Goal: Task Accomplishment & Management: Manage account settings

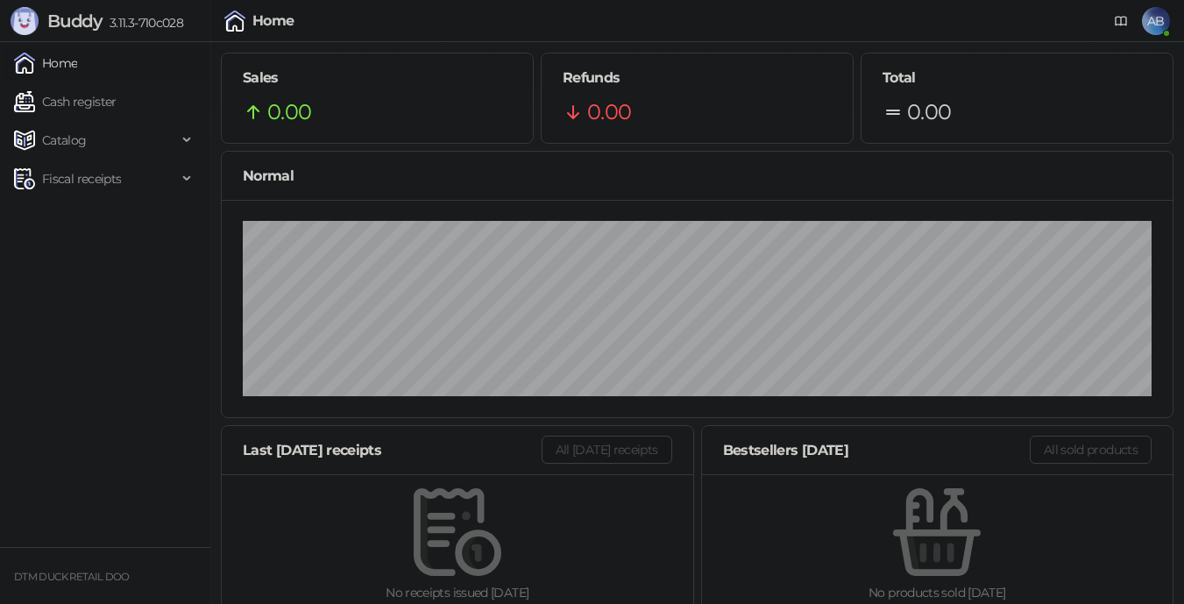
click at [586, 595] on div "No receipts issued [DATE]" at bounding box center [458, 592] width 416 height 19
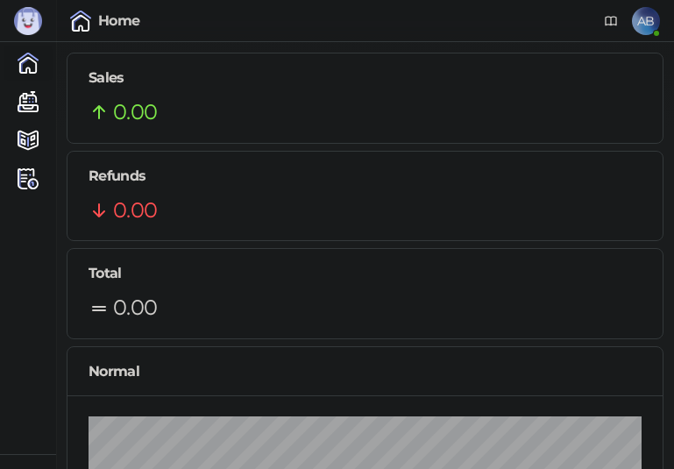
click at [77, 19] on img at bounding box center [80, 21] width 21 height 21
click at [35, 9] on img at bounding box center [28, 21] width 28 height 28
click at [25, 20] on img at bounding box center [28, 21] width 28 height 28
click at [653, 18] on span "AB" at bounding box center [646, 21] width 28 height 28
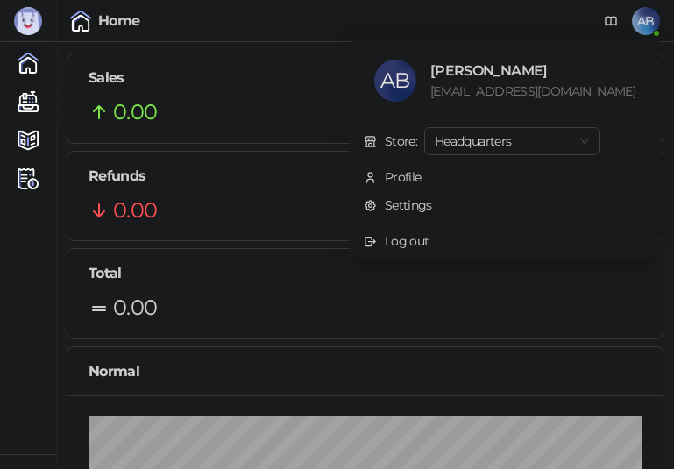
click at [432, 205] on link "Settings" at bounding box center [398, 205] width 68 height 16
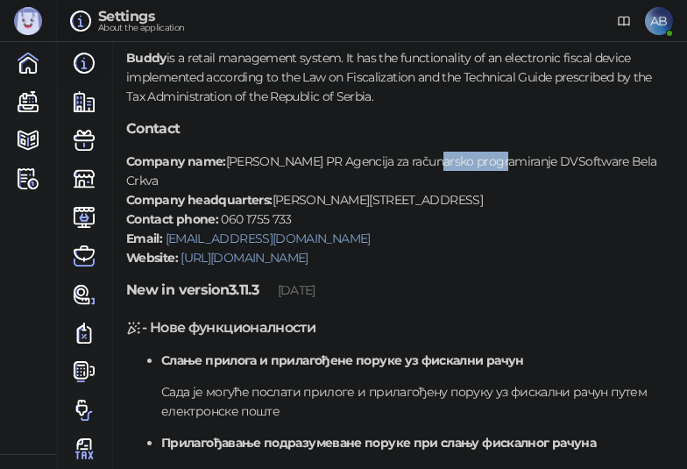
scroll to position [88, 0]
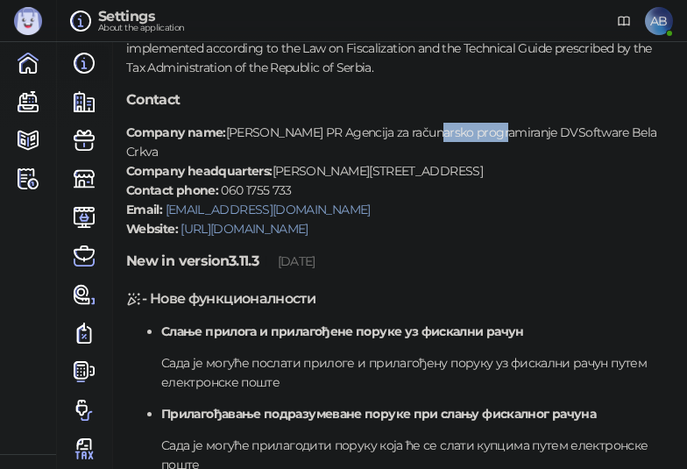
click at [366, 146] on p "Company name: [PERSON_NAME] PR Agencija za računarsko programiranje DVSoftware …" at bounding box center [399, 181] width 547 height 116
click at [362, 170] on p "Company name: [PERSON_NAME] PR Agencija za računarsko programiranje DVSoftware …" at bounding box center [399, 181] width 547 height 116
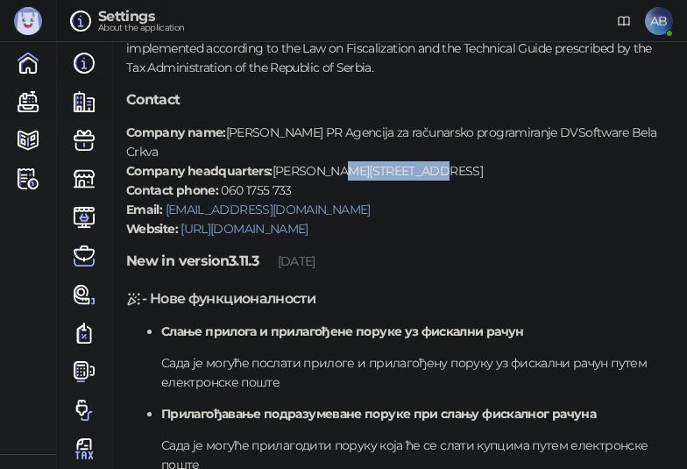
click at [362, 170] on p "Company name: [PERSON_NAME] PR Agencija za računarsko programiranje DVSoftware …" at bounding box center [399, 181] width 547 height 116
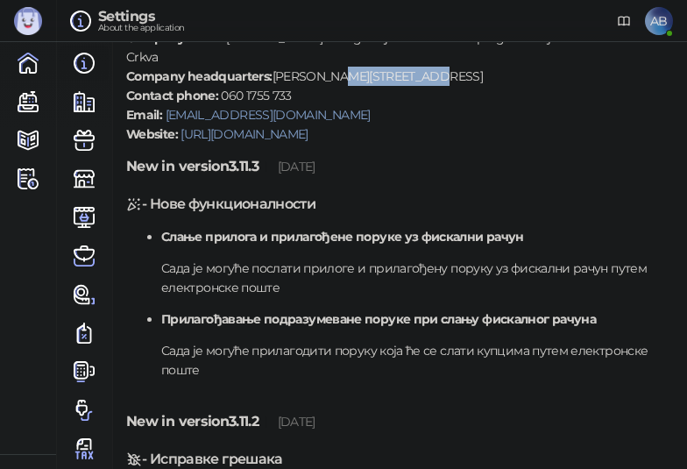
scroll to position [263, 0]
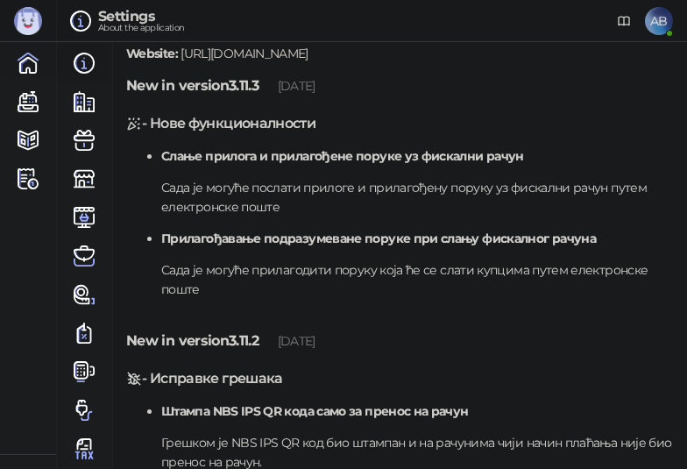
click at [267, 54] on link "[URL][DOMAIN_NAME]" at bounding box center [244, 54] width 127 height 16
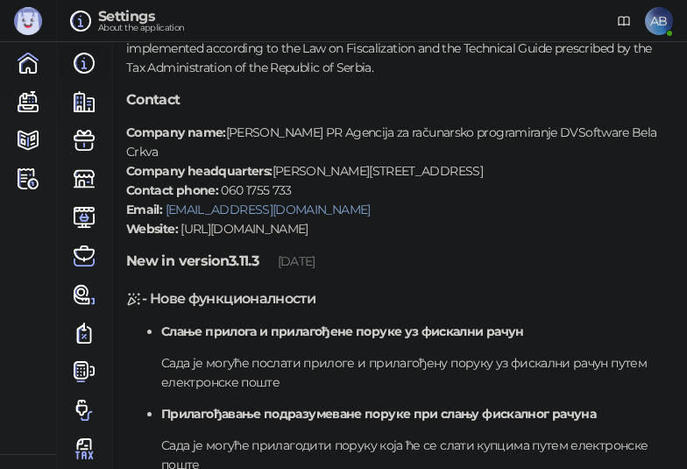
scroll to position [0, 0]
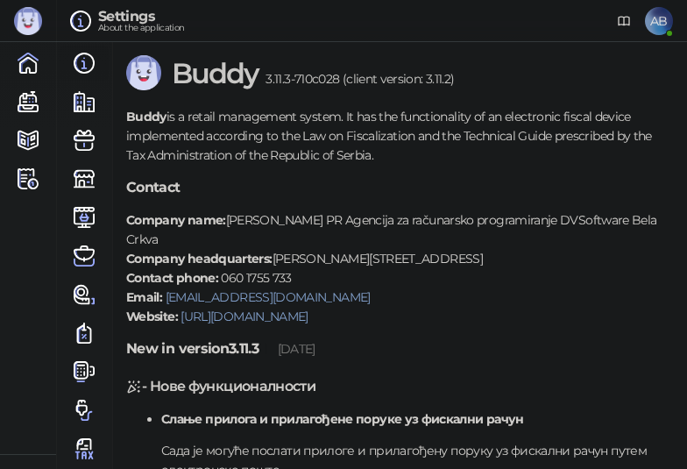
click at [656, 22] on span "AB" at bounding box center [659, 21] width 28 height 28
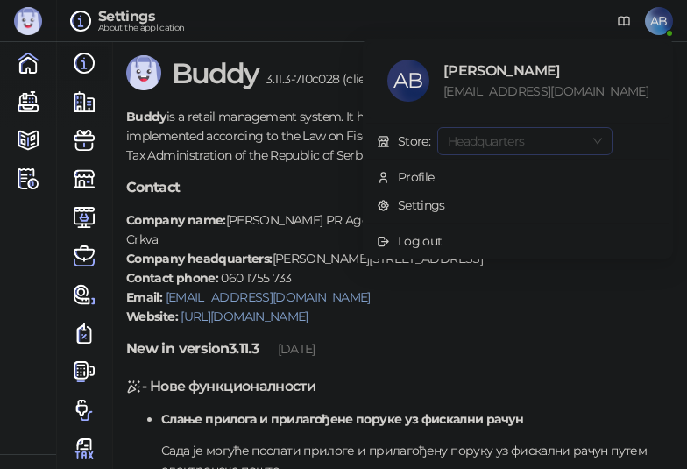
click at [593, 139] on span "Headquarters" at bounding box center [525, 141] width 154 height 26
click at [463, 122] on ul "AB [PERSON_NAME] [EMAIL_ADDRESS][DOMAIN_NAME] Store: Headquarters Headquarters …" at bounding box center [518, 149] width 310 height 220
click at [74, 93] on img at bounding box center [84, 101] width 21 height 21
click at [81, 101] on img at bounding box center [84, 101] width 21 height 21
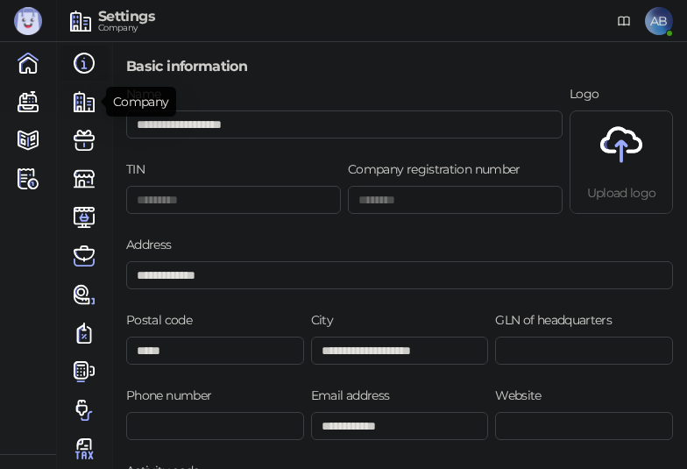
click at [76, 98] on img at bounding box center [84, 101] width 21 height 21
click at [613, 141] on img at bounding box center [622, 145] width 42 height 42
click at [30, 239] on ul "Home Cash register Catalog Fiscal receipts" at bounding box center [28, 248] width 56 height 412
click at [614, 134] on img at bounding box center [622, 145] width 42 height 42
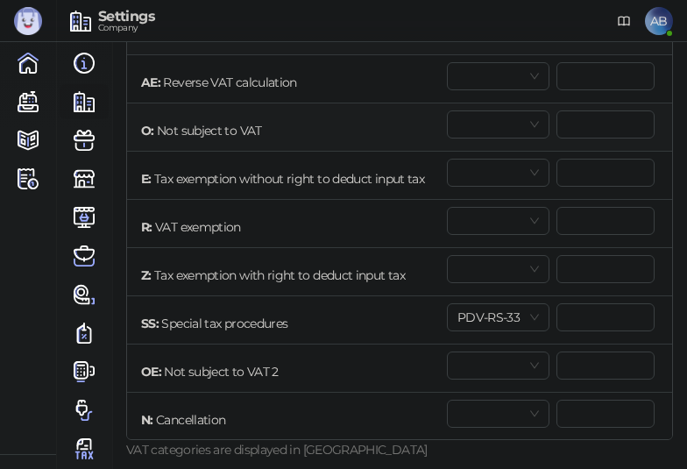
scroll to position [789, 0]
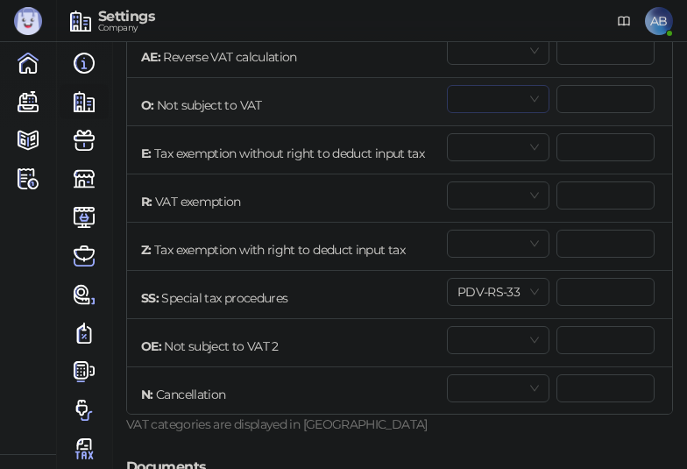
click at [529, 105] on div at bounding box center [498, 99] width 103 height 28
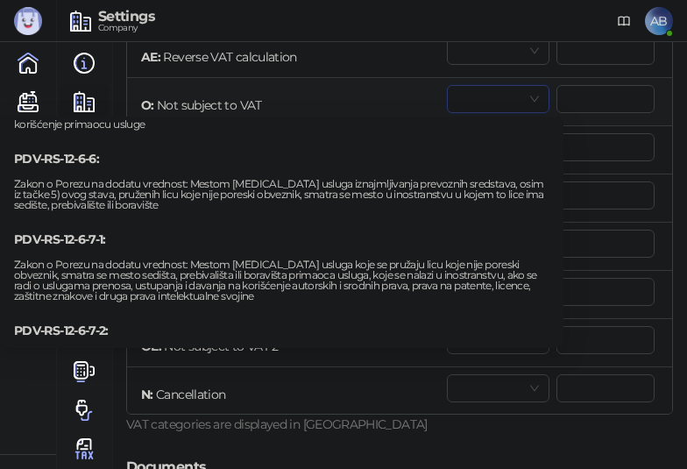
scroll to position [2104, 0]
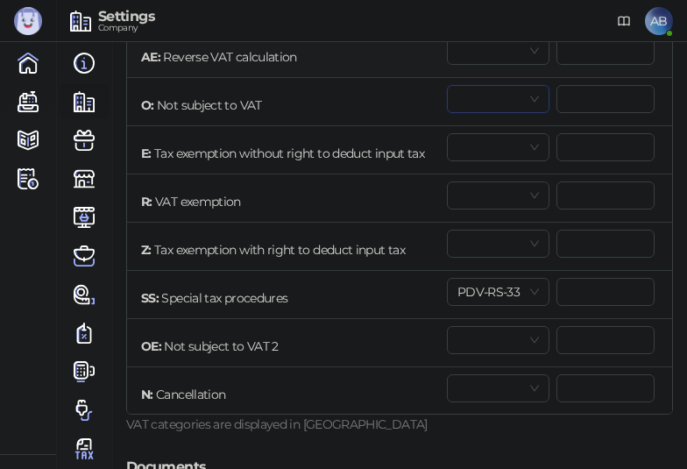
click at [353, 67] on td "AE : Reverse VAT calculation" at bounding box center [285, 54] width 316 height 48
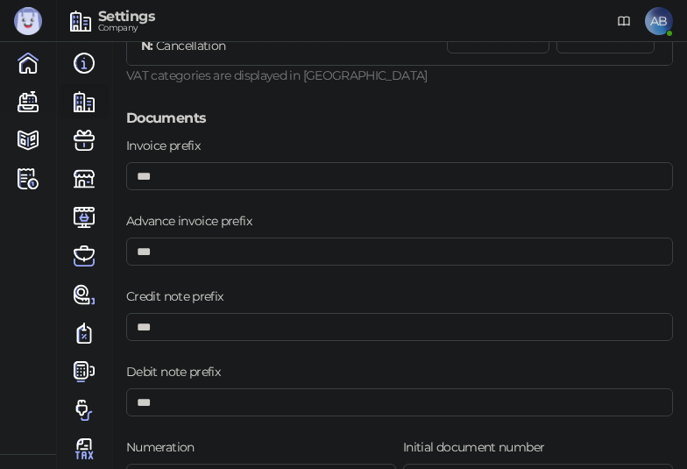
scroll to position [1140, 0]
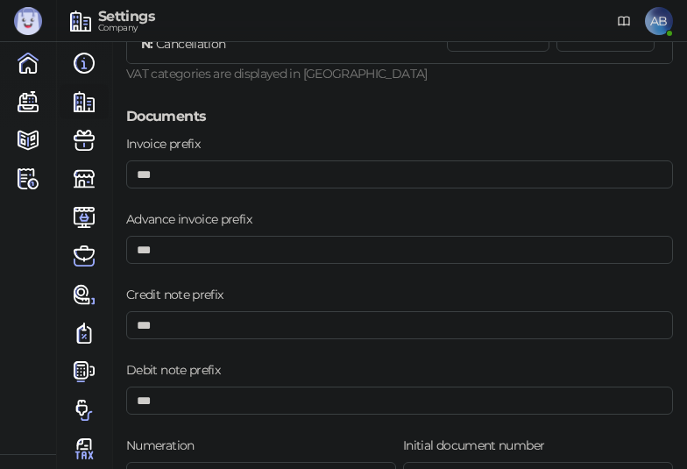
click at [150, 140] on label "Invoice prefix" at bounding box center [168, 143] width 84 height 19
click at [150, 160] on input "***" at bounding box center [399, 174] width 547 height 28
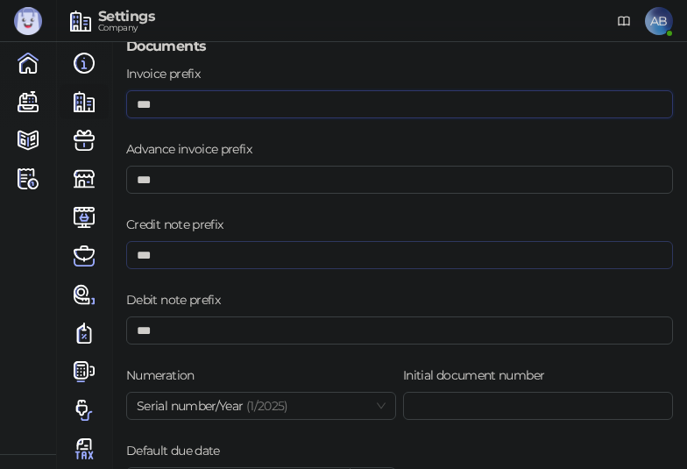
scroll to position [1315, 0]
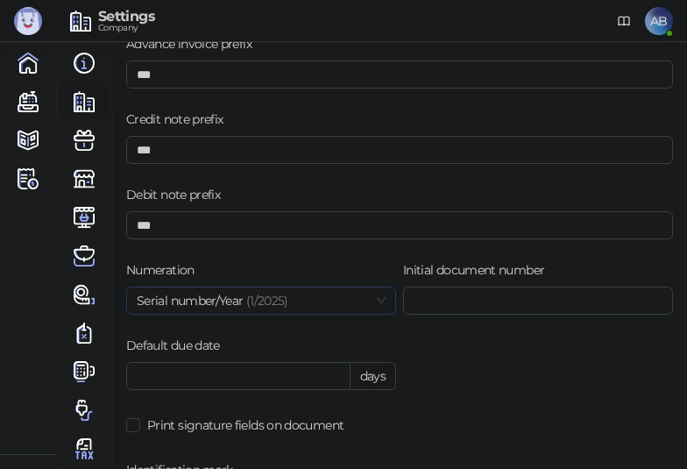
click at [291, 302] on span "Serial number/Year (1/ 2025 )" at bounding box center [261, 301] width 249 height 26
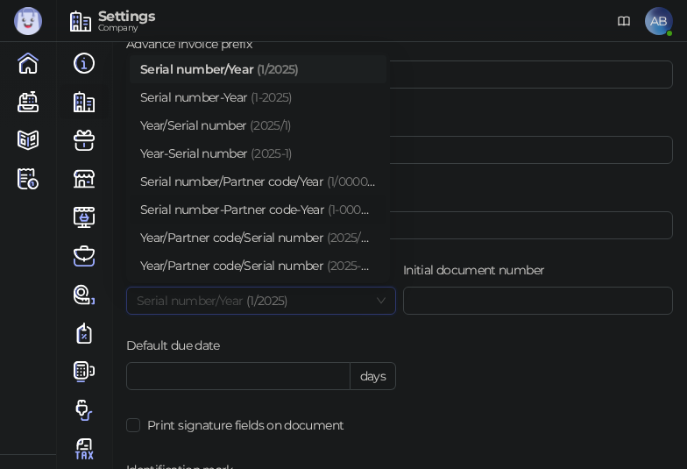
click at [303, 206] on div "Serial number-Partner code-Year (1-00001- 2025 )" at bounding box center [258, 209] width 236 height 19
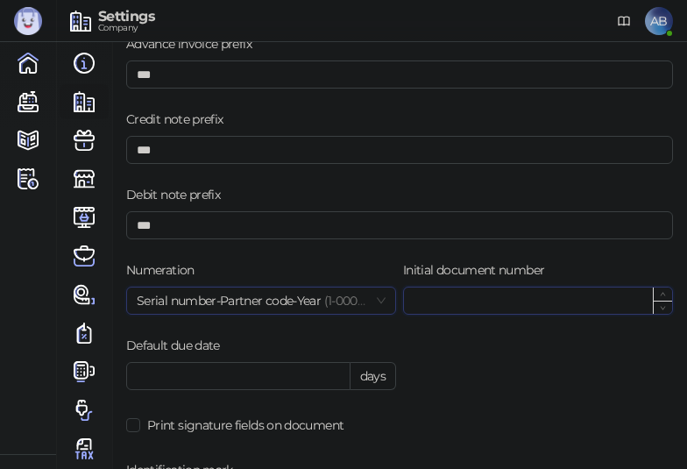
click at [500, 304] on input "*" at bounding box center [538, 301] width 268 height 26
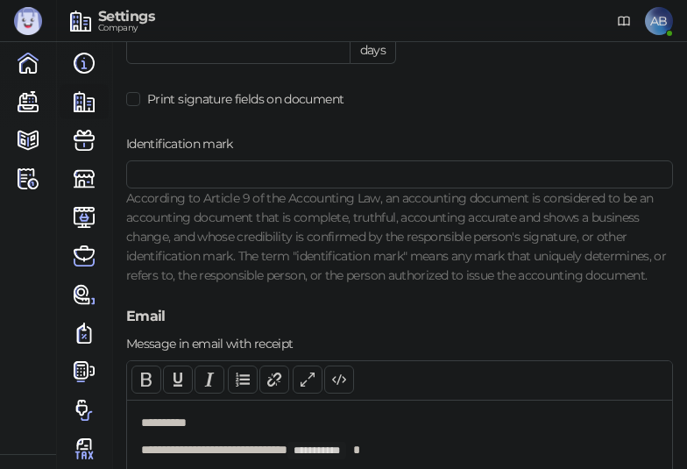
scroll to position [1666, 0]
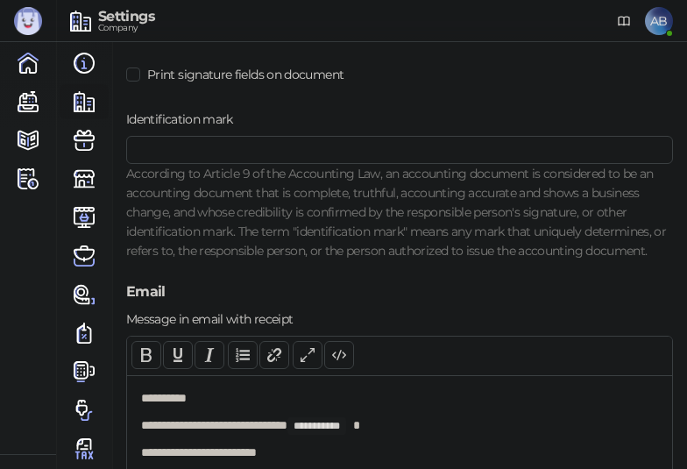
type input "****"
click at [263, 172] on div "According to Article 9 of the Accounting Law, an accounting document is conside…" at bounding box center [399, 212] width 547 height 96
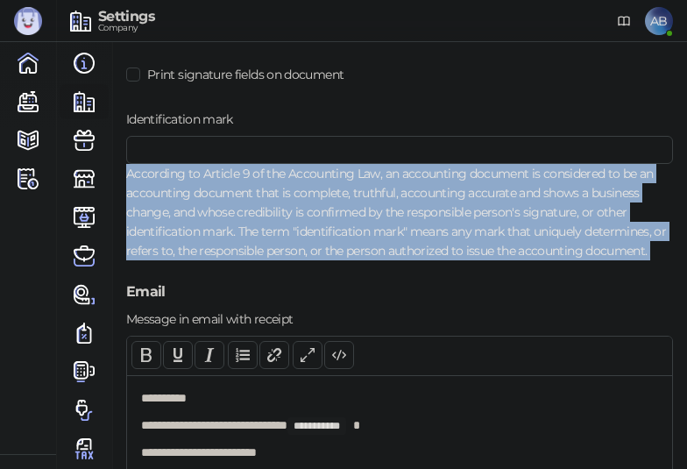
drag, startPoint x: 265, startPoint y: 171, endPoint x: 271, endPoint y: 226, distance: 55.6
click at [271, 229] on div "According to Article 9 of the Accounting Law, an accounting document is conside…" at bounding box center [399, 212] width 547 height 96
copy div "According to Article 9 of the Accounting Law, an accounting document is conside…"
click at [34, 231] on ul "Home Cash register Catalog Fiscal receipts" at bounding box center [28, 248] width 56 height 412
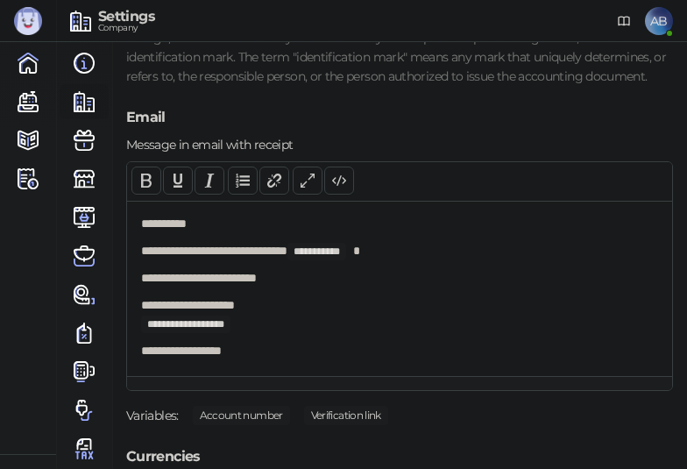
scroll to position [1841, 0]
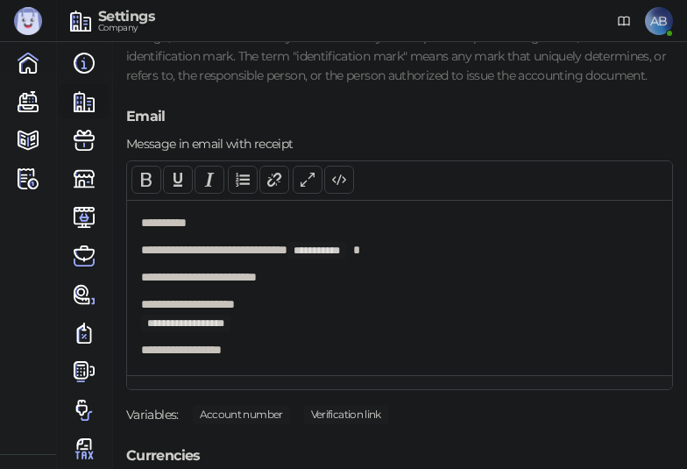
click at [331, 256] on strong "**********" at bounding box center [317, 250] width 46 height 11
click at [323, 256] on strong "**********" at bounding box center [317, 250] width 46 height 11
click at [460, 375] on div "**********" at bounding box center [399, 287] width 545 height 175
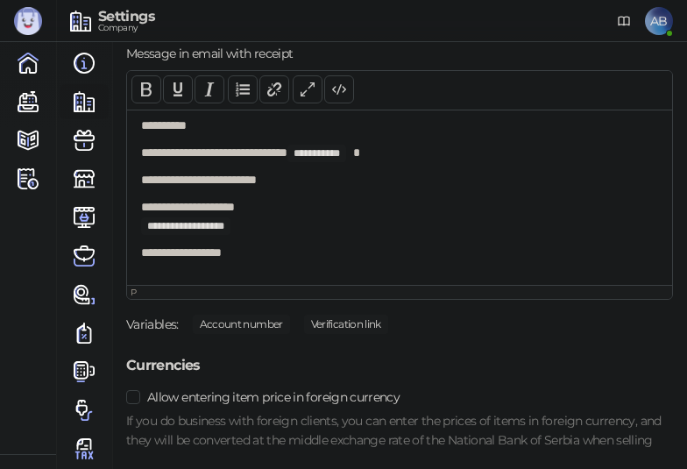
scroll to position [1929, 0]
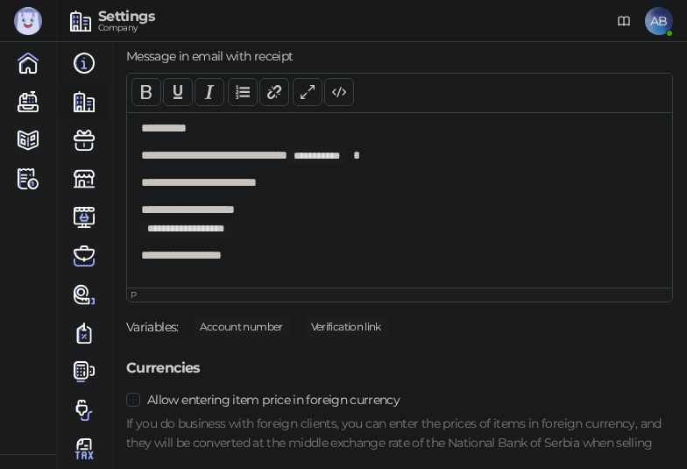
click at [345, 337] on span "Verification link" at bounding box center [346, 326] width 84 height 19
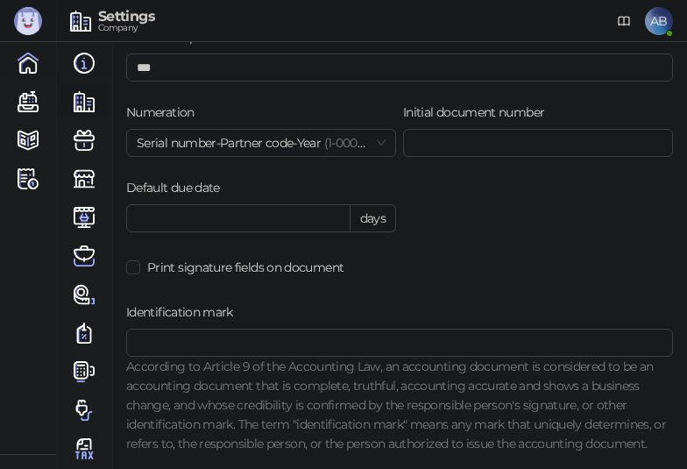
scroll to position [1602, 0]
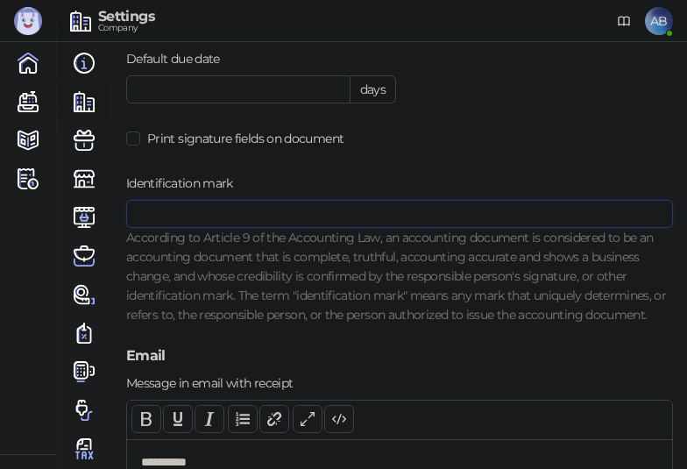
click at [240, 227] on input "Identification mark" at bounding box center [399, 214] width 547 height 28
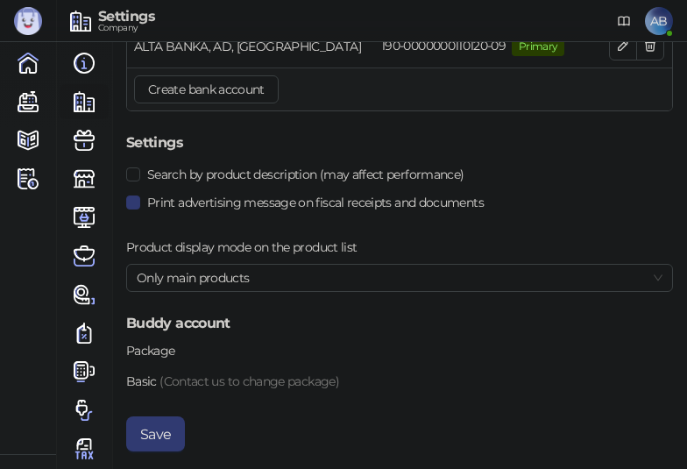
scroll to position [2478, 0]
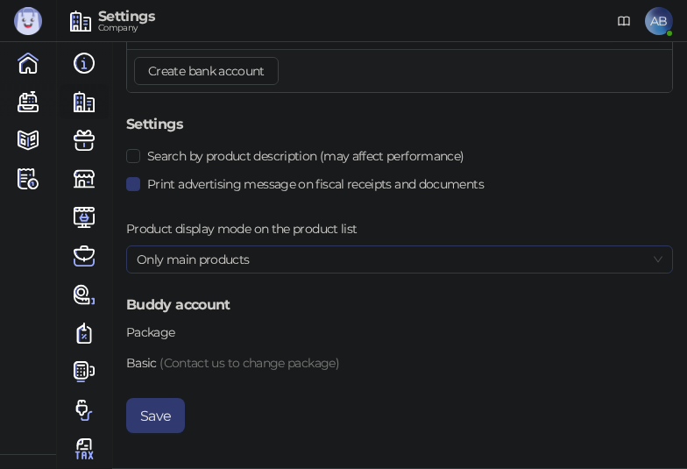
click at [224, 253] on span "Only main products" at bounding box center [400, 259] width 526 height 26
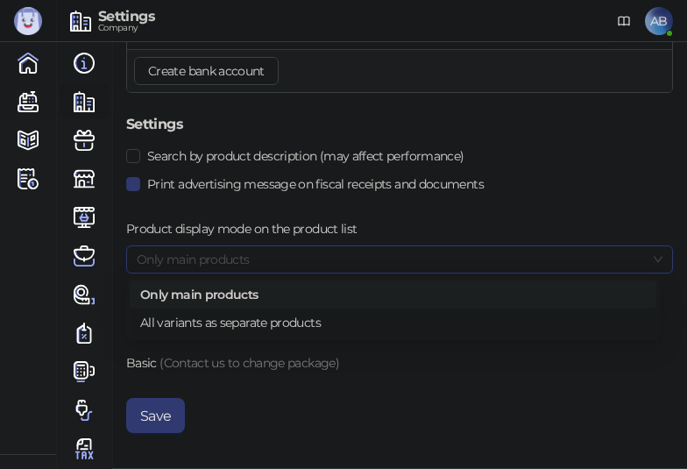
click at [247, 323] on div "All variants as separate products" at bounding box center [393, 322] width 506 height 19
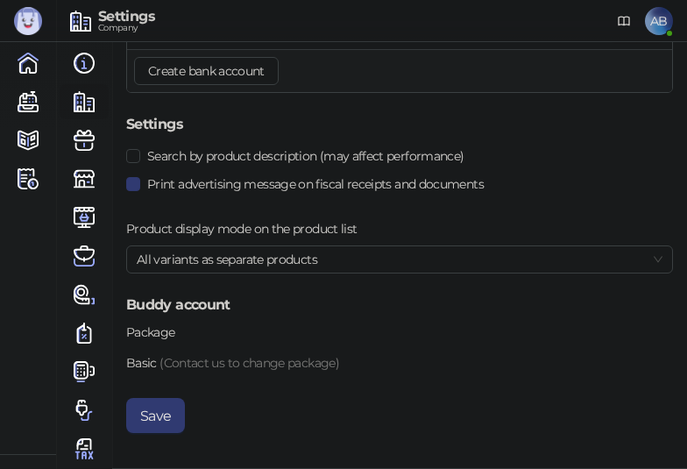
click at [168, 371] on div "Basic (Contact us to change package)" at bounding box center [399, 362] width 547 height 19
click at [428, 370] on div "Basic (Contact us to change package)" at bounding box center [399, 362] width 547 height 19
click at [354, 260] on span "All variants as separate products" at bounding box center [400, 259] width 526 height 26
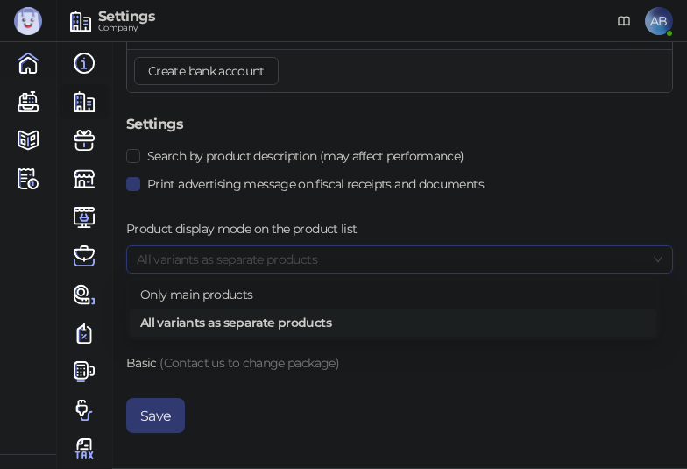
click at [214, 292] on div "Only main products" at bounding box center [393, 294] width 506 height 19
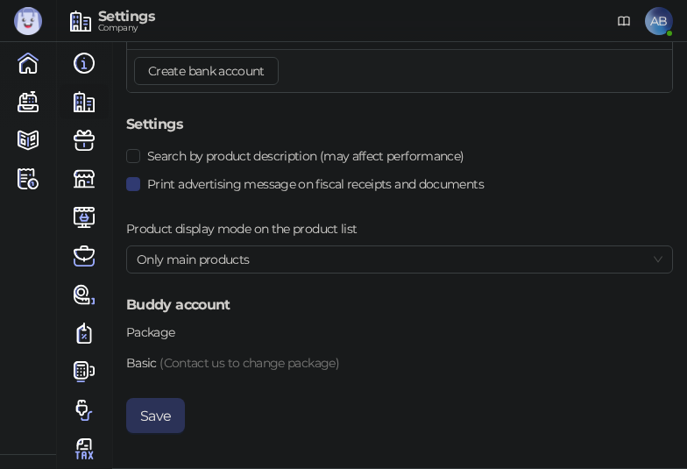
click at [164, 404] on button "Save" at bounding box center [155, 415] width 59 height 35
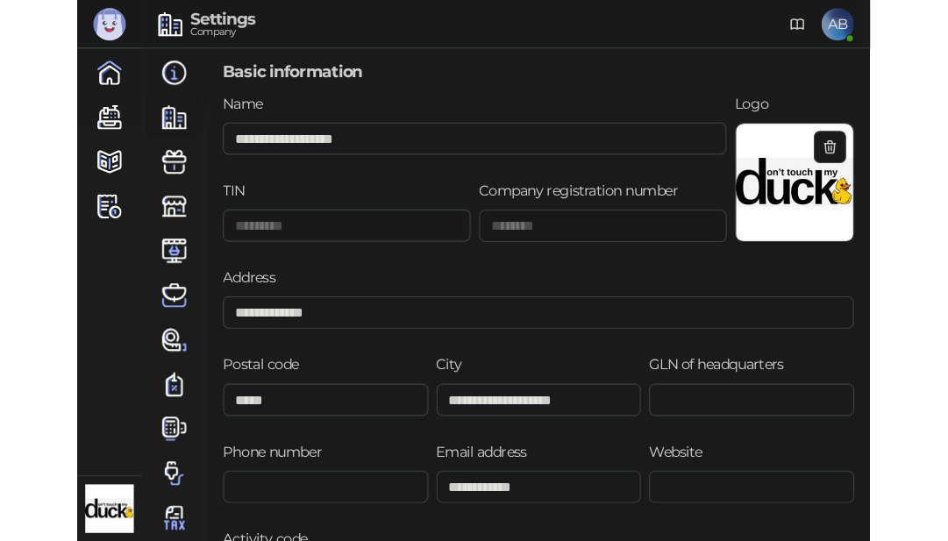
scroll to position [0, 0]
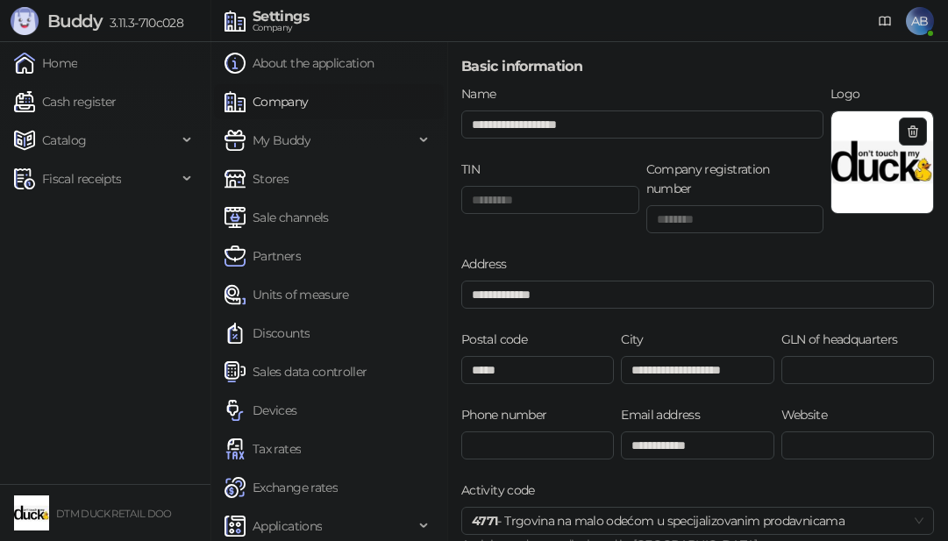
click at [357, 26] on div "Settings Company AB" at bounding box center [474, 21] width 920 height 42
click at [421, 140] on icon at bounding box center [425, 140] width 9 height 0
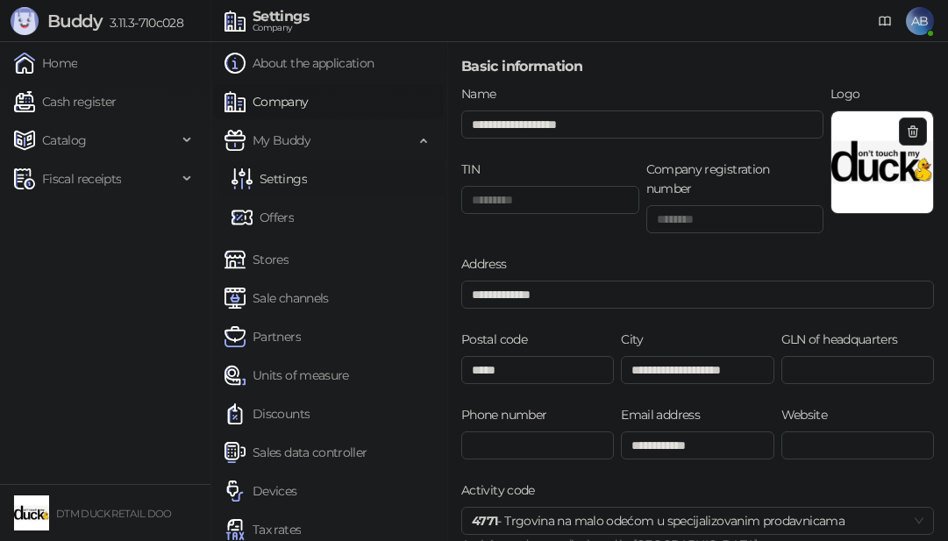
click at [292, 174] on link "Settings" at bounding box center [268, 178] width 75 height 35
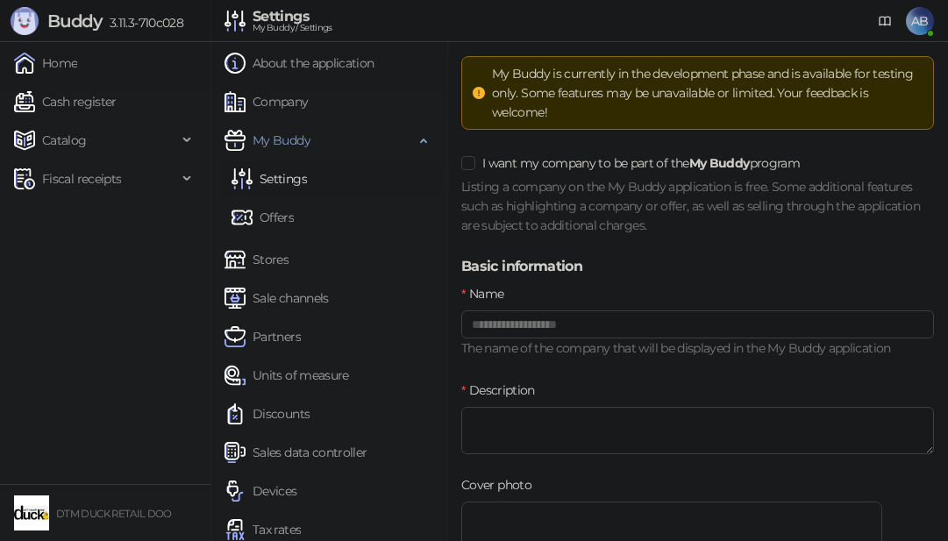
click at [625, 92] on div "My Buddy is currently in the development phase and is available for testing onl…" at bounding box center [707, 93] width 430 height 58
click at [558, 92] on div "My Buddy is currently in the development phase and is available for testing onl…" at bounding box center [707, 93] width 430 height 58
drag, startPoint x: 559, startPoint y: 92, endPoint x: 714, endPoint y: 89, distance: 155.2
click at [713, 90] on div "My Buddy is currently in the development phase and is available for testing onl…" at bounding box center [707, 93] width 430 height 58
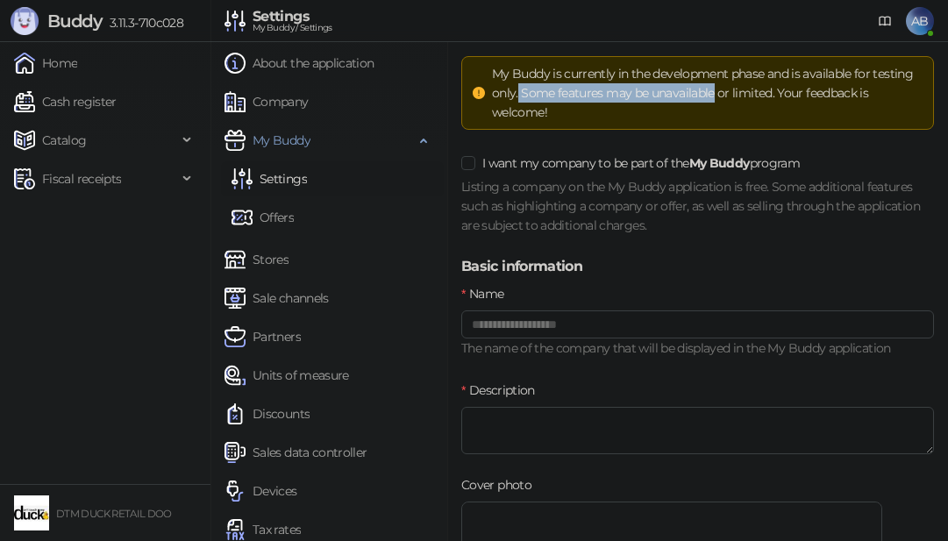
click at [716, 89] on div "My Buddy is currently in the development phase and is available for testing onl…" at bounding box center [707, 93] width 430 height 58
click at [716, 90] on div "My Buddy is currently in the development phase and is available for testing onl…" at bounding box center [707, 93] width 430 height 58
click at [407, 134] on div "My Buddy" at bounding box center [329, 140] width 230 height 35
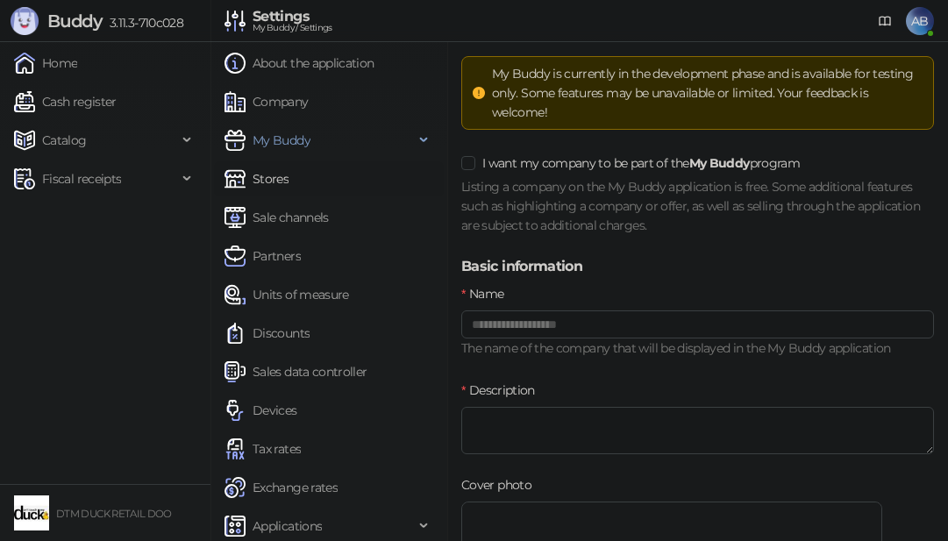
click at [256, 175] on link "Stores" at bounding box center [256, 178] width 64 height 35
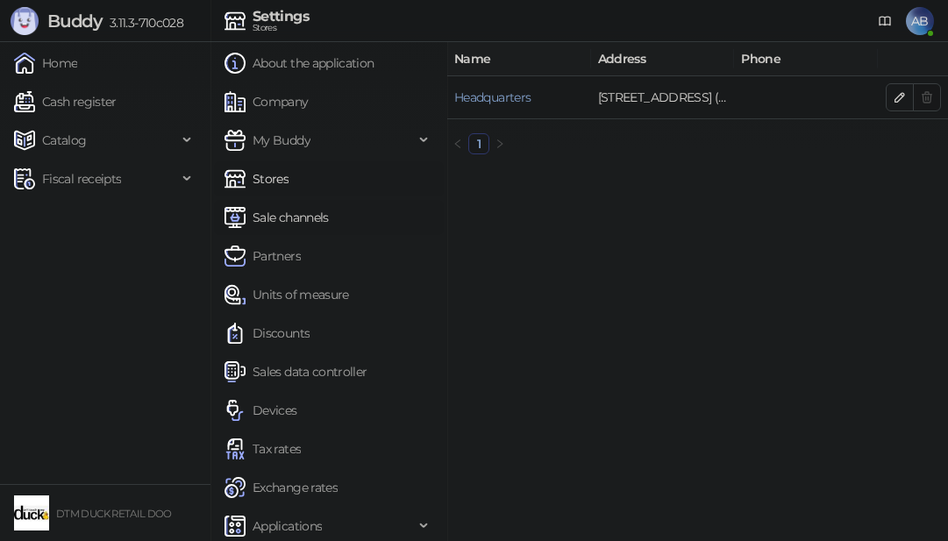
click at [291, 214] on link "Sale channels" at bounding box center [276, 217] width 104 height 35
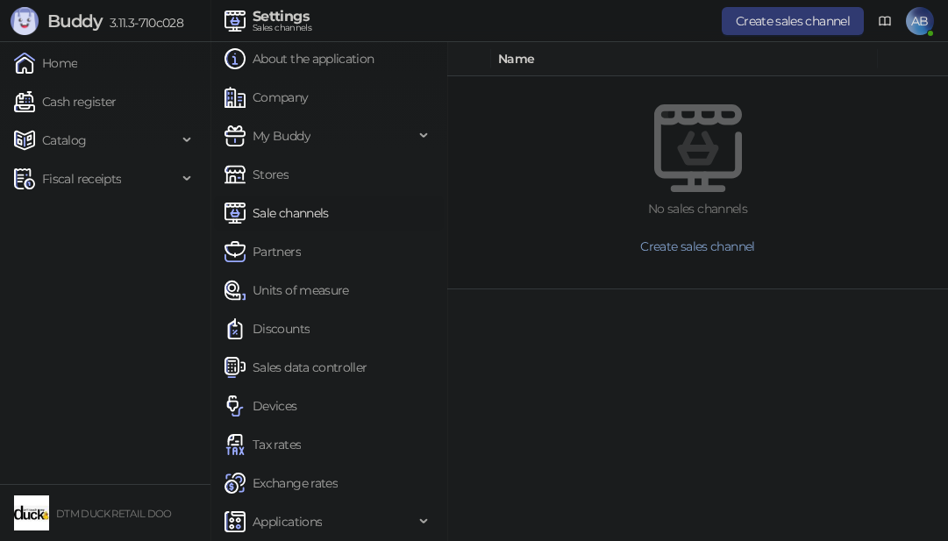
scroll to position [6, 0]
click at [267, 244] on link "Partners" at bounding box center [262, 249] width 76 height 35
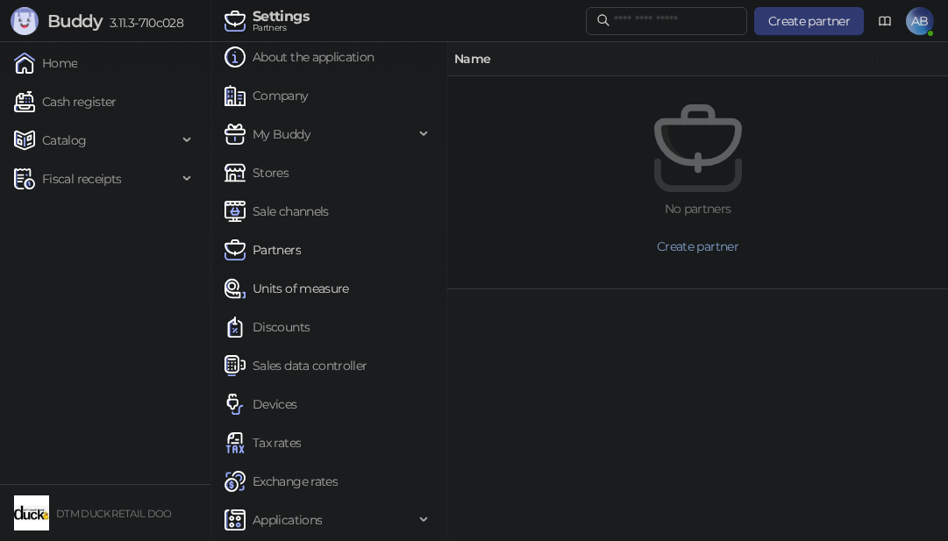
click at [283, 287] on link "Units of measure" at bounding box center [286, 288] width 124 height 35
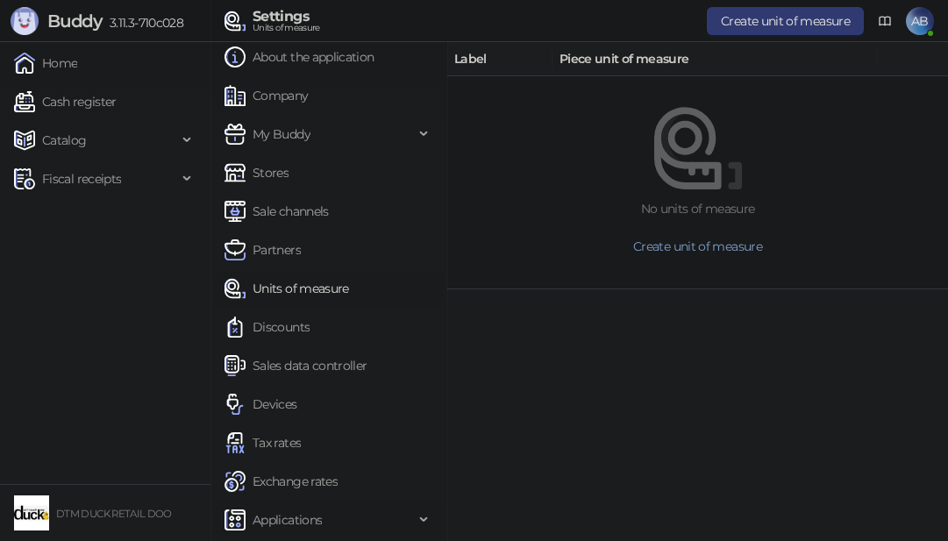
click at [316, 509] on span "Applications" at bounding box center [286, 519] width 69 height 35
click at [421, 518] on icon at bounding box center [425, 518] width 9 height 0
click at [298, 518] on span "Applications" at bounding box center [286, 519] width 69 height 35
click at [302, 518] on span "Applications" at bounding box center [286, 519] width 69 height 35
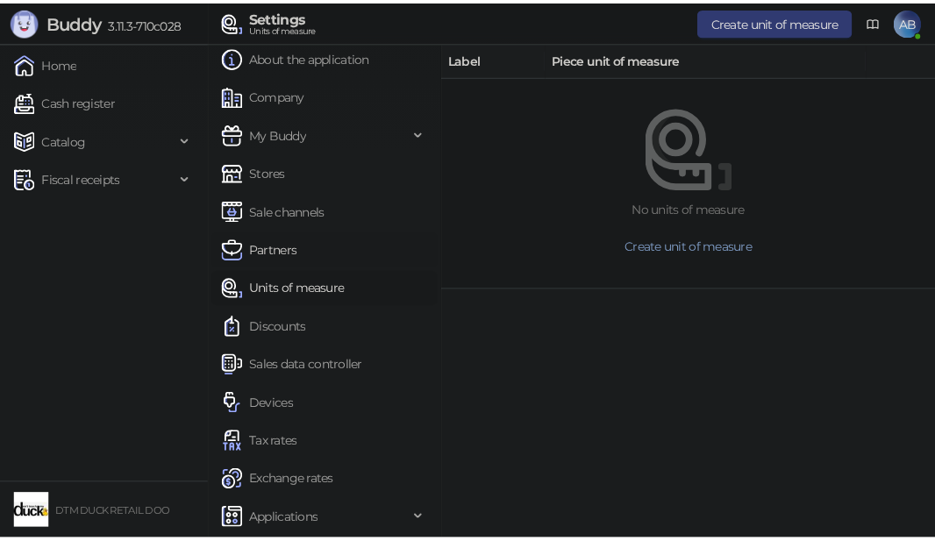
scroll to position [0, 0]
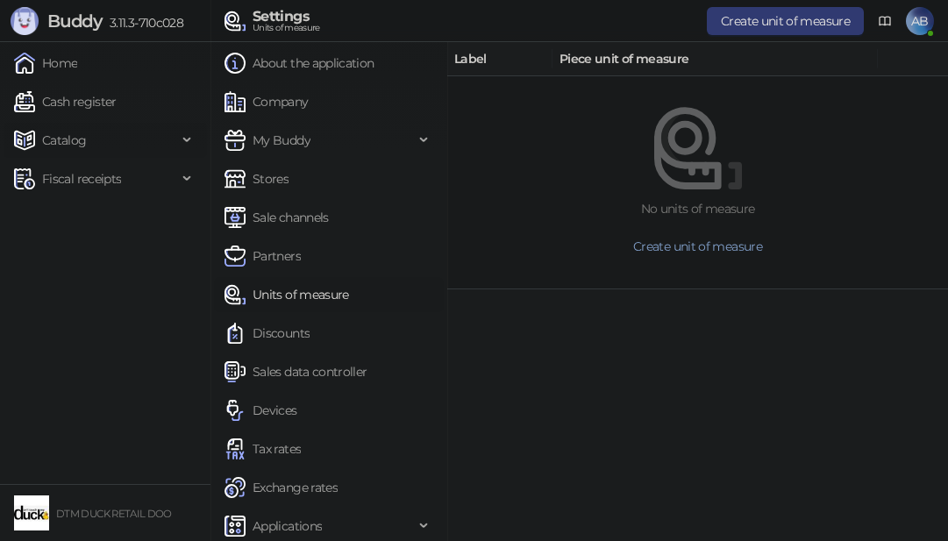
click at [188, 141] on div "Catalog" at bounding box center [105, 140] width 203 height 35
click at [64, 253] on link "Products" at bounding box center [61, 255] width 80 height 35
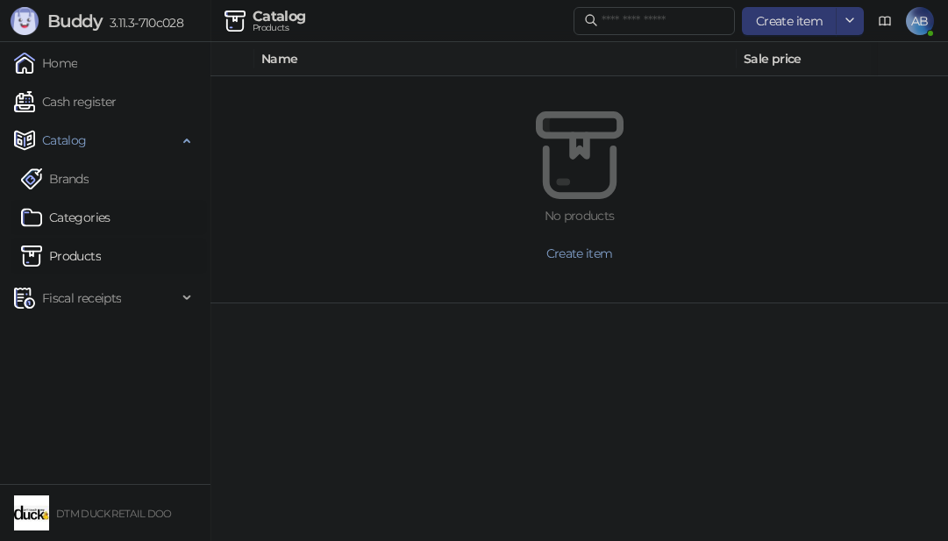
click at [68, 221] on link "Categories" at bounding box center [65, 217] width 89 height 35
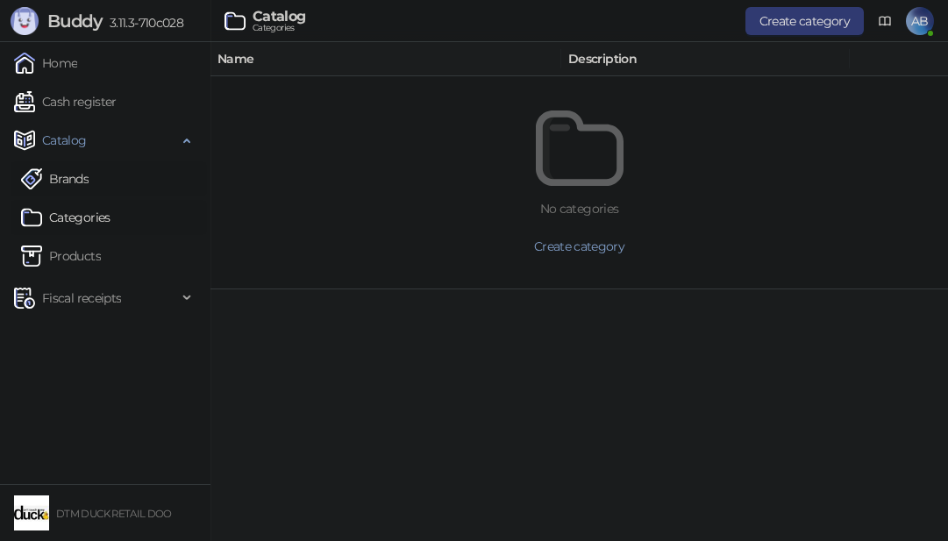
click at [67, 180] on link "Brands" at bounding box center [55, 178] width 68 height 35
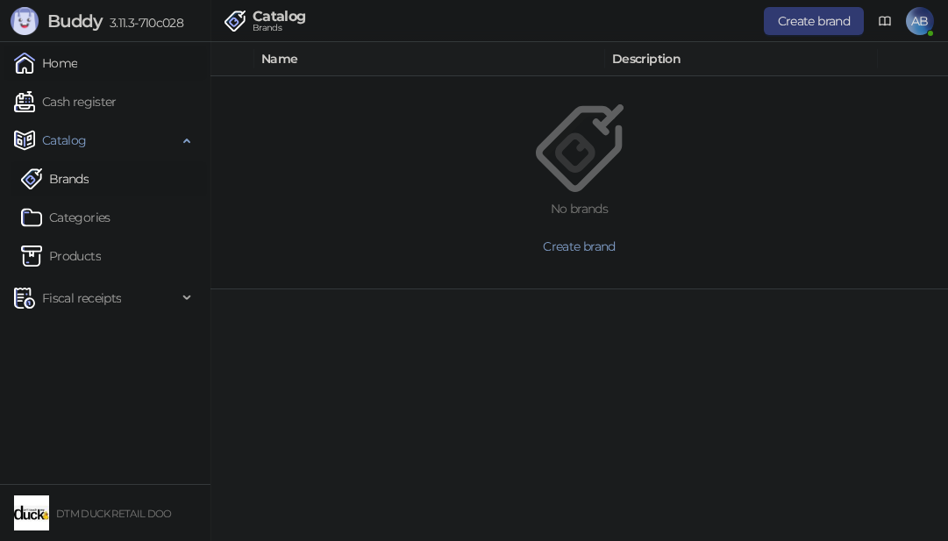
drag, startPoint x: 71, startPoint y: 105, endPoint x: 89, endPoint y: 73, distance: 36.9
click at [72, 105] on link "Cash register" at bounding box center [65, 101] width 103 height 35
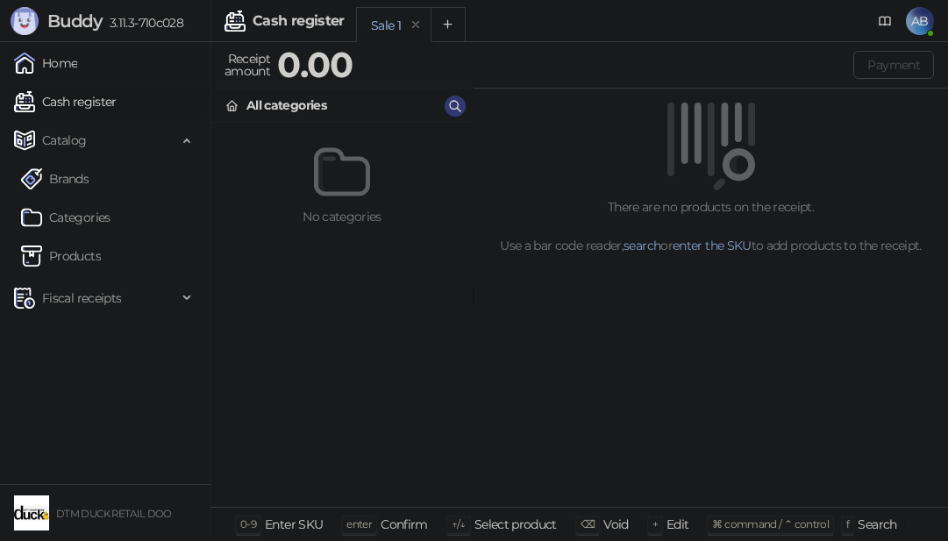
click at [62, 60] on link "Home" at bounding box center [45, 63] width 63 height 35
click at [63, 58] on link "Home" at bounding box center [45, 63] width 63 height 35
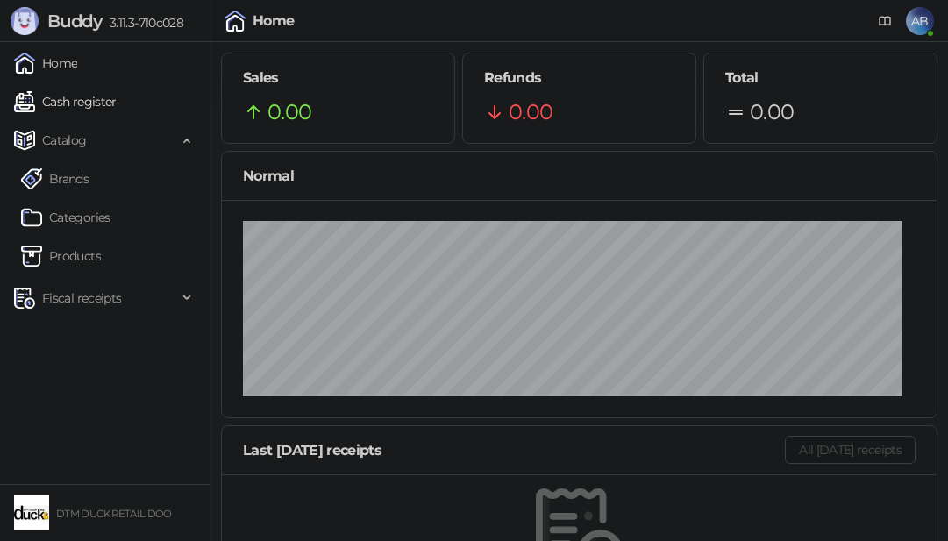
click at [65, 58] on link "Home" at bounding box center [45, 63] width 63 height 35
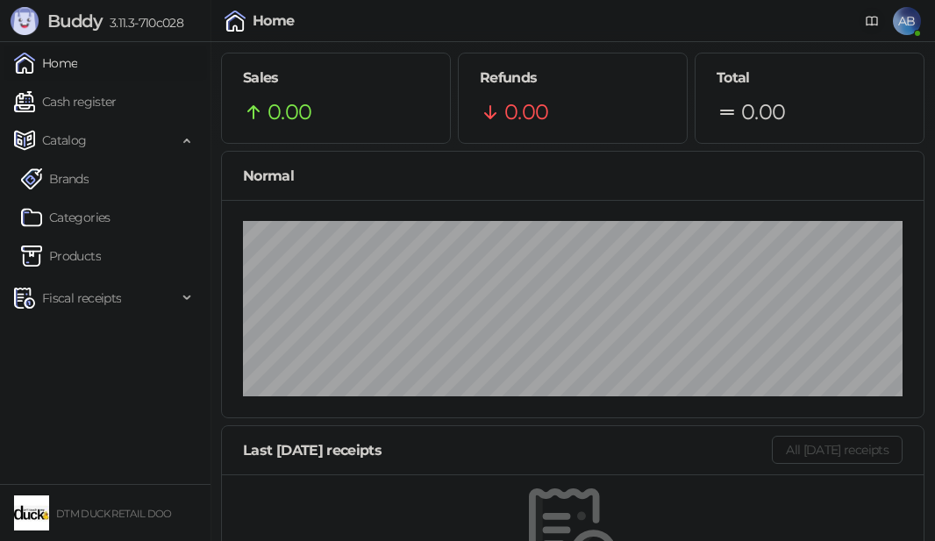
click at [869, 21] on icon at bounding box center [871, 21] width 14 height 14
click at [902, 23] on span "AB" at bounding box center [906, 21] width 28 height 28
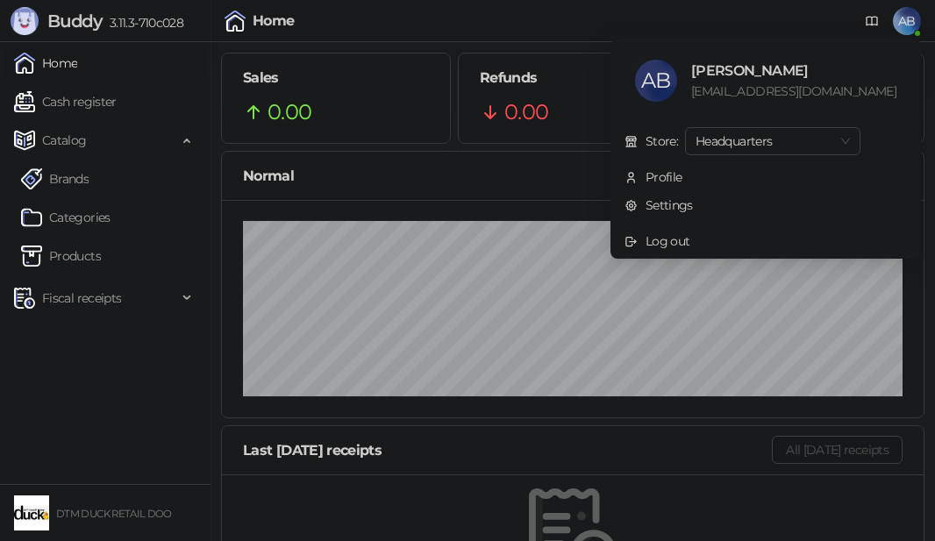
click at [679, 26] on div "Home AB" at bounding box center [467, 21] width 906 height 42
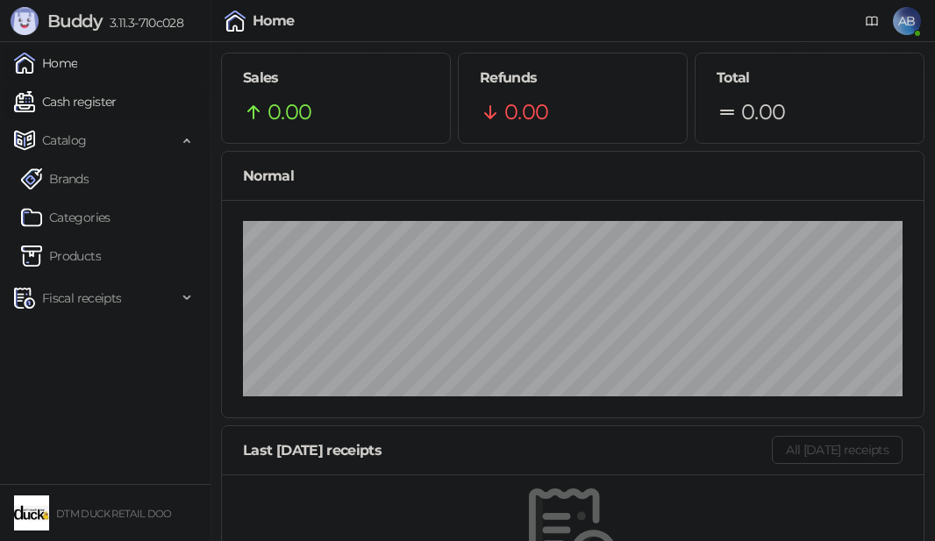
click at [69, 99] on link "Cash register" at bounding box center [65, 101] width 103 height 35
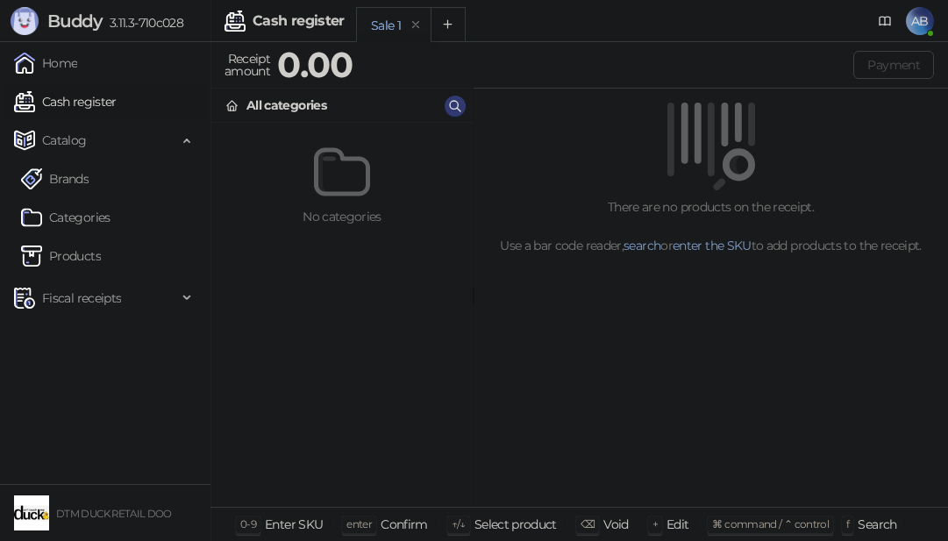
click at [387, 20] on div "Sale 1" at bounding box center [386, 25] width 30 height 19
click at [383, 19] on div "Sale 1" at bounding box center [386, 25] width 30 height 19
click at [387, 16] on div "Sale 1" at bounding box center [386, 25] width 30 height 19
click at [74, 113] on link "Cash register" at bounding box center [65, 101] width 103 height 35
click at [71, 142] on span "Catalog" at bounding box center [64, 140] width 45 height 35
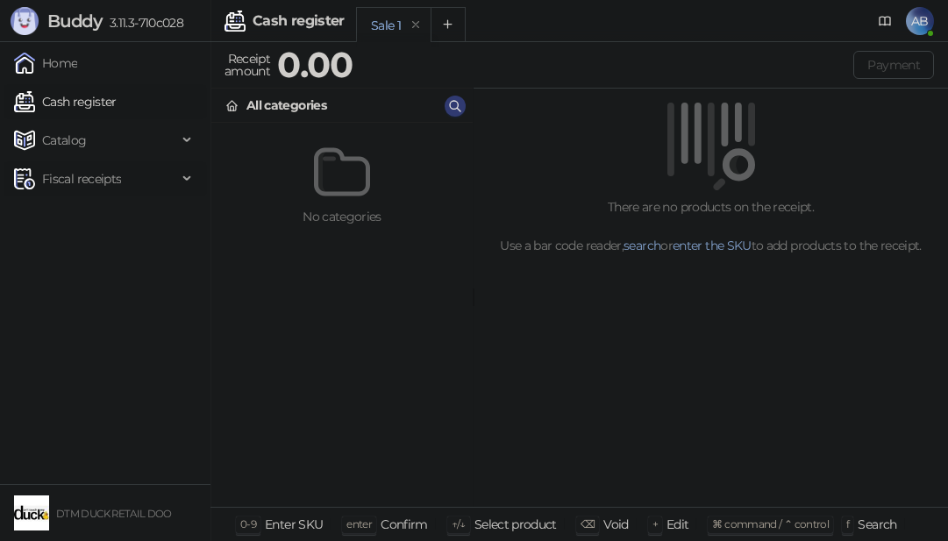
click at [64, 177] on span "Fiscal receipts" at bounding box center [81, 178] width 79 height 35
click at [72, 167] on span "Fiscal receipts" at bounding box center [81, 178] width 79 height 35
click at [90, 138] on span "Catalog" at bounding box center [95, 140] width 163 height 35
click at [80, 179] on link "Brands" at bounding box center [55, 178] width 68 height 35
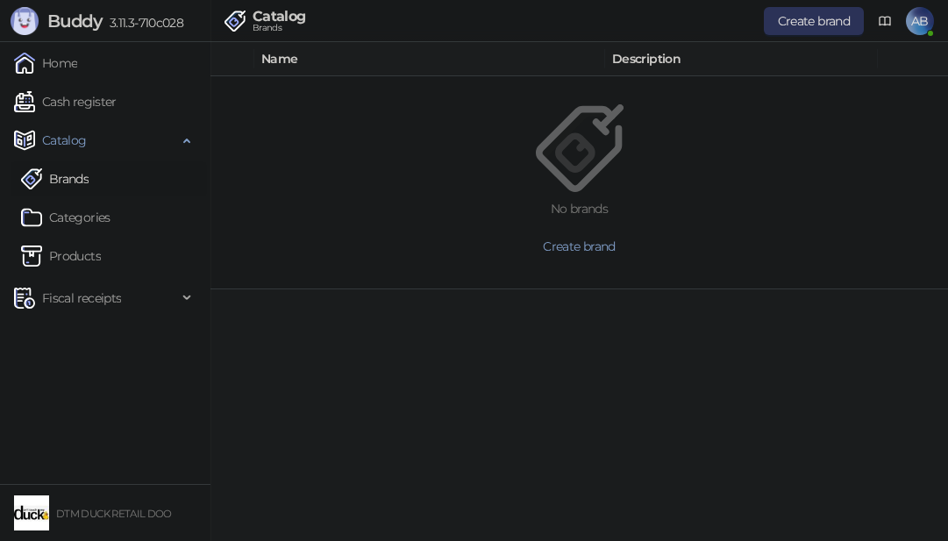
click at [807, 18] on span "Create brand" at bounding box center [814, 21] width 72 height 16
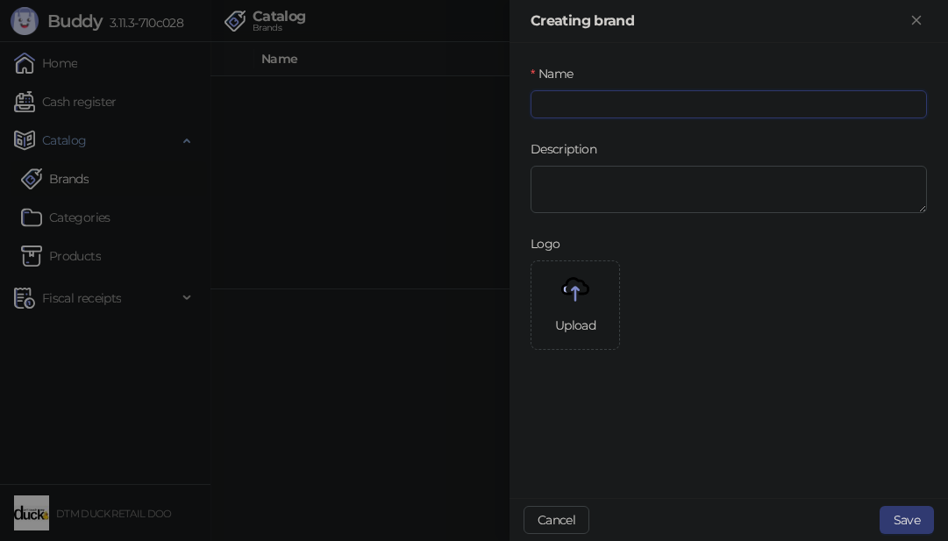
click at [635, 104] on input "Name" at bounding box center [728, 104] width 396 height 28
type input "********"
click at [588, 215] on div "Description" at bounding box center [728, 186] width 403 height 95
click at [590, 196] on textarea "Description" at bounding box center [728, 189] width 396 height 47
click at [899, 515] on button "Save" at bounding box center [906, 520] width 54 height 28
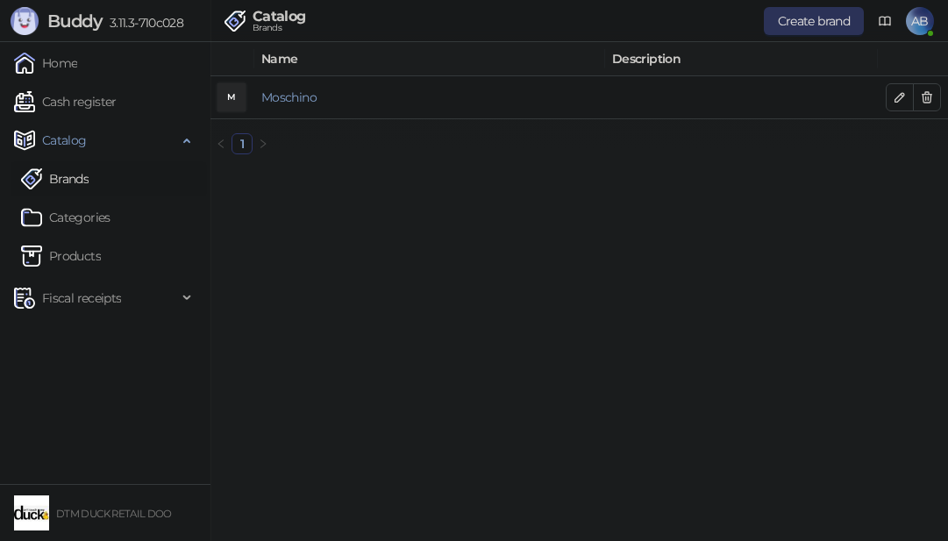
click at [841, 25] on span "Create brand" at bounding box center [814, 21] width 72 height 16
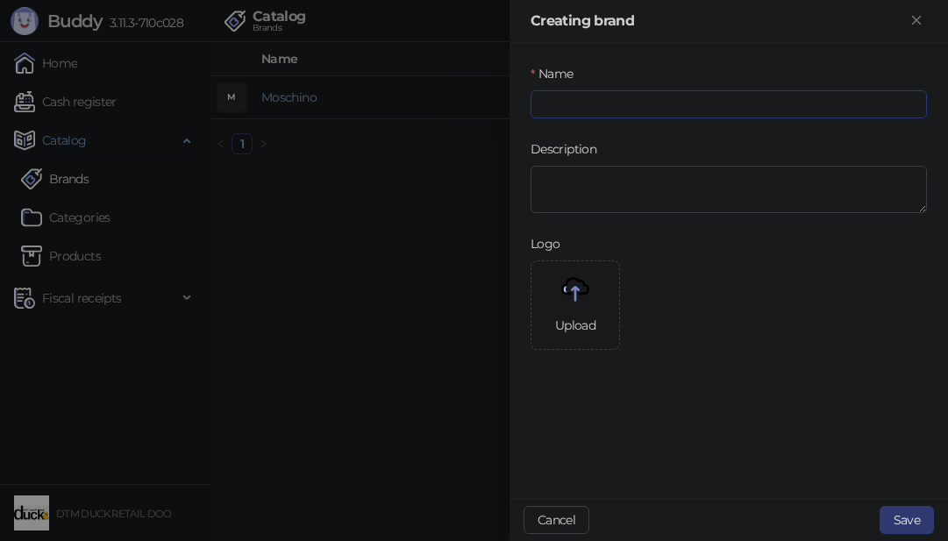
click at [633, 116] on input "Name" at bounding box center [728, 104] width 396 height 28
type input "**********"
click at [895, 514] on button "Save" at bounding box center [906, 520] width 54 height 28
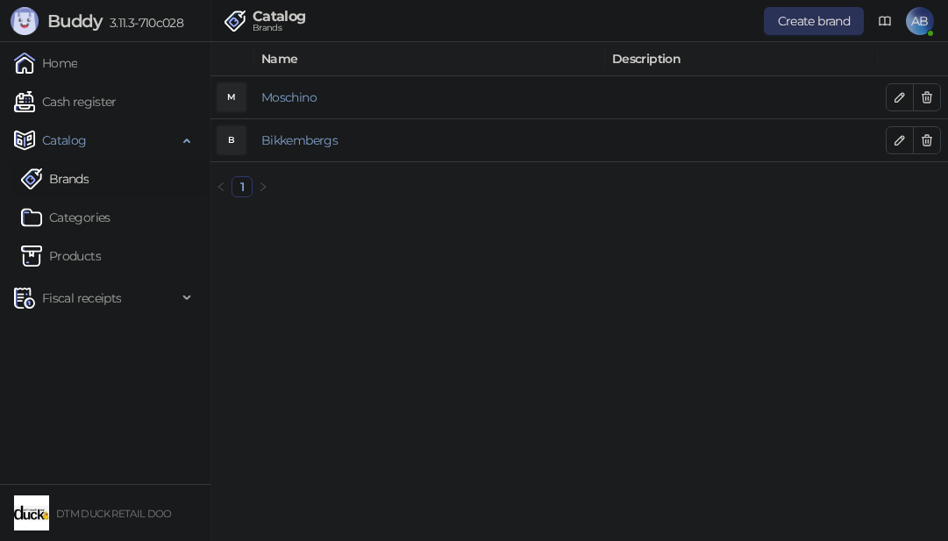
click at [807, 16] on span "Create brand" at bounding box center [814, 21] width 72 height 16
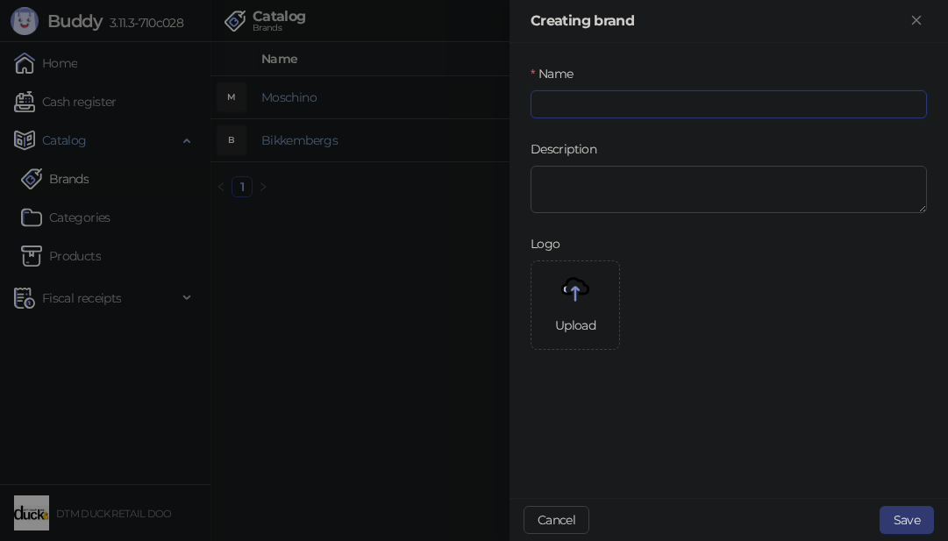
click at [667, 103] on input "Name" at bounding box center [728, 104] width 396 height 28
type input "*********"
drag, startPoint x: 909, startPoint y: 536, endPoint x: 900, endPoint y: 518, distance: 19.6
click at [902, 519] on div "Cancel Save" at bounding box center [728, 519] width 438 height 43
click at [900, 518] on button "Save" at bounding box center [906, 520] width 54 height 28
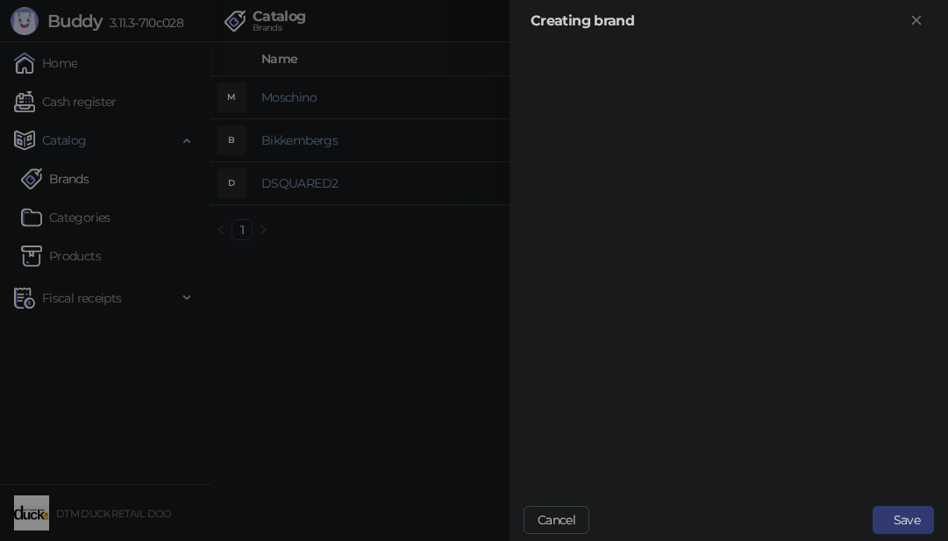
click at [343, 136] on div at bounding box center [474, 270] width 948 height 541
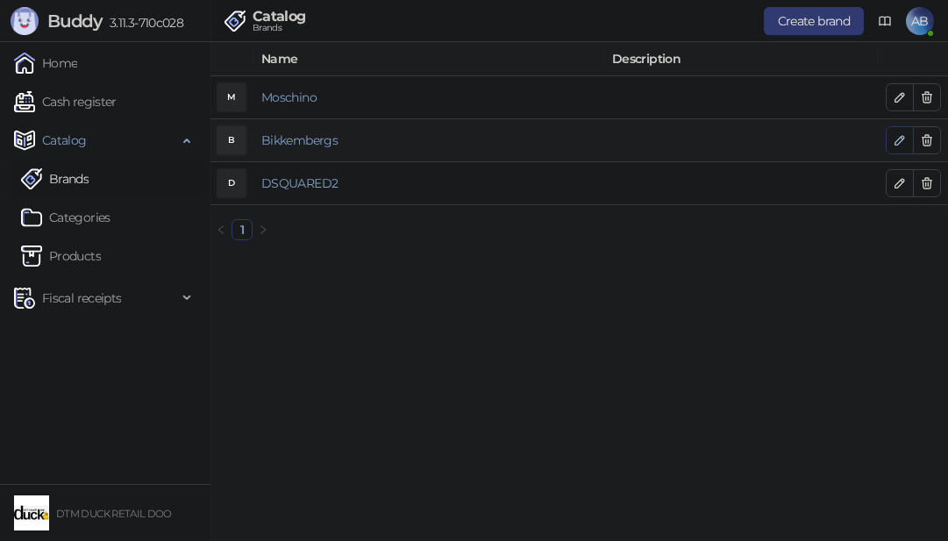
click at [895, 139] on icon "button" at bounding box center [899, 140] width 14 height 14
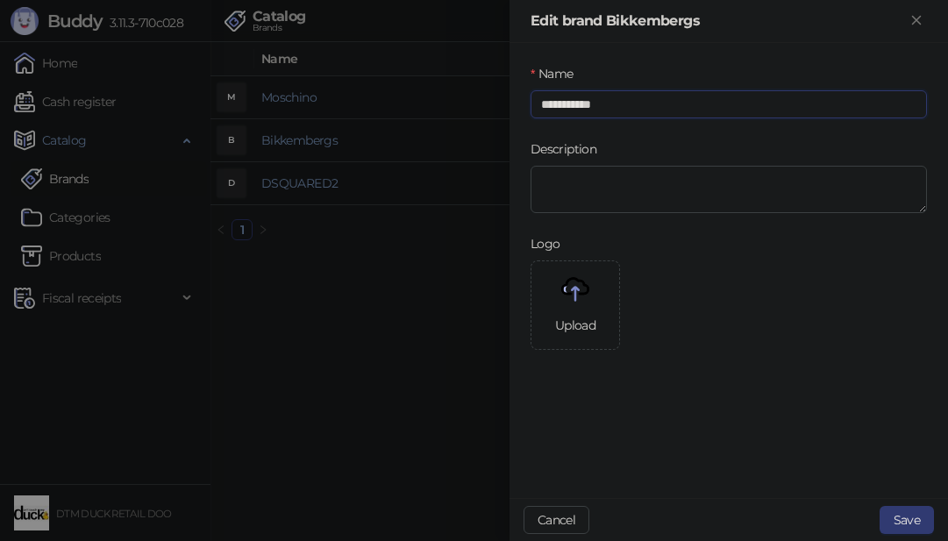
click at [579, 106] on input "**********" at bounding box center [728, 104] width 396 height 28
type input "**********"
click at [913, 516] on button "Save" at bounding box center [906, 520] width 54 height 28
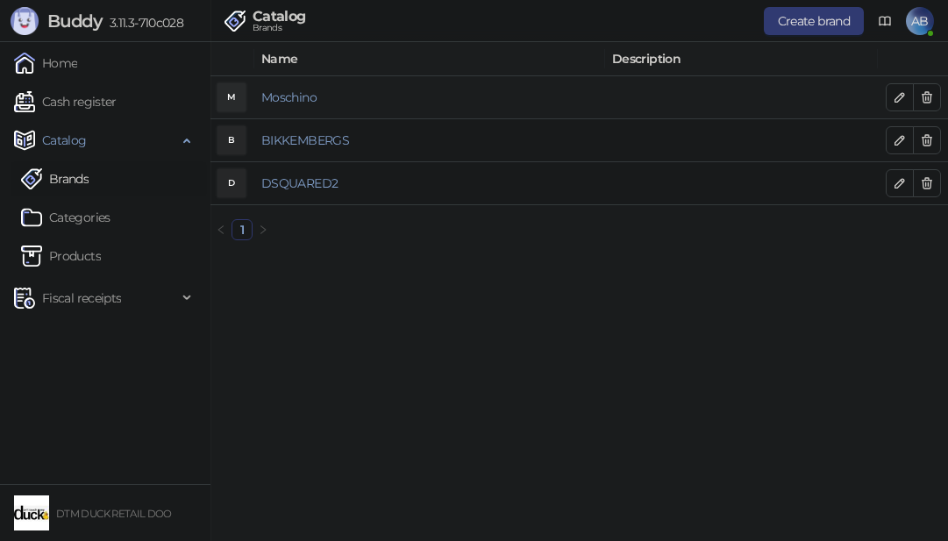
click at [289, 83] on td "Moschino" at bounding box center [429, 97] width 351 height 43
click at [896, 90] on icon "button" at bounding box center [899, 97] width 14 height 14
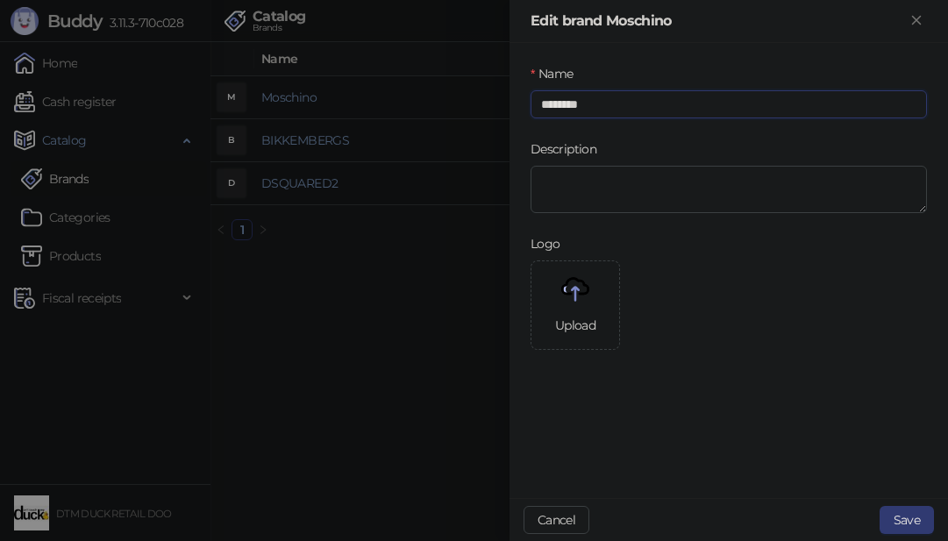
click at [579, 103] on input "********" at bounding box center [728, 104] width 396 height 28
click at [582, 97] on input "********" at bounding box center [728, 104] width 396 height 28
click at [579, 100] on input "********" at bounding box center [728, 104] width 396 height 28
type input "********"
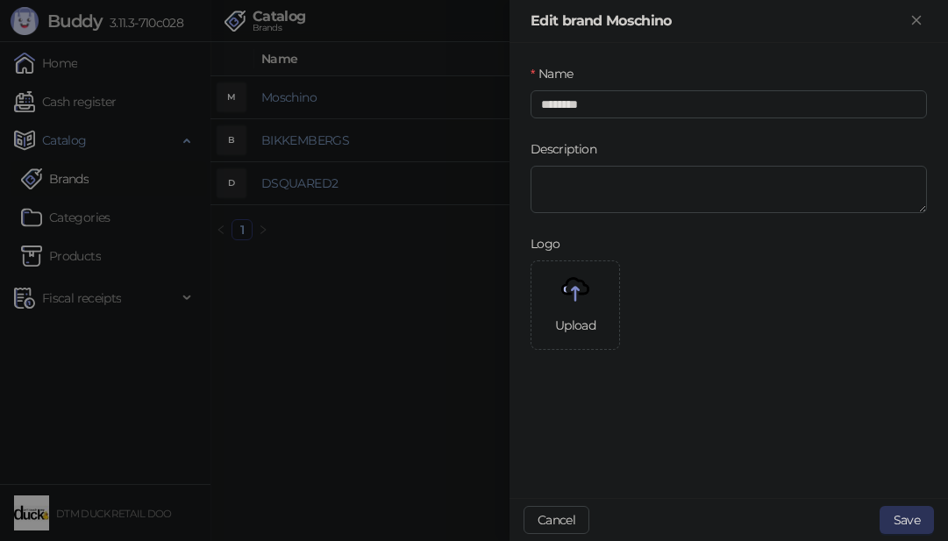
click at [906, 528] on button "Save" at bounding box center [906, 520] width 54 height 28
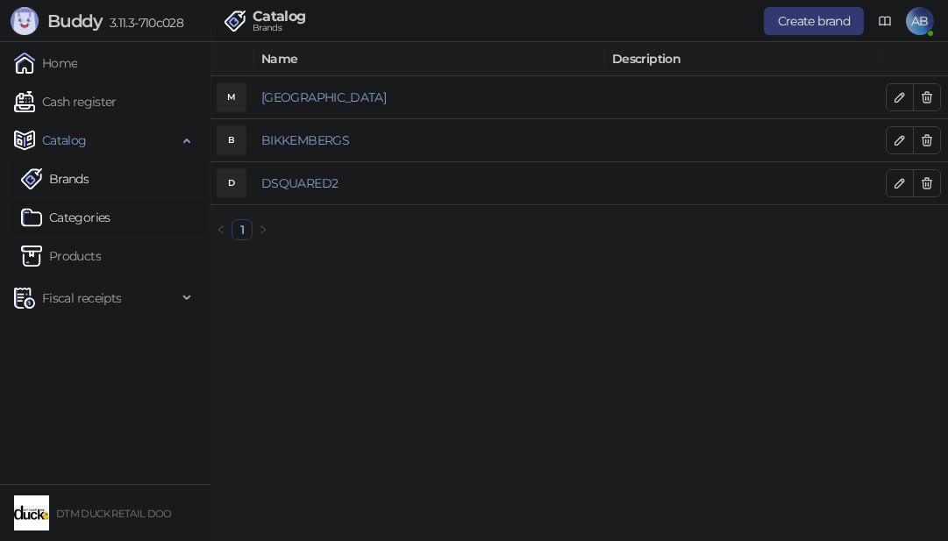
click at [81, 215] on link "Categories" at bounding box center [65, 217] width 89 height 35
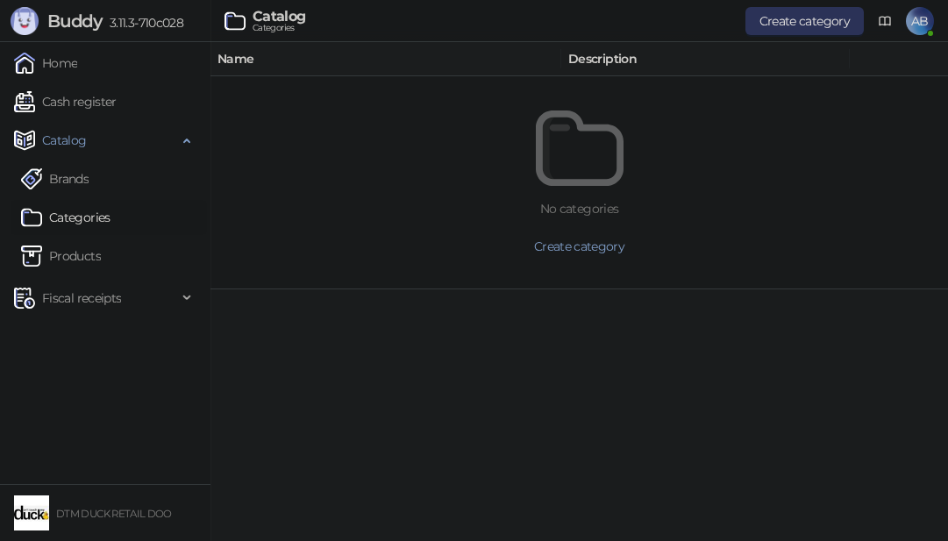
click at [769, 18] on span "Create category" at bounding box center [804, 21] width 90 height 16
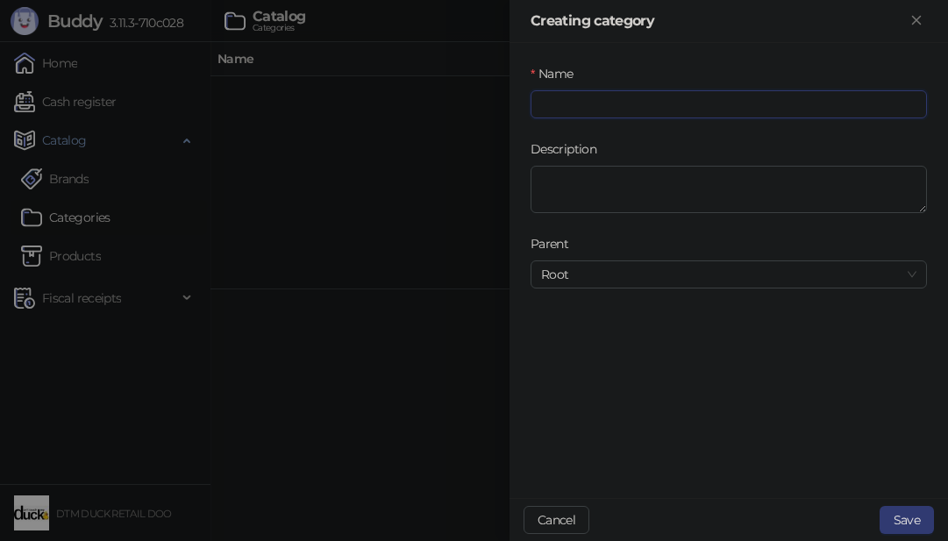
click at [800, 101] on input "Name" at bounding box center [728, 104] width 396 height 28
click at [562, 102] on input "*********" at bounding box center [728, 104] width 396 height 28
click at [562, 103] on input "*********" at bounding box center [728, 104] width 396 height 28
type input "*"
click at [623, 103] on input "*****" at bounding box center [728, 104] width 396 height 28
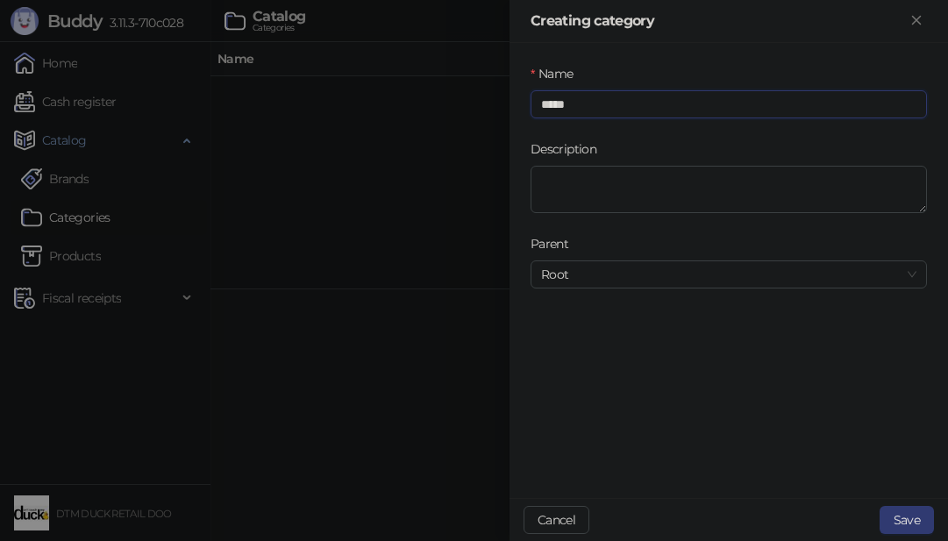
click at [623, 103] on input "*****" at bounding box center [728, 104] width 396 height 28
paste input "text"
type input "*****"
click at [913, 520] on button "Save" at bounding box center [906, 520] width 54 height 28
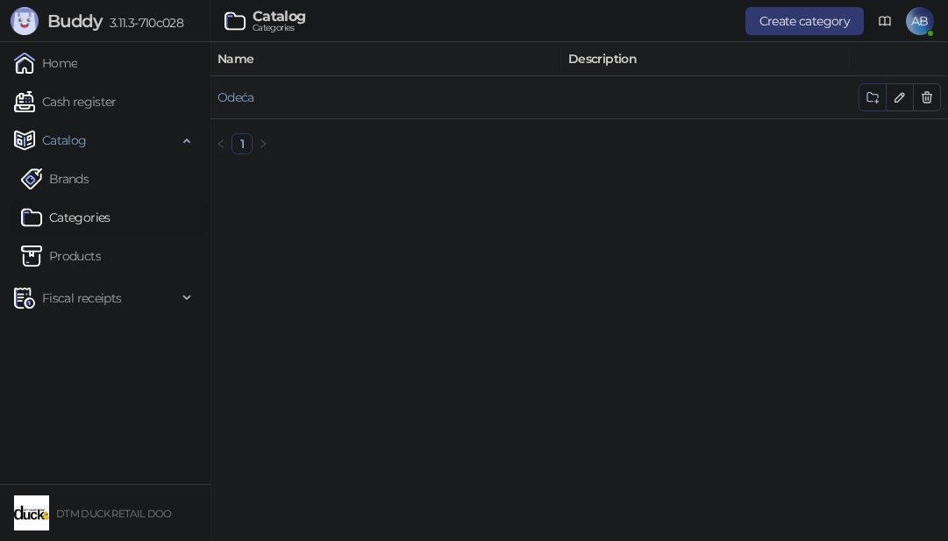
click at [871, 94] on icon "button" at bounding box center [872, 97] width 14 height 14
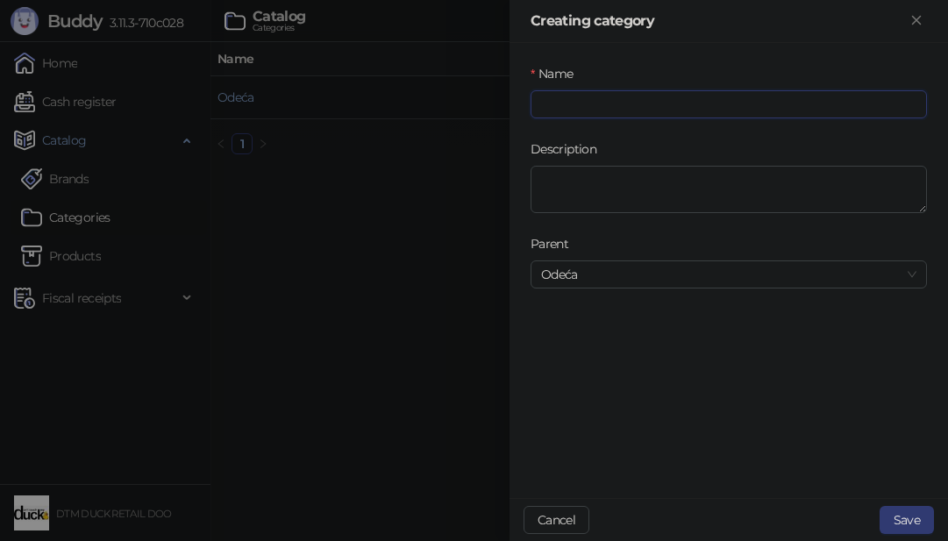
click at [807, 105] on input "Name" at bounding box center [728, 104] width 396 height 28
type input "*********"
click at [901, 517] on button "Save" at bounding box center [906, 520] width 54 height 28
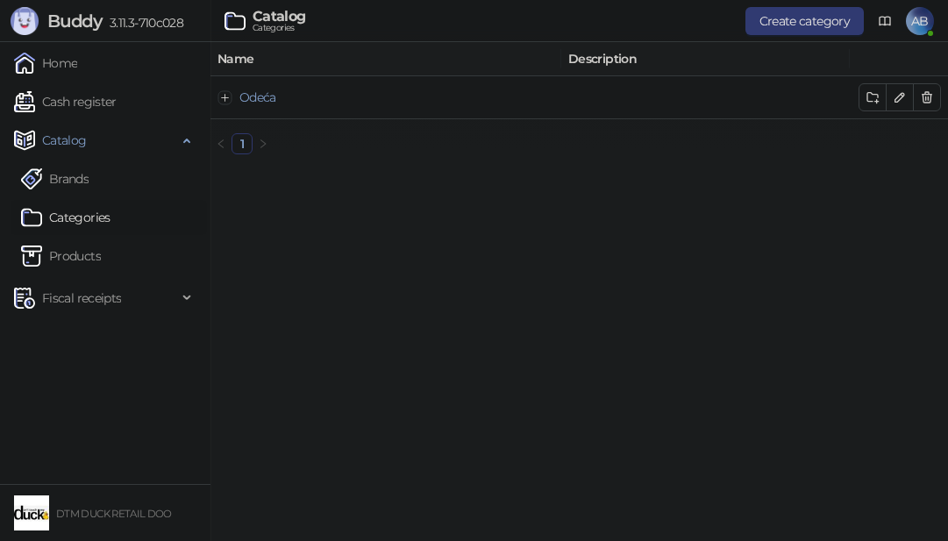
click at [64, 366] on ul "Home Cash register Catalog Brands Categories Products Fiscal receipts Issued re…" at bounding box center [105, 263] width 210 height 442
click at [230, 91] on button "Expand row" at bounding box center [225, 97] width 14 height 14
click at [899, 139] on icon "button" at bounding box center [899, 140] width 9 height 9
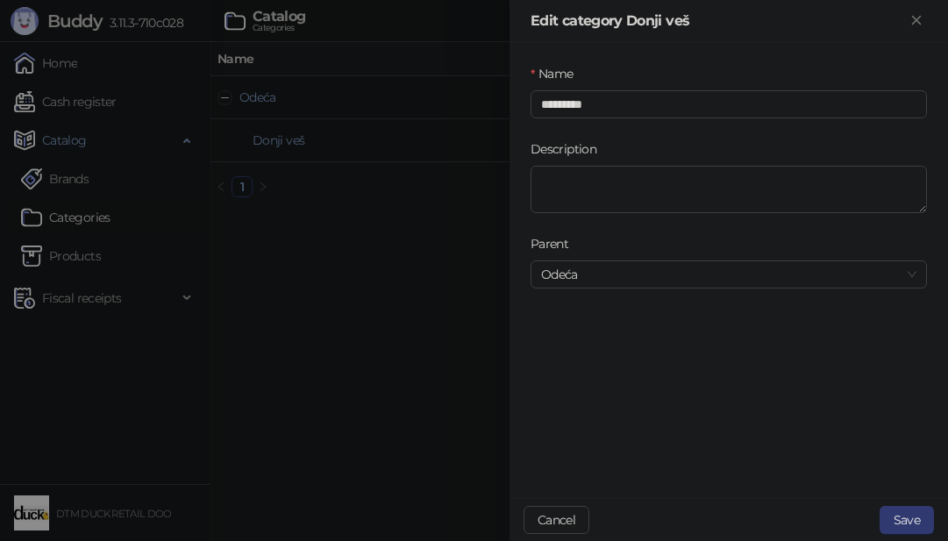
click at [556, 88] on div "Name" at bounding box center [728, 77] width 396 height 26
click at [550, 114] on input "*********" at bounding box center [728, 104] width 396 height 28
click at [551, 112] on input "*********" at bounding box center [728, 104] width 396 height 28
click at [905, 510] on button "Save" at bounding box center [906, 520] width 54 height 28
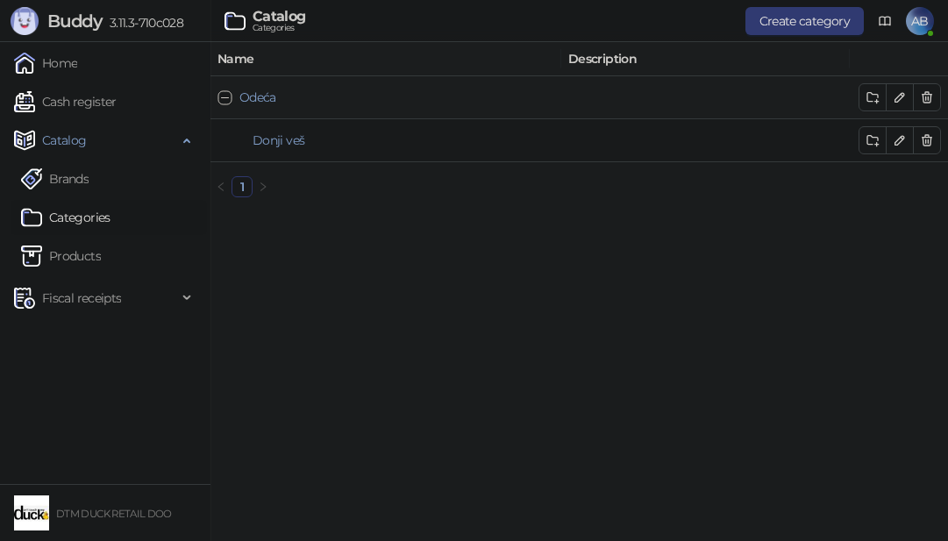
click at [221, 100] on button "Collapse row" at bounding box center [225, 97] width 14 height 14
click at [226, 96] on button "Expand row" at bounding box center [225, 97] width 14 height 14
click at [796, 24] on span "Create category" at bounding box center [804, 21] width 90 height 16
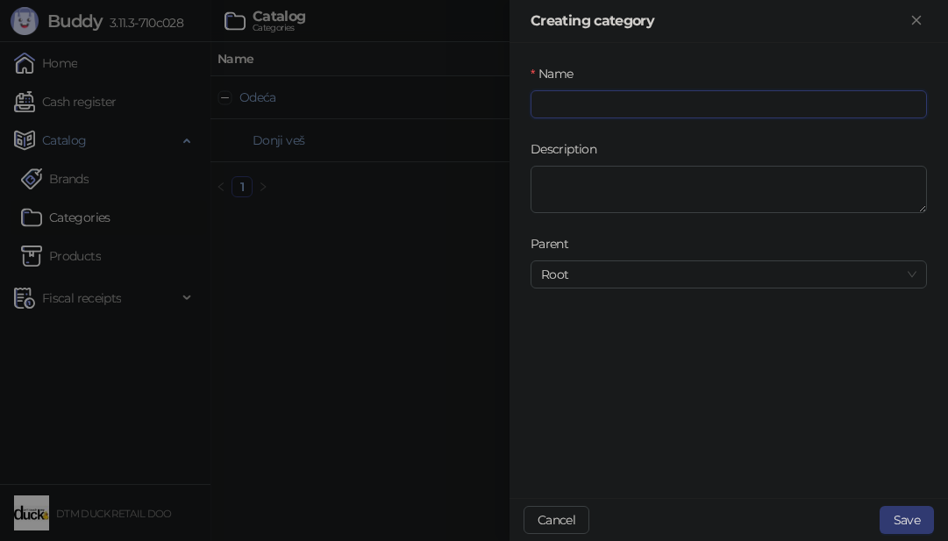
click at [739, 110] on input "Name" at bounding box center [728, 104] width 396 height 28
type input "****"
click at [904, 514] on button "Save" at bounding box center [906, 520] width 54 height 28
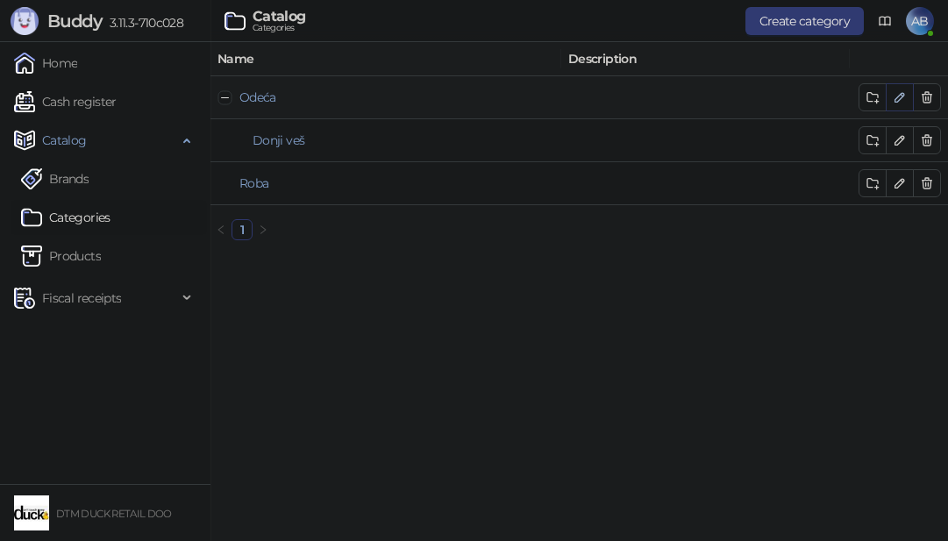
click at [899, 92] on icon "button" at bounding box center [899, 97] width 14 height 14
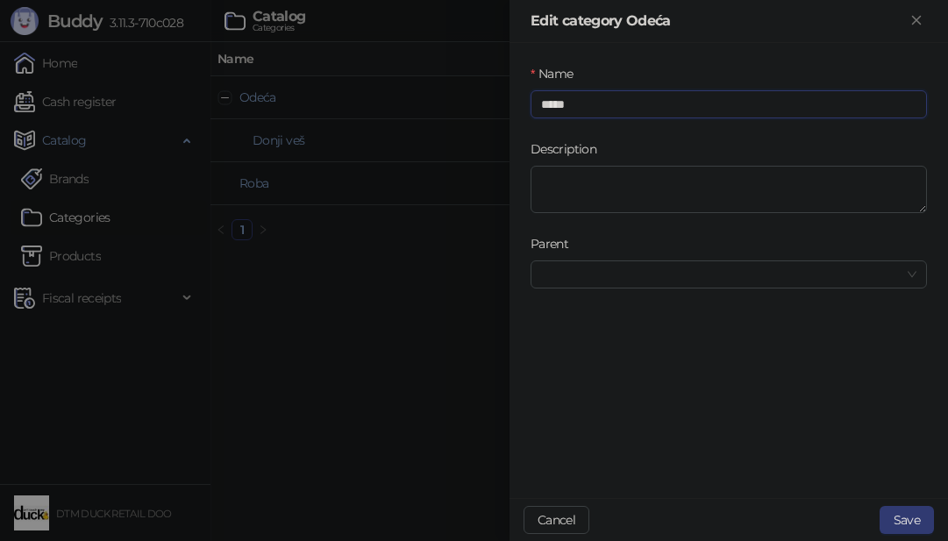
click at [895, 98] on input "*****" at bounding box center [728, 104] width 396 height 28
click at [800, 277] on input "Parent" at bounding box center [720, 274] width 359 height 26
click at [606, 378] on span "Roba" at bounding box center [600, 383] width 29 height 16
click at [915, 521] on button "Save" at bounding box center [906, 520] width 54 height 28
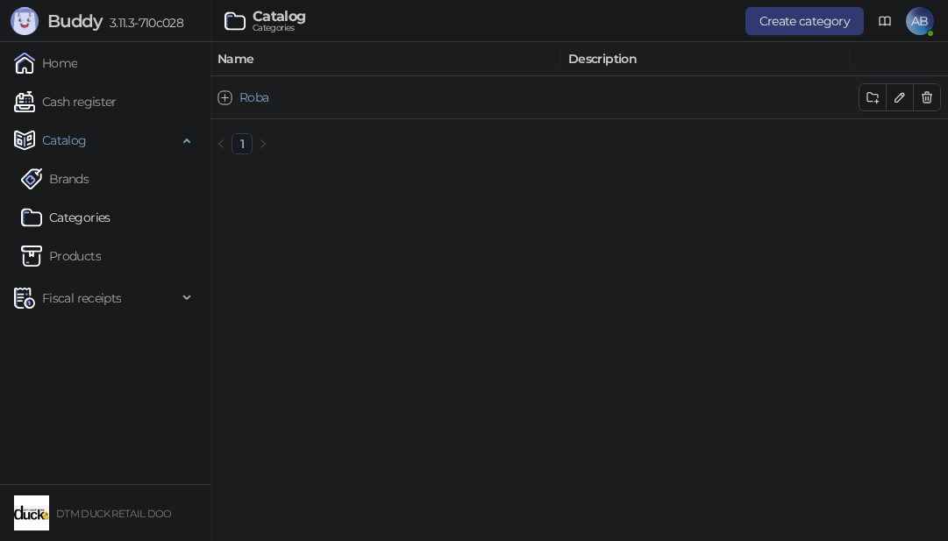
click at [224, 101] on button "Expand row" at bounding box center [225, 97] width 14 height 14
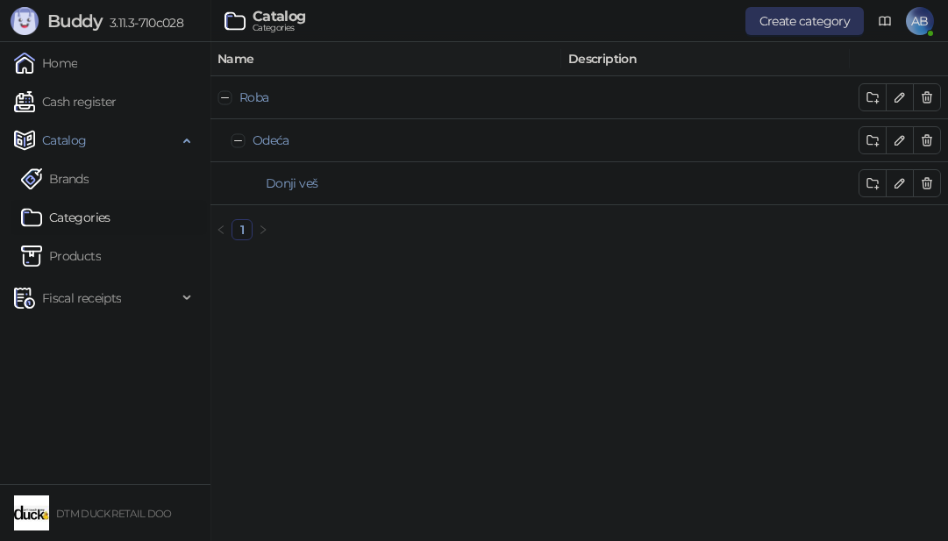
click at [795, 15] on span "Create category" at bounding box center [804, 21] width 90 height 16
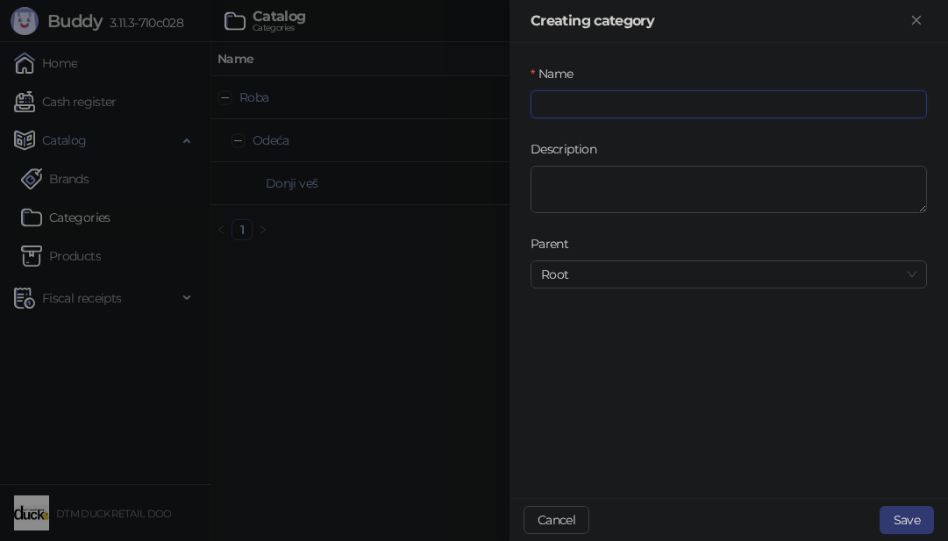
click at [580, 111] on input "Name" at bounding box center [728, 104] width 396 height 28
type input "******"
click at [906, 508] on button "Save" at bounding box center [906, 520] width 54 height 28
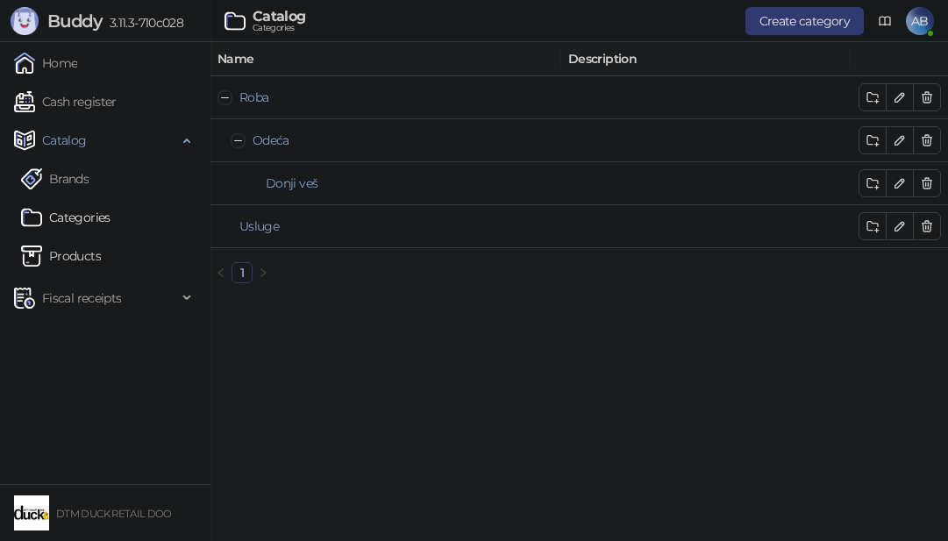
click at [75, 251] on link "Products" at bounding box center [61, 255] width 80 height 35
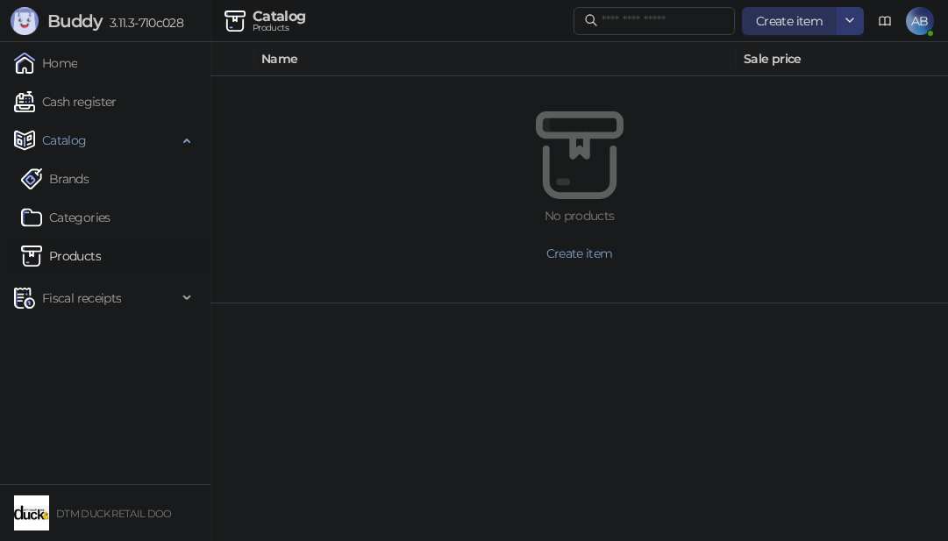
click at [793, 20] on span "Create item" at bounding box center [789, 21] width 67 height 16
click at [769, 18] on span "Create item" at bounding box center [789, 21] width 67 height 16
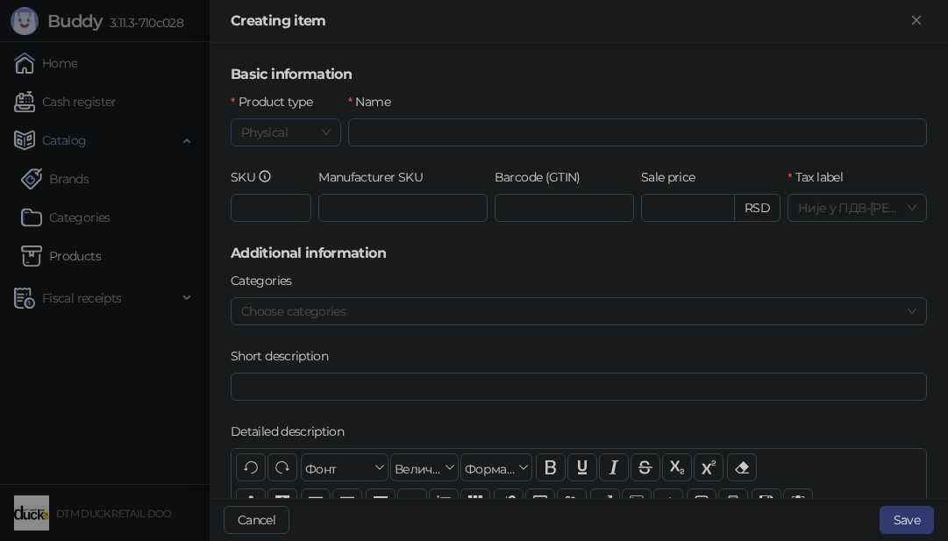
click at [295, 126] on span "Physical" at bounding box center [285, 132] width 89 height 26
click at [270, 171] on div "Physical" at bounding box center [285, 167] width 80 height 19
click at [420, 131] on input "Name" at bounding box center [637, 132] width 579 height 28
type input "**********"
click at [260, 217] on input "SKU" at bounding box center [271, 208] width 81 height 28
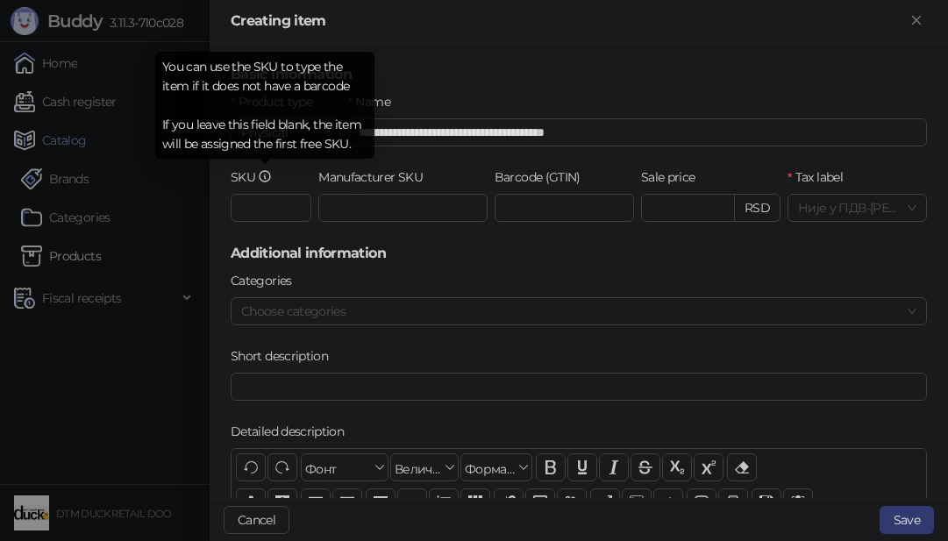
click at [266, 180] on icon at bounding box center [265, 176] width 14 height 14
click at [266, 194] on input "SKU" at bounding box center [271, 208] width 81 height 28
click at [264, 180] on icon at bounding box center [265, 176] width 14 height 14
click at [264, 194] on input "SKU" at bounding box center [271, 208] width 81 height 28
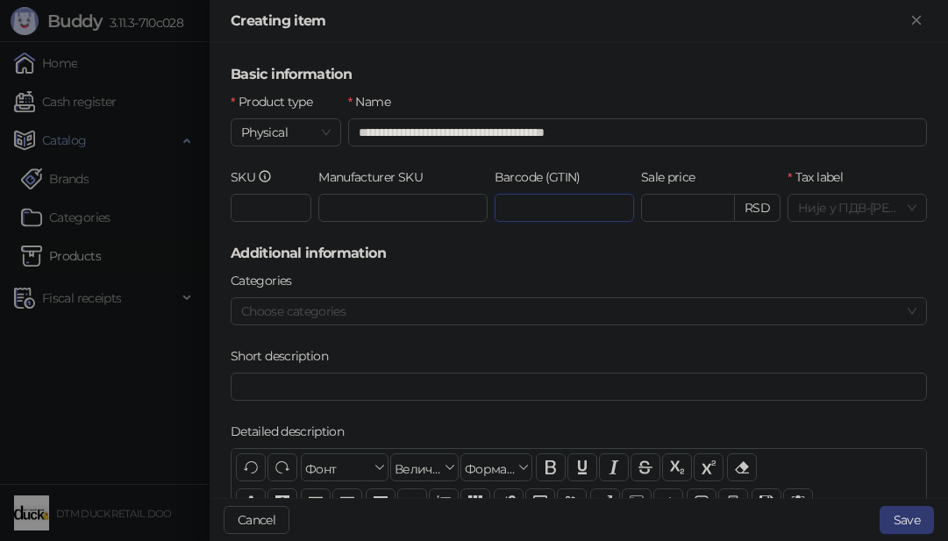
click at [526, 206] on input "Barcode (GTIN)" at bounding box center [563, 208] width 139 height 28
click at [858, 209] on span "Није у ПДВ - А ( 0.00 %)" at bounding box center [857, 208] width 118 height 26
type input "**********"
click at [785, 246] on h5 "Additional information" at bounding box center [579, 253] width 696 height 21
click at [817, 207] on span "Није у ПДВ - А ( 0.00 %)" at bounding box center [857, 208] width 118 height 26
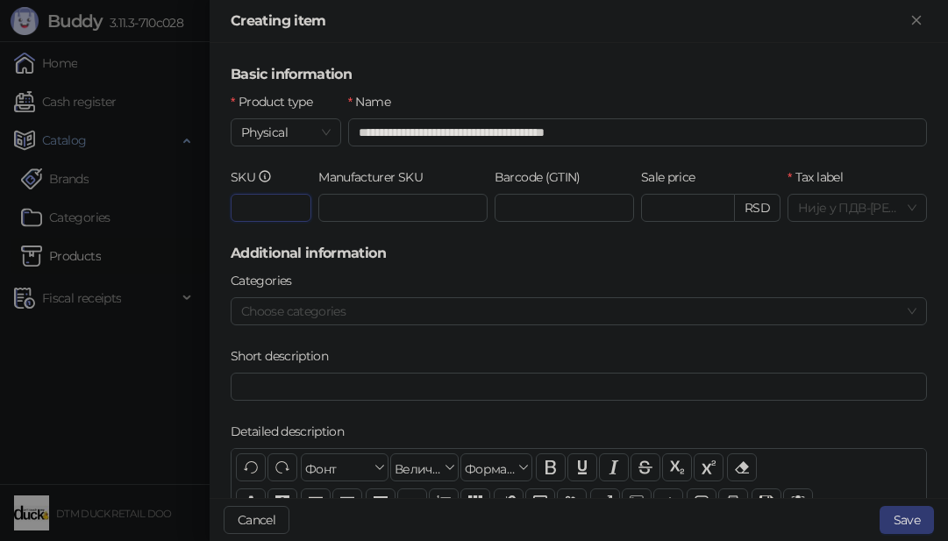
click at [242, 202] on input "SKU" at bounding box center [271, 208] width 81 height 28
click at [409, 208] on input "Manufacturer SKU" at bounding box center [402, 208] width 169 height 28
click at [261, 207] on input "SKU" at bounding box center [271, 208] width 81 height 28
type input "*"
click at [522, 208] on input "**********" at bounding box center [563, 208] width 139 height 28
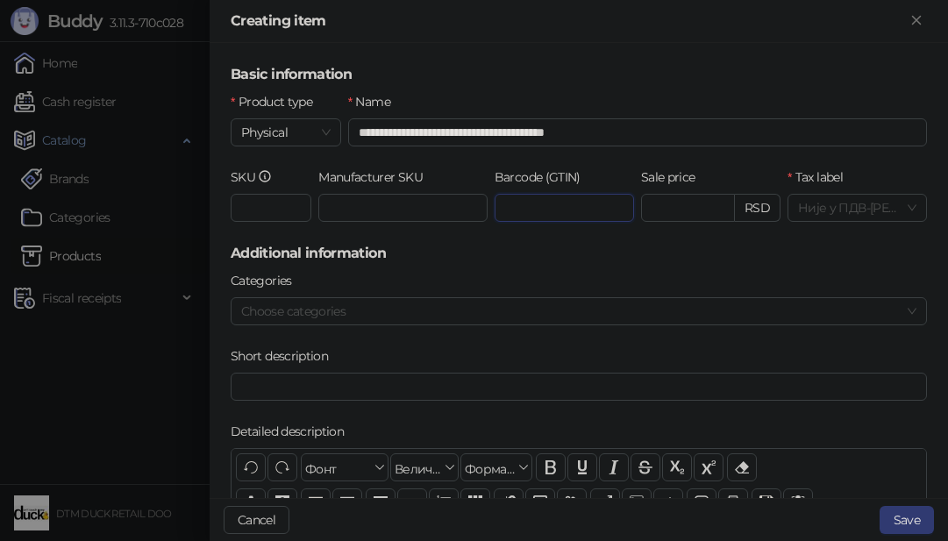
click at [522, 209] on input "**********" at bounding box center [563, 208] width 139 height 28
click at [380, 194] on input "Manufacturer SKU" at bounding box center [402, 208] width 169 height 28
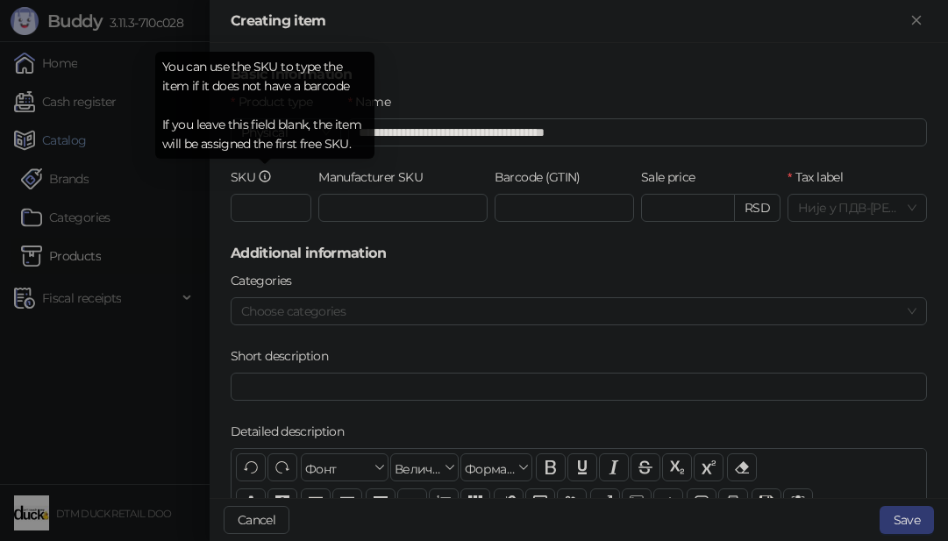
click at [261, 175] on icon at bounding box center [265, 176] width 14 height 14
click at [261, 194] on input "SKU" at bounding box center [271, 208] width 81 height 28
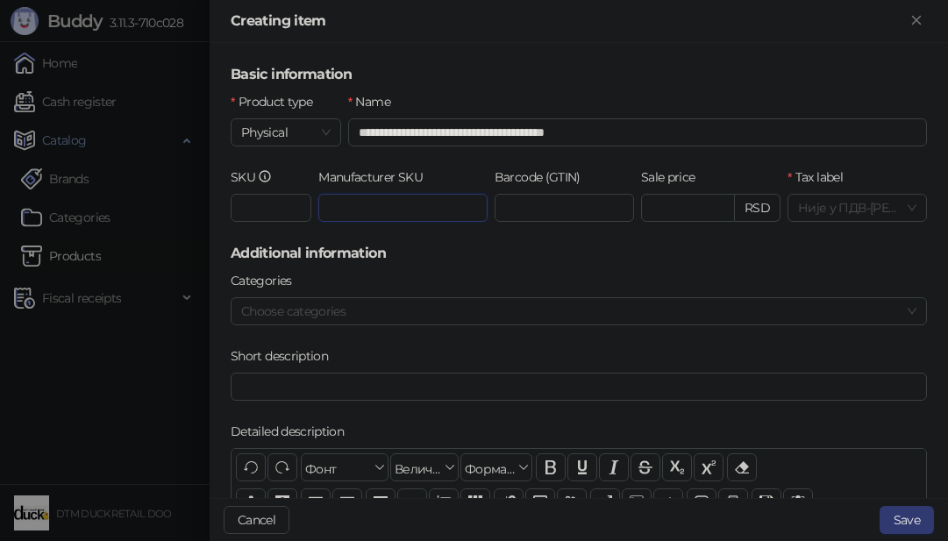
click at [364, 211] on input "Manufacturer SKU" at bounding box center [402, 208] width 169 height 28
type input "**********"
click at [507, 204] on input "**********" at bounding box center [563, 208] width 139 height 28
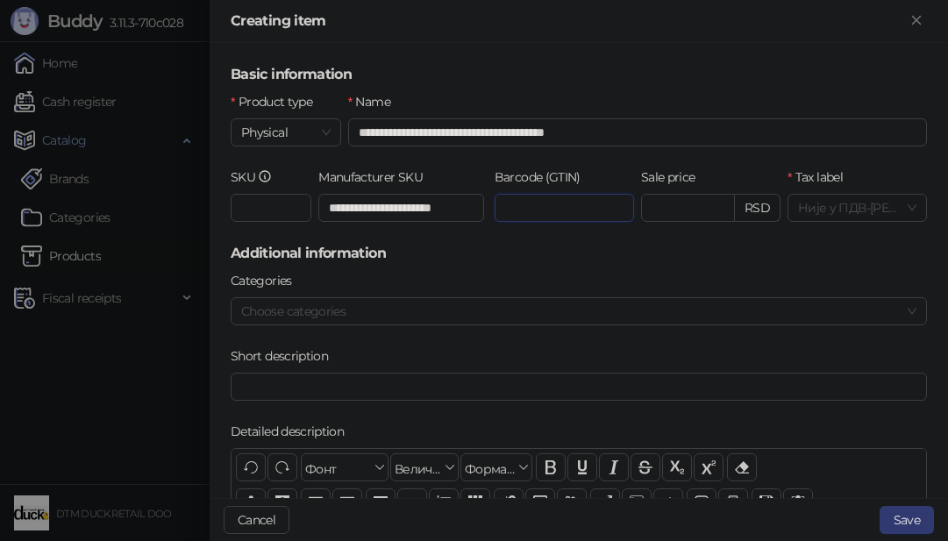
click at [548, 206] on input "**********" at bounding box center [563, 208] width 139 height 28
click at [549, 206] on input "**********" at bounding box center [563, 208] width 139 height 28
click at [274, 205] on input "SKU" at bounding box center [271, 208] width 81 height 28
paste input "**********"
type input "**********"
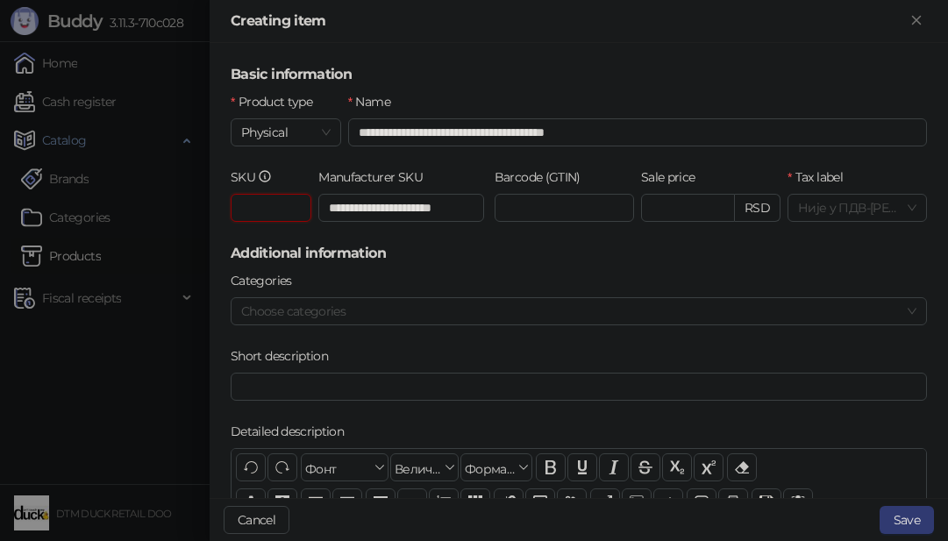
scroll to position [0, 27]
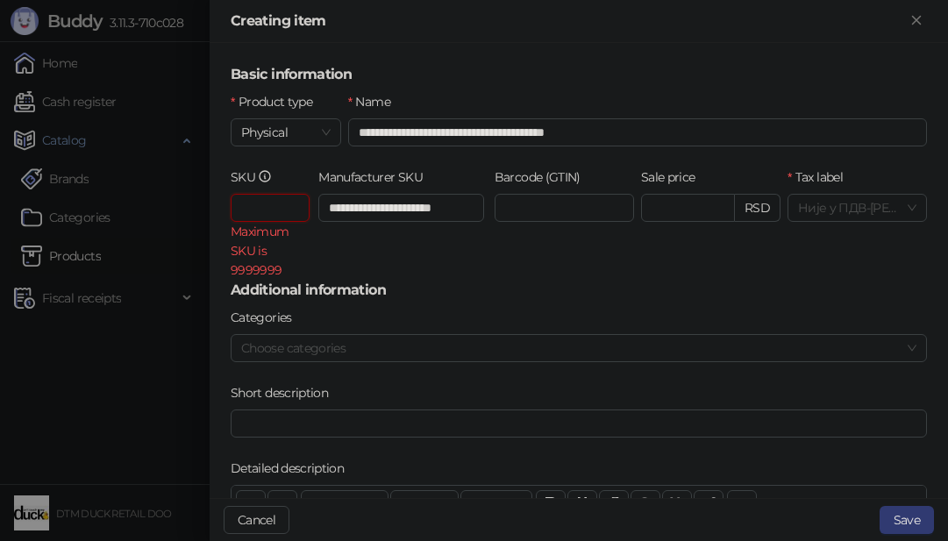
click at [276, 208] on input "**********" at bounding box center [270, 208] width 79 height 28
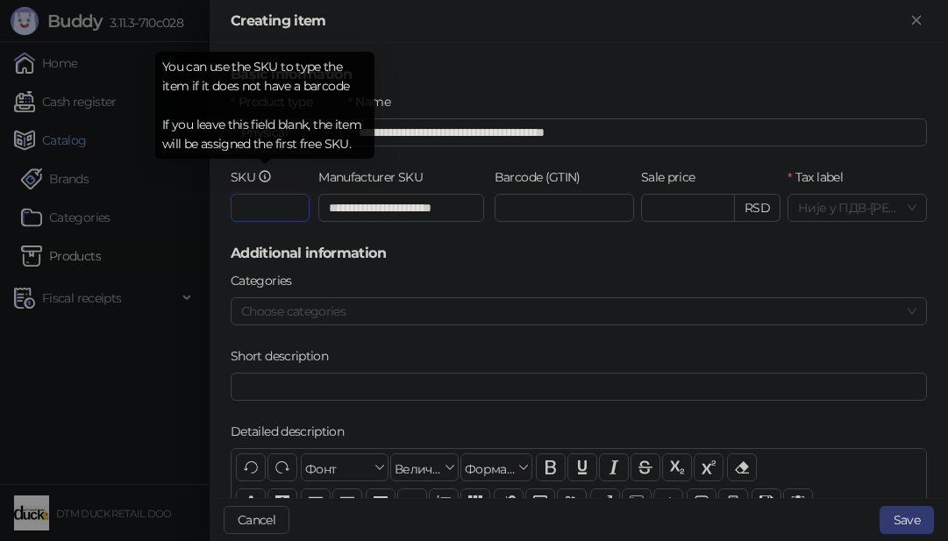
type input "******"
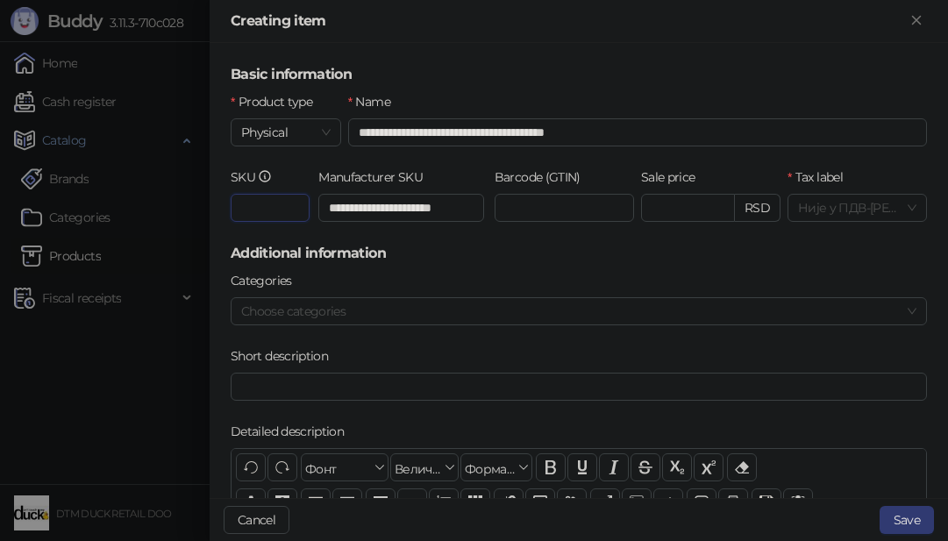
click at [256, 216] on input "******" at bounding box center [270, 208] width 79 height 28
click at [256, 217] on input "******" at bounding box center [270, 208] width 79 height 28
click at [252, 217] on input "******" at bounding box center [270, 208] width 79 height 28
click at [271, 206] on input "******" at bounding box center [270, 208] width 79 height 28
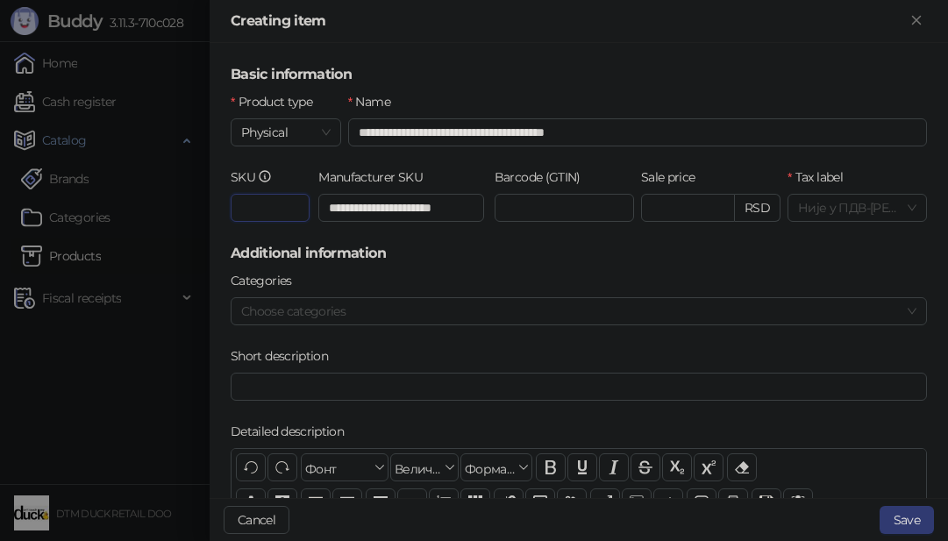
click at [271, 206] on input "******" at bounding box center [270, 208] width 79 height 28
drag, startPoint x: 297, startPoint y: 210, endPoint x: 201, endPoint y: 190, distance: 98.3
click at [201, 190] on div "**********" at bounding box center [474, 270] width 948 height 541
click at [255, 210] on input "*******" at bounding box center [270, 208] width 79 height 28
click at [255, 201] on input "*******" at bounding box center [270, 208] width 79 height 28
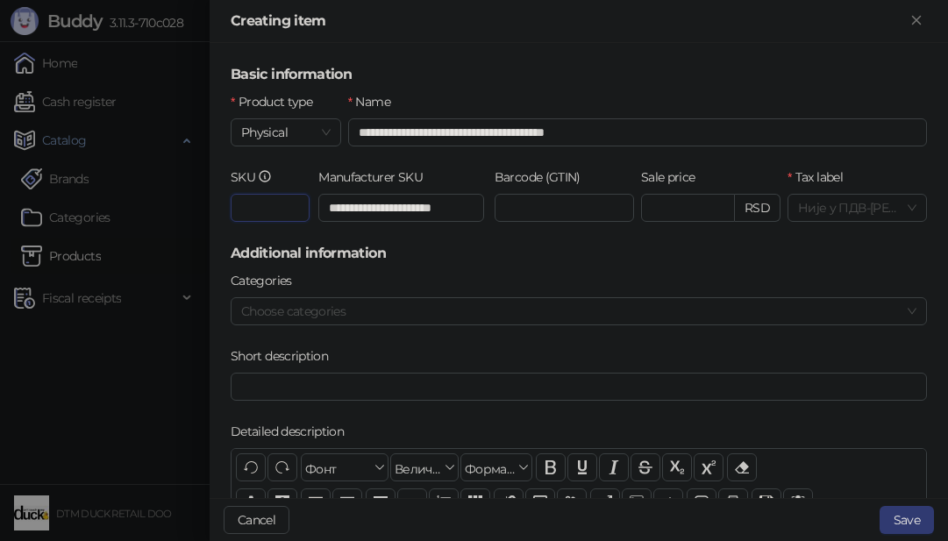
drag, startPoint x: 253, startPoint y: 205, endPoint x: 312, endPoint y: 205, distance: 58.7
click at [312, 205] on div "SKU *******" at bounding box center [271, 204] width 88 height 75
type input "*****"
click at [693, 206] on input "Sale price" at bounding box center [688, 208] width 92 height 26
click at [381, 306] on div at bounding box center [569, 311] width 671 height 25
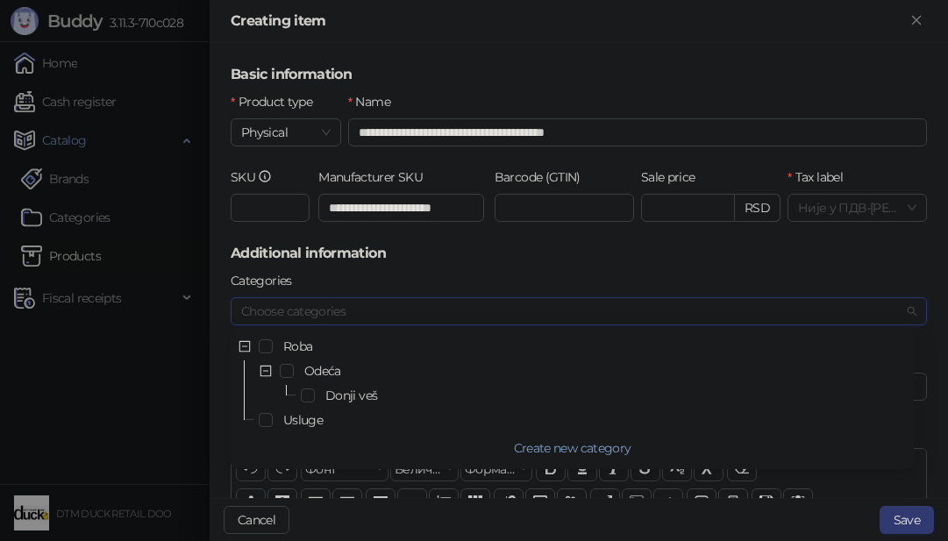
scroll to position [3, 0]
click at [457, 210] on input "**********" at bounding box center [401, 208] width 166 height 28
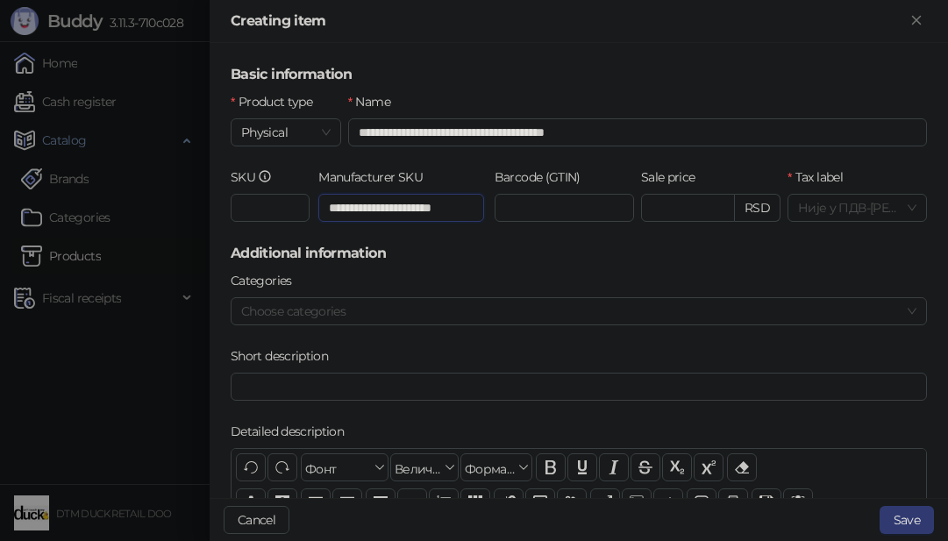
scroll to position [0, 17]
drag, startPoint x: 457, startPoint y: 210, endPoint x: 489, endPoint y: 212, distance: 32.5
click at [489, 212] on div "**********" at bounding box center [578, 204] width 703 height 75
click at [409, 307] on div at bounding box center [569, 311] width 671 height 25
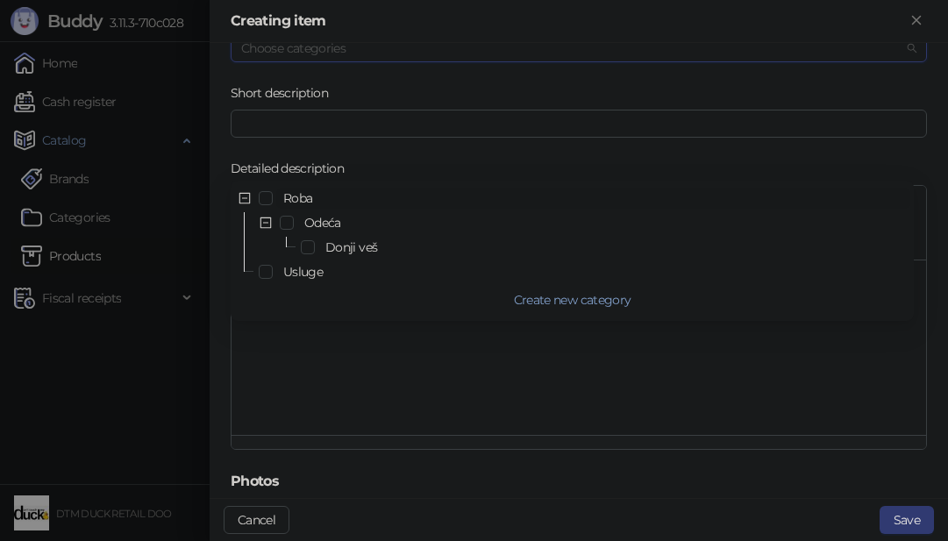
scroll to position [0, 0]
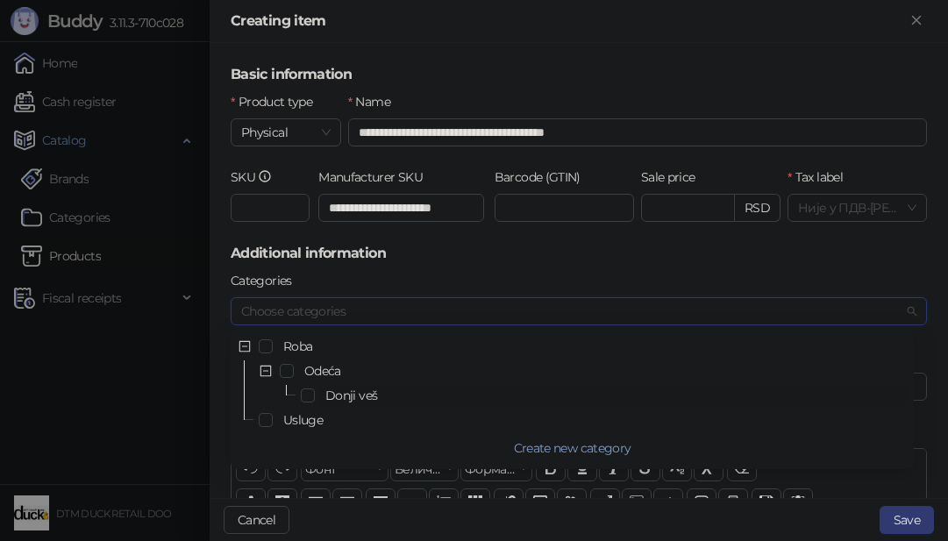
click at [338, 390] on span "Donji veš" at bounding box center [351, 395] width 52 height 16
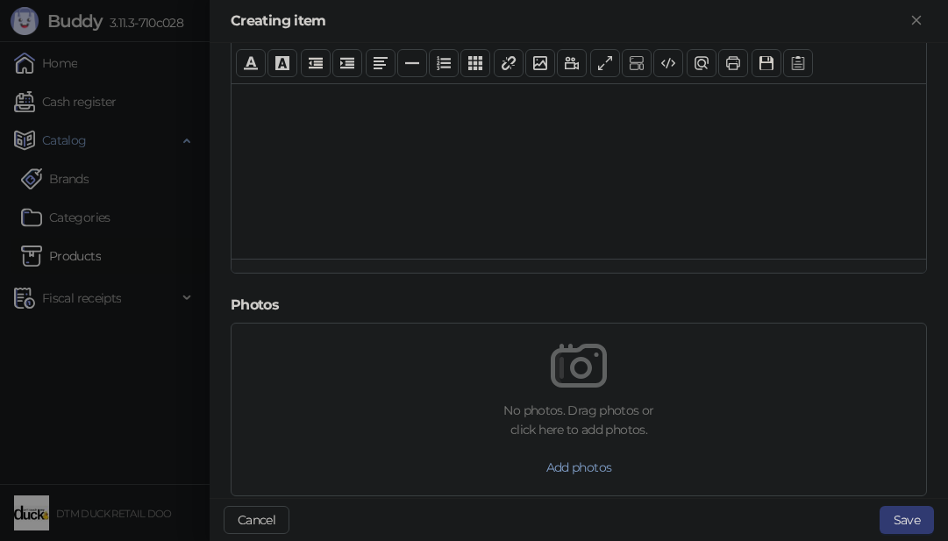
scroll to position [679, 0]
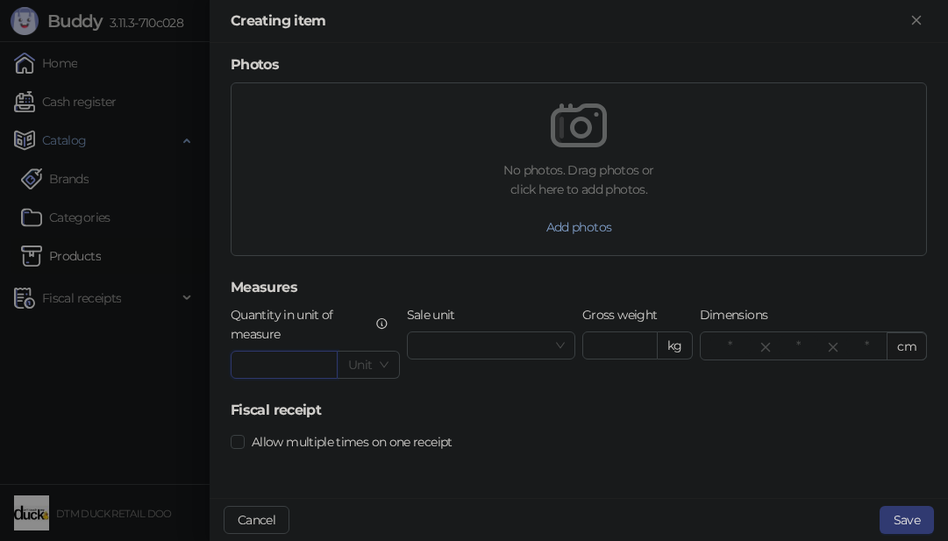
click at [309, 363] on input "Quantity in unit of measure" at bounding box center [283, 365] width 105 height 26
click at [373, 363] on span at bounding box center [367, 365] width 39 height 26
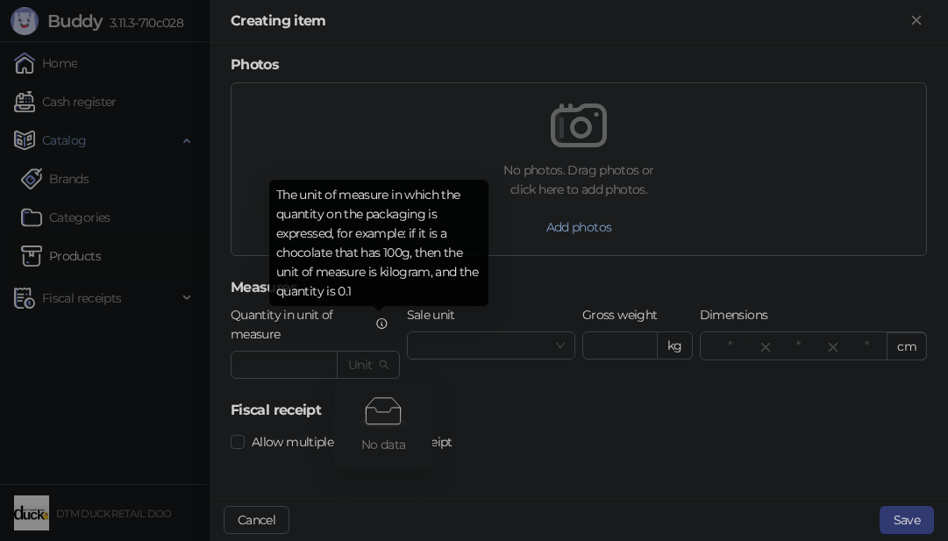
click at [375, 323] on icon at bounding box center [381, 323] width 13 height 14
click at [337, 352] on input "Quantity in unit of measure" at bounding box center [283, 365] width 105 height 26
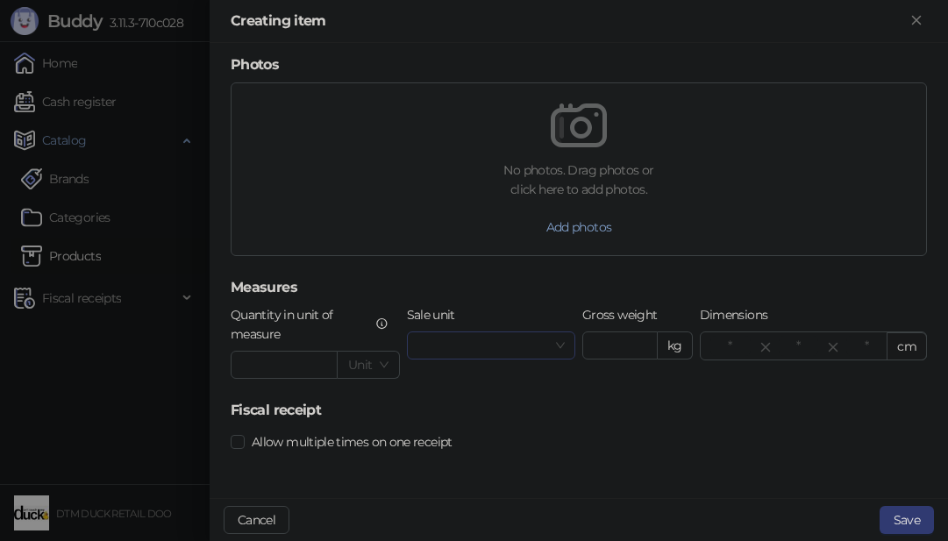
click at [485, 350] on input "Sale unit" at bounding box center [483, 345] width 132 height 26
click at [538, 356] on input "Sale unit" at bounding box center [483, 345] width 132 height 26
click at [488, 288] on h5 "Measures" at bounding box center [579, 287] width 696 height 21
click at [433, 442] on span "Allow multiple times on one receipt" at bounding box center [352, 441] width 215 height 19
click at [434, 442] on span "Allow multiple times on one receipt" at bounding box center [352, 441] width 215 height 19
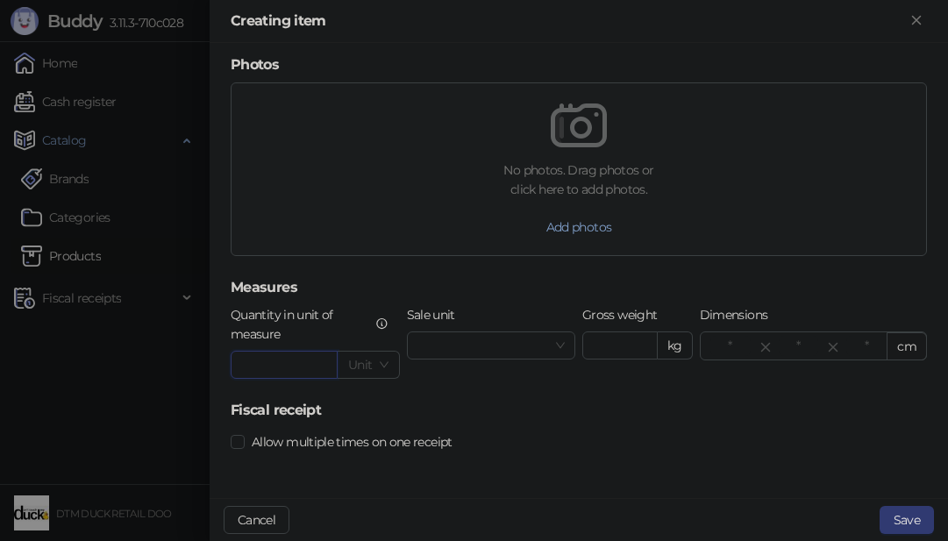
click at [273, 365] on input "Quantity in unit of measure" at bounding box center [283, 365] width 105 height 26
click at [304, 313] on label "Quantity in unit of measure" at bounding box center [315, 324] width 169 height 39
click at [304, 352] on input "Quantity in unit of measure" at bounding box center [283, 365] width 105 height 26
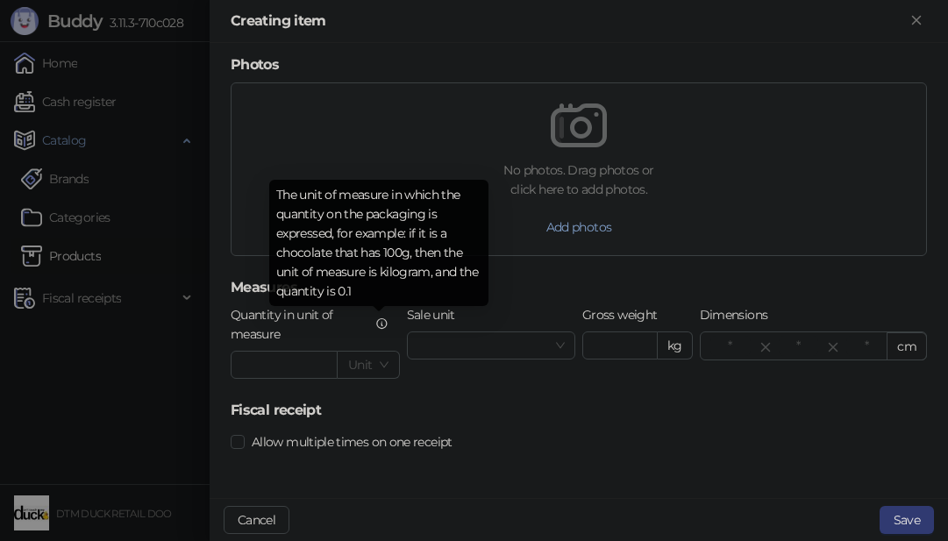
click at [380, 320] on icon at bounding box center [381, 323] width 13 height 14
click at [337, 352] on input "Quantity in unit of measure" at bounding box center [283, 365] width 105 height 26
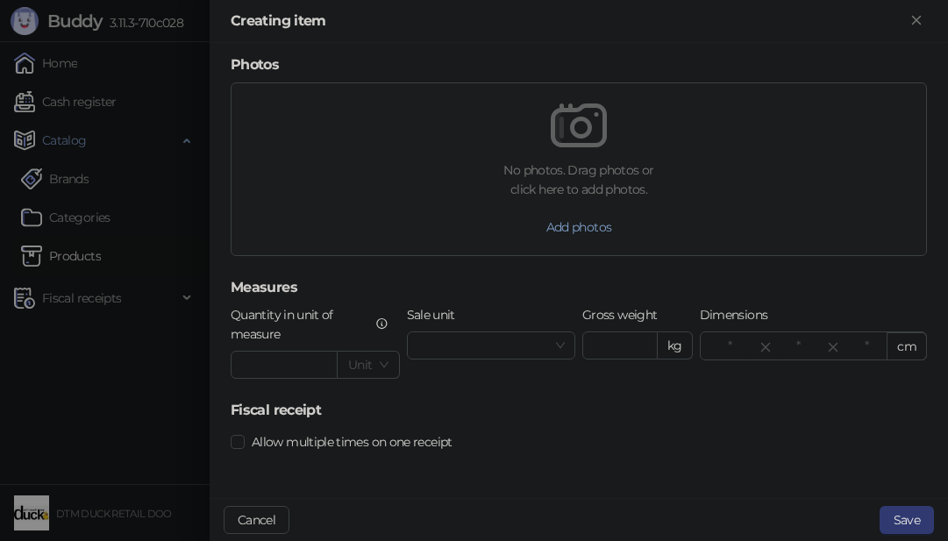
click at [544, 404] on h5 "Fiscal receipt" at bounding box center [579, 410] width 696 height 21
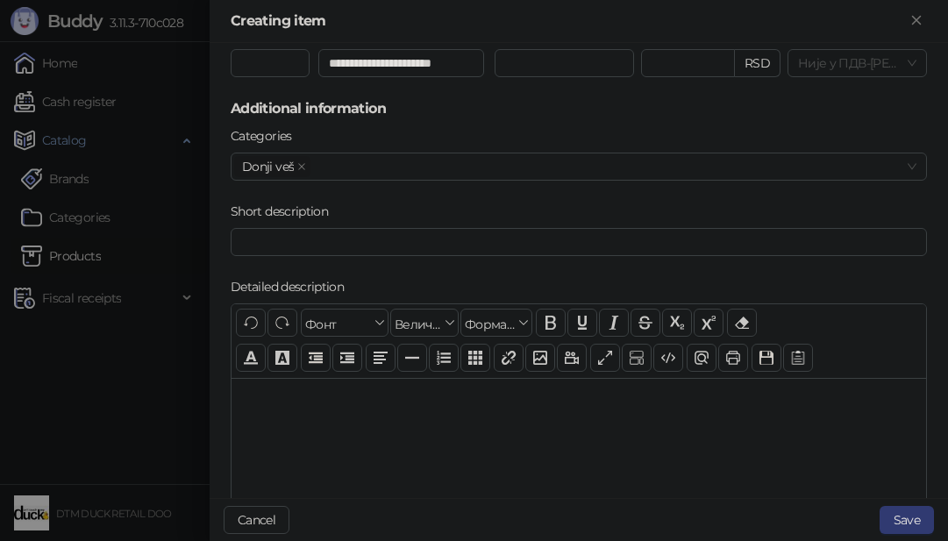
scroll to position [66, 0]
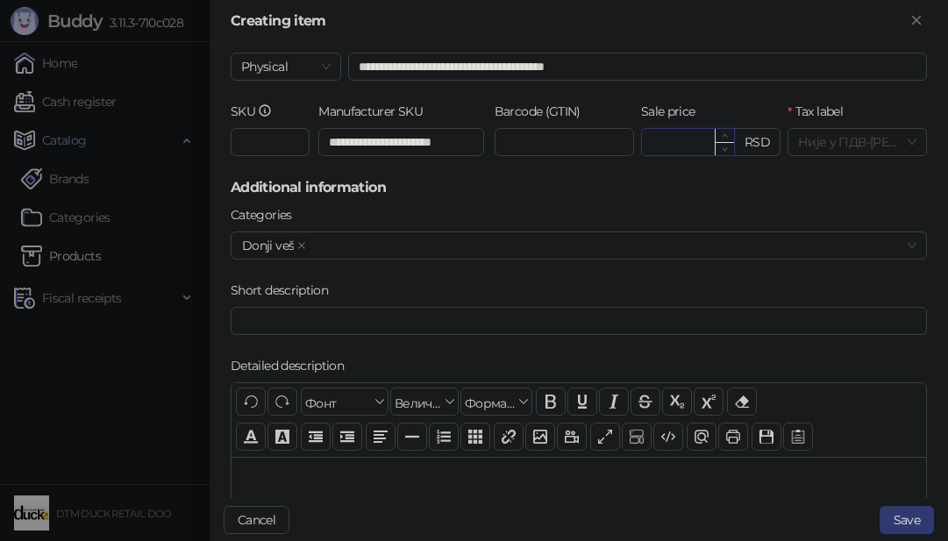
click at [673, 141] on input "Sale price" at bounding box center [688, 142] width 92 height 26
type input "***"
type input "*******"
drag, startPoint x: 730, startPoint y: 197, endPoint x: 724, endPoint y: 210, distance: 13.7
click at [730, 199] on form "**********" at bounding box center [579, 544] width 696 height 1092
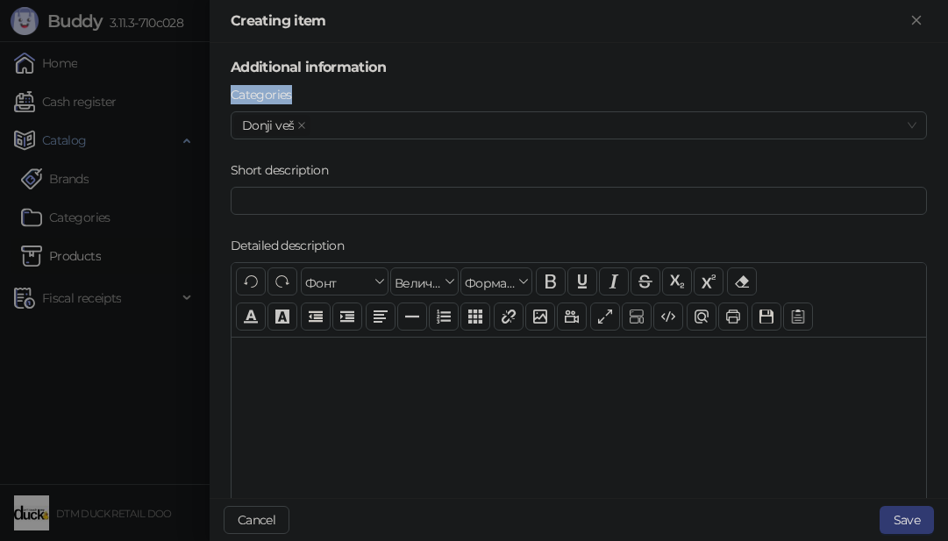
scroll to position [175, 0]
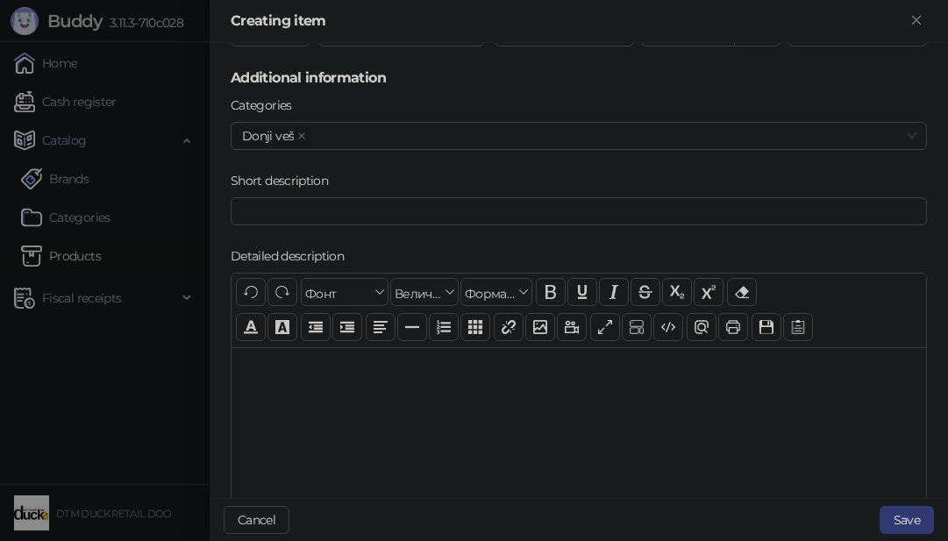
click at [383, 161] on div "Categories Donji veš" at bounding box center [578, 133] width 703 height 75
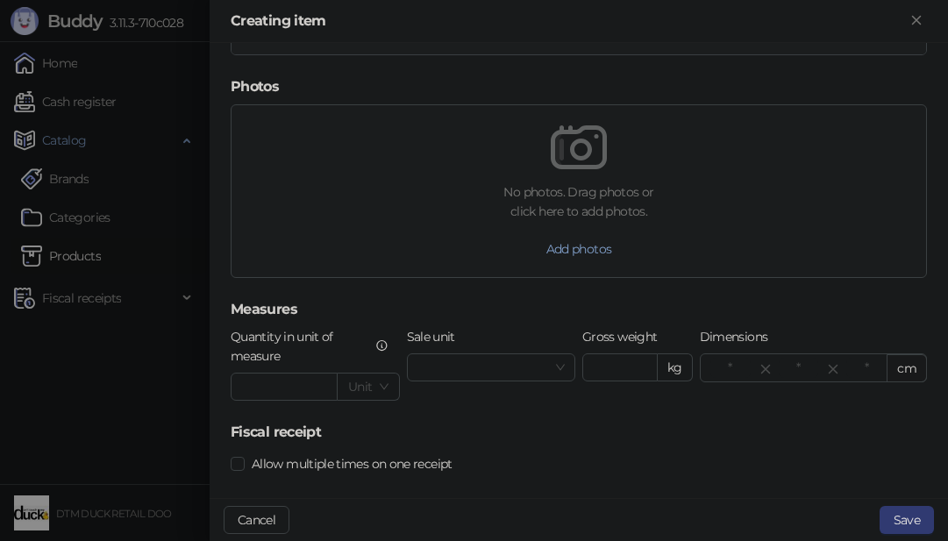
scroll to position [679, 0]
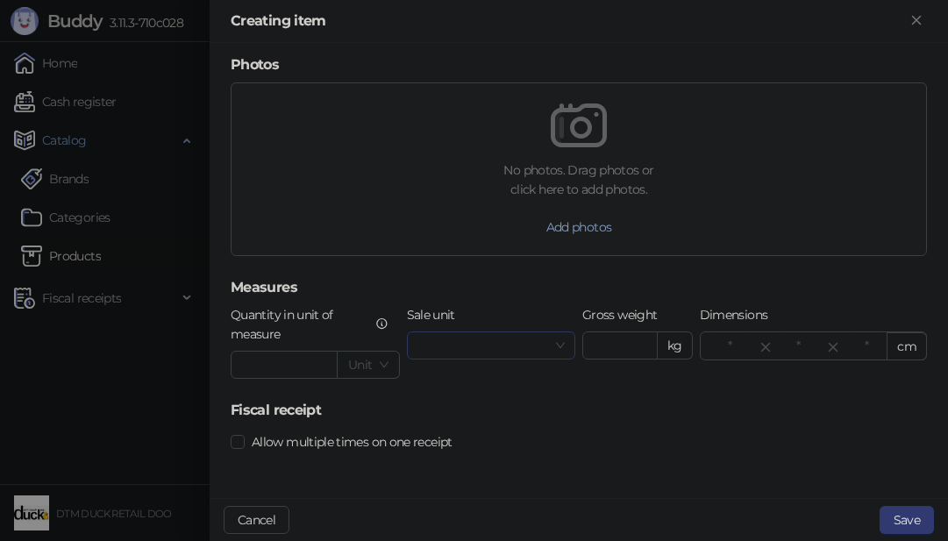
click at [525, 339] on input "Sale unit" at bounding box center [483, 345] width 132 height 26
click at [618, 343] on input "Gross weight" at bounding box center [620, 345] width 74 height 26
click at [715, 345] on input "number" at bounding box center [730, 346] width 40 height 19
click at [761, 343] on icon "to" at bounding box center [765, 347] width 8 height 8
click at [818, 343] on div at bounding box center [832, 346] width 28 height 14
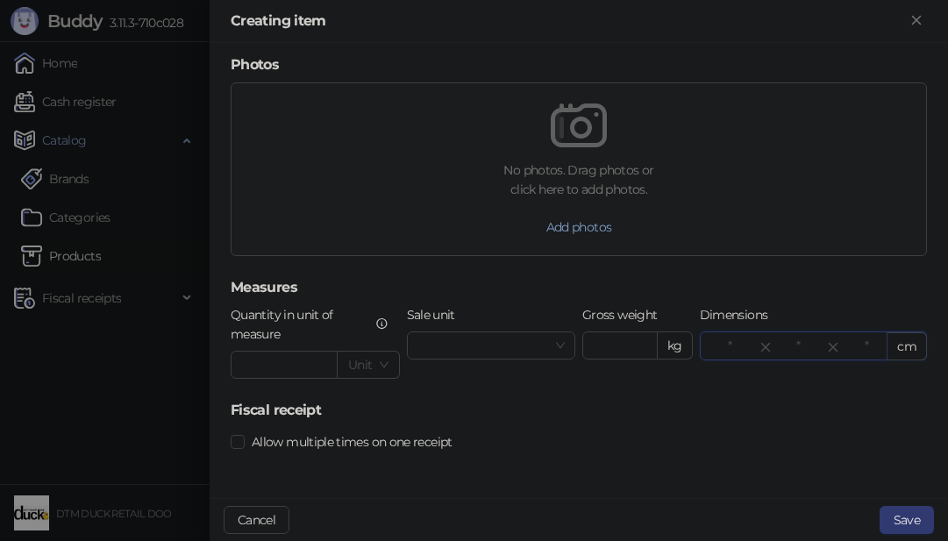
click at [783, 345] on input "number" at bounding box center [798, 346] width 40 height 19
click at [274, 361] on input "Quantity in unit of measure" at bounding box center [283, 365] width 105 height 26
type input "*"
click at [577, 415] on h5 "Fiscal receipt" at bounding box center [579, 410] width 696 height 21
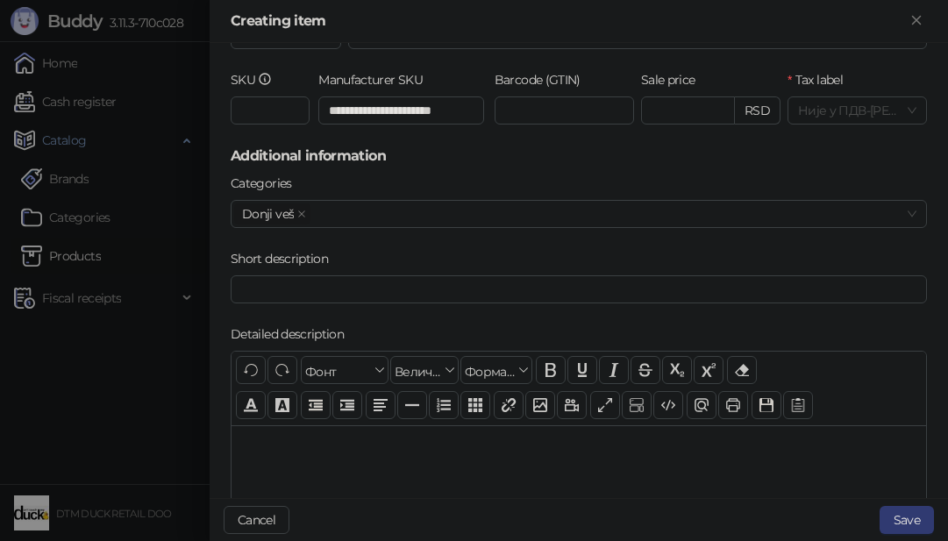
scroll to position [0, 0]
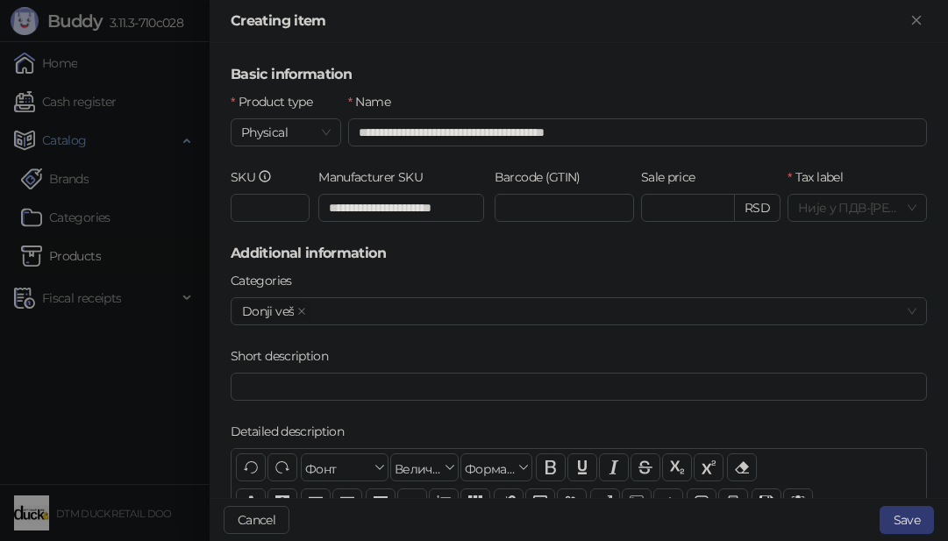
click at [557, 68] on h5 "Basic information" at bounding box center [579, 74] width 696 height 21
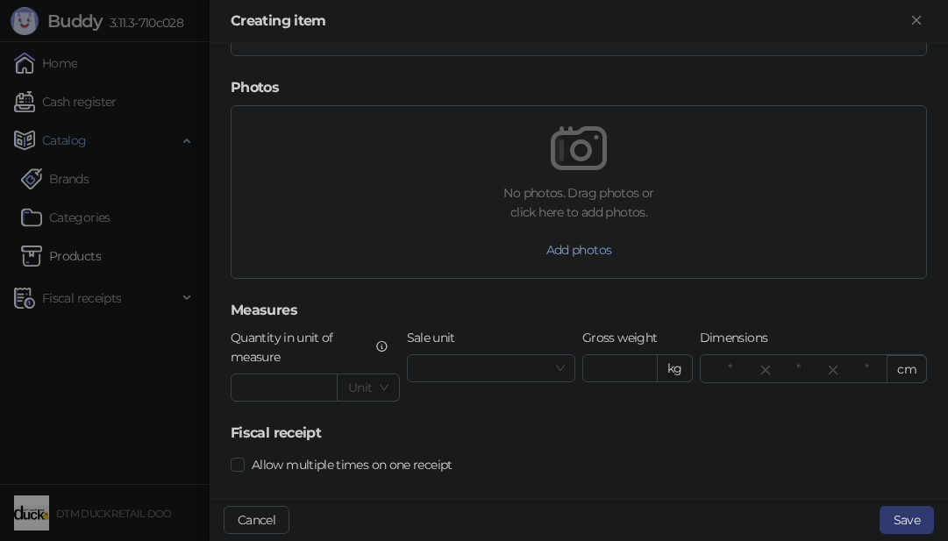
scroll to position [679, 0]
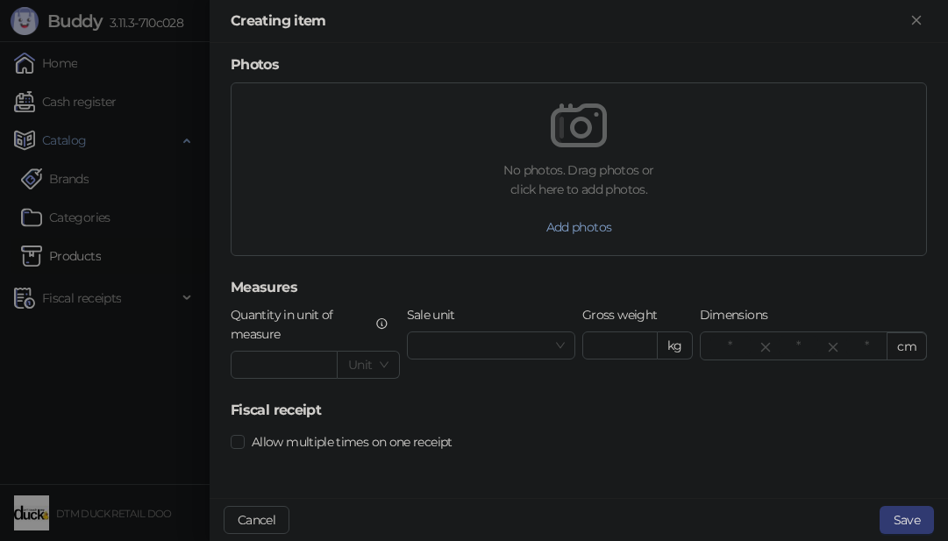
click at [262, 278] on h5 "Measures" at bounding box center [579, 287] width 696 height 21
click at [265, 274] on div "No photos. Drag photos or click here to add photos. Add photos" at bounding box center [578, 179] width 703 height 195
drag, startPoint x: 376, startPoint y: 354, endPoint x: 420, endPoint y: 324, distance: 53.0
click at [375, 352] on span at bounding box center [367, 365] width 39 height 26
click at [549, 346] on span at bounding box center [491, 345] width 148 height 26
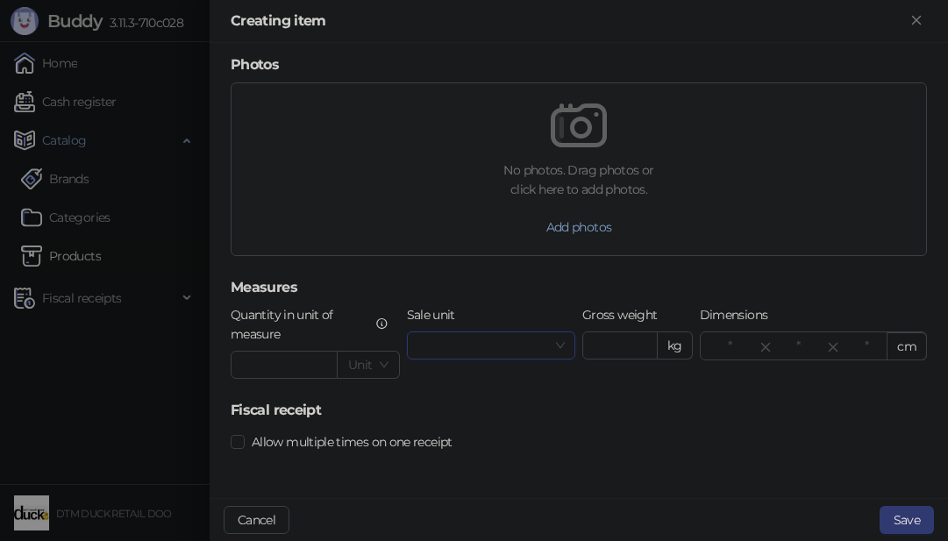
click at [557, 343] on span at bounding box center [491, 345] width 148 height 26
click at [913, 516] on button "Save" at bounding box center [906, 520] width 54 height 28
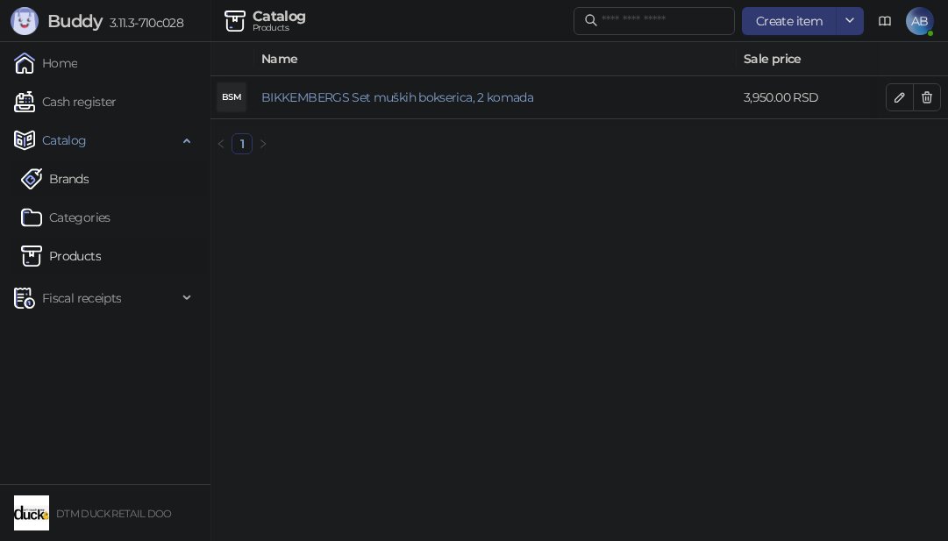
click at [61, 172] on link "Brands" at bounding box center [55, 178] width 68 height 35
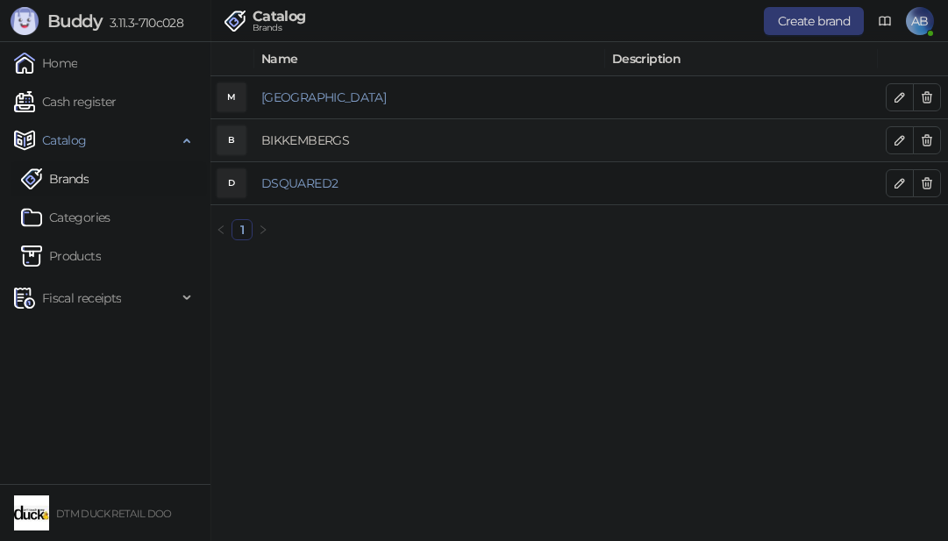
click at [312, 133] on link "BIKKEMBERGS" at bounding box center [305, 140] width 88 height 16
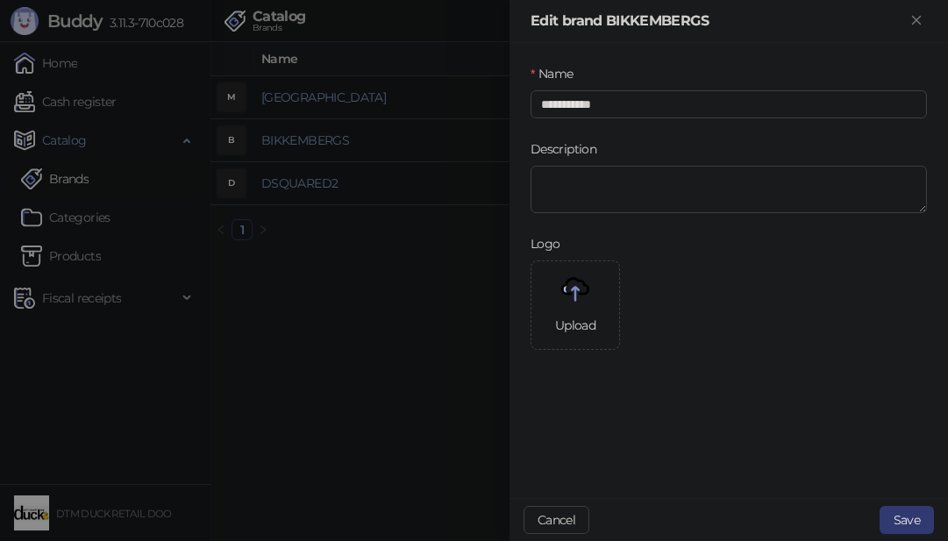
click at [897, 136] on div "**********" at bounding box center [474, 270] width 948 height 541
click at [564, 517] on button "Cancel" at bounding box center [556, 520] width 66 height 28
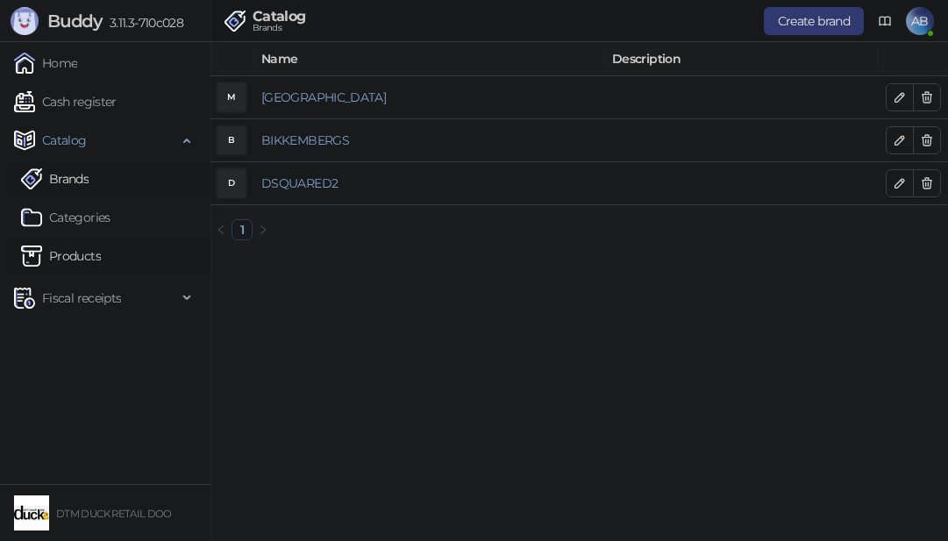
click at [81, 252] on link "Products" at bounding box center [61, 255] width 80 height 35
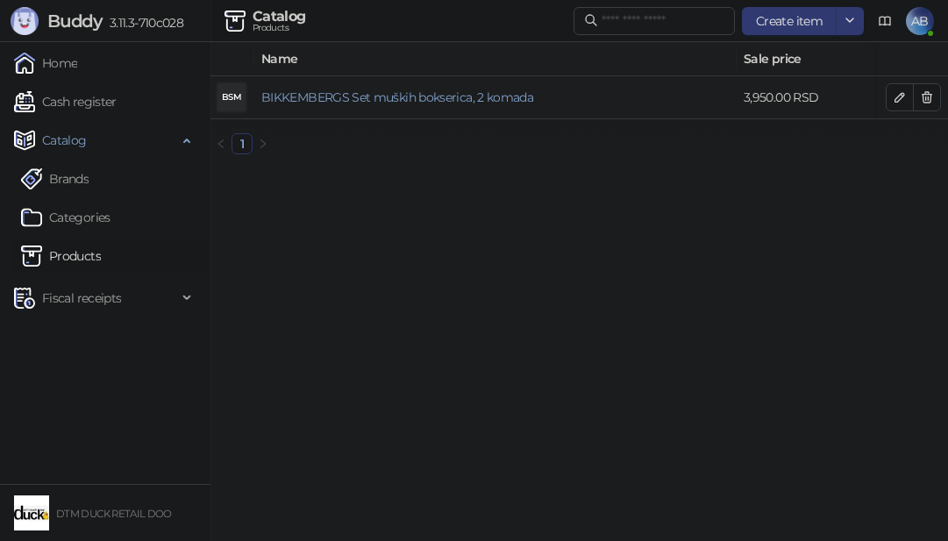
click at [225, 94] on div "BSM" at bounding box center [231, 97] width 28 height 28
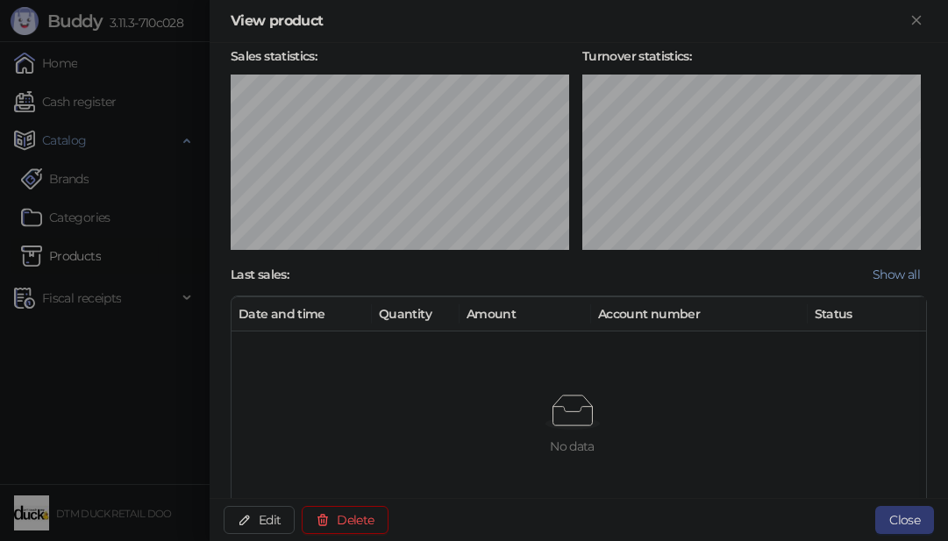
scroll to position [505, 0]
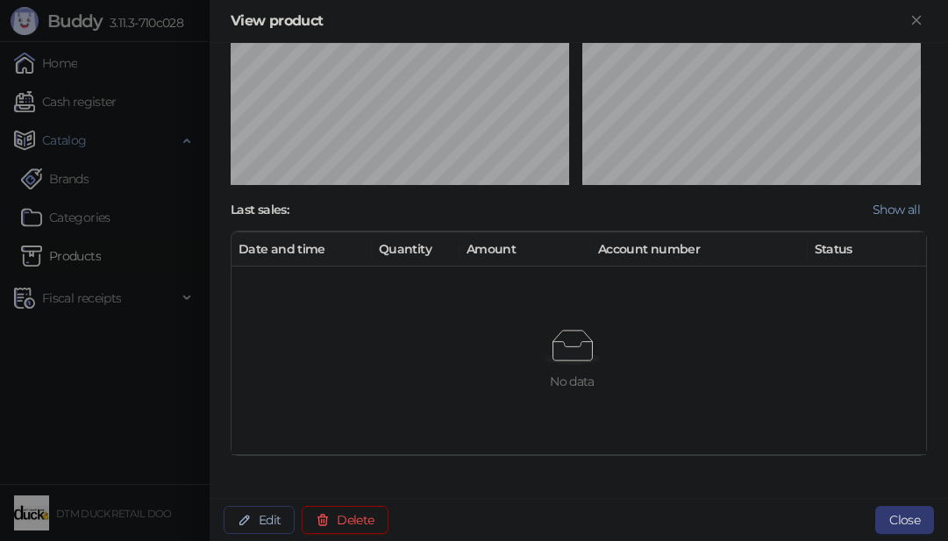
click at [273, 513] on button "Edit" at bounding box center [259, 520] width 71 height 28
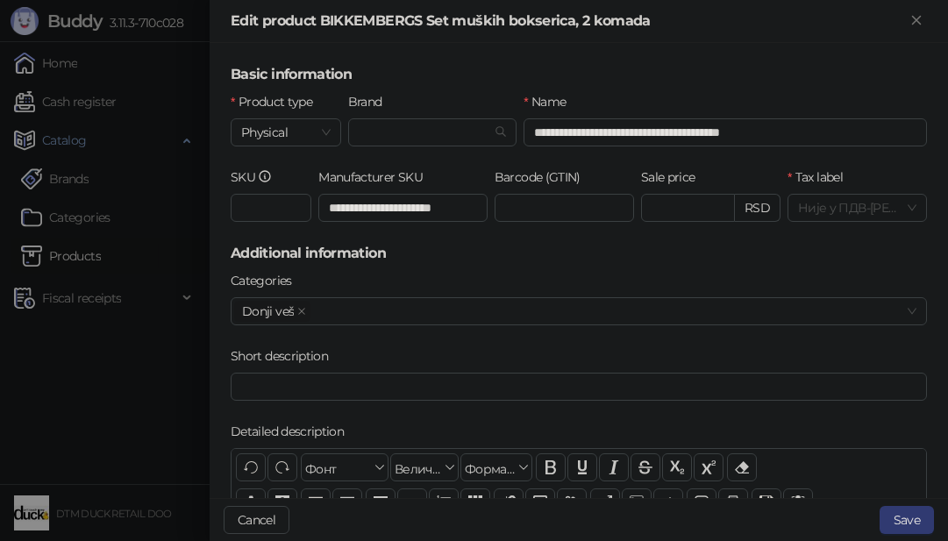
click at [279, 515] on div "**********" at bounding box center [474, 270] width 948 height 541
click at [405, 307] on div "Donji veš" at bounding box center [569, 311] width 671 height 25
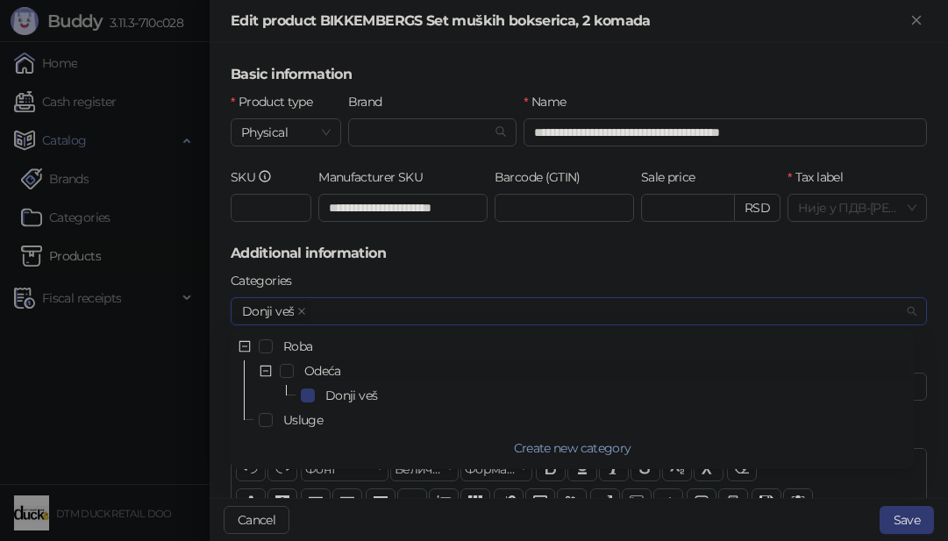
scroll to position [3, 0]
click at [446, 131] on input "Brand" at bounding box center [425, 132] width 132 height 26
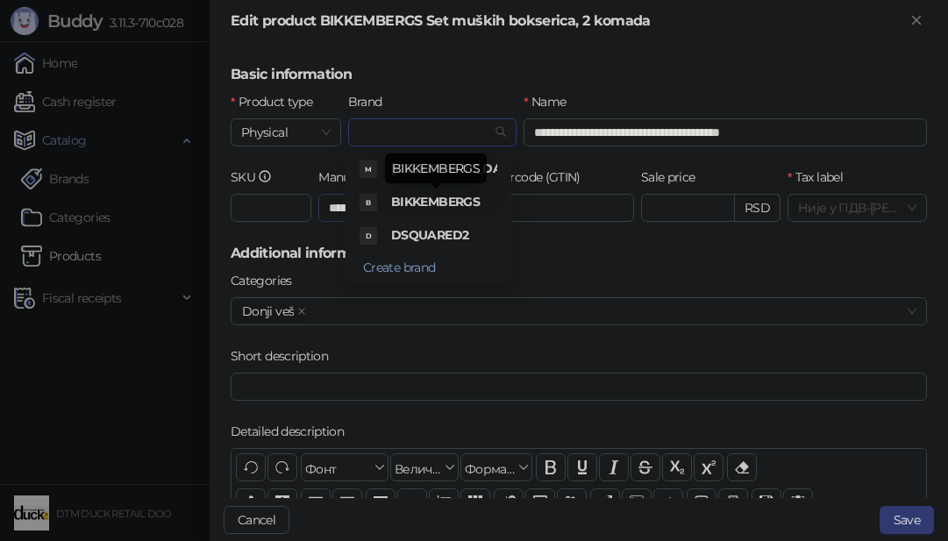
click at [413, 199] on span "BIKKEMBERGS" at bounding box center [435, 202] width 89 height 16
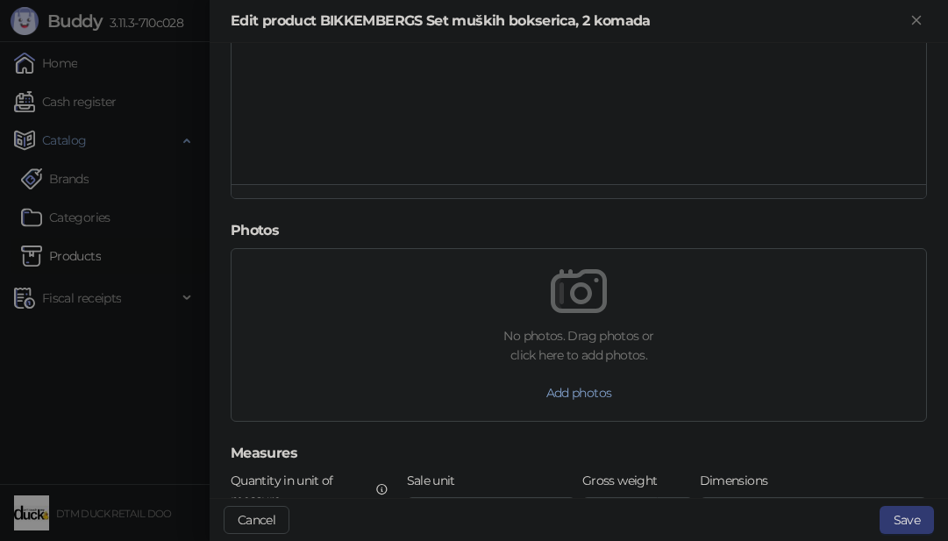
scroll to position [679, 0]
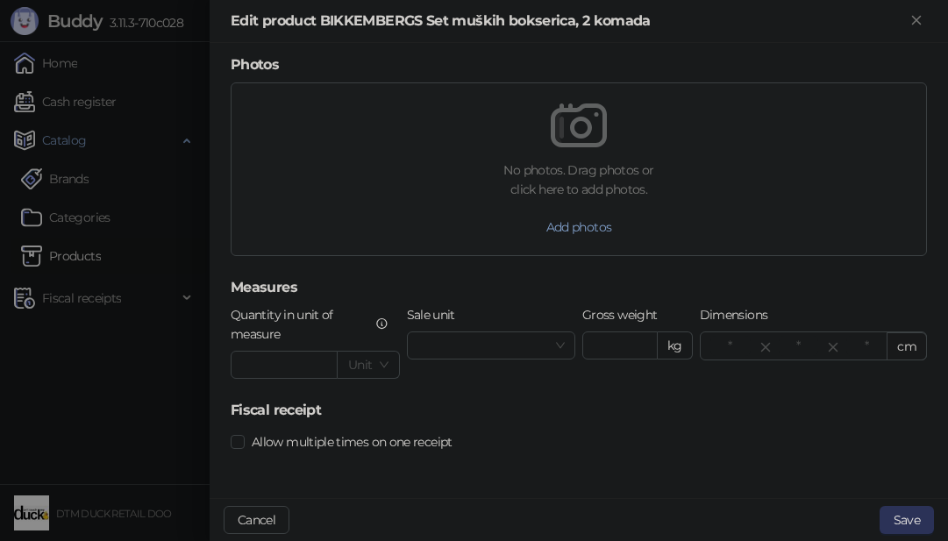
click at [905, 515] on button "Save" at bounding box center [906, 520] width 54 height 28
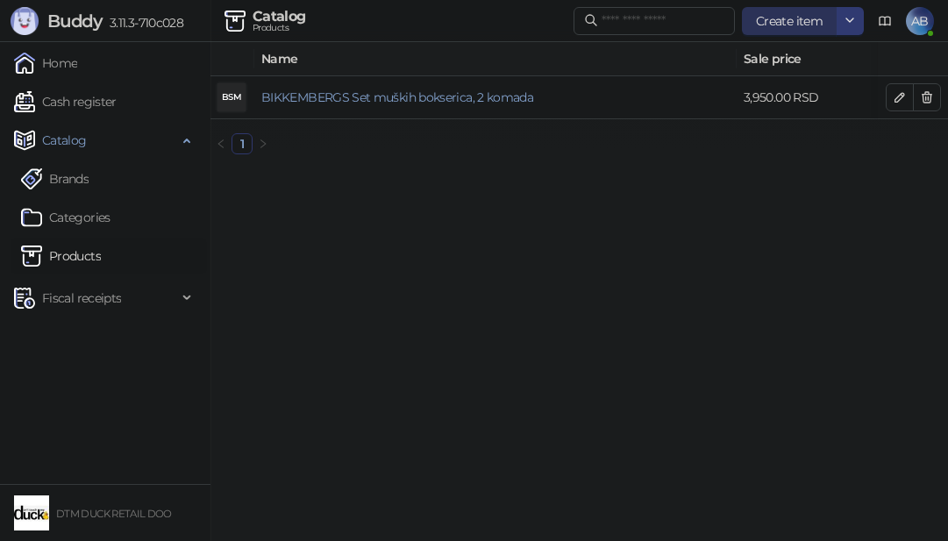
click at [783, 18] on span "Create item" at bounding box center [789, 21] width 67 height 16
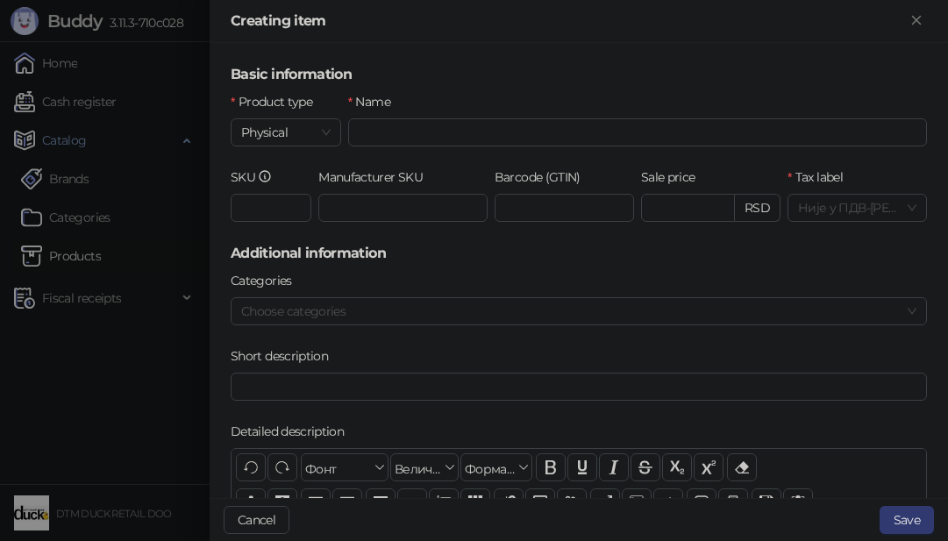
click at [458, 75] on h5 "Basic information" at bounding box center [579, 74] width 696 height 21
drag, startPoint x: 430, startPoint y: 146, endPoint x: 263, endPoint y: 146, distance: 166.6
click at [428, 146] on div "Name" at bounding box center [638, 129] width 586 height 75
click at [295, 117] on div "Product type" at bounding box center [286, 105] width 110 height 26
click at [287, 141] on span "Physical" at bounding box center [285, 132] width 89 height 26
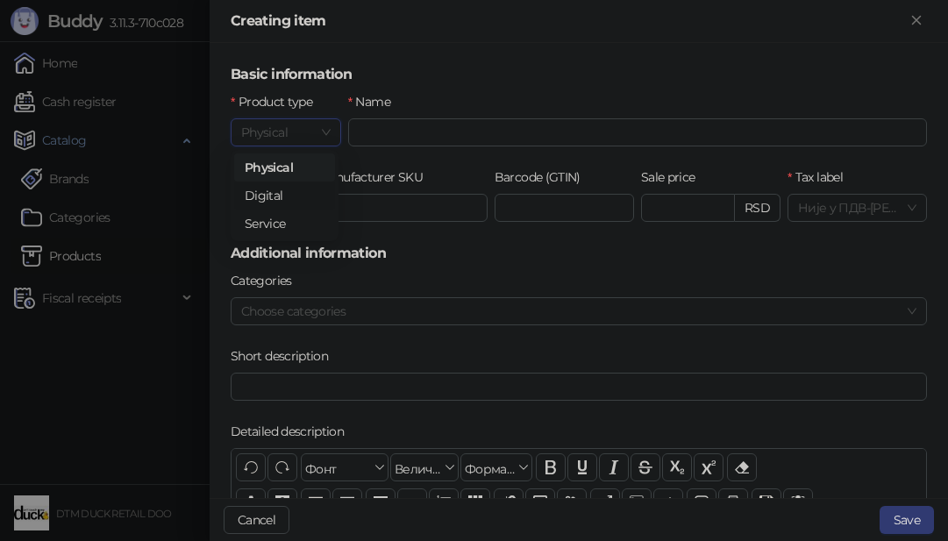
click at [275, 192] on div "Digital" at bounding box center [285, 195] width 80 height 19
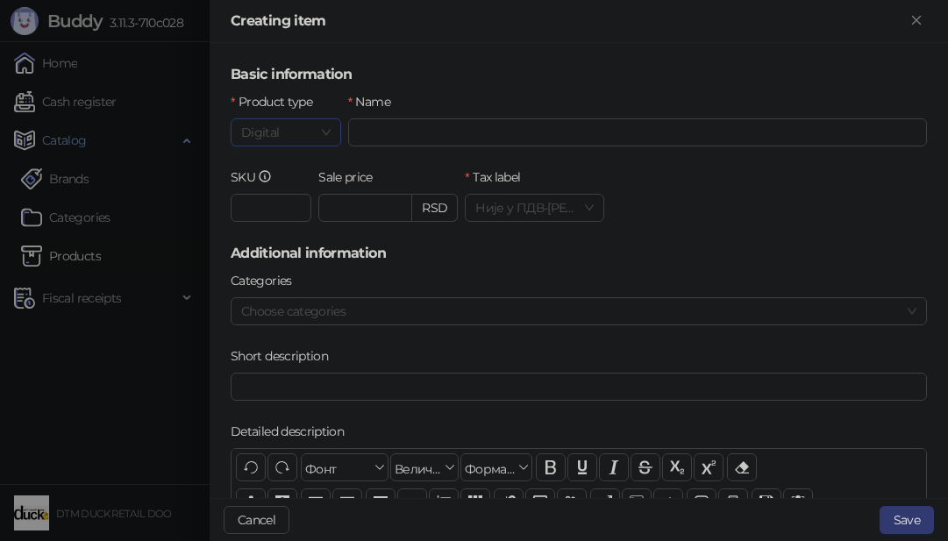
click at [285, 127] on span "Digital" at bounding box center [285, 132] width 89 height 26
click at [277, 223] on div "Service" at bounding box center [285, 223] width 80 height 19
click at [307, 110] on label "Product type" at bounding box center [277, 101] width 93 height 19
click at [307, 119] on input "Product type" at bounding box center [278, 132] width 74 height 26
click at [296, 132] on span "Service" at bounding box center [285, 132] width 89 height 26
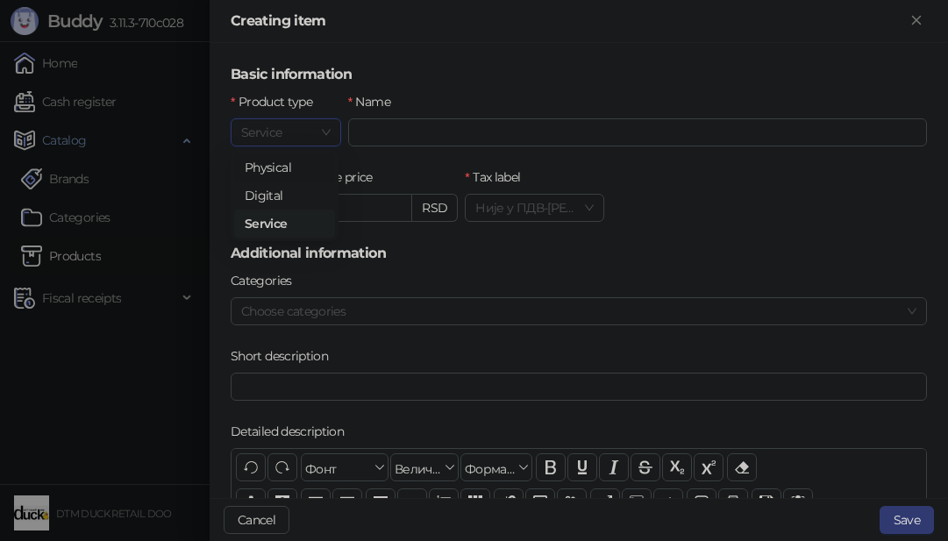
click at [301, 166] on div "Physical" at bounding box center [285, 167] width 80 height 19
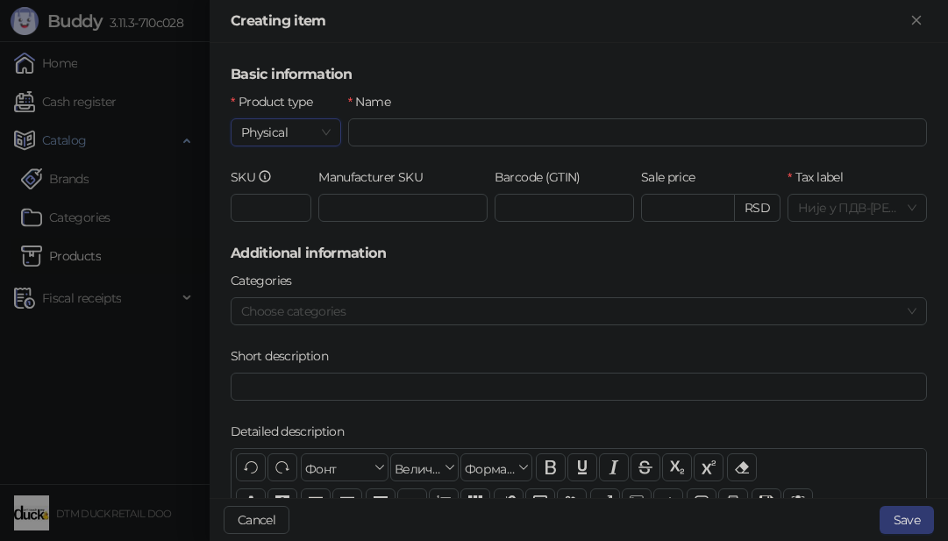
click at [435, 67] on div "Basic information Product type product Physical Name SKU Manufacturer SKU Barco…" at bounding box center [579, 270] width 738 height 455
click at [311, 134] on span "Physical" at bounding box center [285, 132] width 89 height 26
click at [273, 218] on div "Service" at bounding box center [285, 223] width 80 height 19
click at [330, 311] on div at bounding box center [569, 311] width 671 height 25
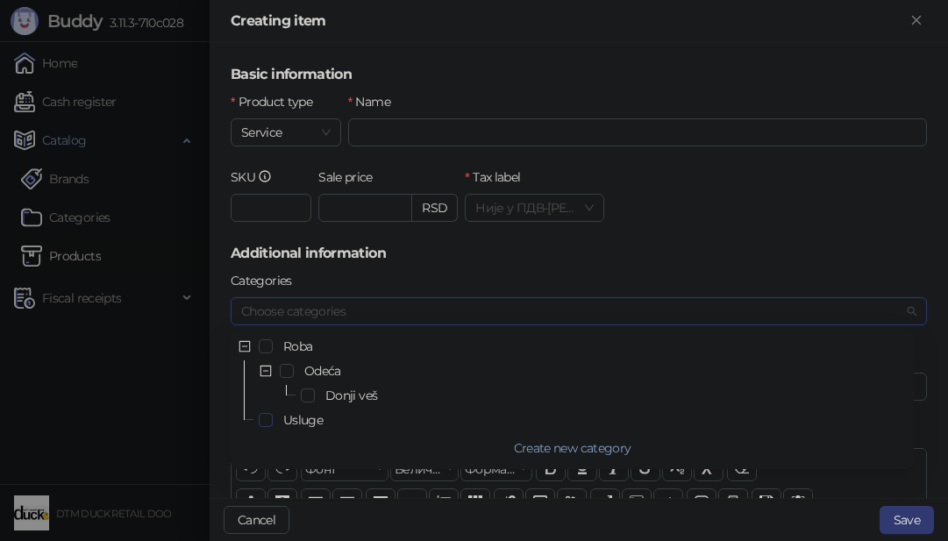
click at [267, 419] on span "Select Usluge" at bounding box center [266, 420] width 14 height 14
click at [743, 244] on h5 "Additional information" at bounding box center [579, 253] width 696 height 21
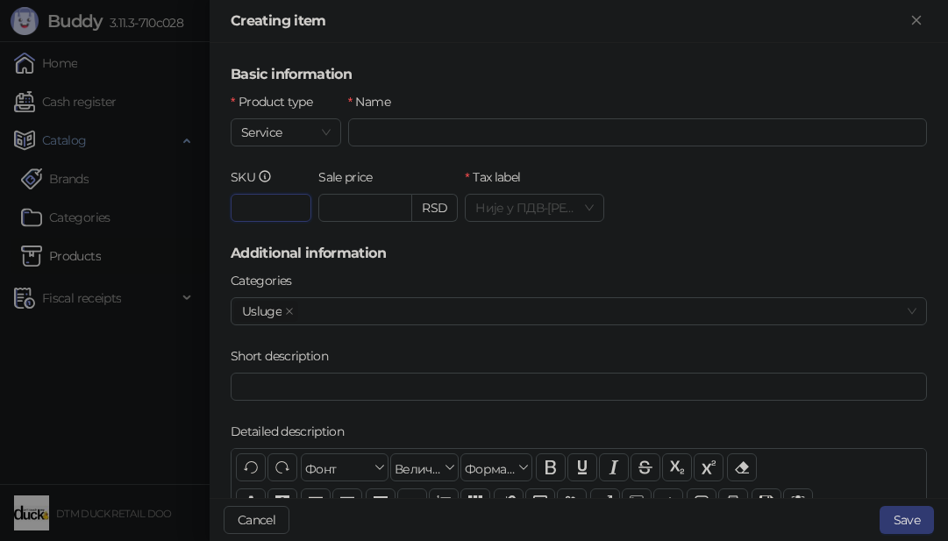
click at [253, 215] on input "SKU" at bounding box center [271, 208] width 81 height 28
type input "*"
click at [506, 259] on h5 "Additional information" at bounding box center [579, 253] width 696 height 21
click at [264, 207] on input "*" at bounding box center [271, 208] width 81 height 28
click at [435, 275] on div "Categories" at bounding box center [579, 284] width 696 height 26
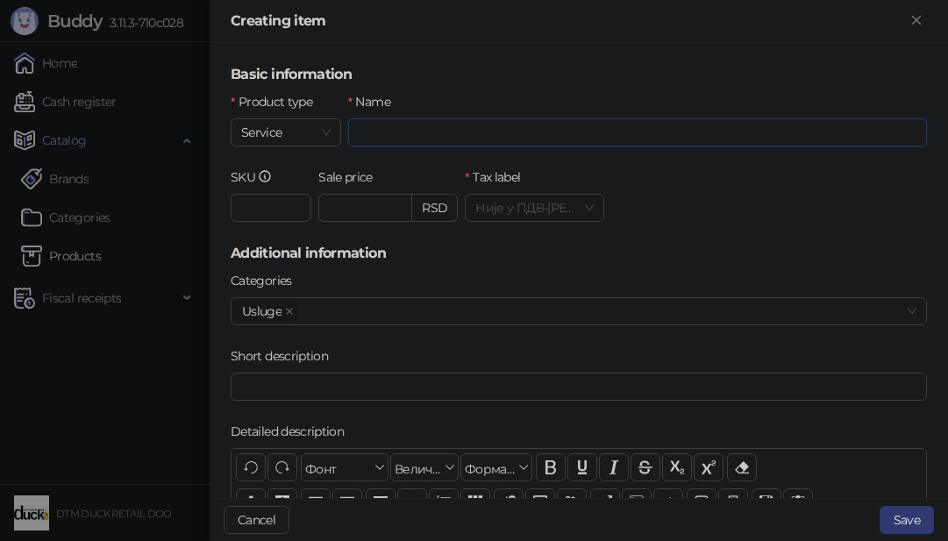
click at [384, 134] on input "Name" at bounding box center [637, 132] width 579 height 28
type input "*"
type input "**********"
click at [361, 210] on input "Sale price" at bounding box center [365, 208] width 92 height 26
click at [555, 198] on span "Није у ПДВ - А ( 0.00 %)" at bounding box center [534, 208] width 118 height 26
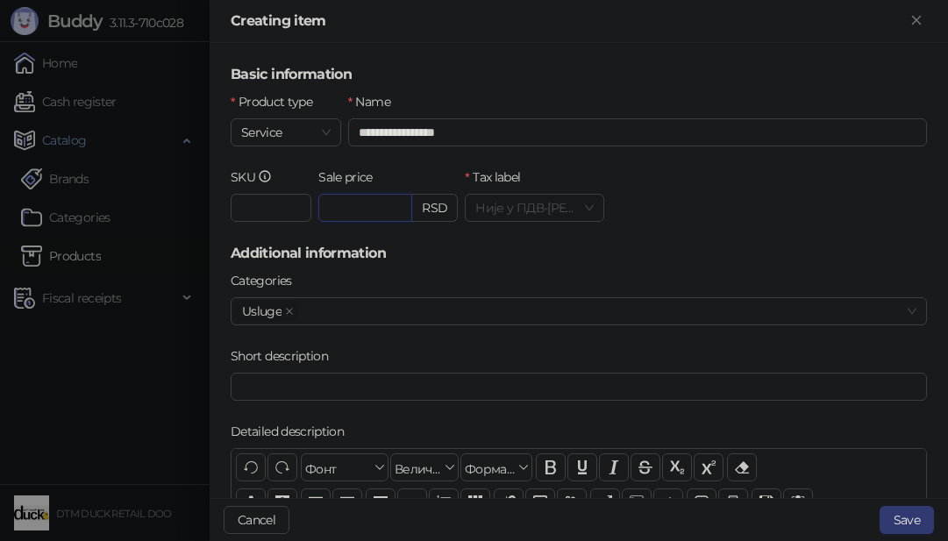
click at [523, 210] on span "Није у ПДВ - А ( 0.00 %)" at bounding box center [534, 208] width 118 height 26
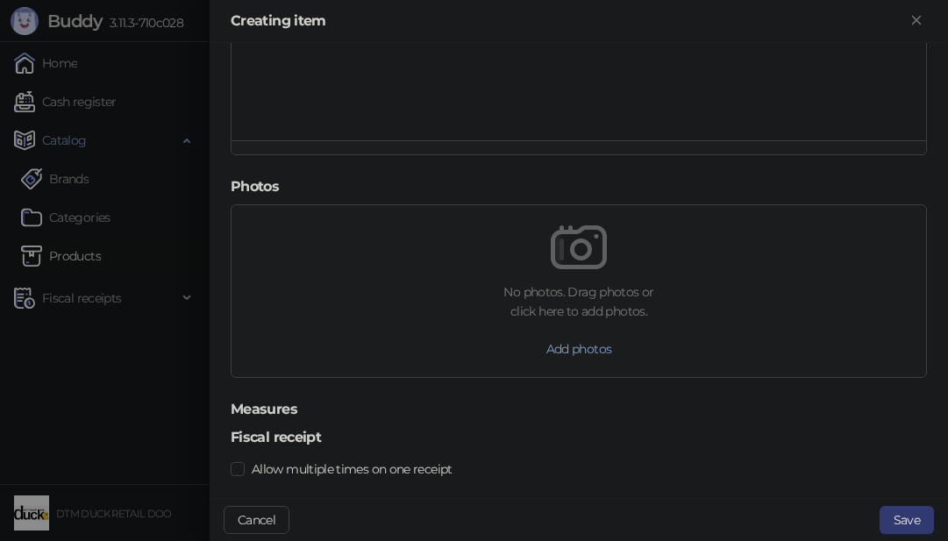
scroll to position [585, 0]
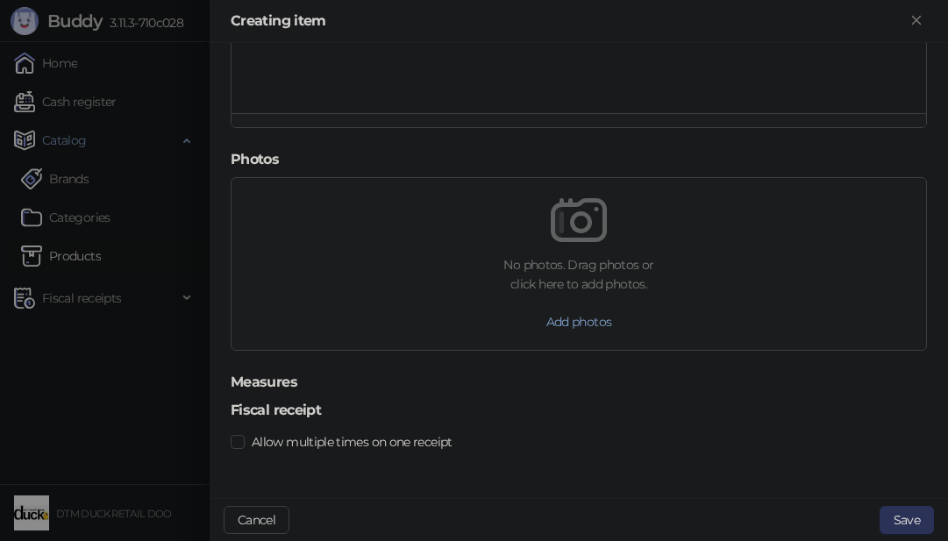
type input "****"
drag, startPoint x: 916, startPoint y: 513, endPoint x: 920, endPoint y: 528, distance: 15.3
click at [918, 514] on button "Save" at bounding box center [906, 520] width 54 height 28
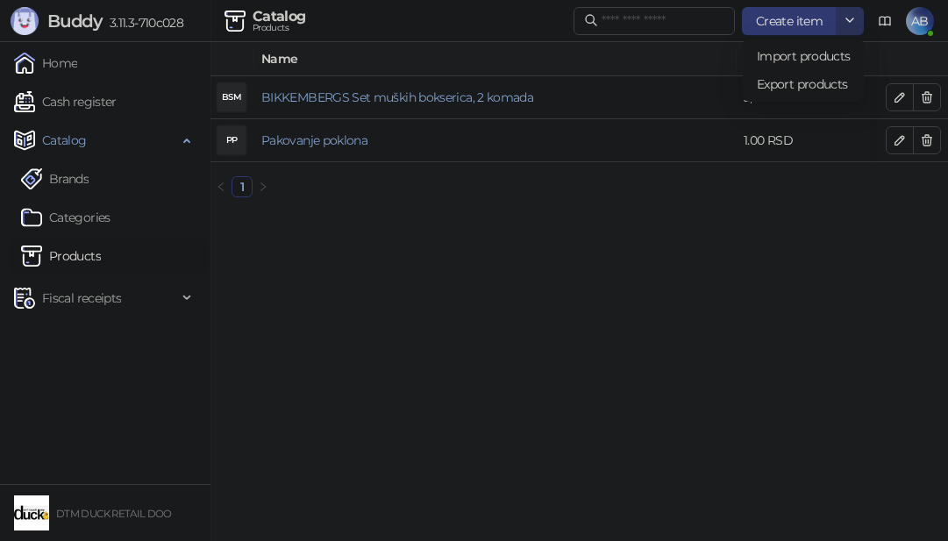
click at [849, 15] on icon "button" at bounding box center [849, 20] width 14 height 14
click at [817, 81] on span "Export products" at bounding box center [803, 84] width 93 height 19
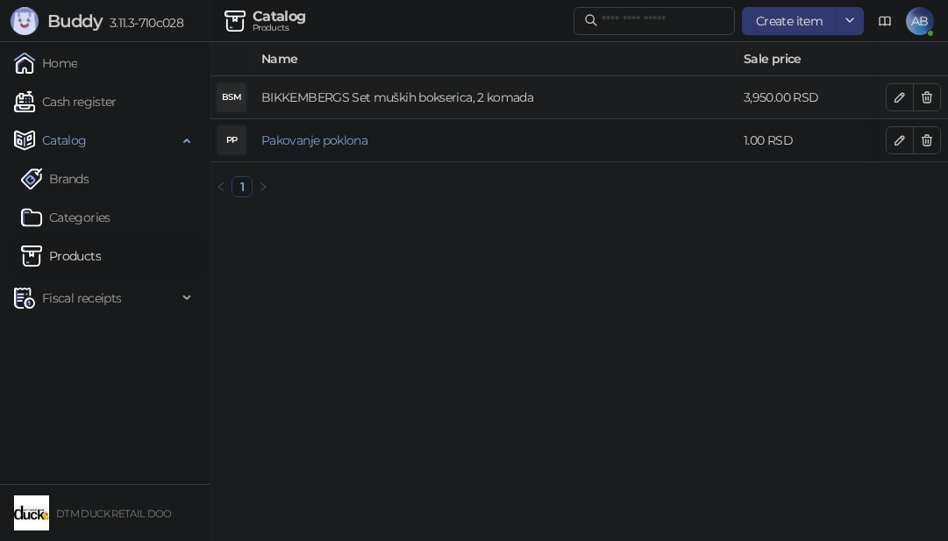
click at [519, 91] on link "BIKKEMBERGS Set muških bokserica, 2 komada" at bounding box center [397, 97] width 272 height 16
click at [896, 98] on div at bounding box center [474, 270] width 948 height 541
click at [899, 98] on icon "button" at bounding box center [899, 97] width 14 height 14
click at [897, 94] on div at bounding box center [474, 270] width 948 height 541
click at [371, 96] on link "BIKKEMBERGS Set muških bokserica, 2 komada" at bounding box center [397, 97] width 272 height 16
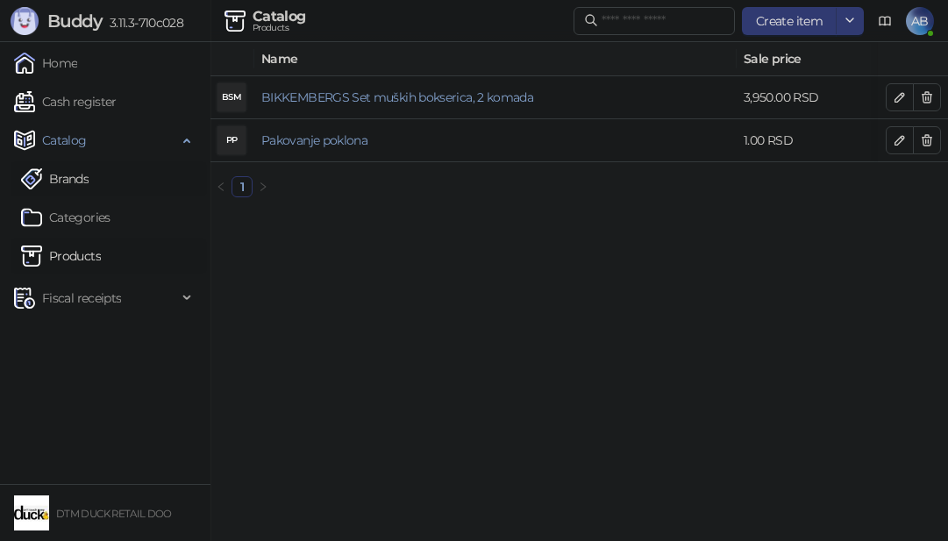
click at [64, 169] on link "Brands" at bounding box center [55, 178] width 68 height 35
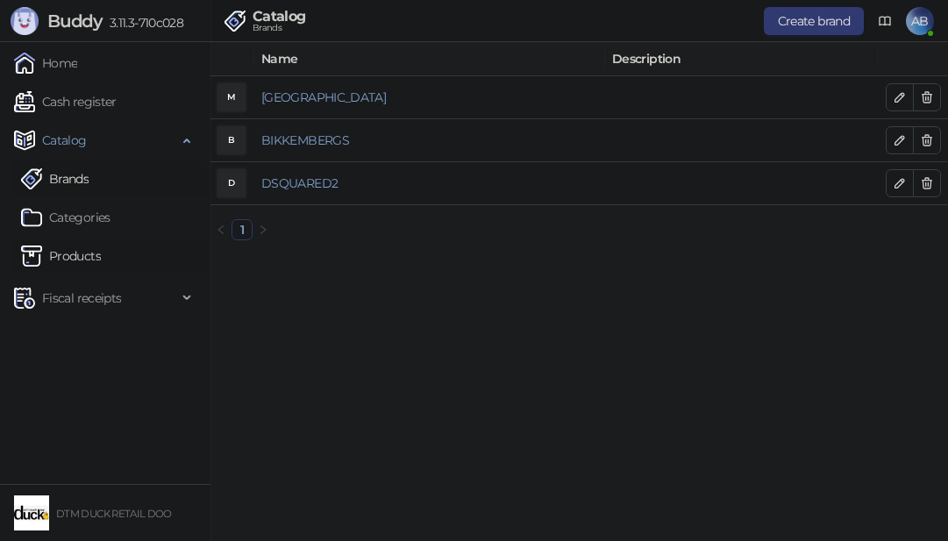
click at [60, 254] on link "Products" at bounding box center [61, 255] width 80 height 35
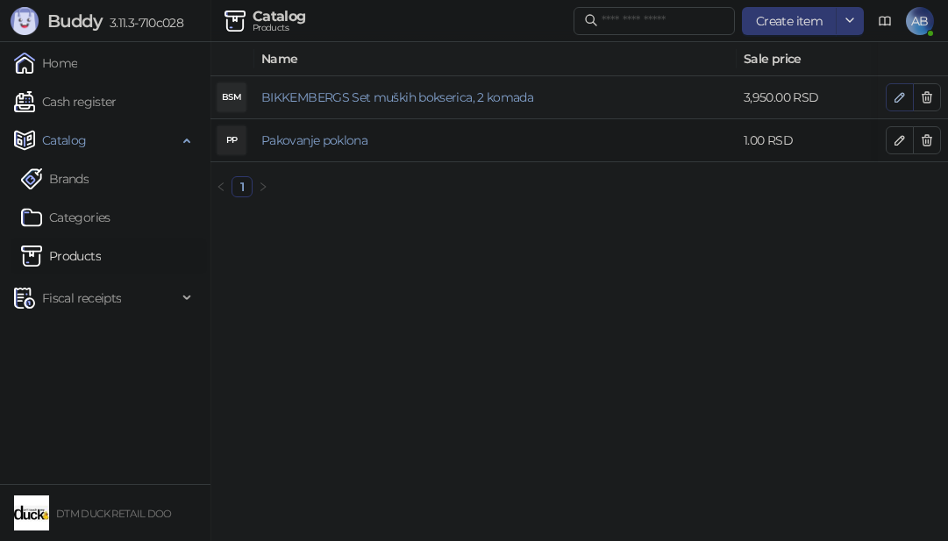
click at [892, 91] on icon "button" at bounding box center [899, 97] width 14 height 14
click at [889, 95] on button "button" at bounding box center [899, 97] width 28 height 28
click at [886, 95] on body "Buddy 3.11.3-710c028 Home Cash register Catalog Brands Categories Products Fisc…" at bounding box center [474, 105] width 948 height 211
click at [896, 139] on div at bounding box center [474, 270] width 948 height 541
click at [895, 138] on div at bounding box center [474, 270] width 948 height 541
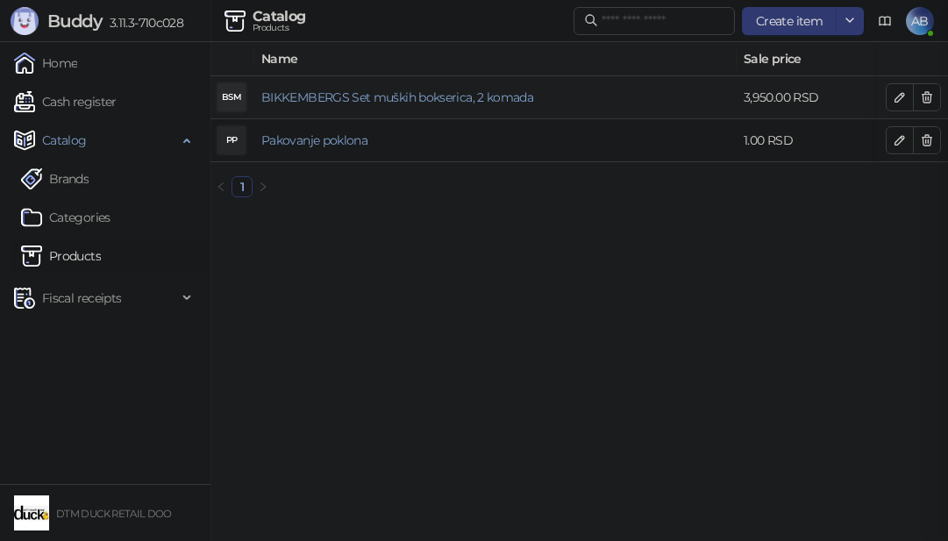
click at [896, 80] on div at bounding box center [474, 270] width 948 height 541
click at [897, 96] on icon "button" at bounding box center [899, 97] width 14 height 14
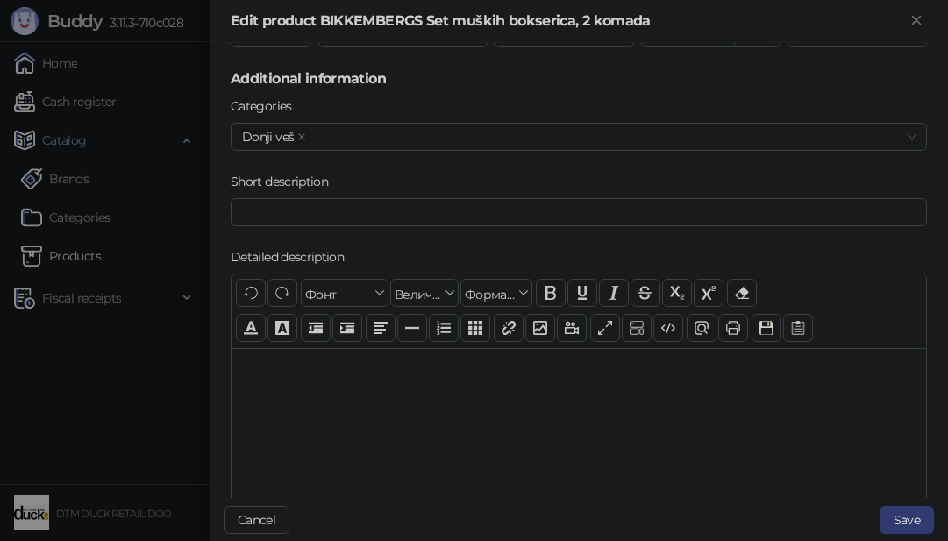
scroll to position [175, 0]
click at [458, 204] on input "Short description" at bounding box center [579, 211] width 696 height 28
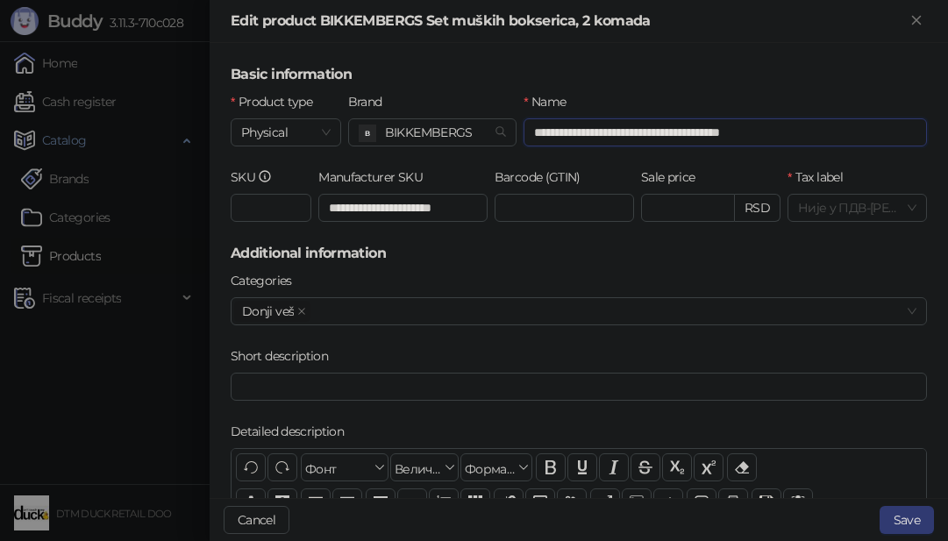
click at [625, 131] on input "**********" at bounding box center [724, 132] width 403 height 28
drag, startPoint x: 625, startPoint y: 131, endPoint x: 719, endPoint y: 126, distance: 93.9
click at [719, 126] on input "**********" at bounding box center [724, 132] width 403 height 28
click at [719, 130] on input "**********" at bounding box center [724, 132] width 403 height 28
click at [615, 134] on input "**********" at bounding box center [724, 132] width 403 height 28
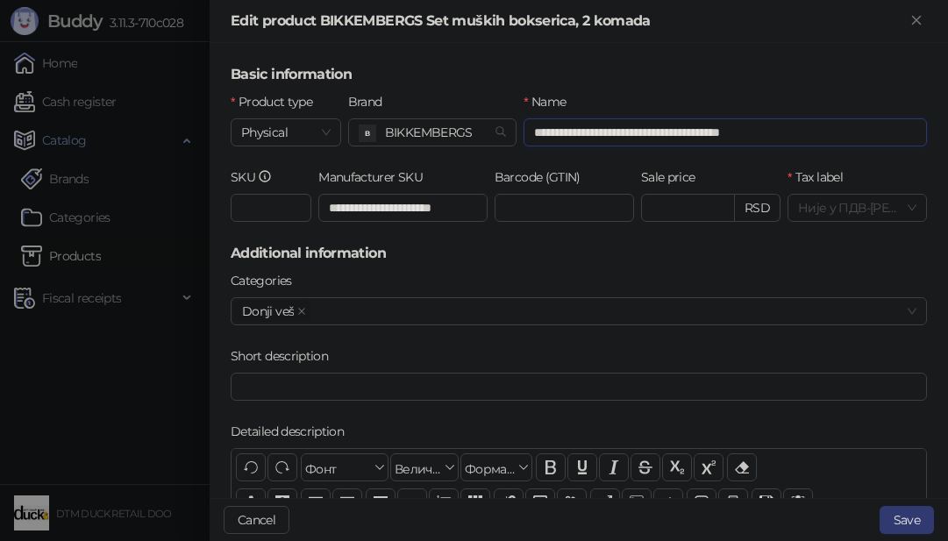
click at [630, 129] on input "**********" at bounding box center [724, 132] width 403 height 28
click at [663, 131] on input "**********" at bounding box center [724, 132] width 403 height 28
drag, startPoint x: 663, startPoint y: 131, endPoint x: 765, endPoint y: 131, distance: 102.6
click at [765, 131] on input "**********" at bounding box center [724, 132] width 403 height 28
click at [710, 131] on input "**********" at bounding box center [724, 132] width 403 height 28
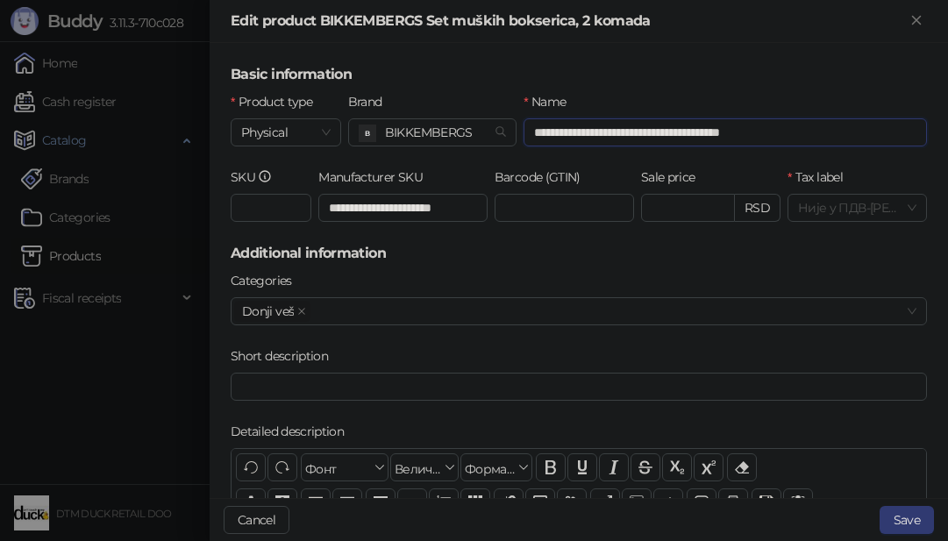
drag, startPoint x: 710, startPoint y: 131, endPoint x: 820, endPoint y: 128, distance: 109.6
click at [820, 127] on input "**********" at bounding box center [724, 132] width 403 height 28
click at [465, 387] on input "Short description" at bounding box center [579, 387] width 696 height 28
paste input "**********"
click at [697, 128] on input "**********" at bounding box center [724, 132] width 403 height 28
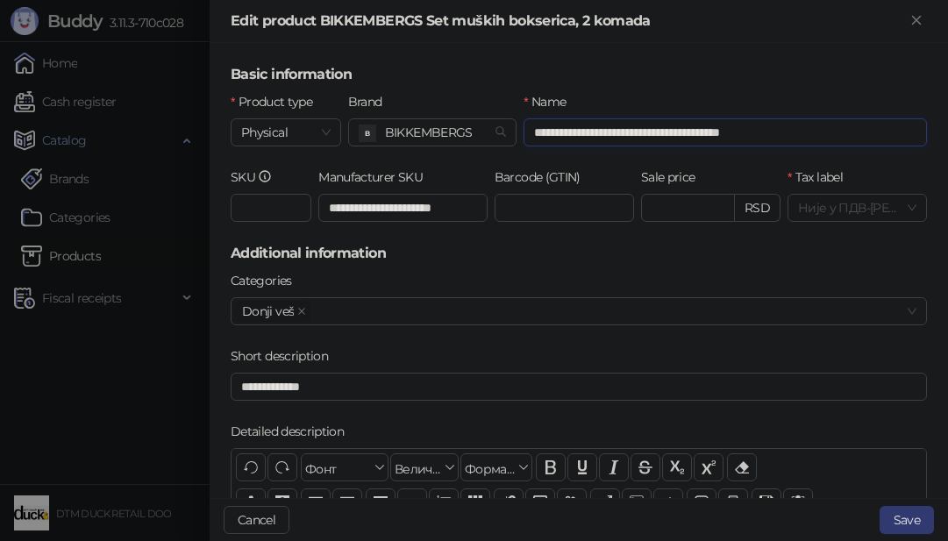
click at [694, 131] on input "**********" at bounding box center [724, 132] width 403 height 28
click at [472, 388] on input "**********" at bounding box center [579, 387] width 696 height 28
click at [472, 389] on input "**********" at bounding box center [579, 387] width 696 height 28
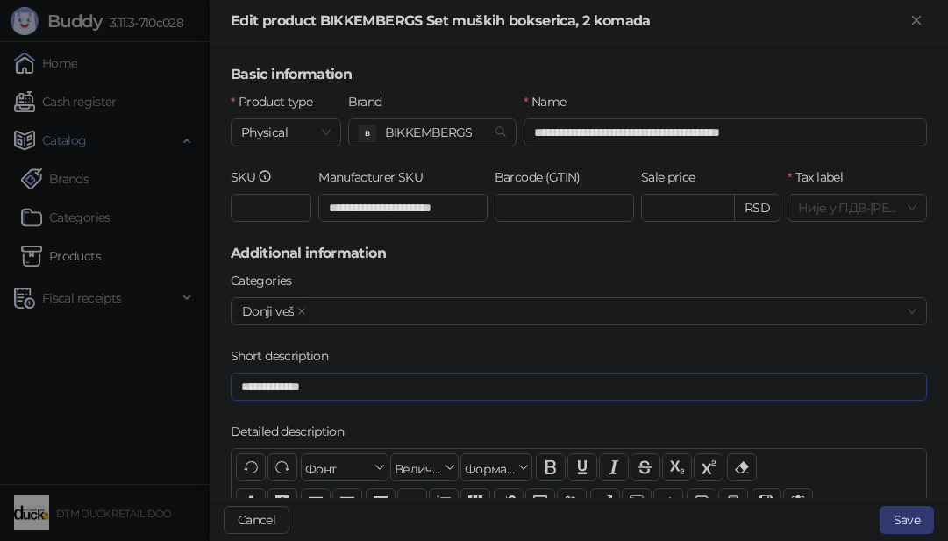
paste input "text"
click at [245, 385] on input "**********" at bounding box center [579, 387] width 696 height 28
click at [295, 387] on input "**********" at bounding box center [579, 387] width 696 height 28
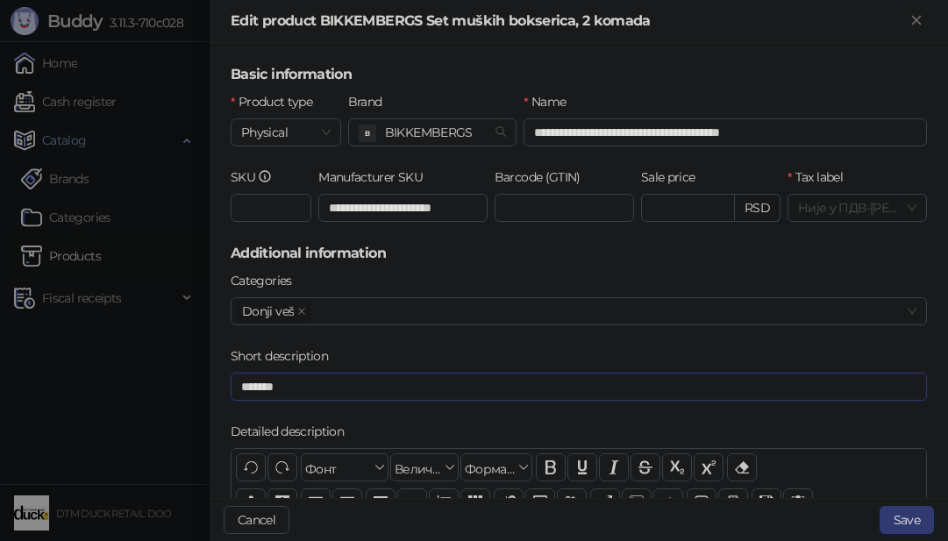
click at [231, 387] on input "******" at bounding box center [579, 387] width 696 height 28
paste input "*********"
click at [248, 387] on input "**********" at bounding box center [579, 387] width 696 height 28
click at [289, 392] on input "**********" at bounding box center [579, 387] width 696 height 28
click at [432, 205] on input "**********" at bounding box center [402, 208] width 169 height 28
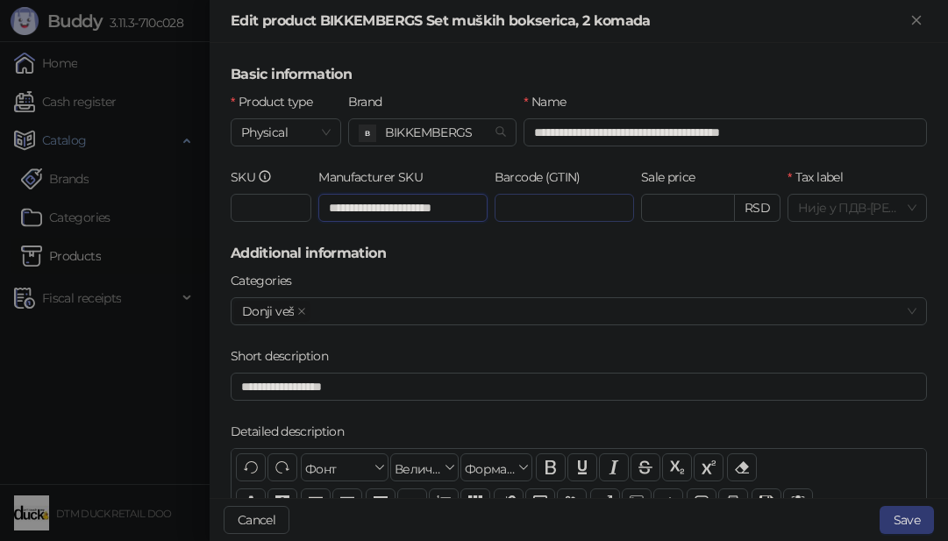
scroll to position [0, 17]
drag, startPoint x: 435, startPoint y: 210, endPoint x: 490, endPoint y: 213, distance: 55.3
click at [490, 213] on div "**********" at bounding box center [578, 204] width 703 height 75
click at [295, 387] on input "**********" at bounding box center [579, 387] width 696 height 28
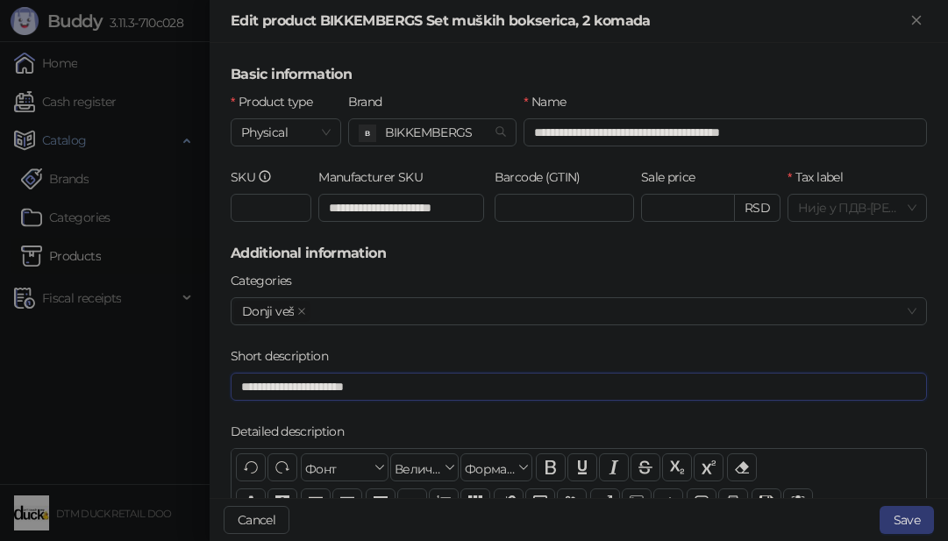
drag, startPoint x: 415, startPoint y: 392, endPoint x: 415, endPoint y: 382, distance: 9.6
click at [415, 390] on input "**********" at bounding box center [579, 387] width 696 height 28
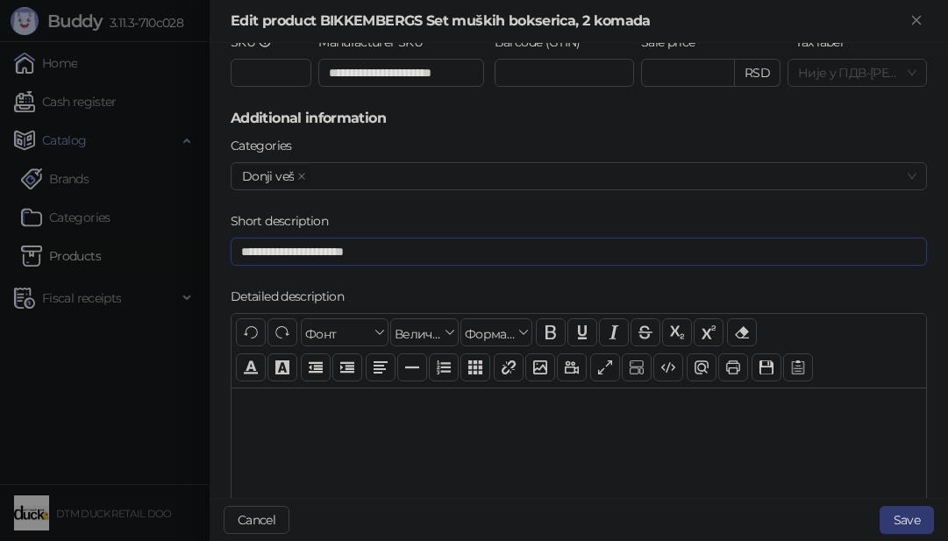
scroll to position [263, 0]
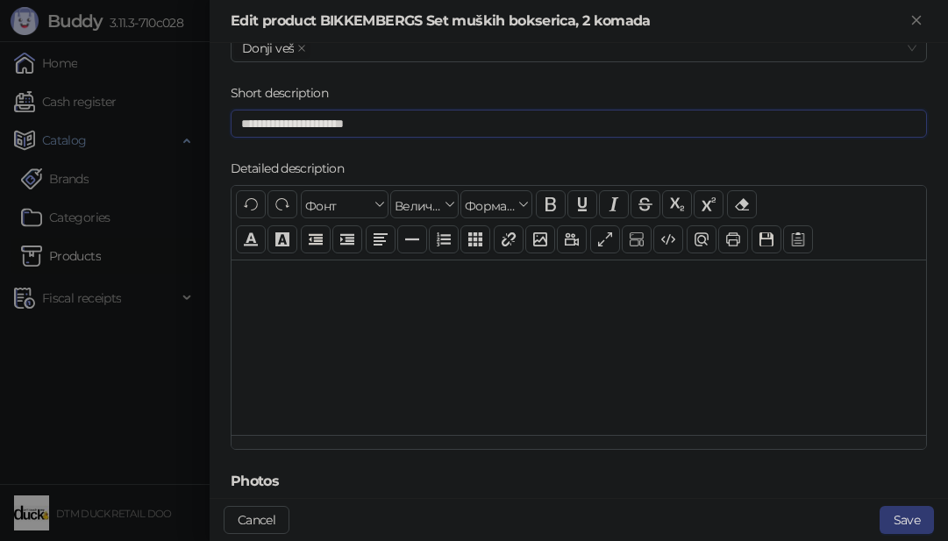
click at [269, 130] on input "**********" at bounding box center [579, 124] width 696 height 28
click at [267, 121] on input "**********" at bounding box center [579, 124] width 696 height 28
drag, startPoint x: 267, startPoint y: 121, endPoint x: 369, endPoint y: 131, distance: 103.1
click at [369, 131] on input "**********" at bounding box center [579, 124] width 696 height 28
type input "**********"
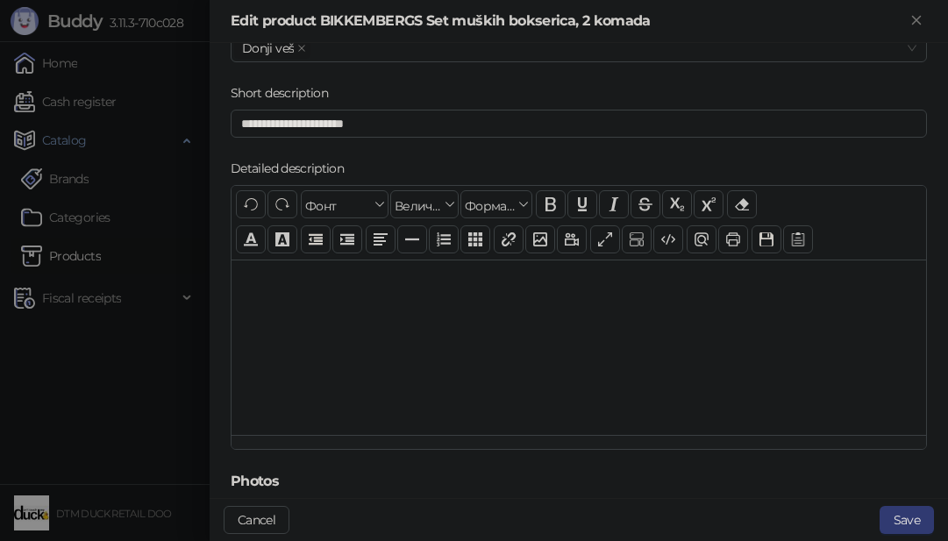
click at [354, 281] on div at bounding box center [578, 346] width 694 height 175
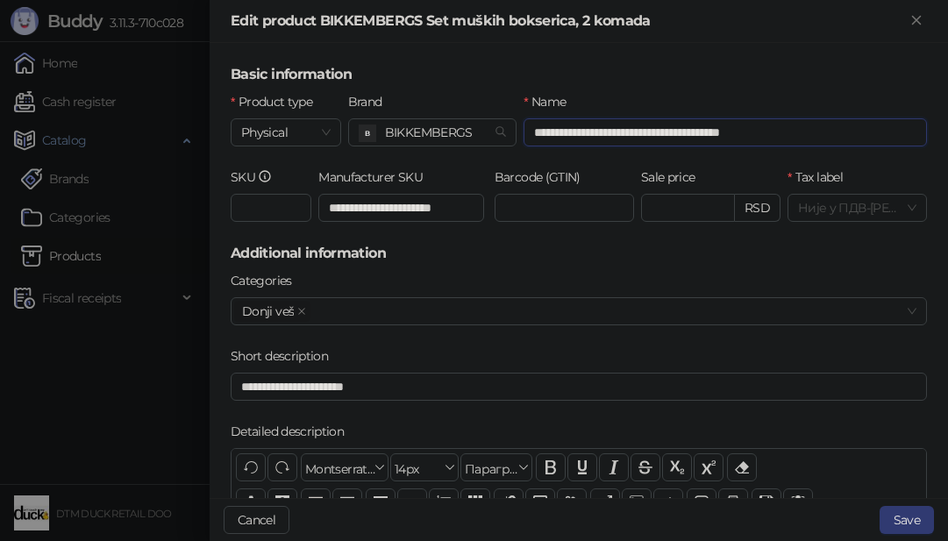
click at [553, 132] on input "**********" at bounding box center [724, 132] width 403 height 28
drag, startPoint x: 553, startPoint y: 136, endPoint x: 854, endPoint y: 136, distance: 300.7
click at [854, 136] on input "**********" at bounding box center [724, 132] width 403 height 28
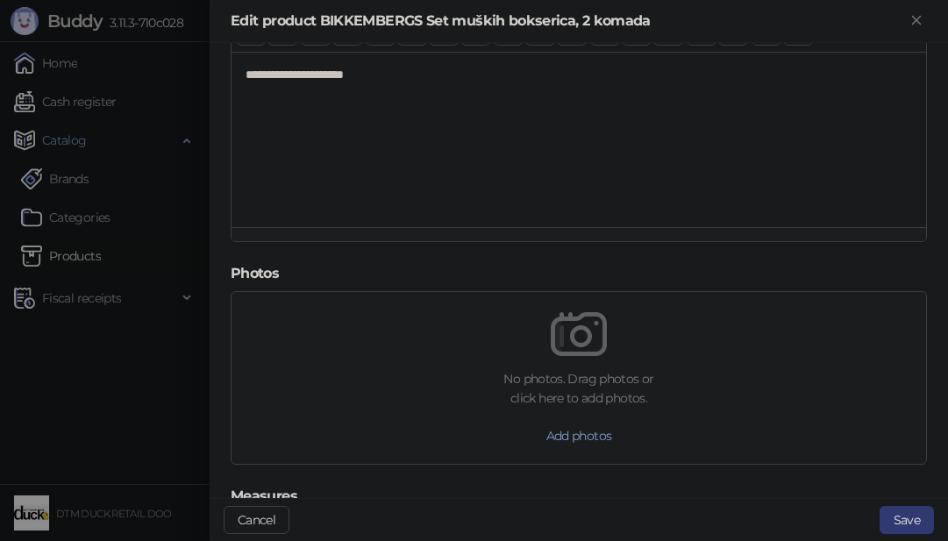
scroll to position [351, 0]
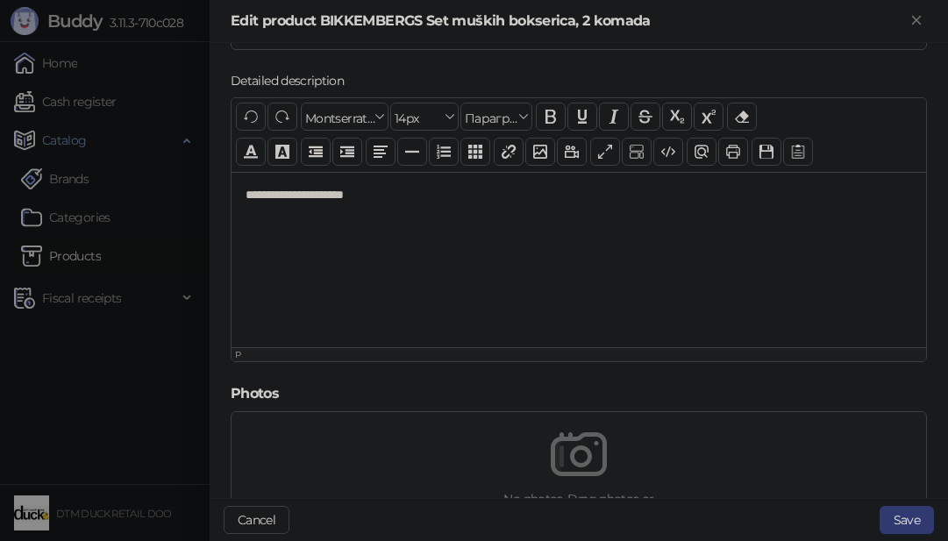
click at [243, 194] on div "**********" at bounding box center [578, 259] width 694 height 175
click at [530, 191] on p "**********" at bounding box center [571, 195] width 653 height 18
click at [528, 193] on p "**********" at bounding box center [571, 195] width 653 height 18
click at [587, 199] on p "**********" at bounding box center [571, 195] width 653 height 18
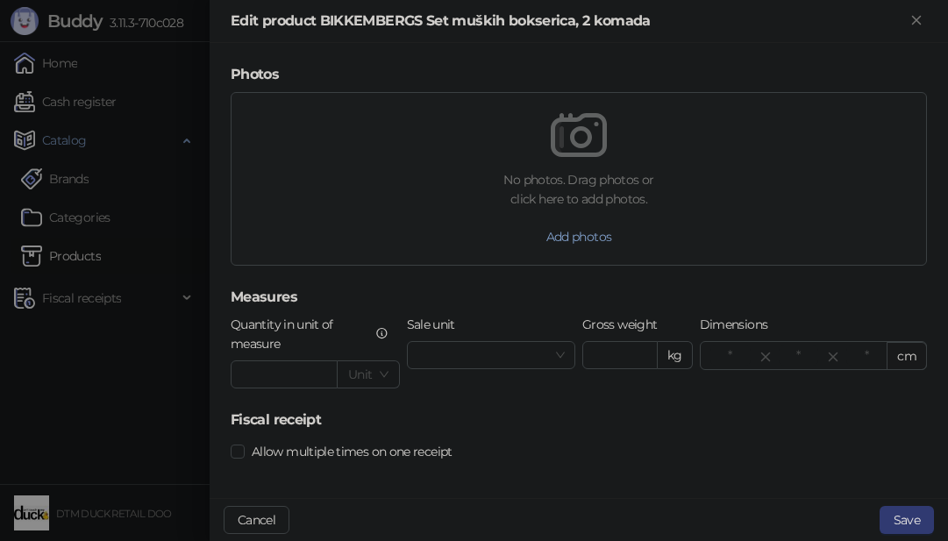
scroll to position [679, 0]
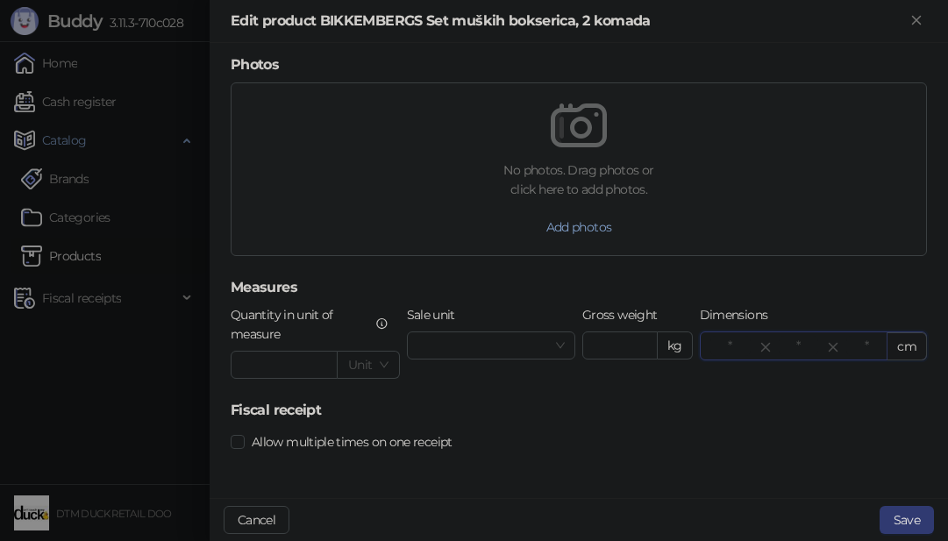
click at [717, 349] on input "*" at bounding box center [730, 346] width 40 height 19
click at [615, 345] on input "Gross weight" at bounding box center [620, 345] width 74 height 26
type input "*"
type input "***"
click at [713, 345] on input "*" at bounding box center [730, 346] width 40 height 19
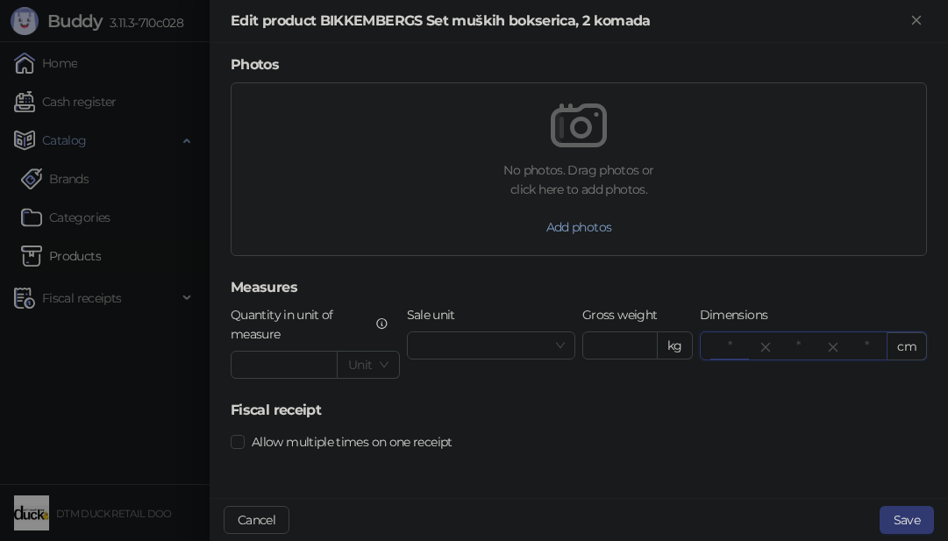
click at [712, 350] on input "*" at bounding box center [730, 346] width 40 height 19
click at [711, 353] on input "*" at bounding box center [730, 346] width 40 height 19
click at [783, 345] on input "*" at bounding box center [798, 346] width 40 height 19
click at [783, 344] on input "*" at bounding box center [798, 346] width 40 height 19
click at [854, 338] on input "*" at bounding box center [866, 346] width 40 height 19
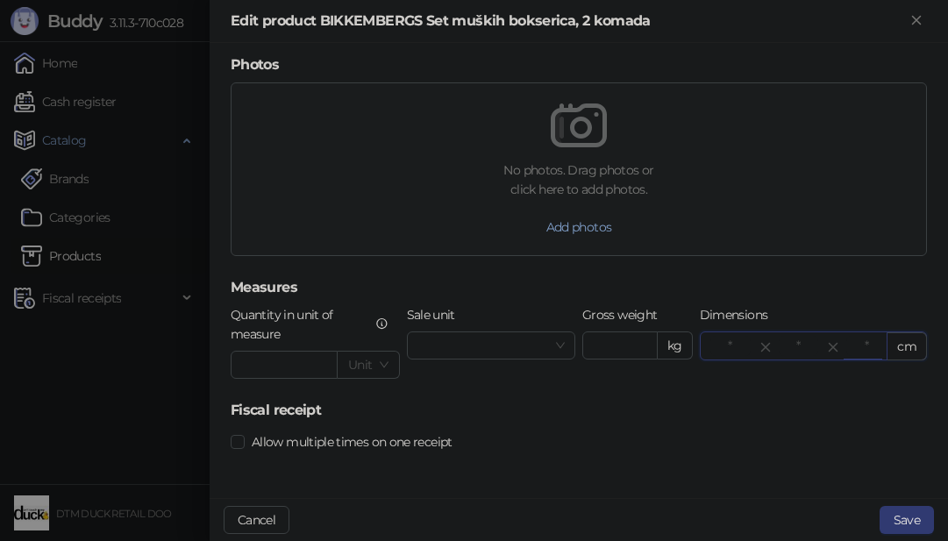
click at [851, 338] on input "*" at bounding box center [866, 346] width 40 height 19
click at [710, 347] on input "*" at bounding box center [730, 346] width 40 height 19
type input "**"
click at [778, 339] on input "*" at bounding box center [798, 346] width 40 height 19
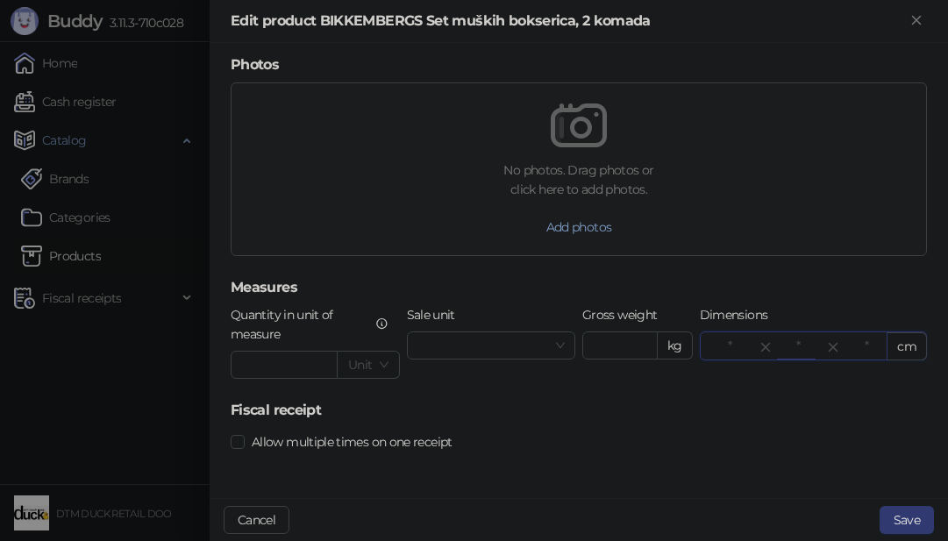
click at [778, 339] on input "*" at bounding box center [798, 346] width 40 height 19
type input "**"
click at [852, 349] on input "*" at bounding box center [866, 346] width 40 height 19
click at [849, 349] on input "*" at bounding box center [866, 346] width 40 height 19
type input "*"
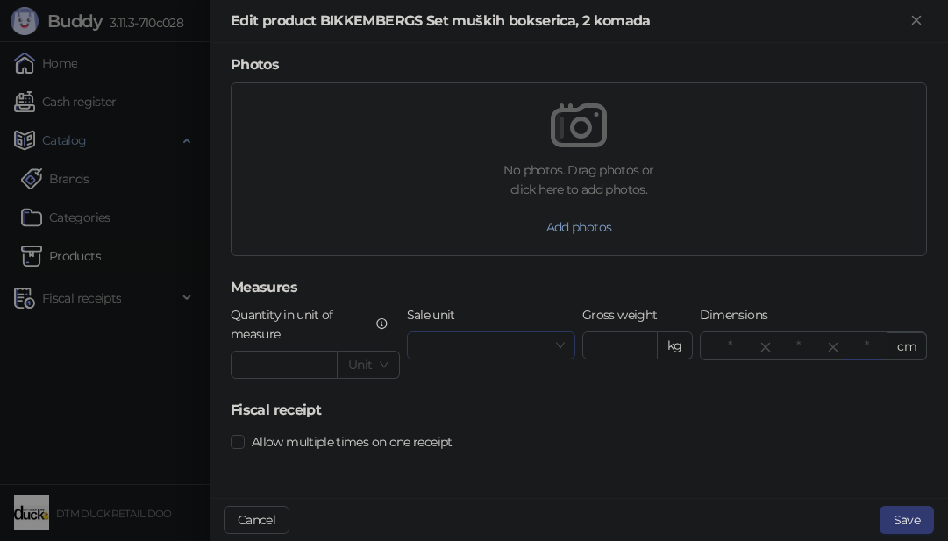
click at [522, 338] on input "Sale unit" at bounding box center [483, 345] width 132 height 26
click at [902, 522] on button "Save" at bounding box center [906, 520] width 54 height 28
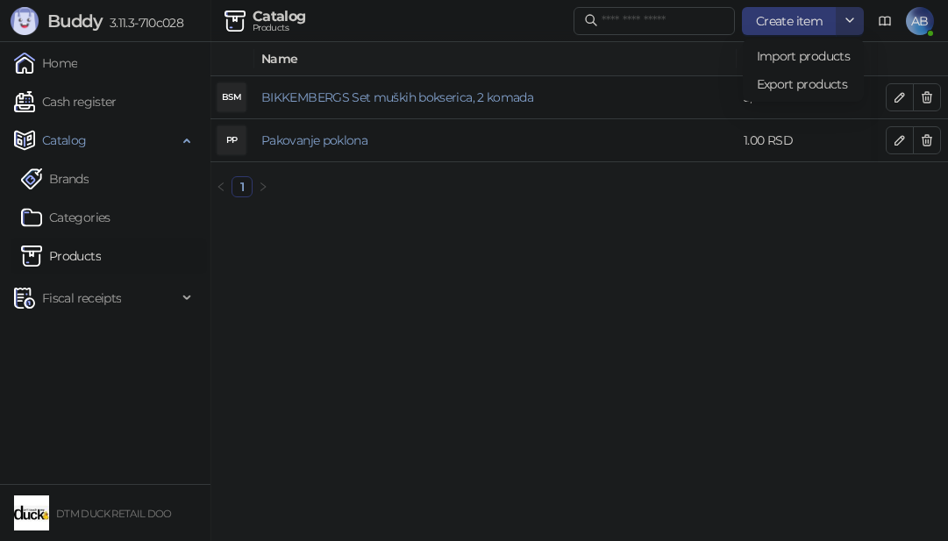
click at [849, 19] on icon "button" at bounding box center [849, 20] width 14 height 14
click at [816, 86] on span "Export products" at bounding box center [803, 84] width 93 height 19
click at [920, 18] on span "AB" at bounding box center [920, 21] width 28 height 28
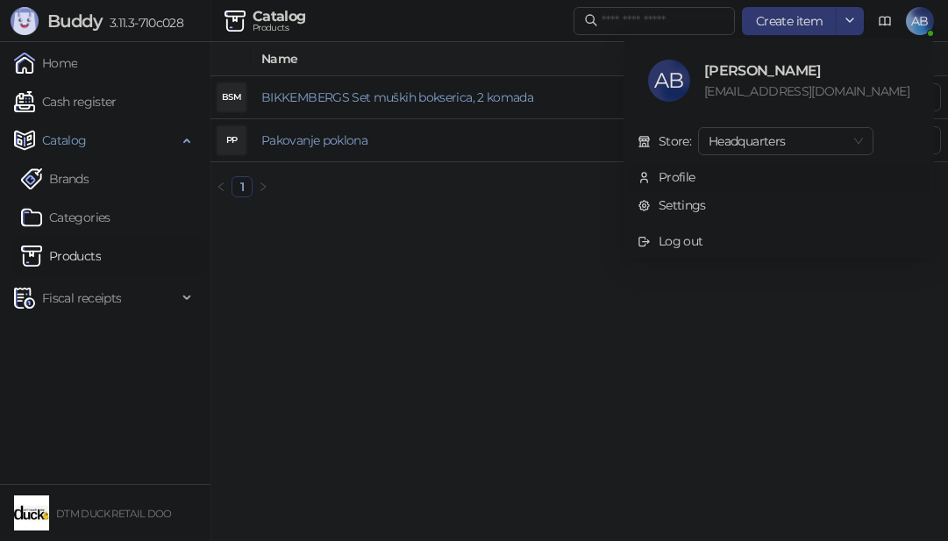
click at [695, 170] on div "Profile" at bounding box center [676, 176] width 37 height 19
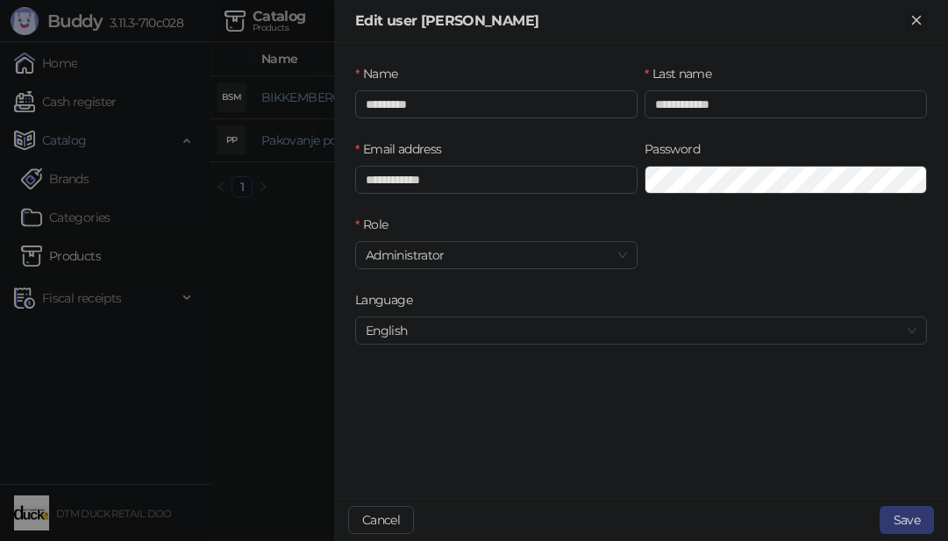
click at [919, 21] on icon "Close" at bounding box center [916, 20] width 16 height 16
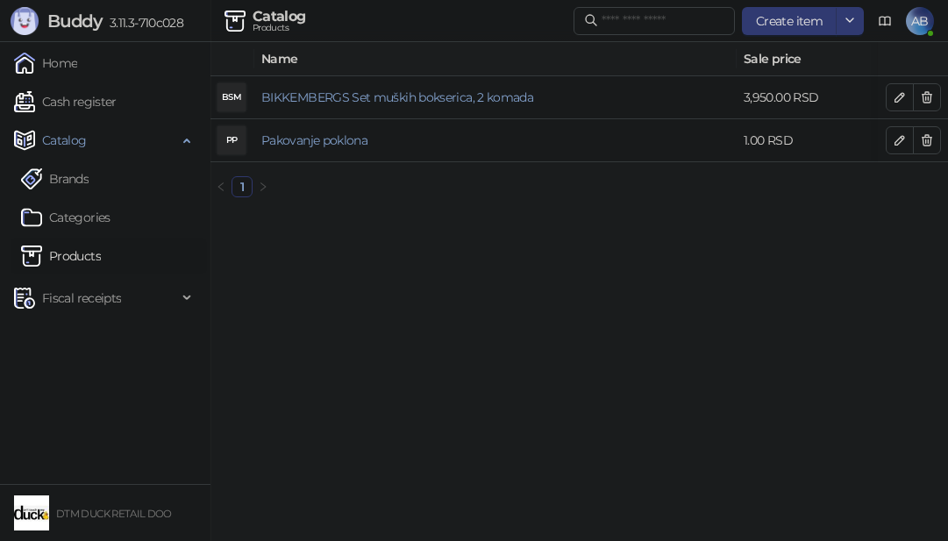
click at [920, 28] on span "AB" at bounding box center [920, 21] width 28 height 28
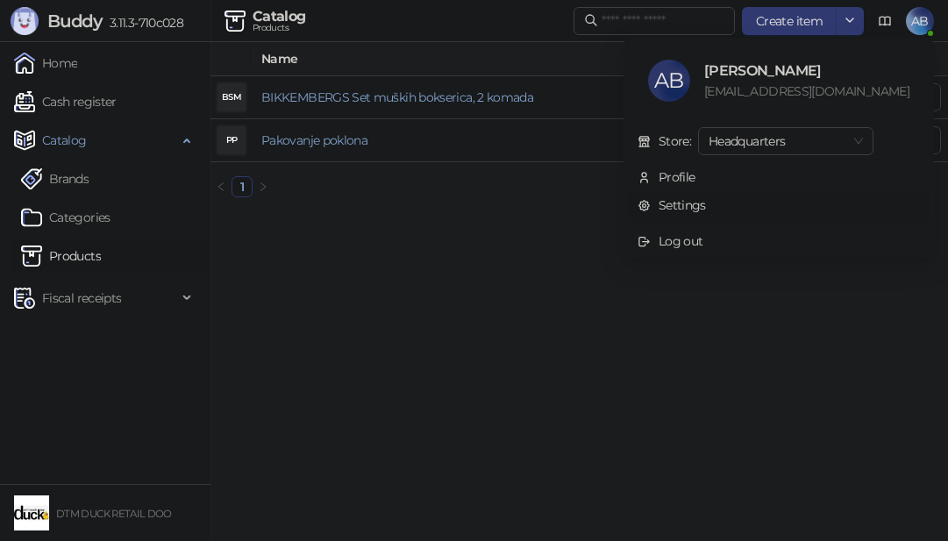
click at [706, 205] on link "Settings" at bounding box center [671, 205] width 68 height 16
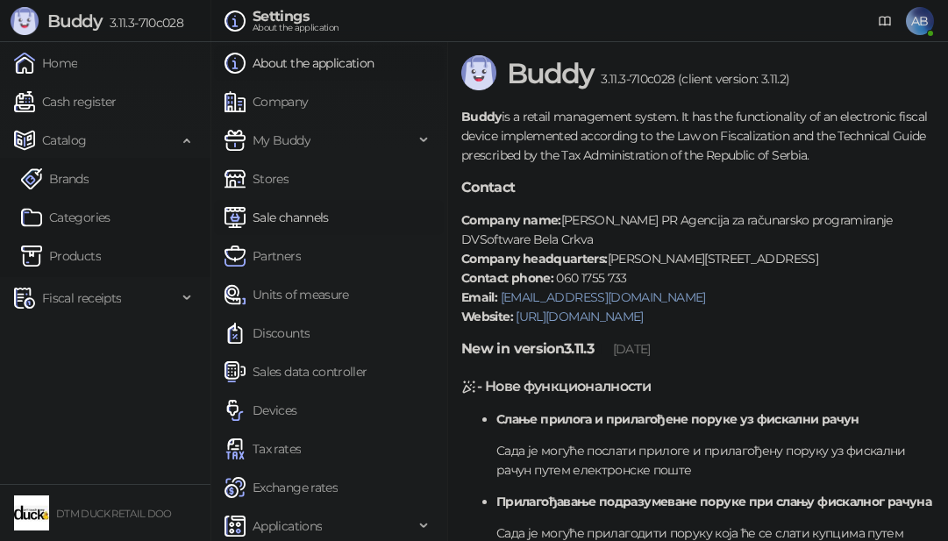
click at [303, 217] on link "Sale channels" at bounding box center [276, 217] width 104 height 35
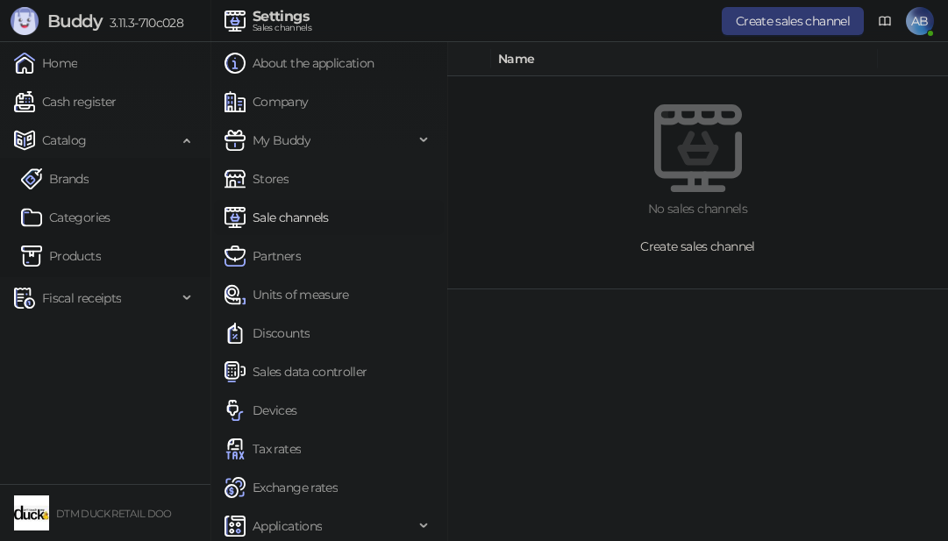
click at [699, 244] on span "Create sales channel" at bounding box center [697, 246] width 114 height 16
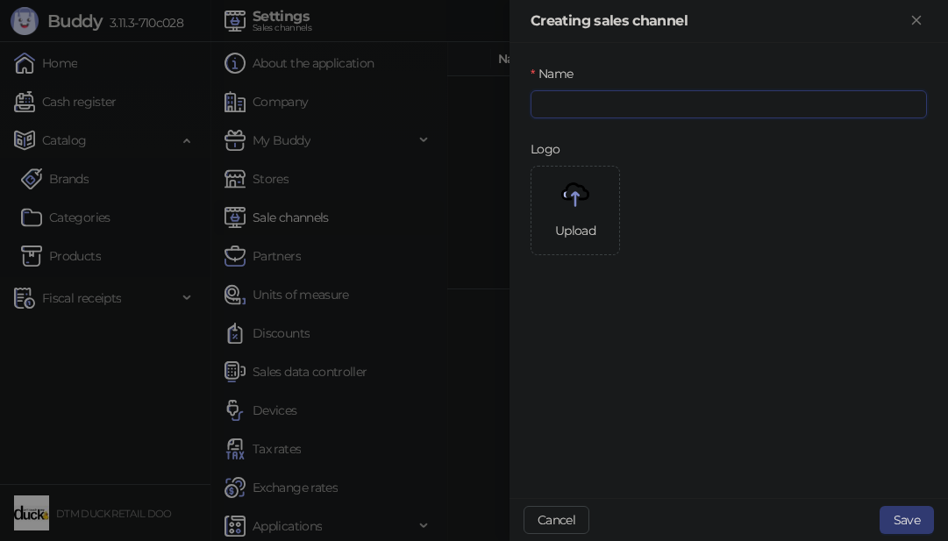
click at [619, 100] on input "Name" at bounding box center [728, 104] width 396 height 28
click at [558, 515] on button "Cancel" at bounding box center [556, 520] width 66 height 28
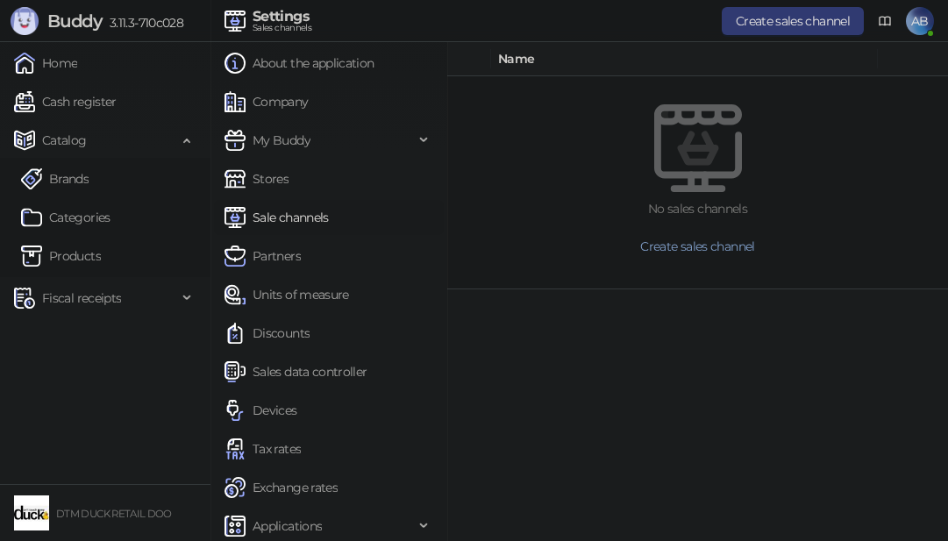
click at [288, 217] on link "Sale channels" at bounding box center [276, 217] width 104 height 35
click at [273, 173] on link "Stores" at bounding box center [256, 178] width 64 height 35
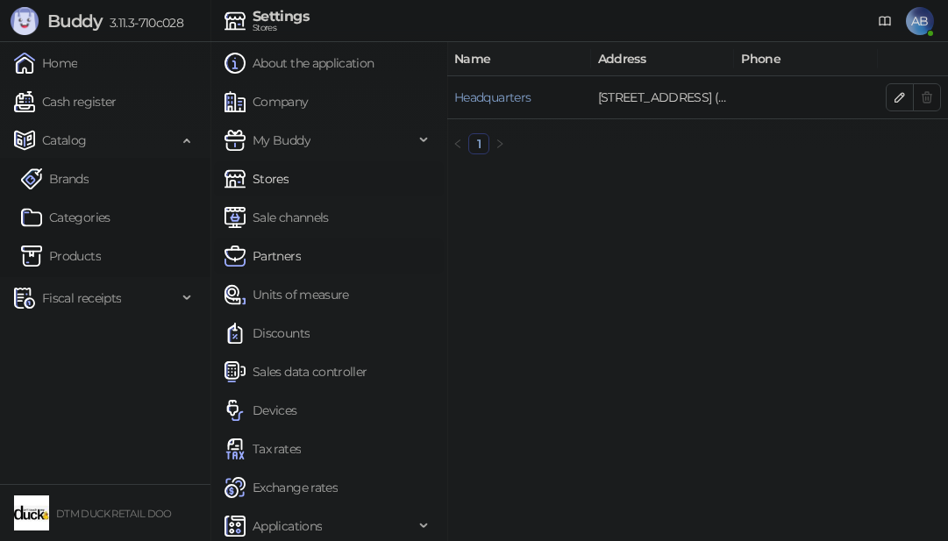
click at [273, 259] on link "Partners" at bounding box center [262, 255] width 76 height 35
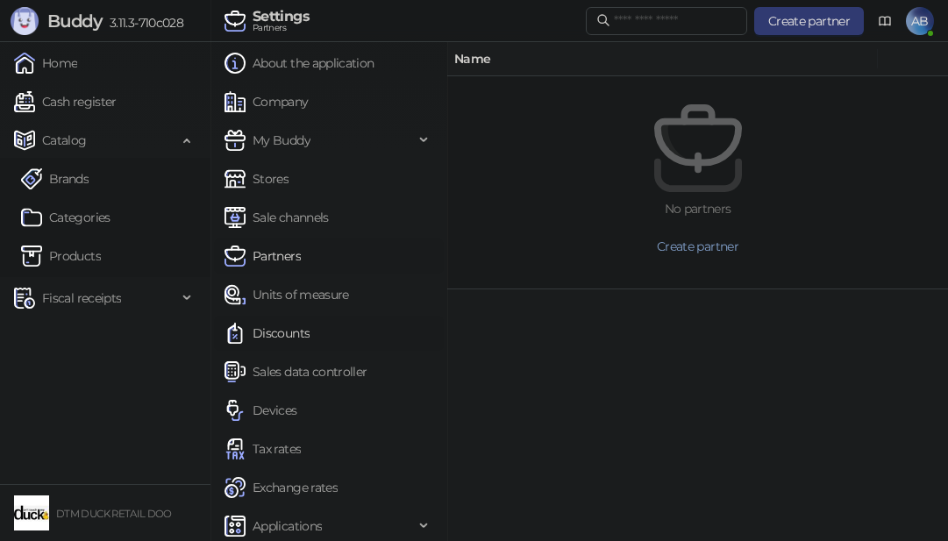
drag, startPoint x: 277, startPoint y: 289, endPoint x: 267, endPoint y: 326, distance: 38.3
click at [277, 290] on link "Units of measure" at bounding box center [286, 294] width 124 height 35
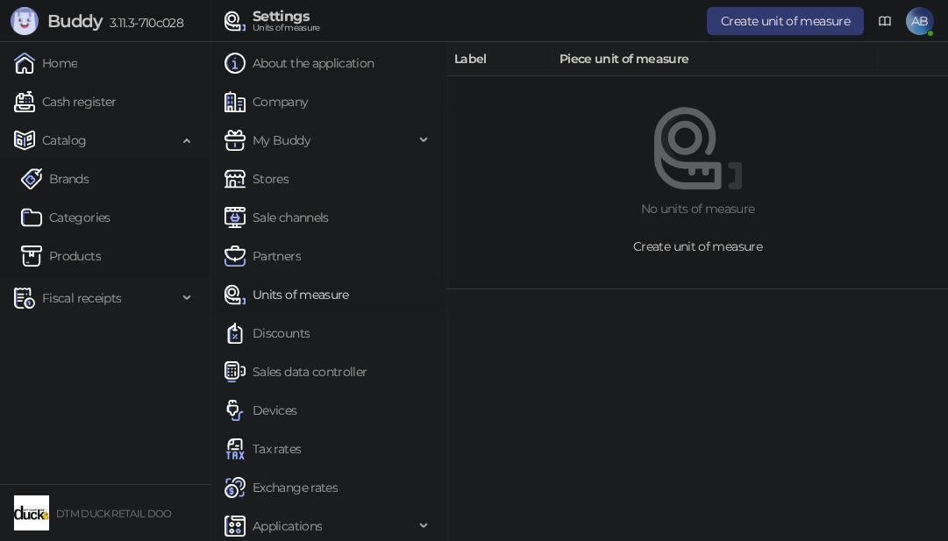
click at [729, 245] on span "Create unit of measure" at bounding box center [697, 246] width 129 height 16
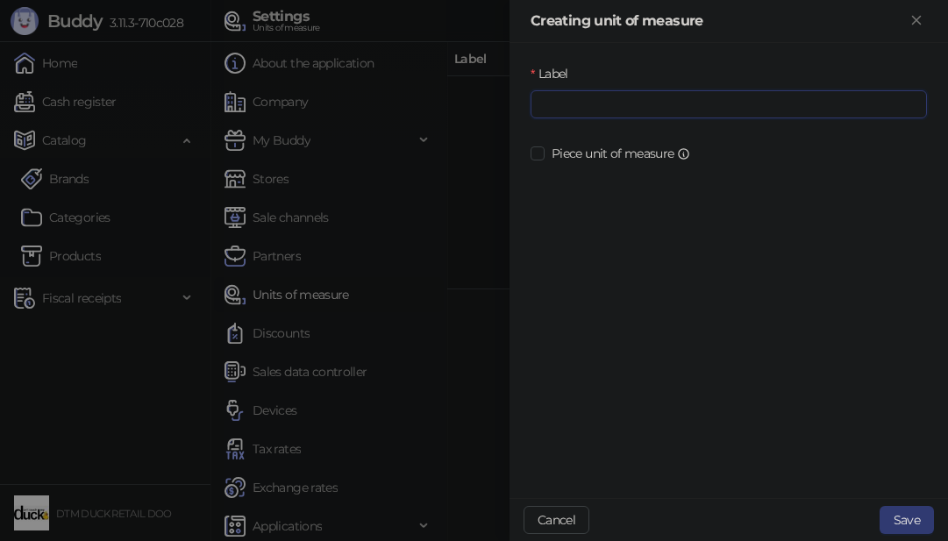
click at [661, 112] on input "Label" at bounding box center [728, 104] width 396 height 28
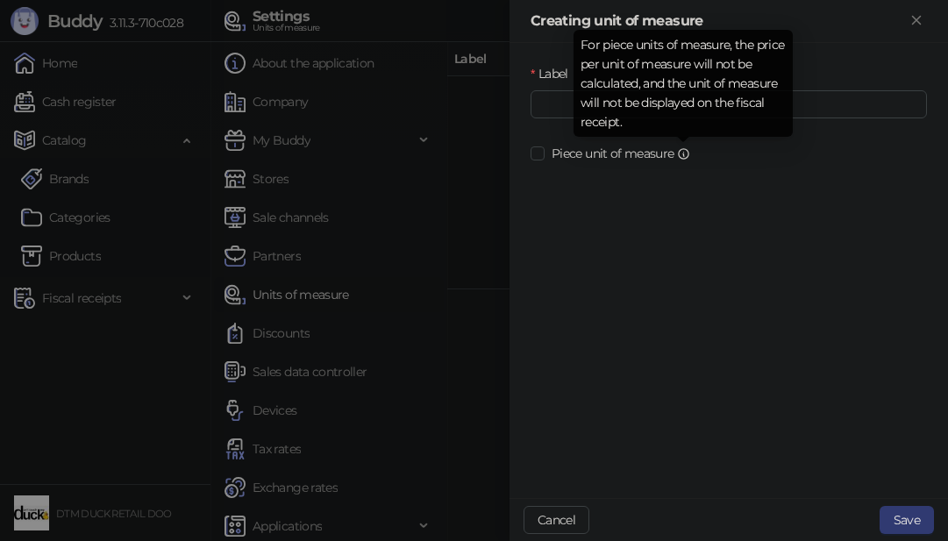
click at [687, 197] on div "Label Piece unit of measure" at bounding box center [728, 270] width 438 height 455
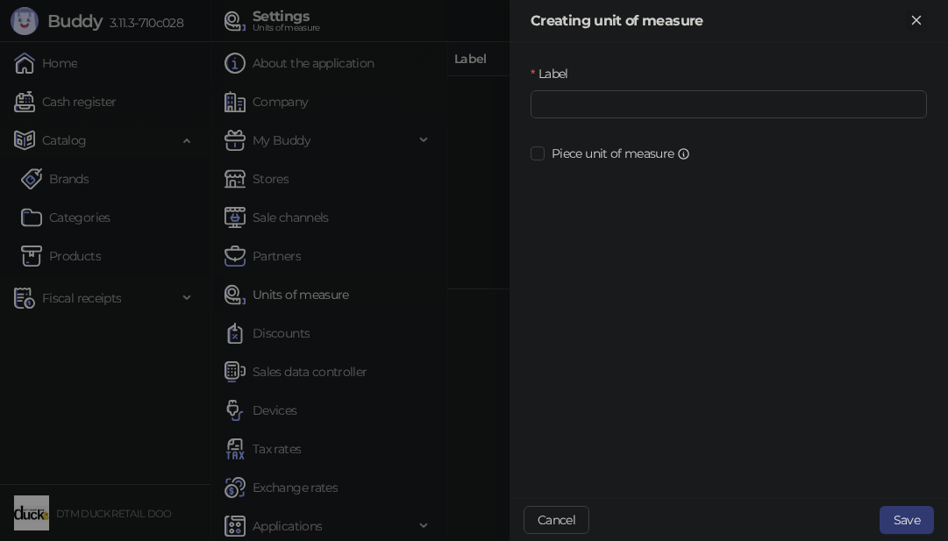
click at [916, 18] on icon "Close" at bounding box center [916, 20] width 16 height 16
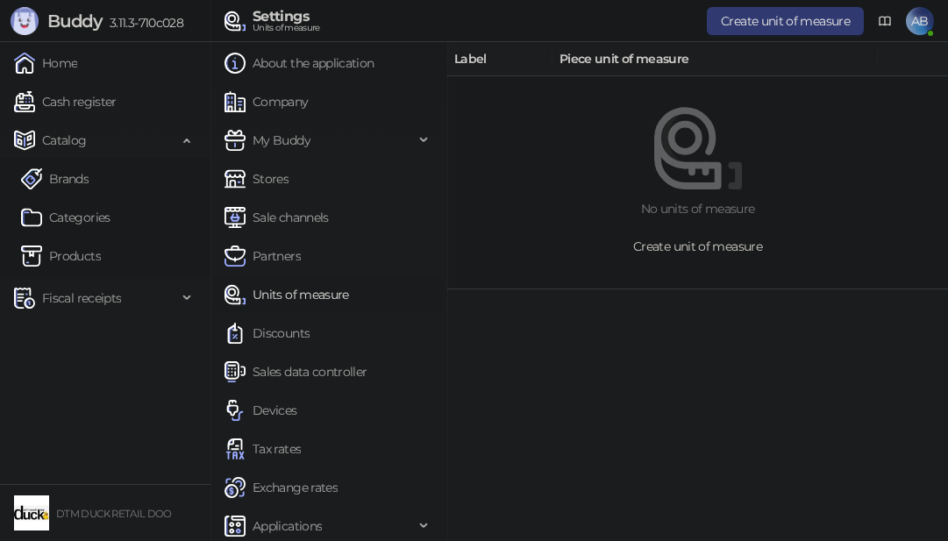
click at [751, 241] on span "Create unit of measure" at bounding box center [697, 246] width 129 height 16
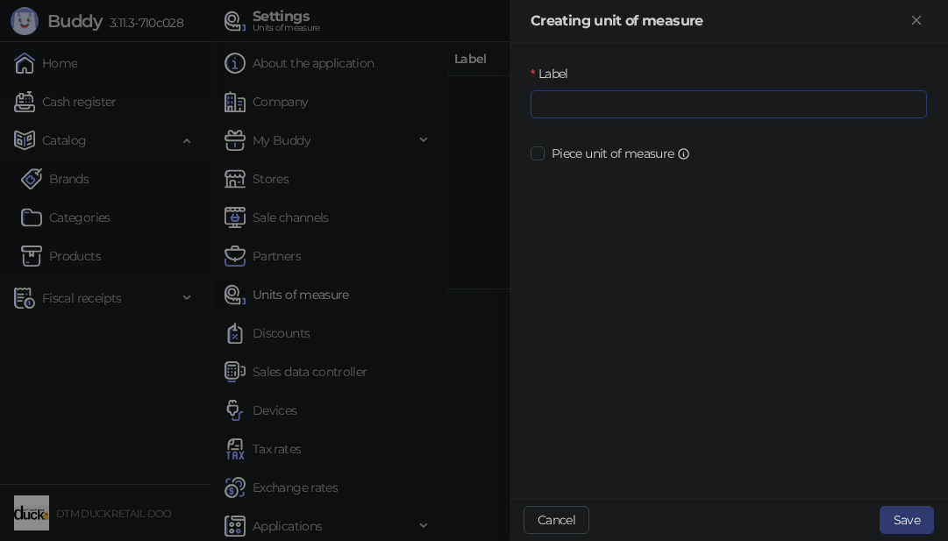
click at [602, 108] on input "Label" at bounding box center [728, 104] width 396 height 28
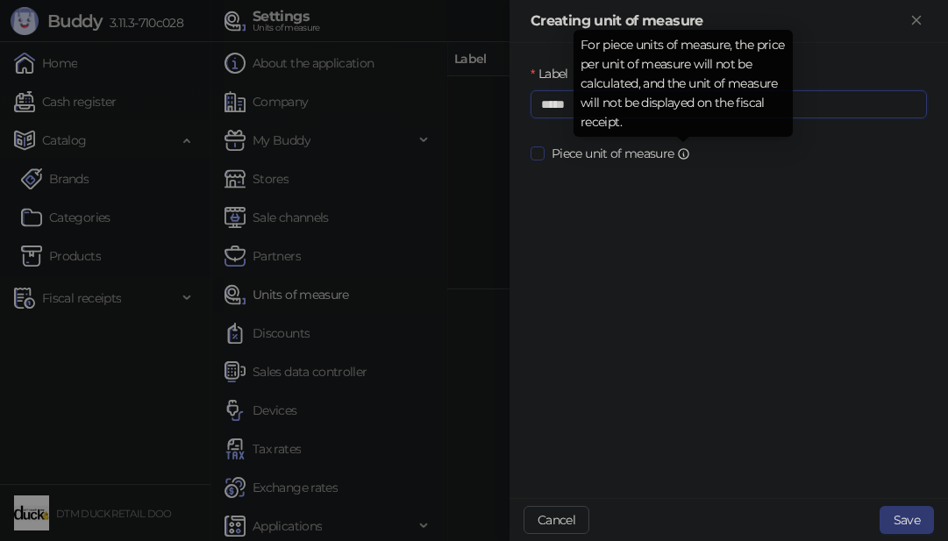
type input "*****"
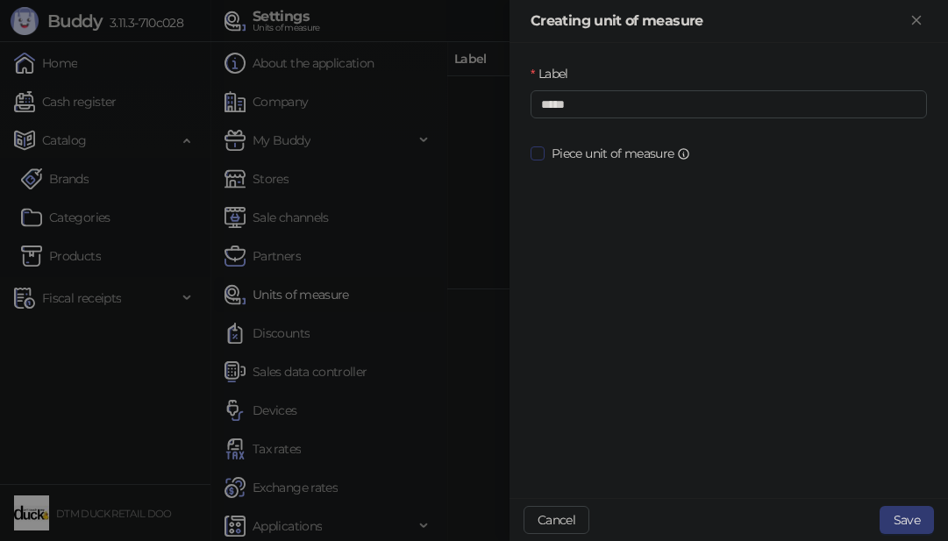
click at [670, 153] on span "Piece unit of measure" at bounding box center [620, 153] width 153 height 19
click at [892, 517] on button "Save" at bounding box center [906, 520] width 54 height 28
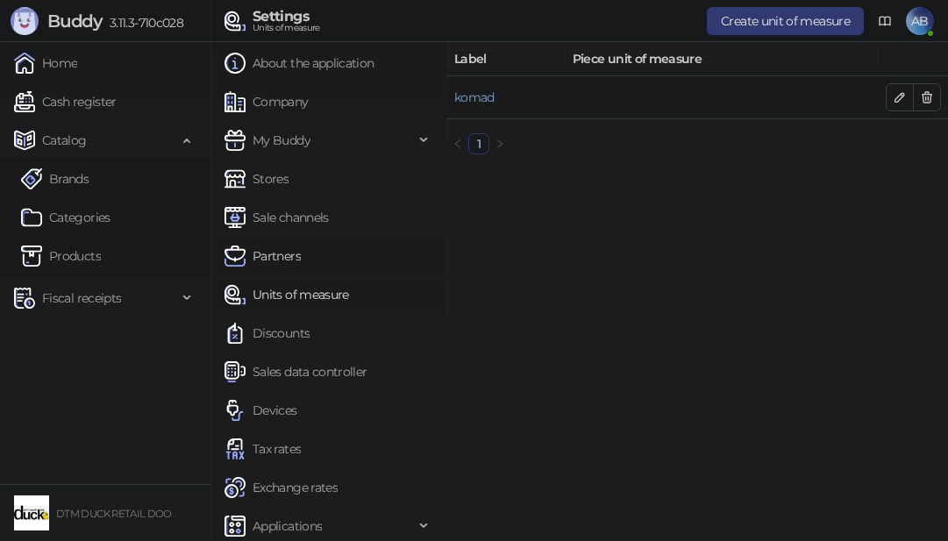
click at [280, 254] on link "Partners" at bounding box center [262, 255] width 76 height 35
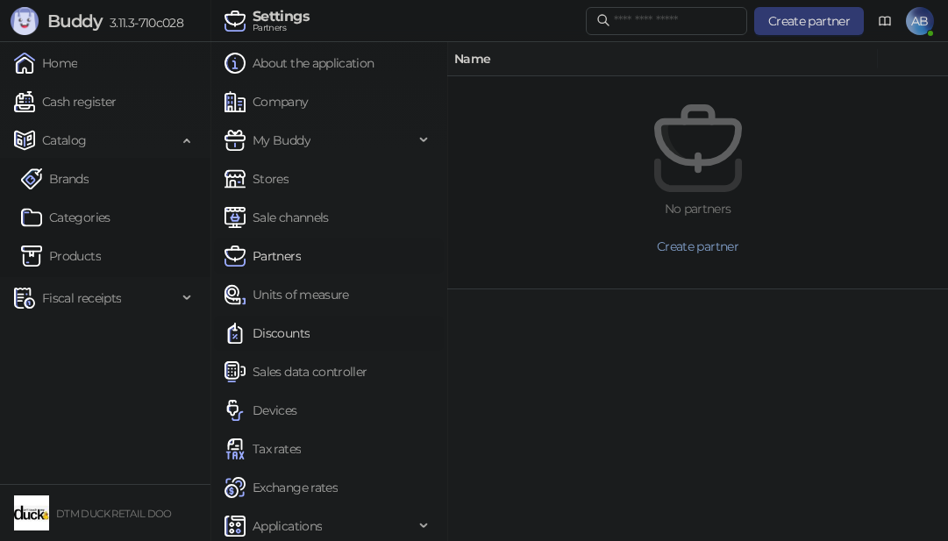
click at [282, 341] on link "Discounts" at bounding box center [266, 333] width 85 height 35
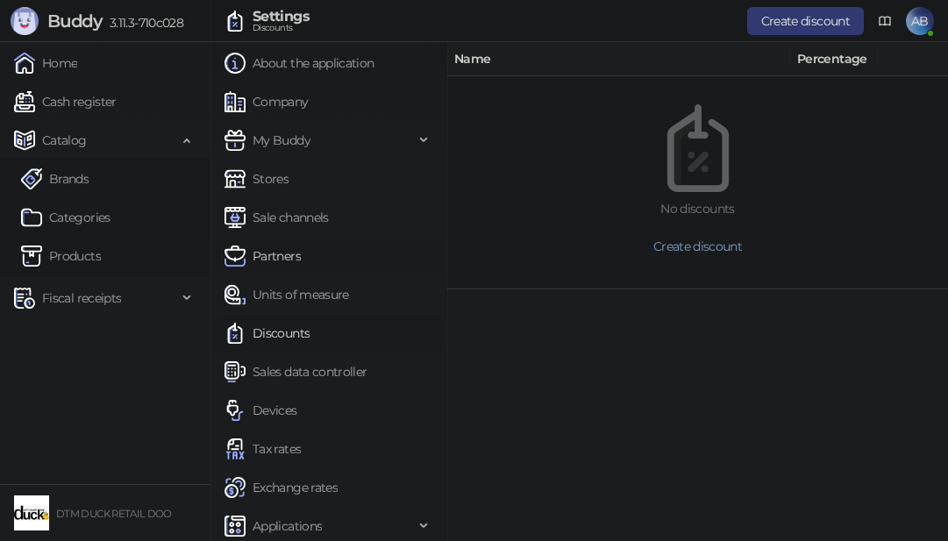
scroll to position [6, 0]
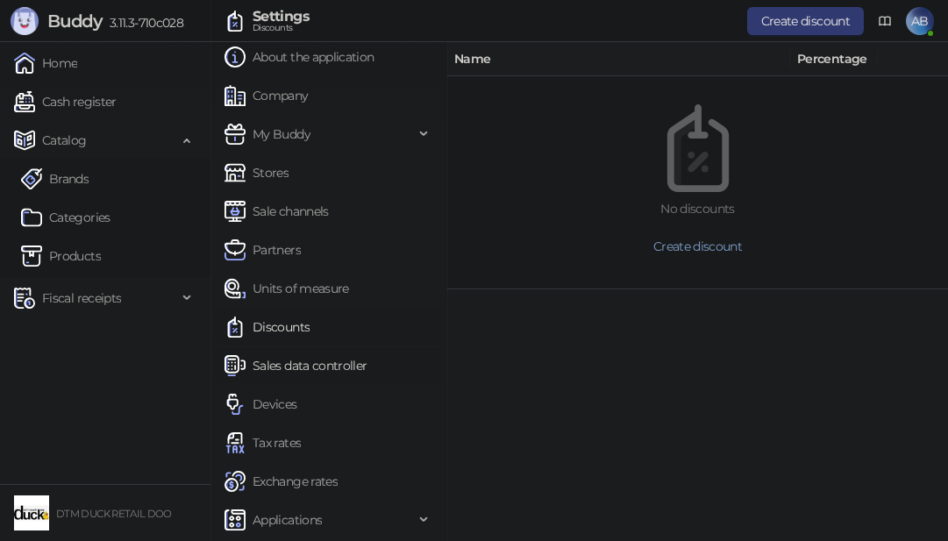
click at [291, 366] on link "Sales data controller" at bounding box center [295, 365] width 143 height 35
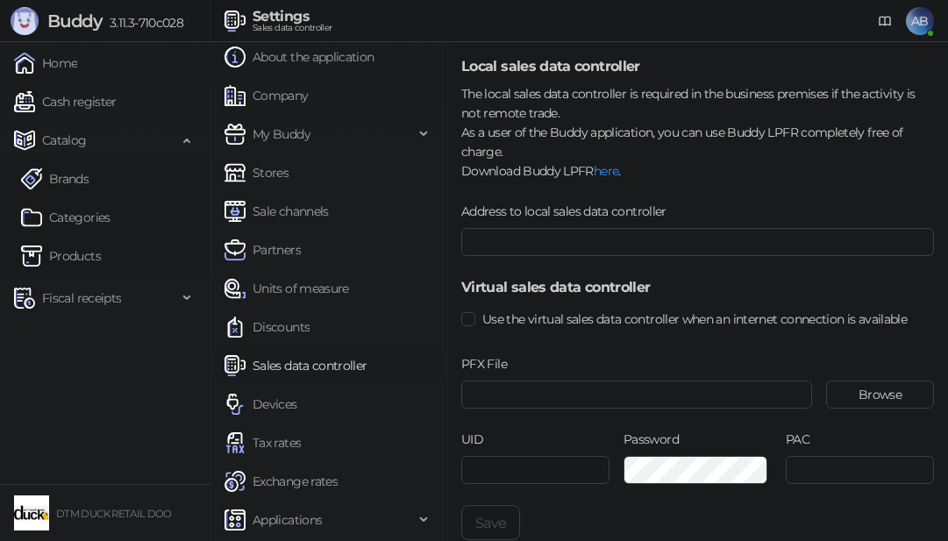
click at [536, 94] on div "The local sales data controller is required in the business premises if the act…" at bounding box center [697, 132] width 473 height 96
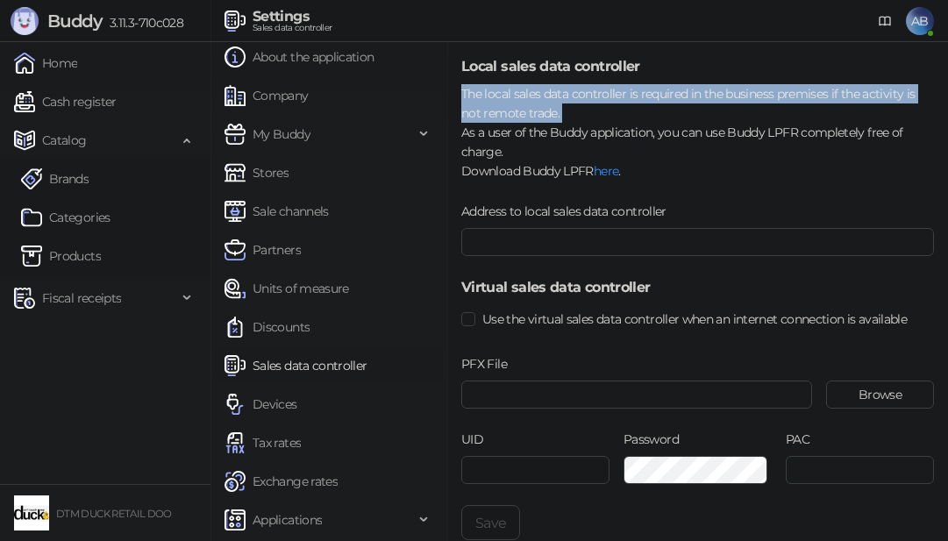
click at [536, 94] on div "The local sales data controller is required in the business premises if the act…" at bounding box center [697, 132] width 473 height 96
click at [514, 102] on div "The local sales data controller is required in the business premises if the act…" at bounding box center [697, 132] width 473 height 96
click at [522, 101] on div "The local sales data controller is required in the business premises if the act…" at bounding box center [697, 132] width 473 height 96
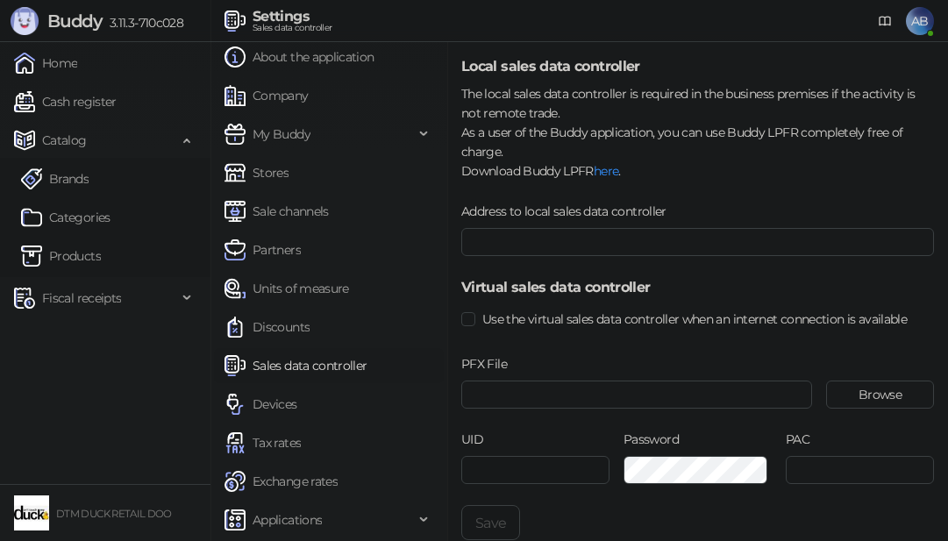
click at [522, 96] on div "The local sales data controller is required in the business premises if the act…" at bounding box center [697, 132] width 473 height 96
click at [529, 96] on div "The local sales data controller is required in the business premises if the act…" at bounding box center [697, 132] width 473 height 96
click at [528, 96] on div "The local sales data controller is required in the business premises if the act…" at bounding box center [697, 132] width 473 height 96
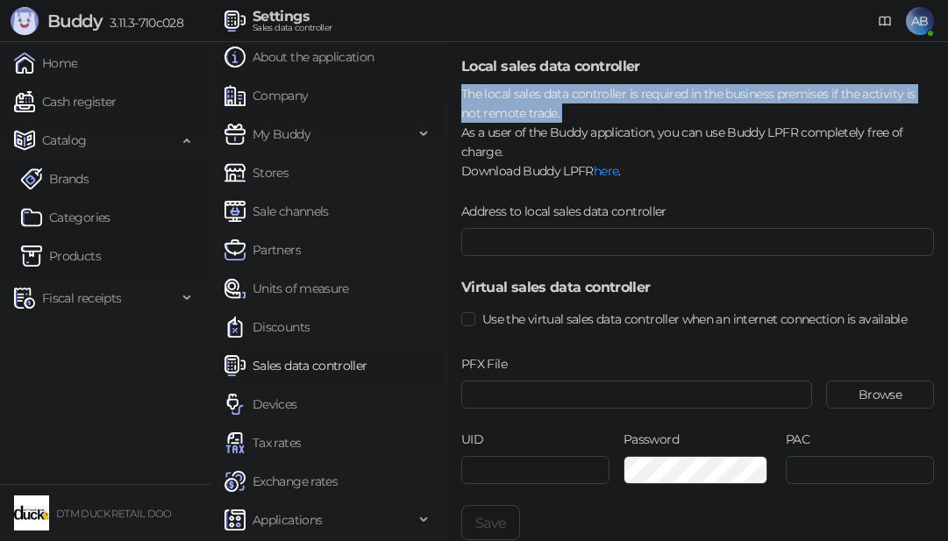
click at [528, 96] on div "The local sales data controller is required in the business premises if the act…" at bounding box center [697, 132] width 473 height 96
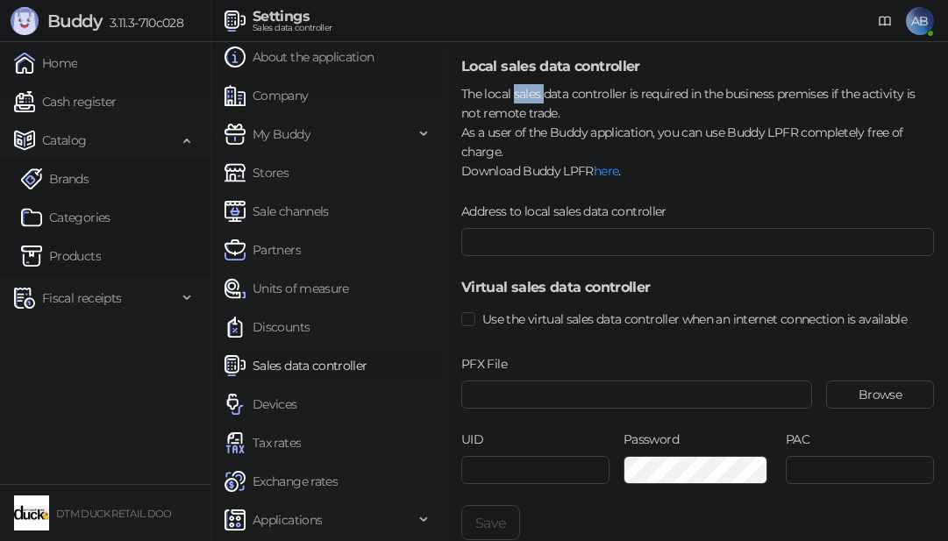
click at [528, 96] on div "The local sales data controller is required in the business premises if the act…" at bounding box center [697, 132] width 473 height 96
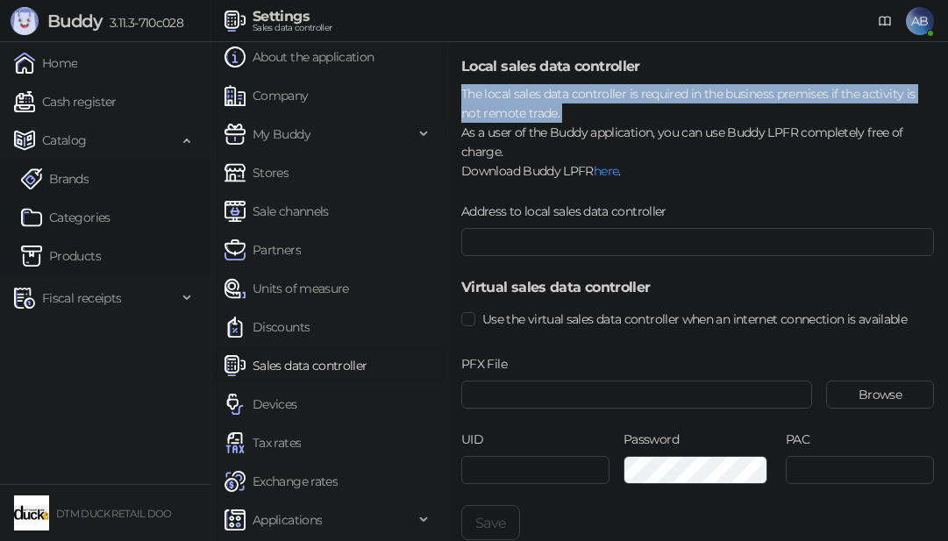
click at [528, 96] on div "The local sales data controller is required in the business premises if the act…" at bounding box center [697, 132] width 473 height 96
click at [513, 104] on div "The local sales data controller is required in the business premises if the act…" at bounding box center [697, 132] width 473 height 96
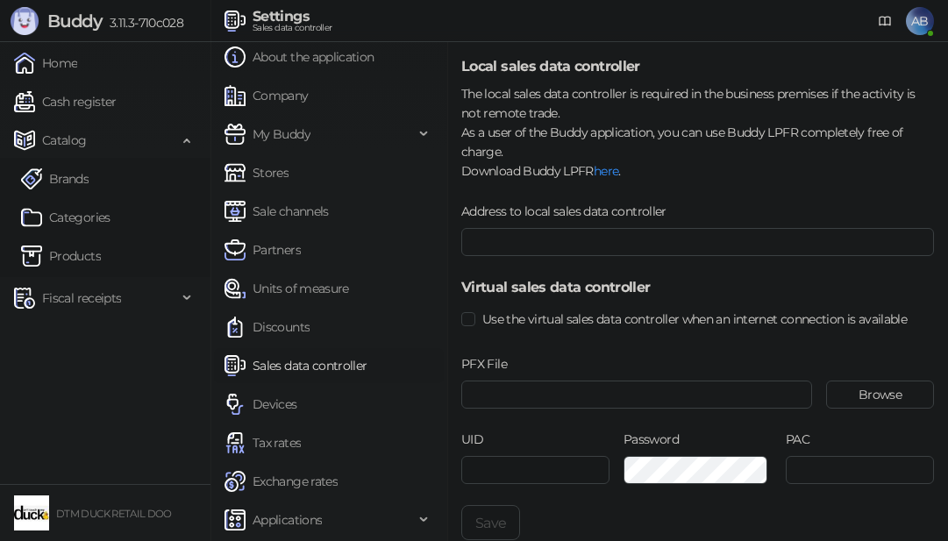
click at [523, 95] on div "The local sales data controller is required in the business premises if the act…" at bounding box center [697, 132] width 473 height 96
click at [471, 92] on div "The local sales data controller is required in the business premises if the act…" at bounding box center [697, 132] width 473 height 96
drag, startPoint x: 471, startPoint y: 92, endPoint x: 544, endPoint y: 100, distance: 74.1
click at [544, 100] on div "The local sales data controller is required in the business premises if the act…" at bounding box center [697, 132] width 473 height 96
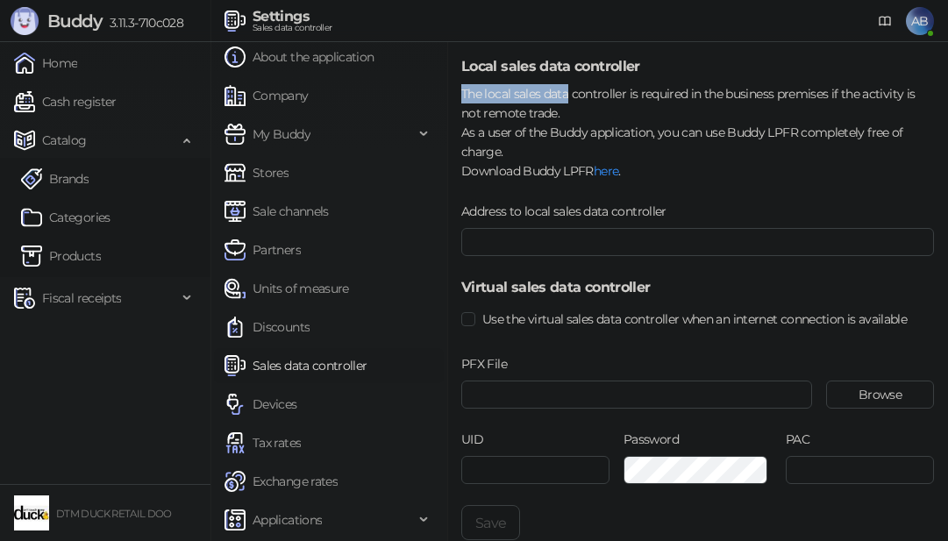
click at [567, 95] on div "The local sales data controller is required in the business premises if the act…" at bounding box center [697, 132] width 473 height 96
click at [606, 94] on div "The local sales data controller is required in the business premises if the act…" at bounding box center [697, 132] width 473 height 96
drag, startPoint x: 605, startPoint y: 94, endPoint x: 522, endPoint y: 90, distance: 82.5
click at [522, 92] on div "The local sales data controller is required in the business premises if the act…" at bounding box center [697, 132] width 473 height 96
click at [489, 98] on div "The local sales data controller is required in the business premises if the act…" at bounding box center [697, 132] width 473 height 96
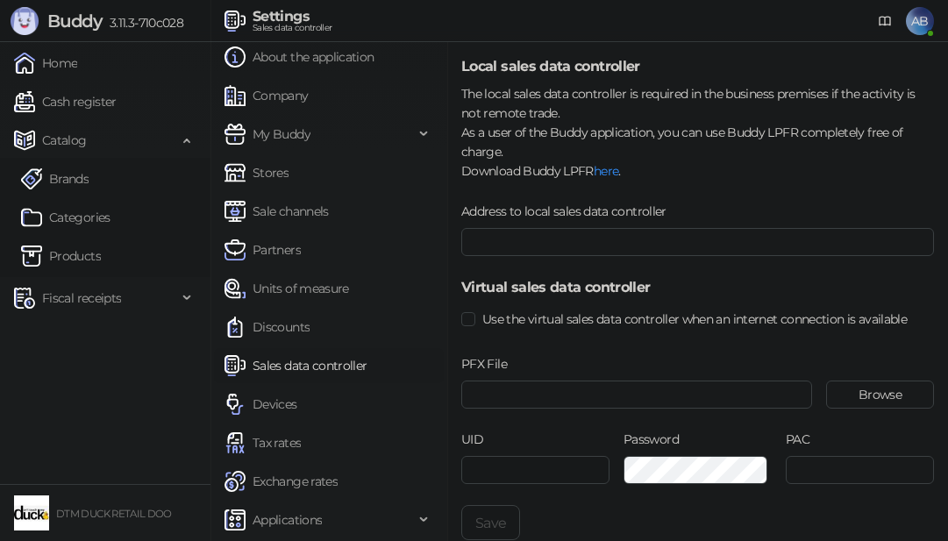
click at [483, 91] on div "The local sales data controller is required in the business premises if the act…" at bounding box center [697, 132] width 473 height 96
drag, startPoint x: 484, startPoint y: 90, endPoint x: 559, endPoint y: 97, distance: 75.7
click at [559, 97] on div "The local sales data controller is required in the business premises if the act…" at bounding box center [697, 132] width 473 height 96
click at [579, 92] on div "The local sales data controller is required in the business premises if the act…" at bounding box center [697, 132] width 473 height 96
click at [716, 91] on div "The local sales data controller is required in the business premises if the act…" at bounding box center [697, 132] width 473 height 96
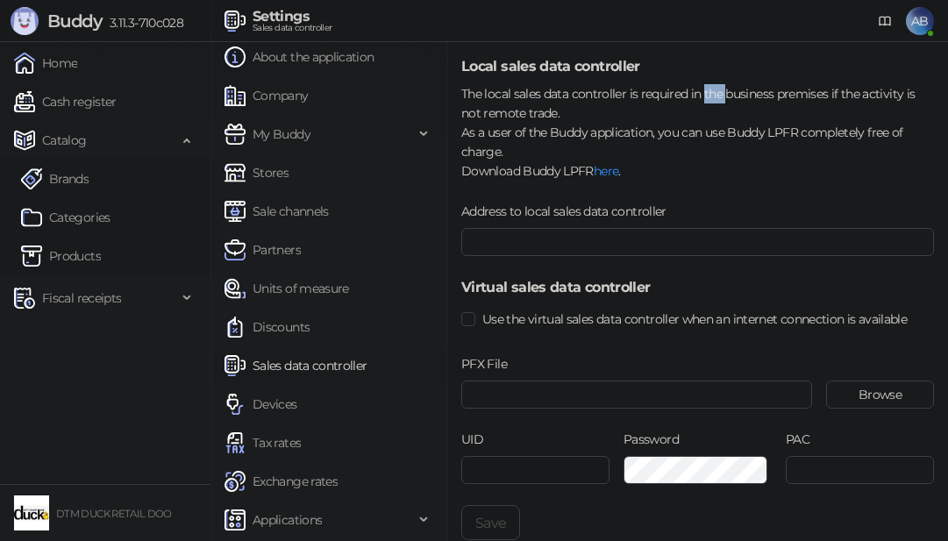
click at [716, 91] on div "The local sales data controller is required in the business premises if the act…" at bounding box center [697, 132] width 473 height 96
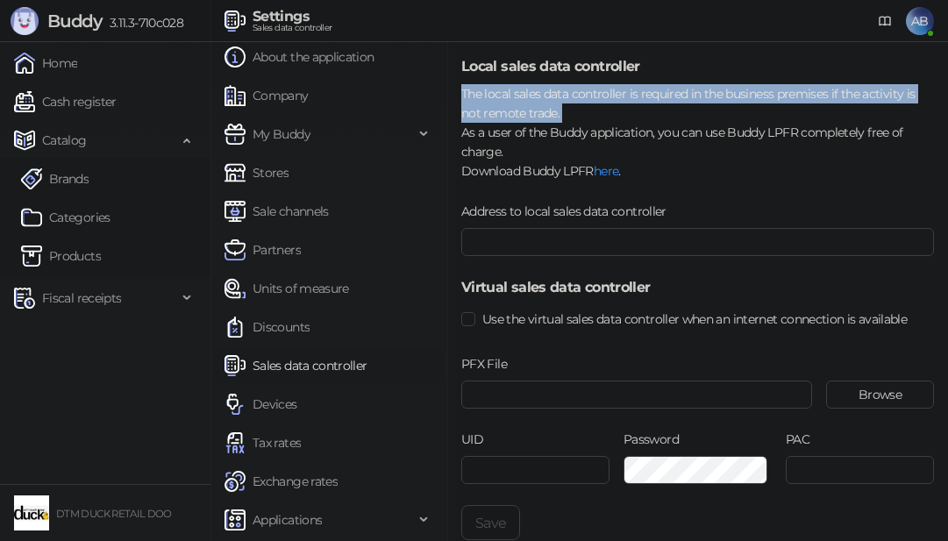
click at [716, 91] on div "The local sales data controller is required in the business premises if the act…" at bounding box center [697, 132] width 473 height 96
click at [549, 92] on div "The local sales data controller is required in the business premises if the act…" at bounding box center [697, 132] width 473 height 96
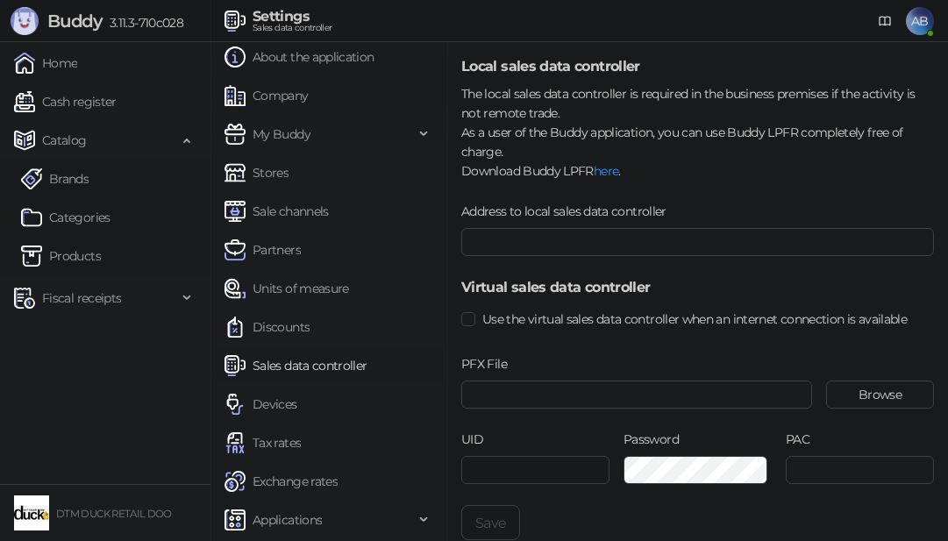
click at [518, 94] on div "The local sales data controller is required in the business premises if the act…" at bounding box center [697, 132] width 473 height 96
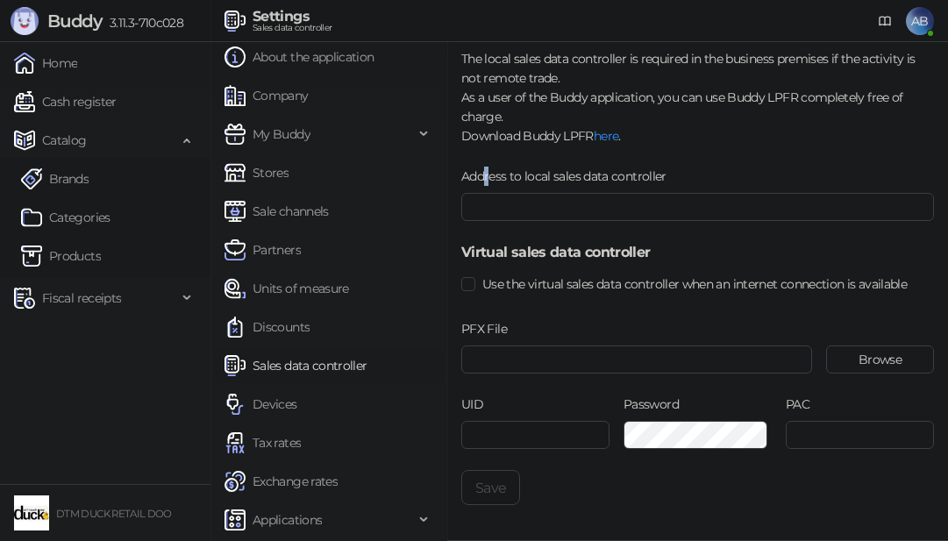
click at [487, 172] on label "Address to local sales data controller" at bounding box center [569, 176] width 216 height 19
drag, startPoint x: 488, startPoint y: 172, endPoint x: 638, endPoint y: 181, distance: 150.2
click at [642, 187] on div "Address to local sales data controller" at bounding box center [697, 180] width 473 height 26
click at [614, 175] on label "Address to local sales data controller" at bounding box center [569, 176] width 216 height 19
click at [614, 193] on input "Address to local sales data controller" at bounding box center [697, 207] width 473 height 28
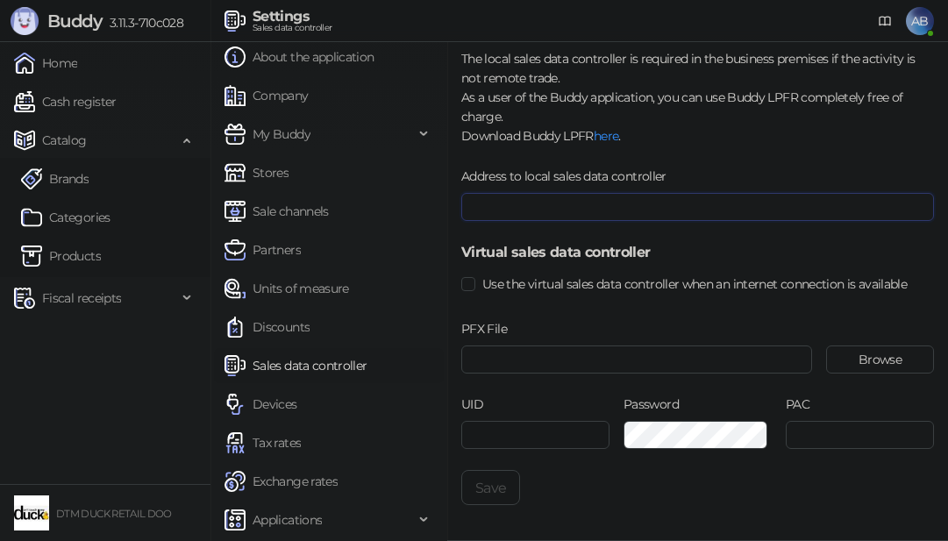
click at [571, 200] on input "Address to local sales data controller" at bounding box center [697, 207] width 473 height 28
click at [830, 355] on button "Browse" at bounding box center [880, 359] width 108 height 28
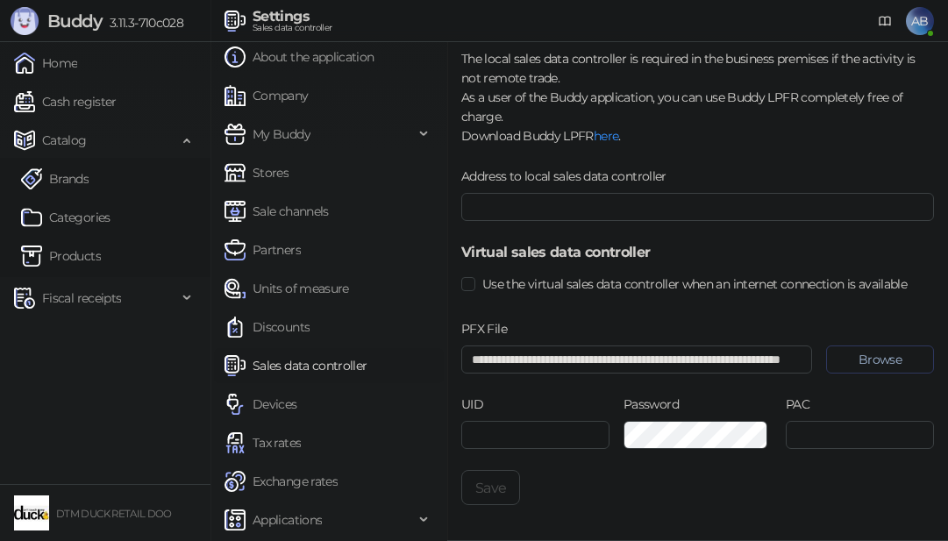
click at [857, 362] on button "Browse" at bounding box center [880, 359] width 108 height 28
click at [864, 359] on button "Browse" at bounding box center [880, 359] width 108 height 28
type input "**********"
drag, startPoint x: 839, startPoint y: 429, endPoint x: 812, endPoint y: 430, distance: 27.2
click at [838, 429] on input "PAC" at bounding box center [859, 435] width 148 height 28
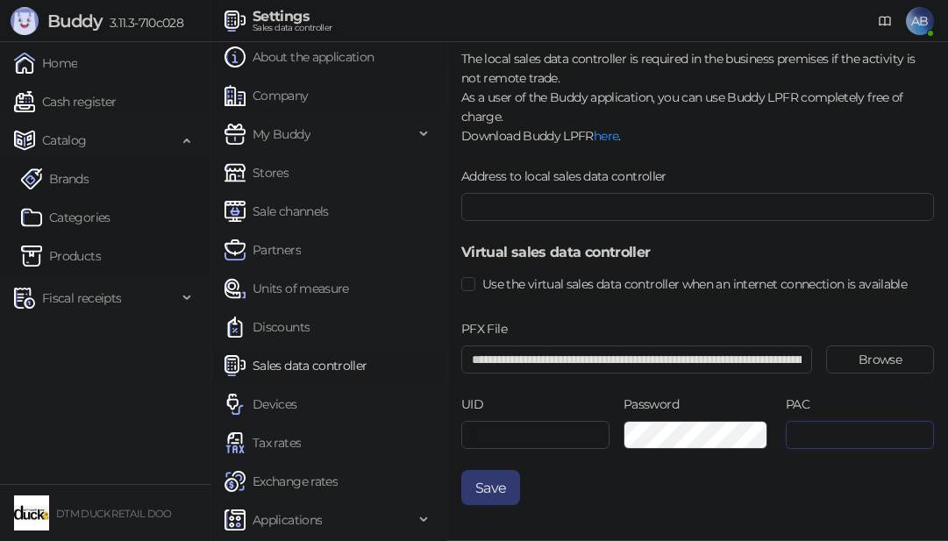
click at [857, 437] on input "PAC" at bounding box center [859, 435] width 148 height 28
paste input "******"
type input "******"
click at [493, 484] on button "Save" at bounding box center [490, 487] width 59 height 35
click at [292, 369] on link "Sales data controller" at bounding box center [295, 365] width 143 height 35
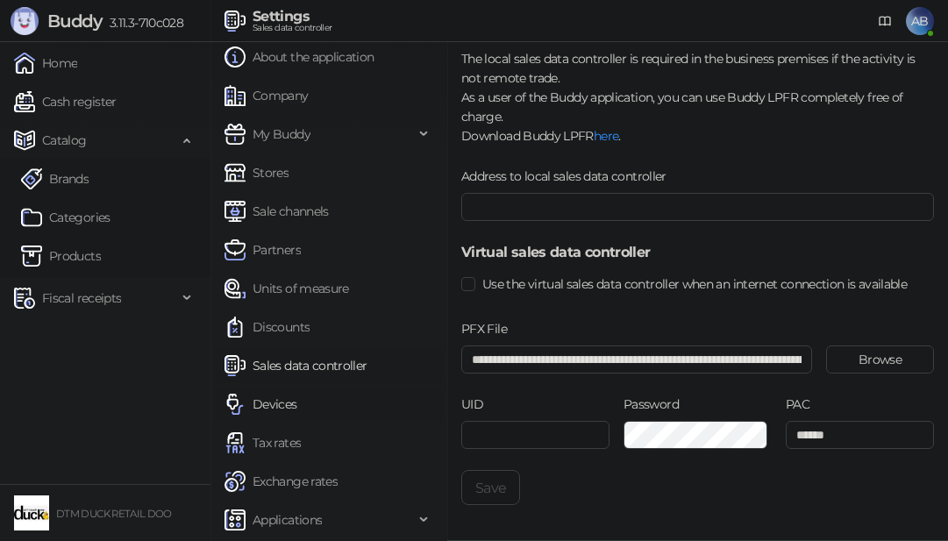
click at [286, 401] on link "Devices" at bounding box center [260, 404] width 73 height 35
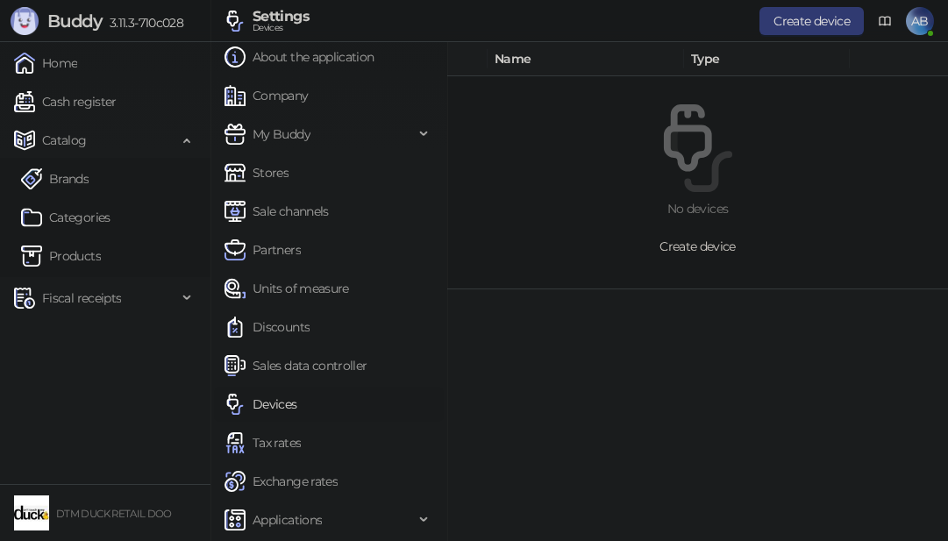
click at [714, 250] on span "Create device" at bounding box center [697, 246] width 76 height 16
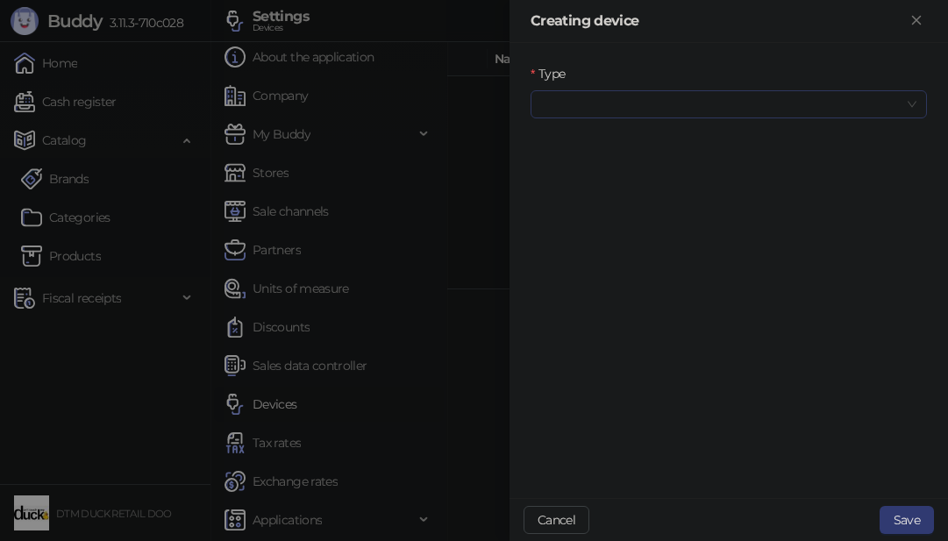
click at [728, 106] on input "Type" at bounding box center [720, 104] width 359 height 26
click at [624, 195] on div "Thermal printer" at bounding box center [728, 195] width 368 height 19
click at [635, 177] on input "Connect" at bounding box center [720, 180] width 359 height 26
click at [588, 290] on div "Printer" at bounding box center [728, 298] width 368 height 19
click at [601, 247] on input "Device" at bounding box center [720, 255] width 359 height 26
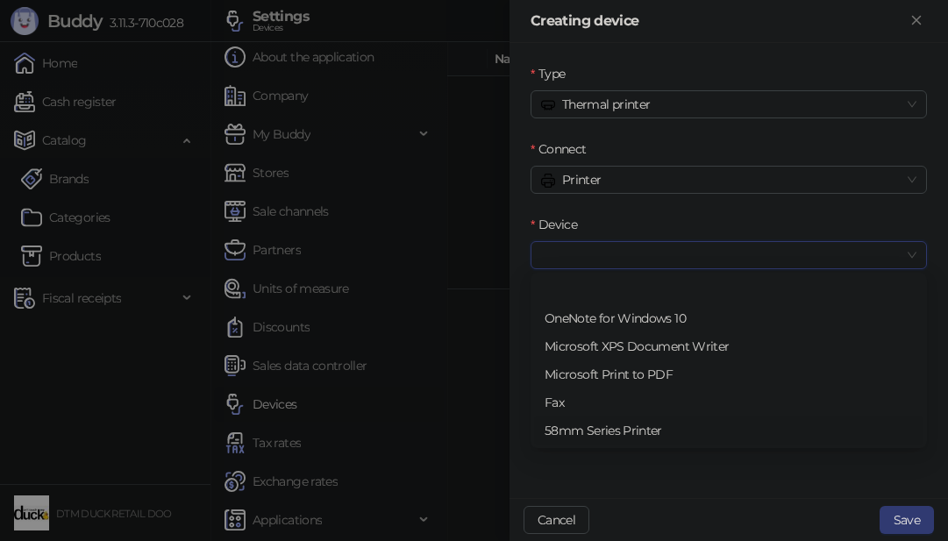
click at [578, 429] on div "58mm Series Printer" at bounding box center [728, 430] width 368 height 19
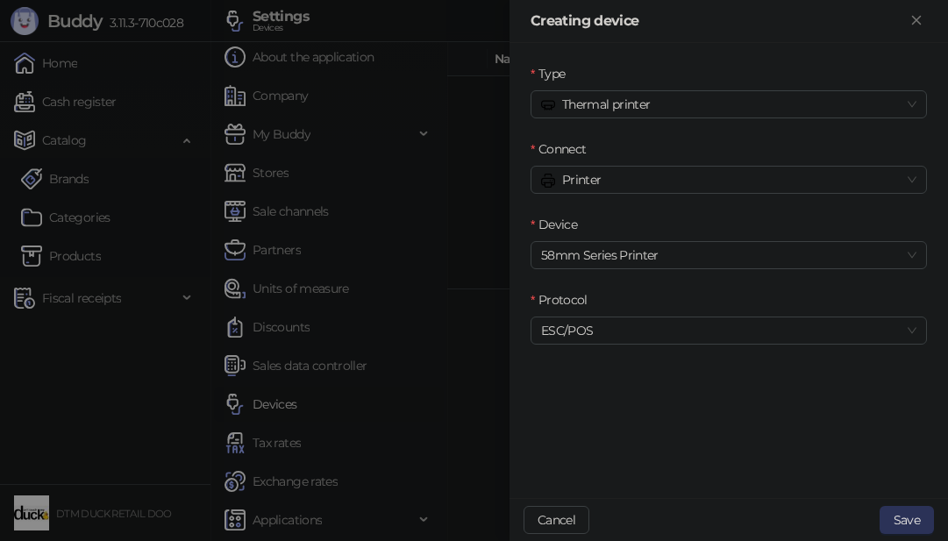
click at [899, 516] on button "Save" at bounding box center [906, 520] width 54 height 28
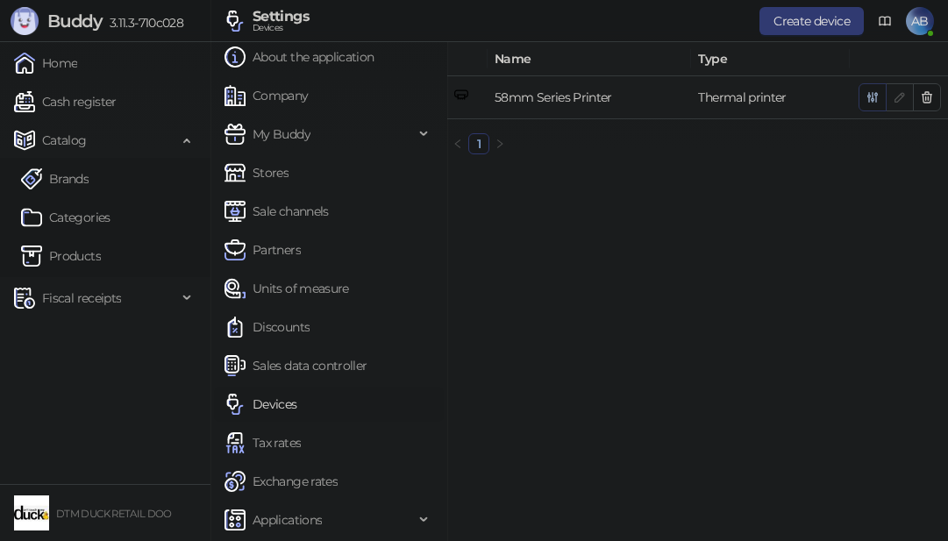
click at [868, 96] on icon "button" at bounding box center [873, 98] width 10 height 10
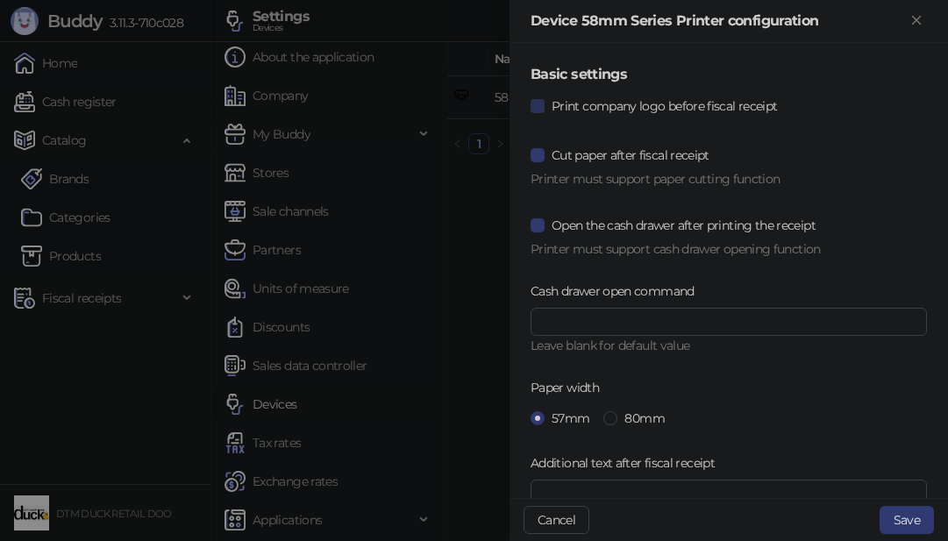
click at [668, 102] on span "Print company logo before fiscal receipt" at bounding box center [663, 105] width 239 height 19
click at [653, 153] on span "Cut paper after fiscal receipt" at bounding box center [630, 155] width 172 height 19
click at [653, 152] on span "Cut paper after fiscal receipt" at bounding box center [630, 155] width 172 height 19
click at [653, 151] on span "Cut paper after fiscal receipt" at bounding box center [630, 155] width 172 height 19
click at [619, 217] on span "Open the cash drawer after printing the receipt" at bounding box center [683, 225] width 278 height 19
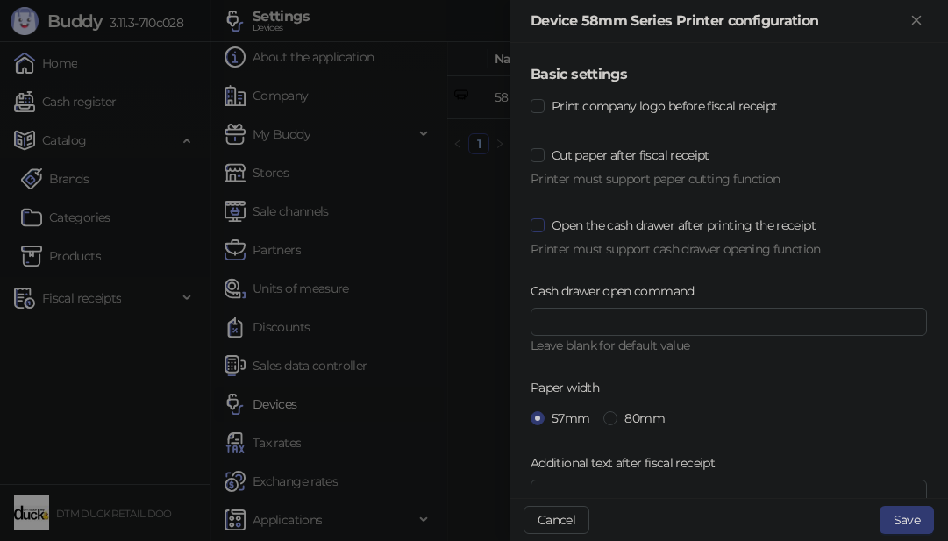
click at [619, 216] on span "Open the cash drawer after printing the receipt" at bounding box center [683, 225] width 278 height 19
click at [618, 215] on div "Open the cash drawer after printing the receipt" at bounding box center [728, 225] width 396 height 28
click at [653, 217] on span "Open the cash drawer after printing the receipt" at bounding box center [683, 225] width 278 height 19
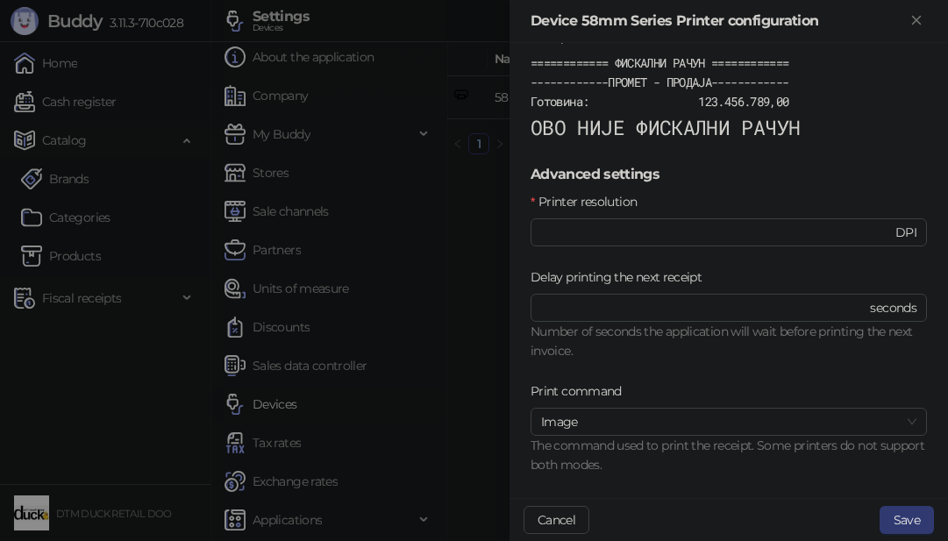
scroll to position [765, 0]
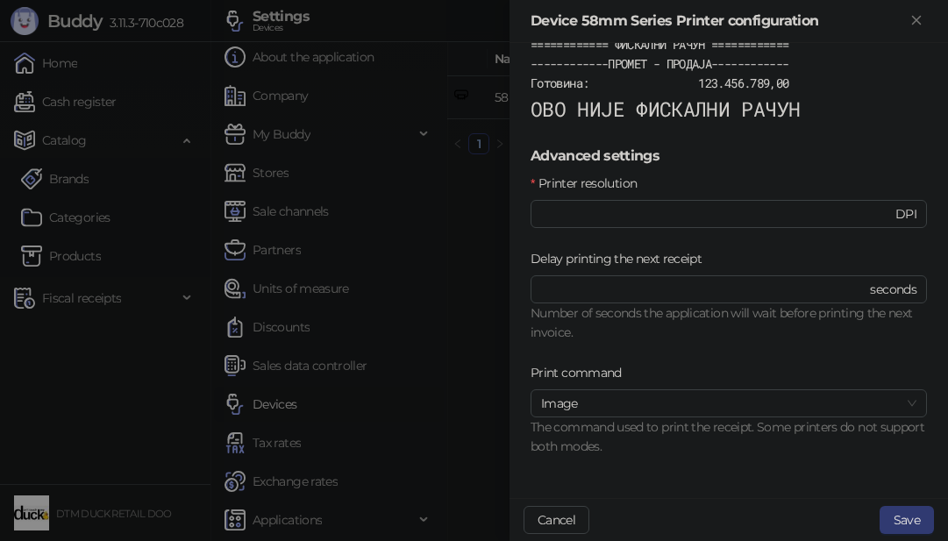
click at [907, 512] on button "Save" at bounding box center [906, 520] width 54 height 28
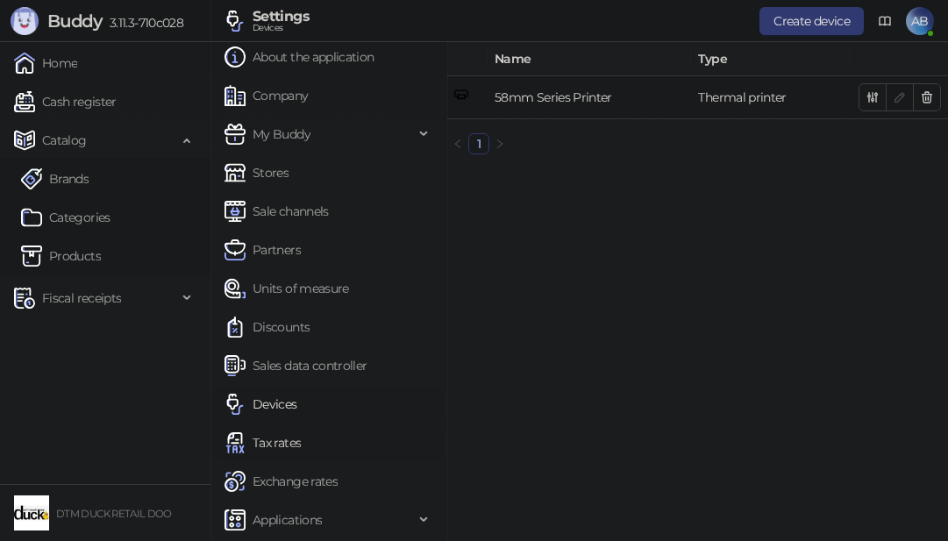
click at [289, 446] on link "Tax rates" at bounding box center [262, 442] width 76 height 35
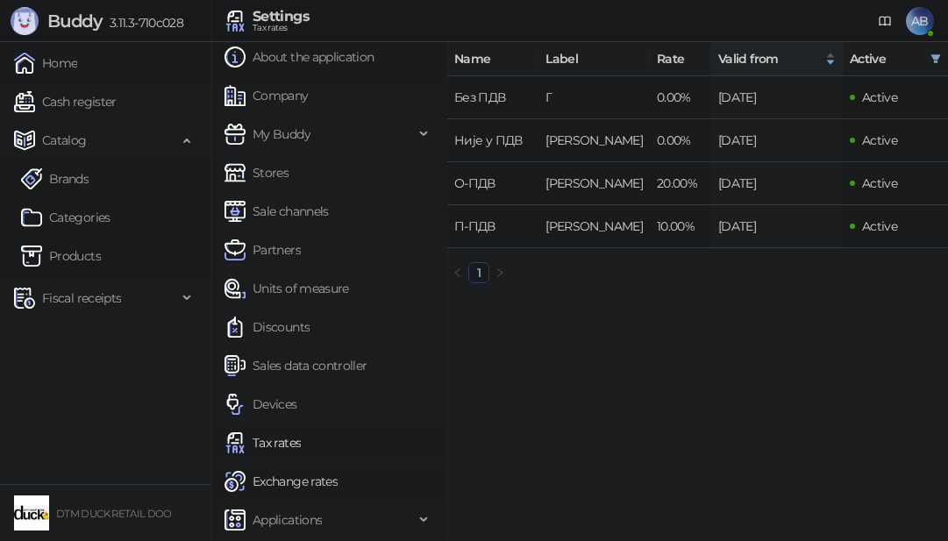
click at [326, 483] on link "Exchange rates" at bounding box center [280, 481] width 113 height 35
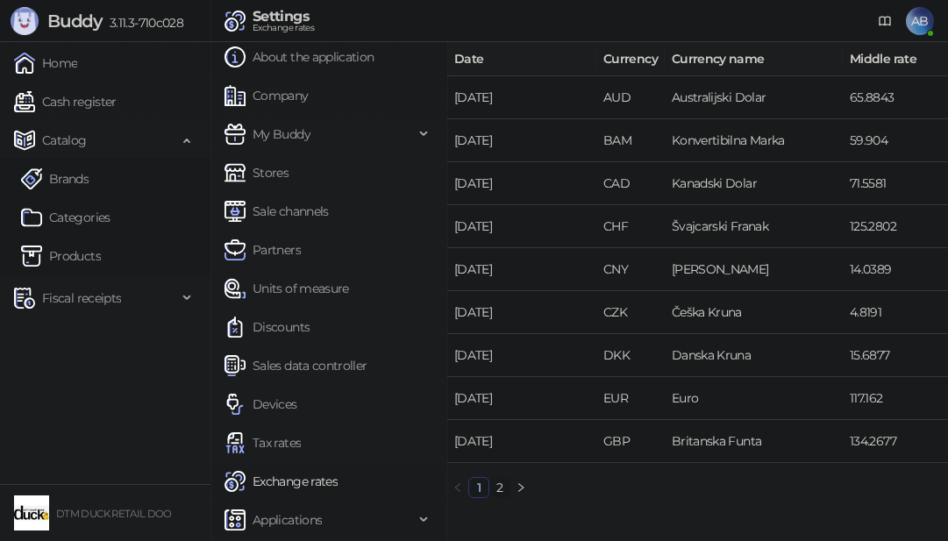
click at [302, 519] on span "Applications" at bounding box center [286, 519] width 69 height 35
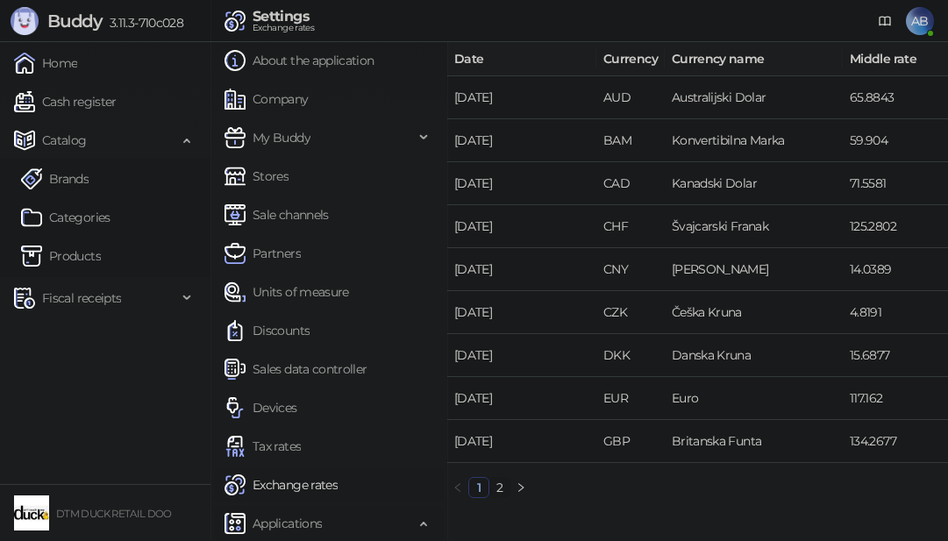
scroll to position [6, 0]
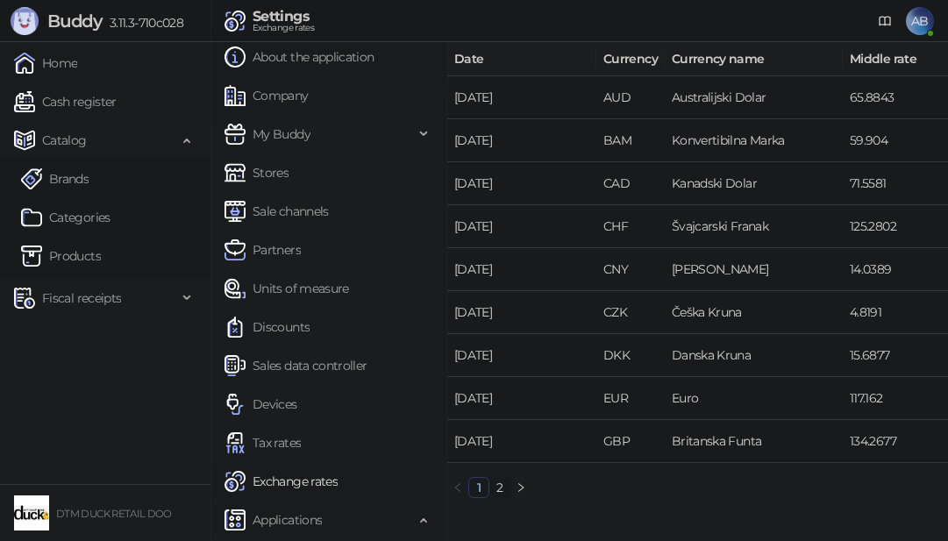
click at [302, 515] on span "Applications" at bounding box center [286, 519] width 69 height 35
click at [67, 101] on link "Cash register" at bounding box center [65, 101] width 103 height 35
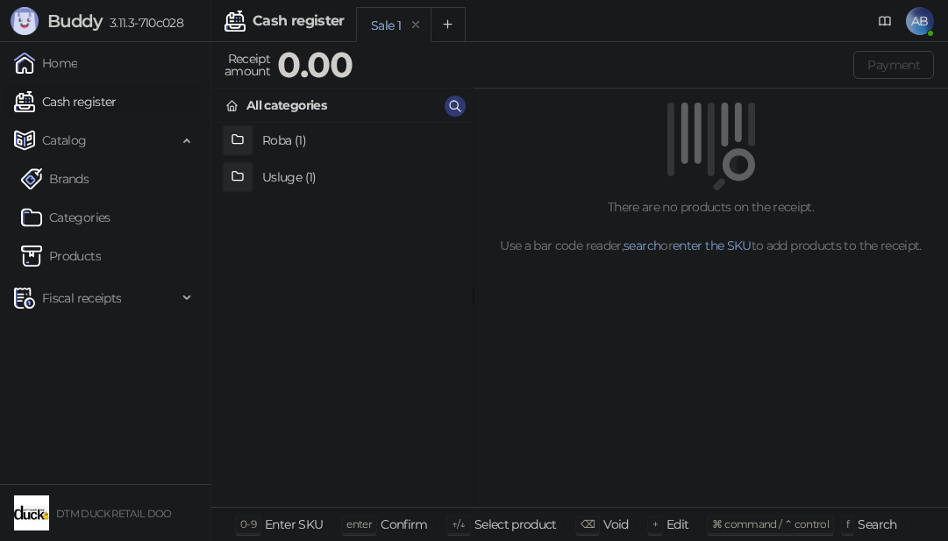
click at [295, 175] on h4 "Usluge (1)" at bounding box center [360, 177] width 196 height 28
click at [311, 142] on h4 "Pakovanje poklona" at bounding box center [360, 141] width 196 height 28
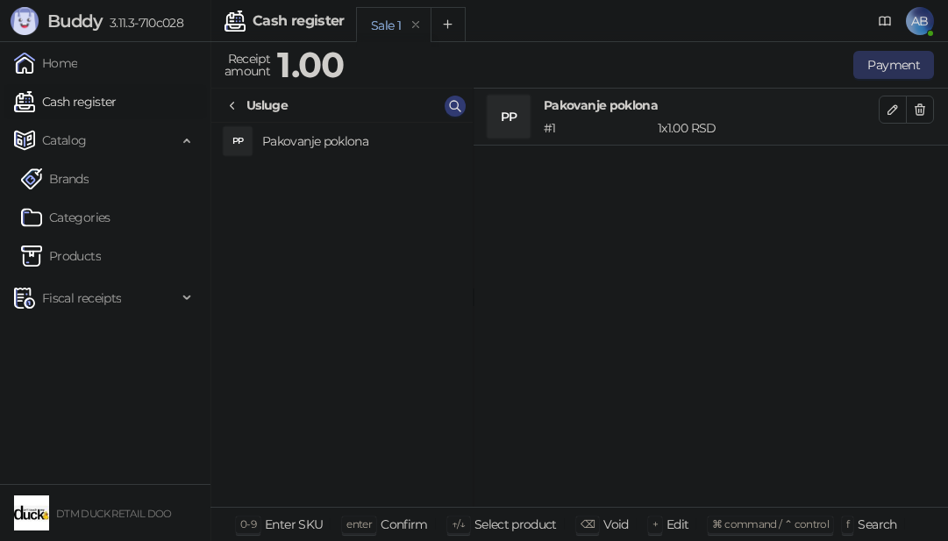
click at [884, 64] on button "Payment" at bounding box center [893, 65] width 81 height 28
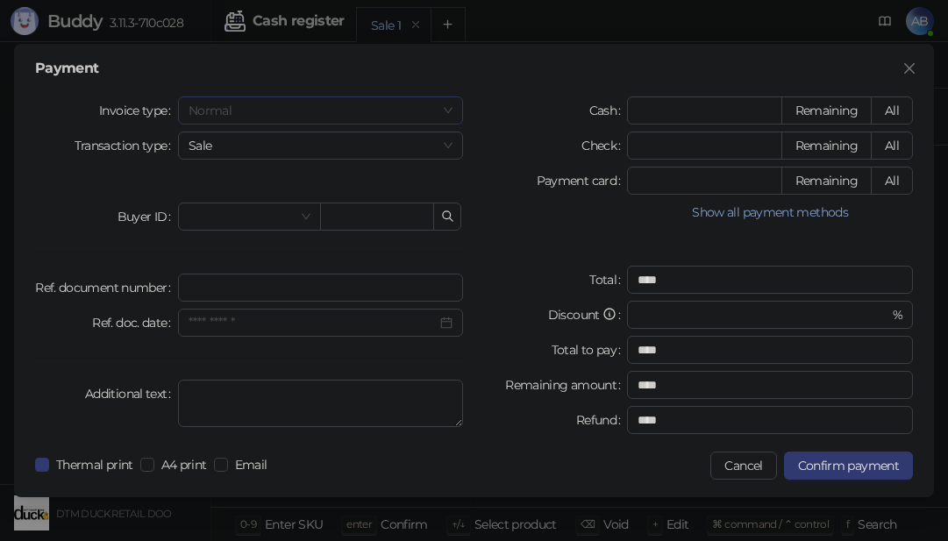
click at [301, 105] on span "Normal" at bounding box center [320, 110] width 265 height 26
click at [215, 198] on div "Training" at bounding box center [321, 201] width 258 height 19
click at [280, 146] on span "Sale" at bounding box center [320, 145] width 265 height 26
click at [668, 113] on input "*" at bounding box center [704, 110] width 153 height 26
click at [659, 148] on input "*" at bounding box center [704, 145] width 153 height 26
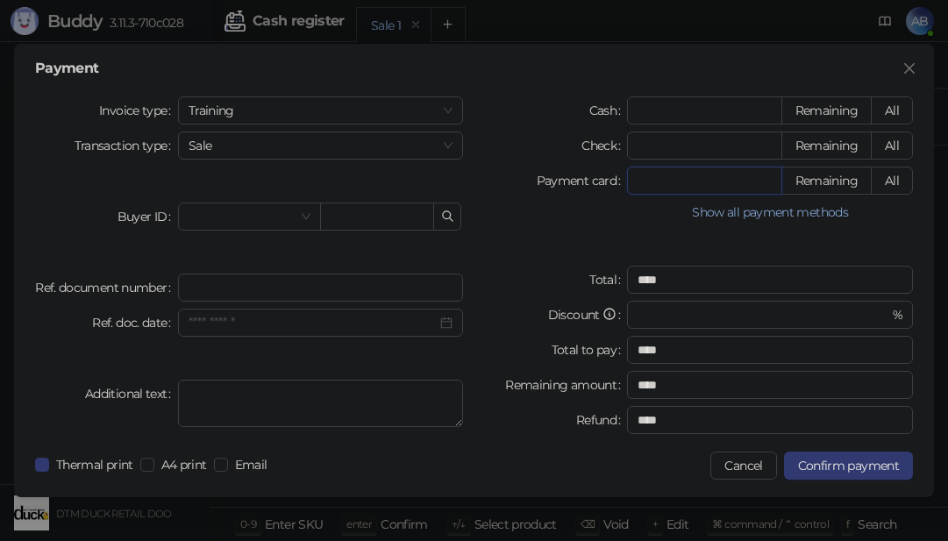
click at [667, 185] on input "*" at bounding box center [704, 180] width 153 height 26
type input "*"
type input "****"
type input "*"
click at [260, 216] on input "search" at bounding box center [241, 216] width 106 height 26
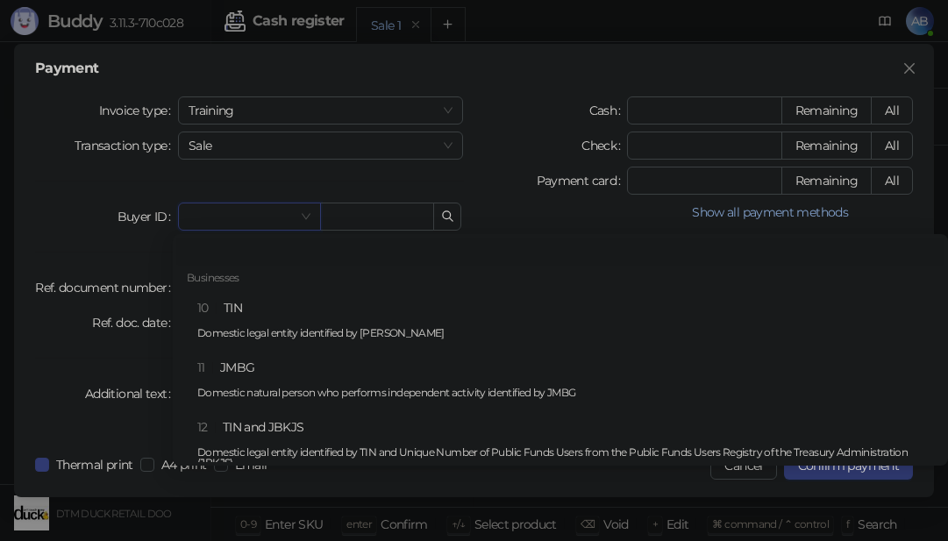
click at [288, 216] on input "search" at bounding box center [241, 216] width 106 height 26
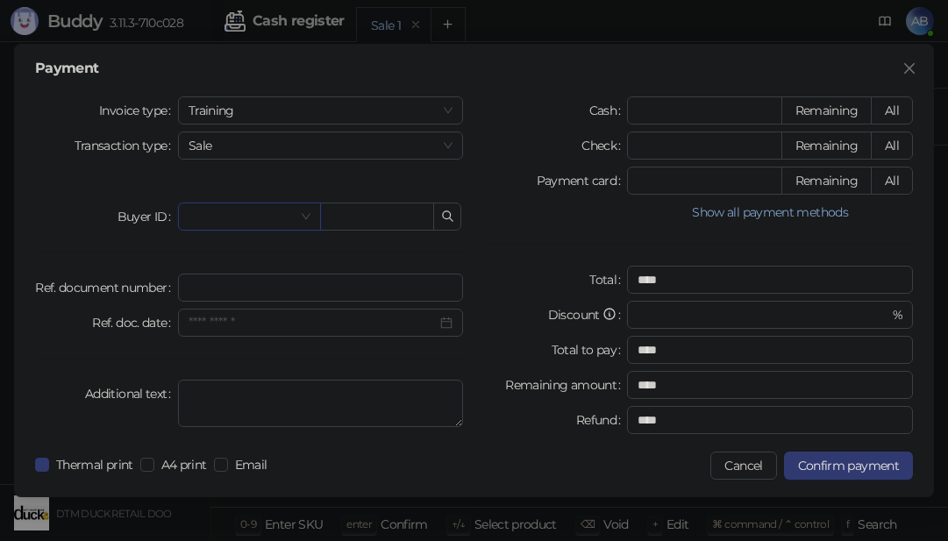
click at [309, 219] on span at bounding box center [249, 216] width 122 height 26
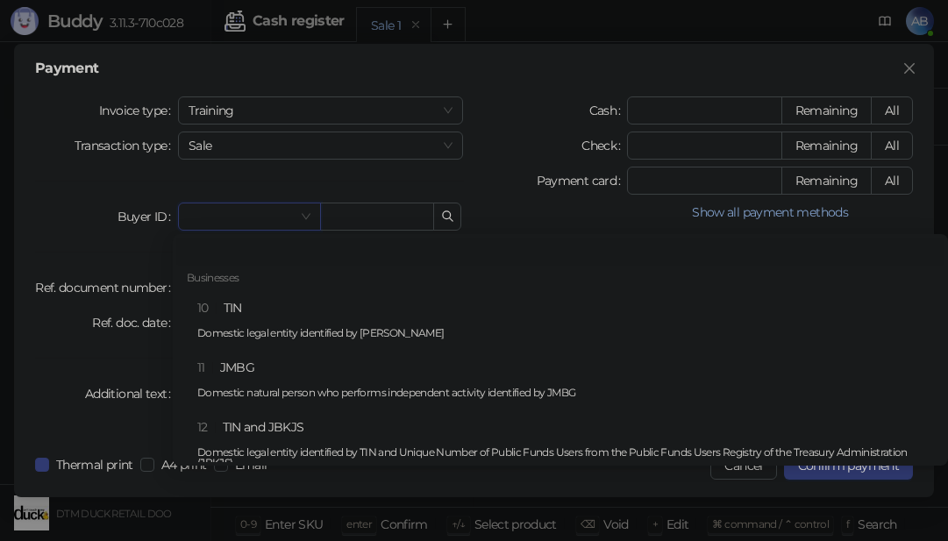
click at [306, 219] on span at bounding box center [249, 216] width 122 height 26
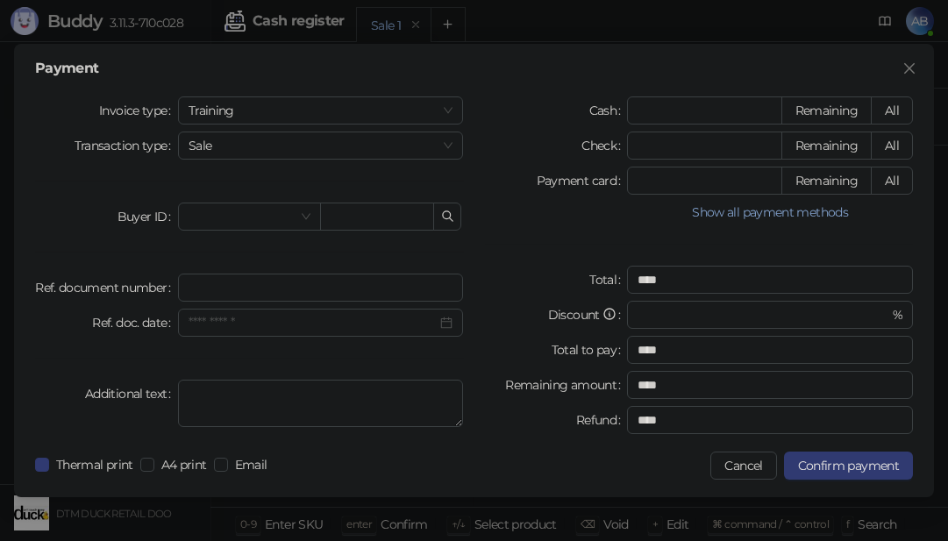
click at [93, 240] on div "Invoice type Training Transaction type Sale Buyer ID Ref. document number Ref. …" at bounding box center [250, 268] width 450 height 345
click at [287, 324] on input "Ref. doc. date" at bounding box center [312, 322] width 249 height 19
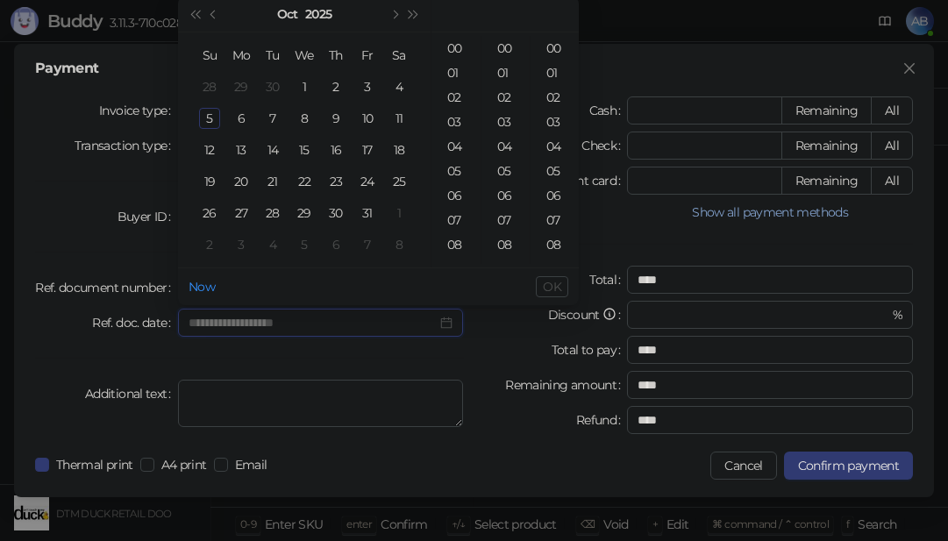
type input "**********"
click at [99, 231] on div "Invoice type Training Transaction type Sale Buyer ID Ref. document number Ref. …" at bounding box center [250, 268] width 450 height 345
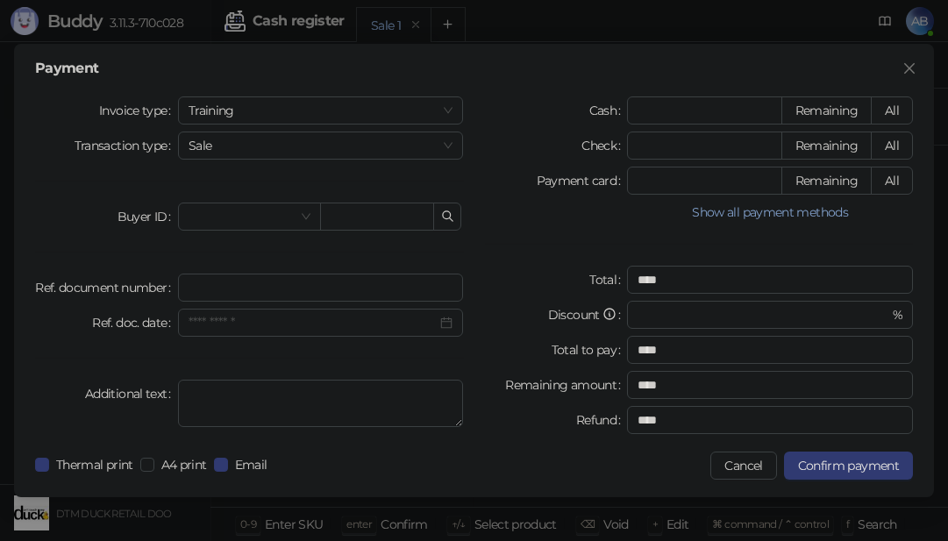
drag, startPoint x: 647, startPoint y: 521, endPoint x: 508, endPoint y: 286, distance: 273.2
click at [516, 281] on div "Payment Invoice type Training Transaction type Sale Buyer ID Ref. document numb…" at bounding box center [474, 270] width 948 height 541
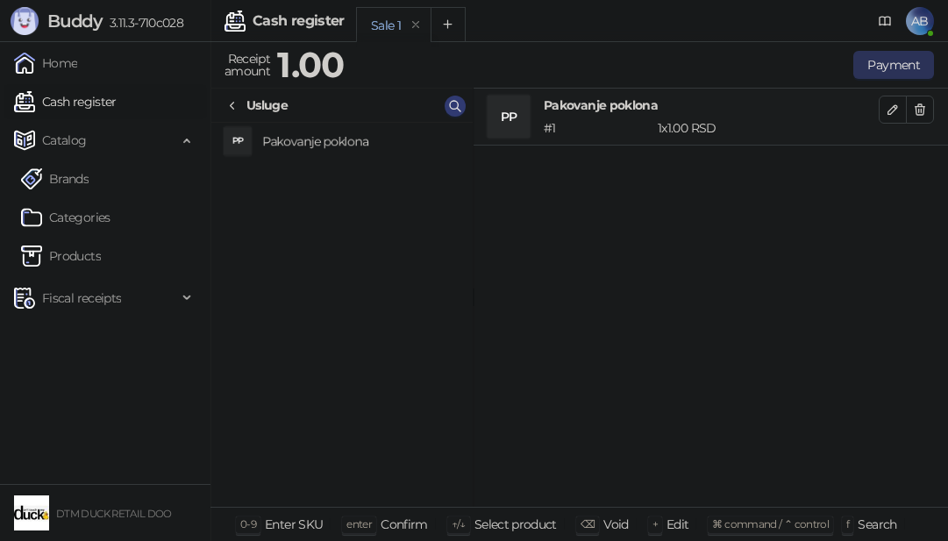
click at [885, 62] on button "Payment" at bounding box center [893, 65] width 81 height 28
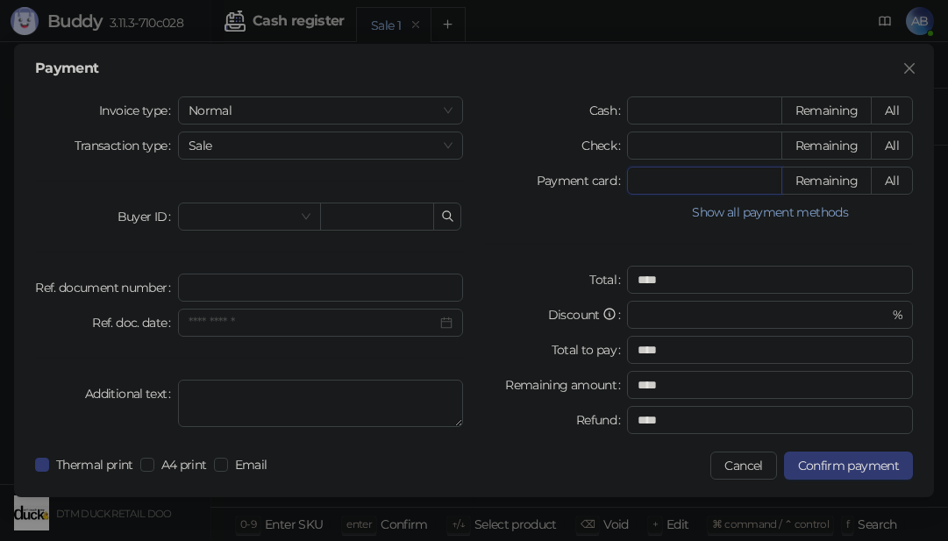
click at [656, 181] on input "*" at bounding box center [704, 180] width 153 height 26
type input "*"
type input "****"
click at [367, 110] on span "Normal" at bounding box center [320, 110] width 265 height 26
type input "*"
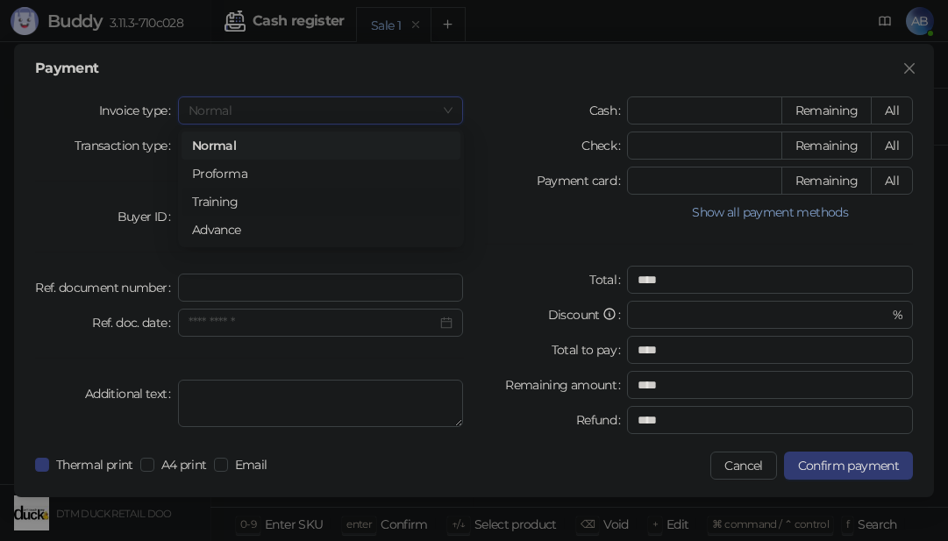
click at [230, 201] on div "Training" at bounding box center [321, 201] width 258 height 19
click at [330, 149] on span "Sale" at bounding box center [320, 145] width 265 height 26
click at [509, 162] on div "Cash * Remaining All Check * Remaining All Payment card * Remaining All Show al…" at bounding box center [699, 268] width 450 height 345
click at [361, 216] on input "text" at bounding box center [377, 217] width 115 height 28
click at [449, 210] on icon "button" at bounding box center [448, 217] width 14 height 14
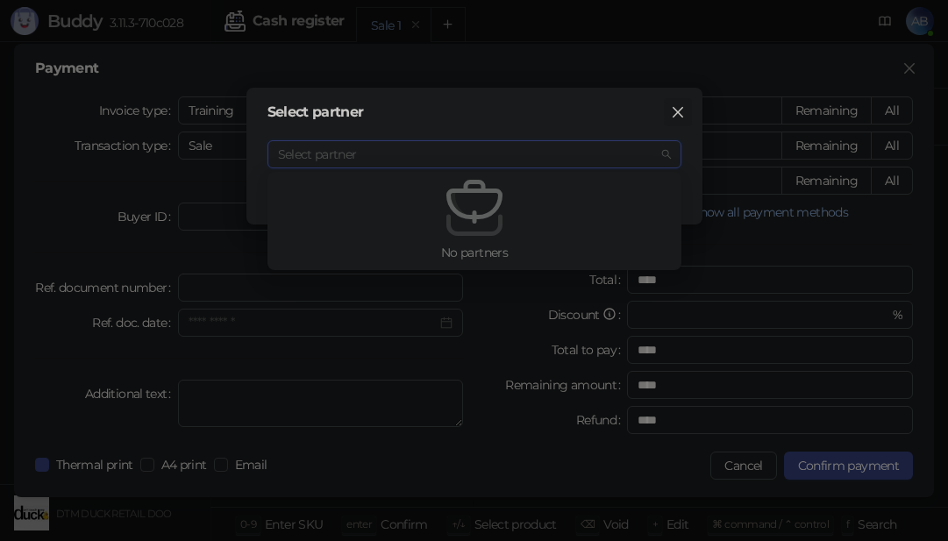
click at [679, 110] on icon "close" at bounding box center [677, 112] width 11 height 11
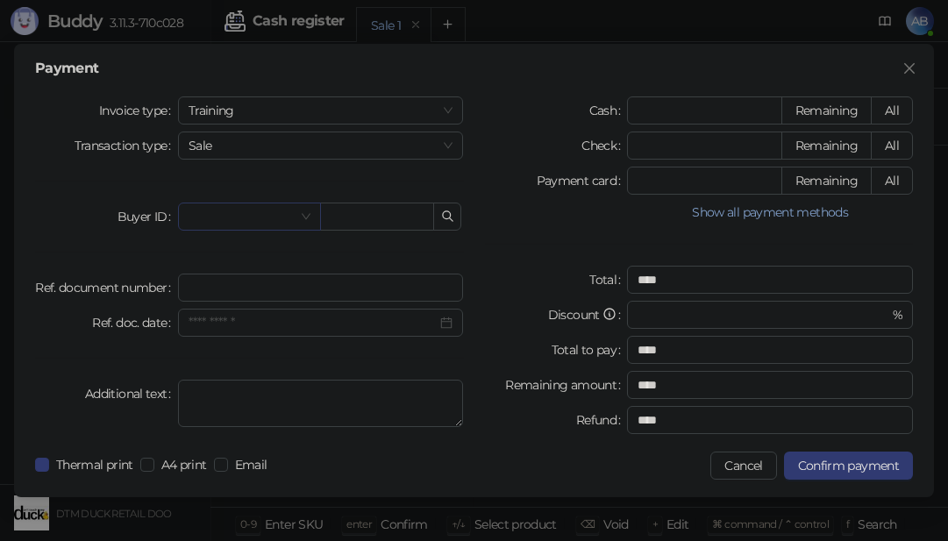
click at [204, 215] on input "search" at bounding box center [241, 216] width 106 height 26
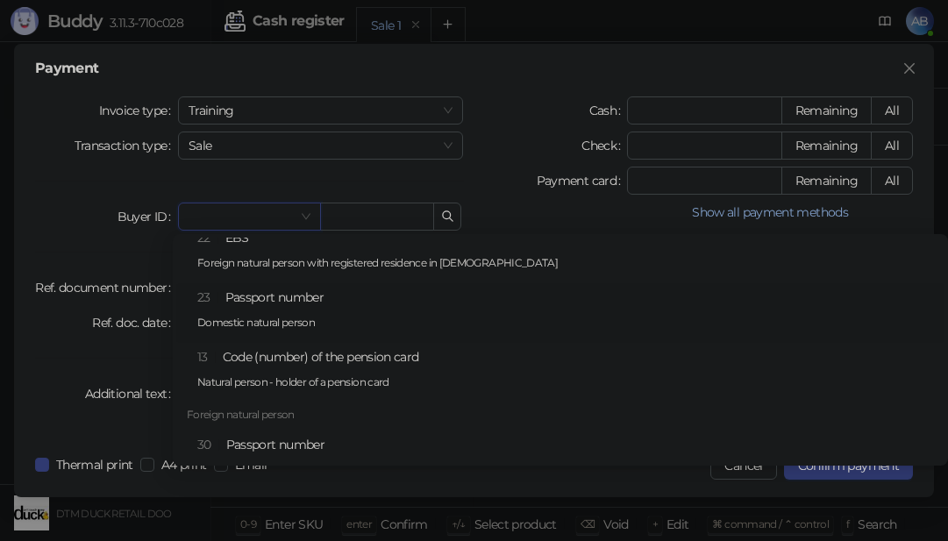
scroll to position [649, 0]
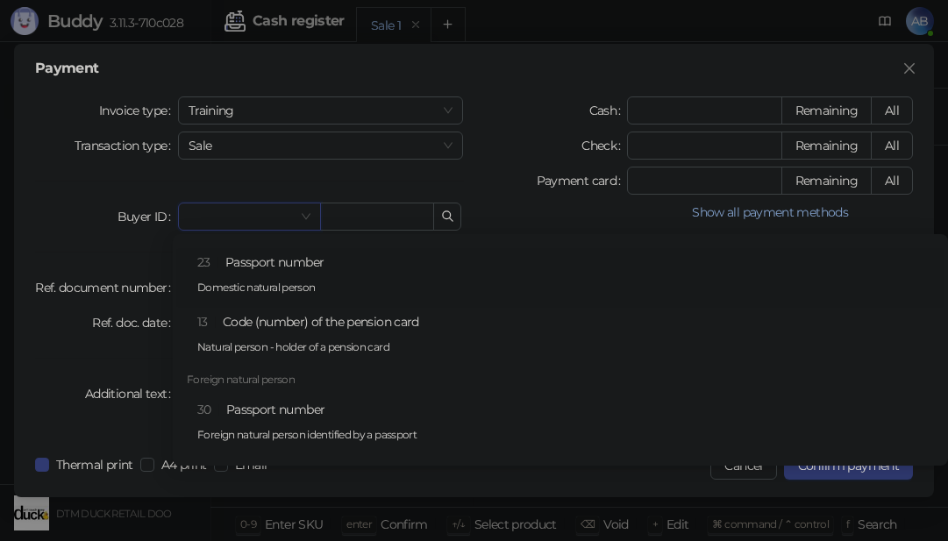
click at [874, 20] on div "Payment Invoice type Training Transaction type Sale Buyer ID Ref. document numb…" at bounding box center [474, 270] width 948 height 541
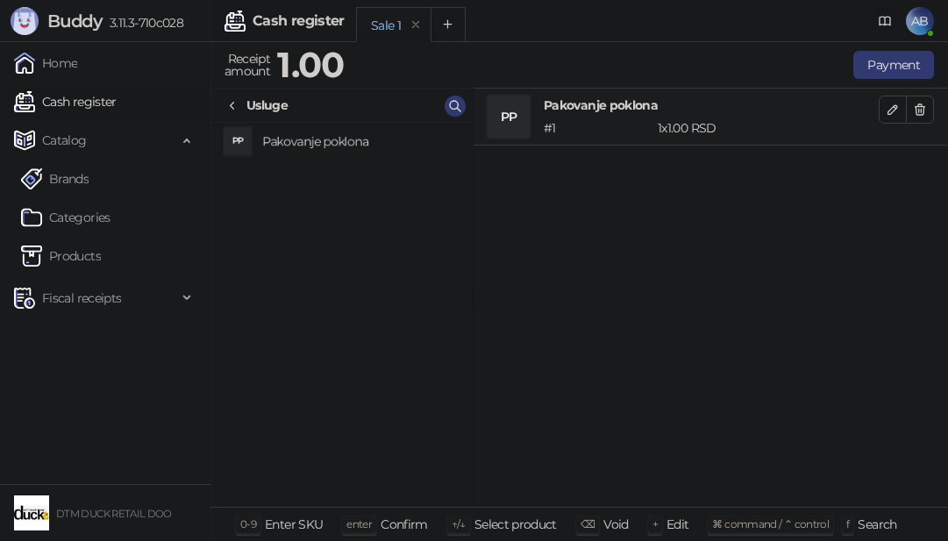
click at [885, 18] on icon at bounding box center [885, 21] width 14 height 14
click at [625, 119] on div "# 1" at bounding box center [597, 127] width 114 height 19
click at [893, 73] on button "Payment" at bounding box center [893, 65] width 81 height 28
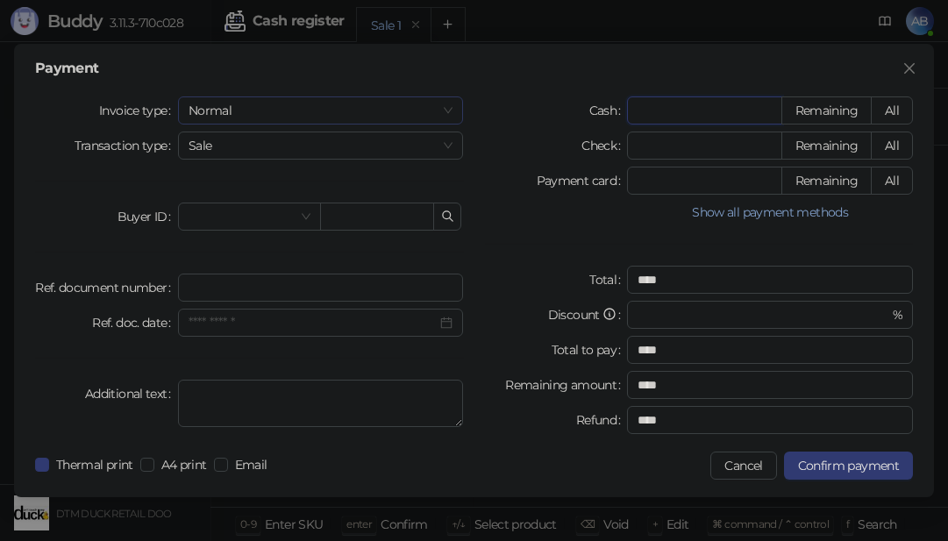
click at [307, 115] on span "Normal" at bounding box center [320, 110] width 265 height 26
click at [592, 218] on div at bounding box center [556, 212] width 143 height 21
drag, startPoint x: 273, startPoint y: 149, endPoint x: 281, endPoint y: 143, distance: 10.0
click at [274, 149] on span "Sale" at bounding box center [320, 145] width 265 height 26
click at [276, 146] on span "Sale" at bounding box center [320, 145] width 265 height 26
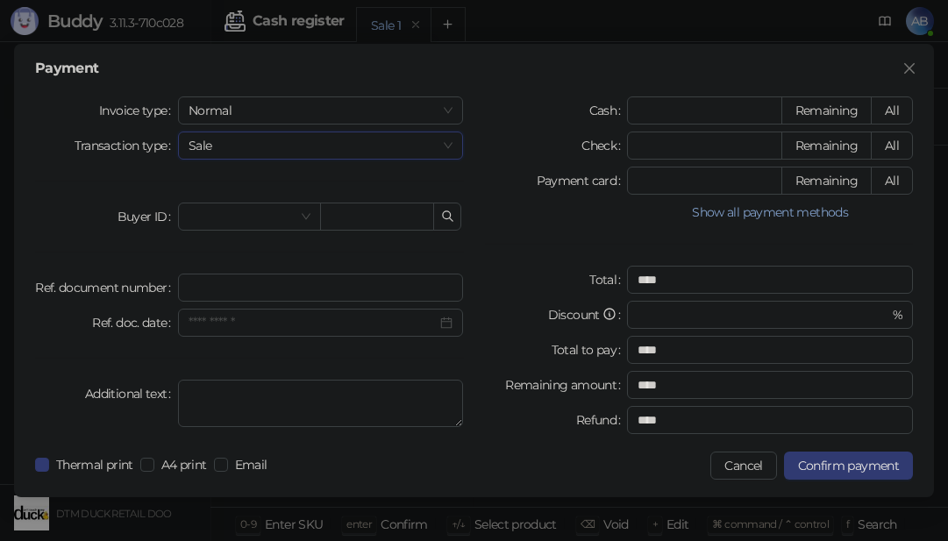
click at [276, 146] on span "Sale" at bounding box center [320, 145] width 265 height 26
click at [552, 224] on div "Cash * Remaining All Check * Remaining All Payment card * Remaining All Show al…" at bounding box center [699, 268] width 450 height 345
click at [700, 163] on div "Cash * Remaining All Check * Remaining All Payment card * Remaining All Show al…" at bounding box center [699, 268] width 450 height 345
click at [680, 183] on input "*" at bounding box center [704, 180] width 153 height 26
type input "*"
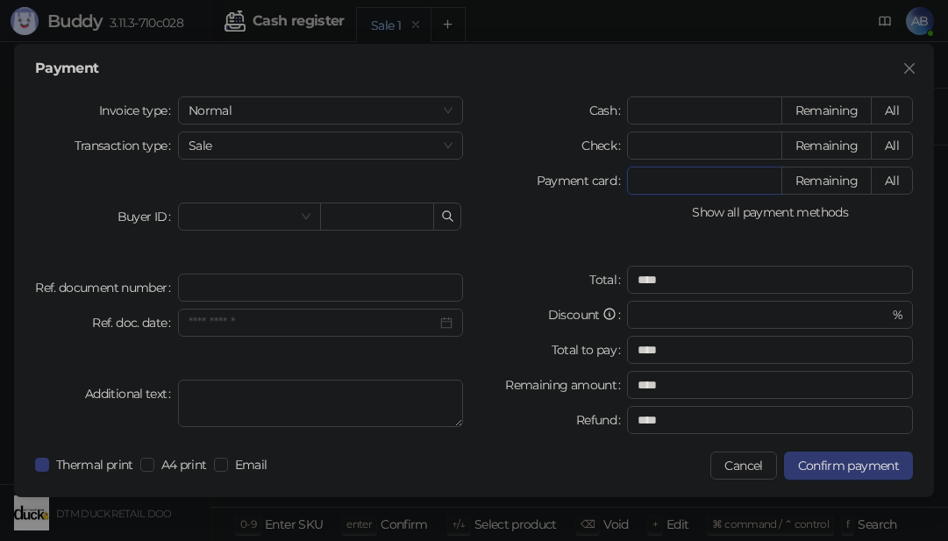
type input "****"
click at [662, 178] on input "*" at bounding box center [704, 180] width 153 height 26
type input "****"
click at [668, 106] on input "*" at bounding box center [704, 110] width 153 height 26
type input "*"
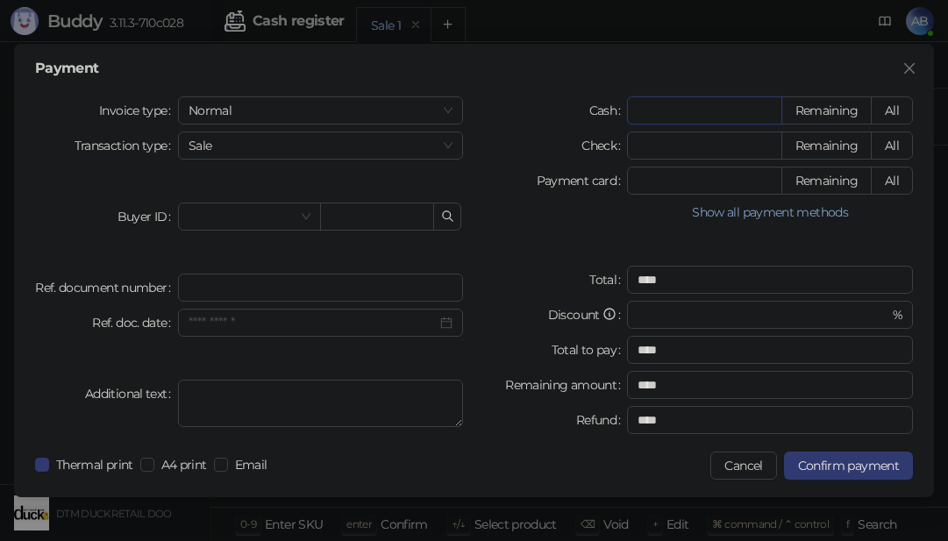
type input "****"
type input "*"
click at [679, 182] on input "number" at bounding box center [704, 180] width 153 height 26
type input "*"
drag, startPoint x: 622, startPoint y: 215, endPoint x: 631, endPoint y: 215, distance: 9.6
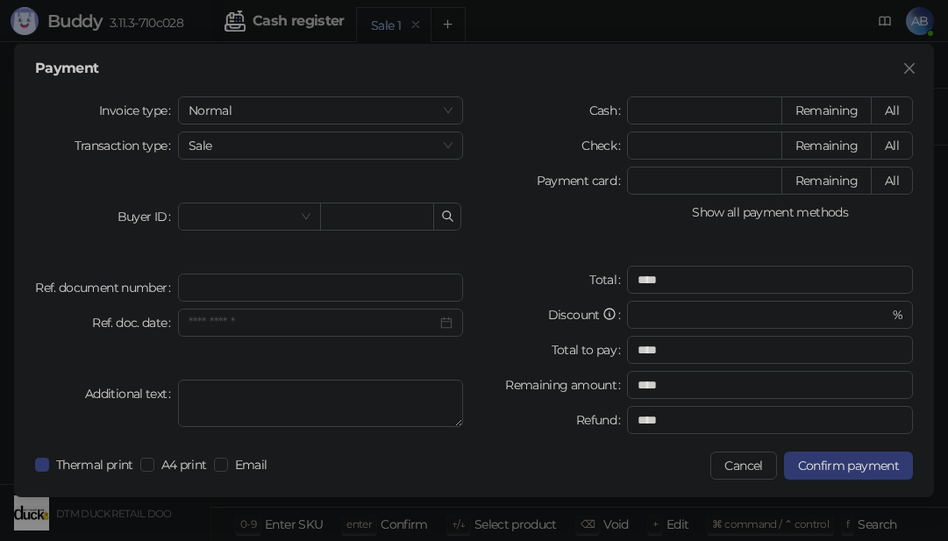
click at [629, 215] on div "Show all payment methods" at bounding box center [699, 212] width 429 height 21
click at [375, 113] on span "Normal" at bounding box center [320, 110] width 265 height 26
click at [203, 201] on div "Training" at bounding box center [321, 201] width 258 height 19
click at [536, 232] on div "Cash * Remaining All Check * Remaining All Payment card * Remaining All Show al…" at bounding box center [699, 268] width 450 height 345
click at [292, 215] on input "search" at bounding box center [241, 216] width 106 height 26
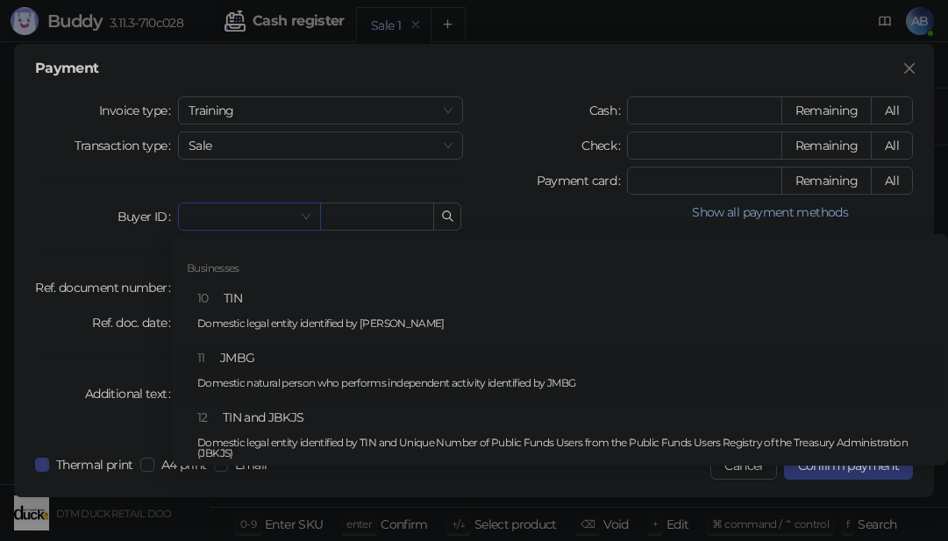
scroll to position [0, 0]
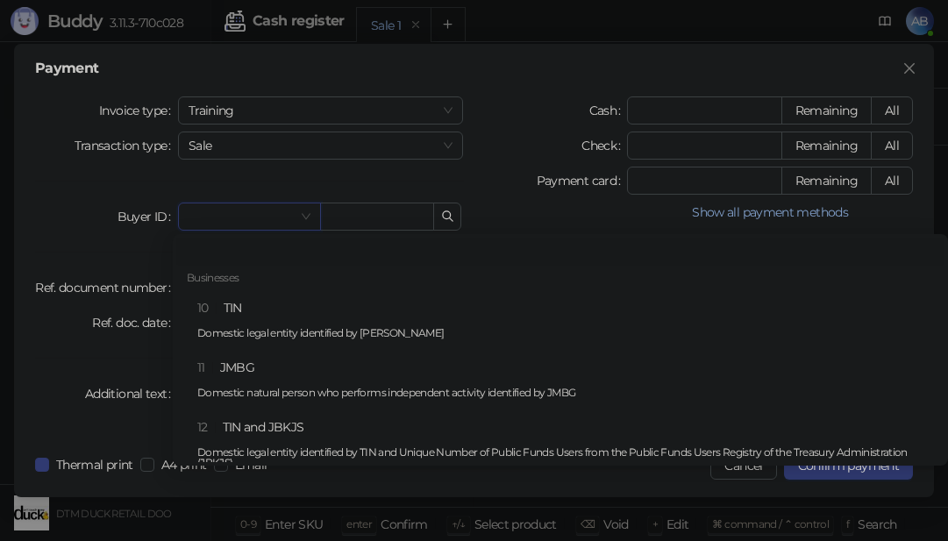
click at [76, 216] on div "Buyer ID" at bounding box center [106, 217] width 143 height 28
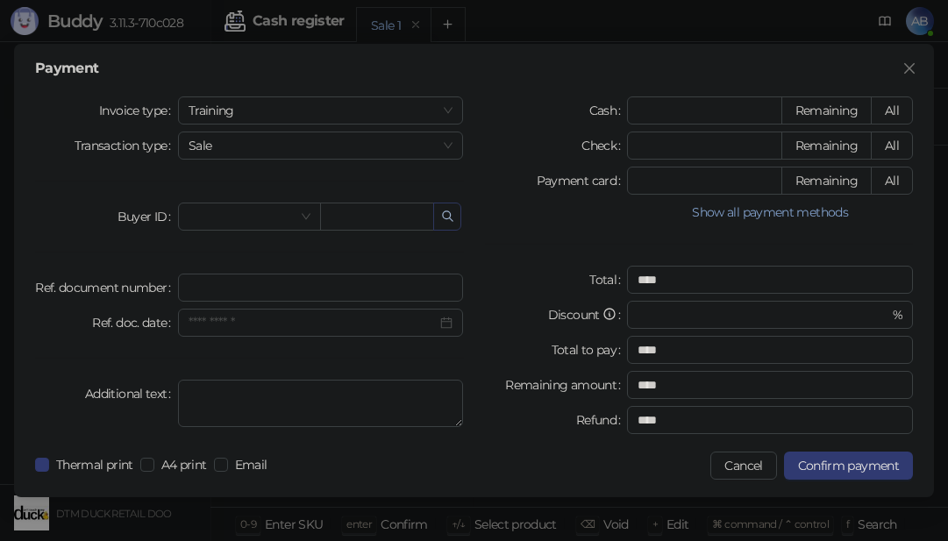
click at [454, 218] on icon "button" at bounding box center [448, 217] width 14 height 14
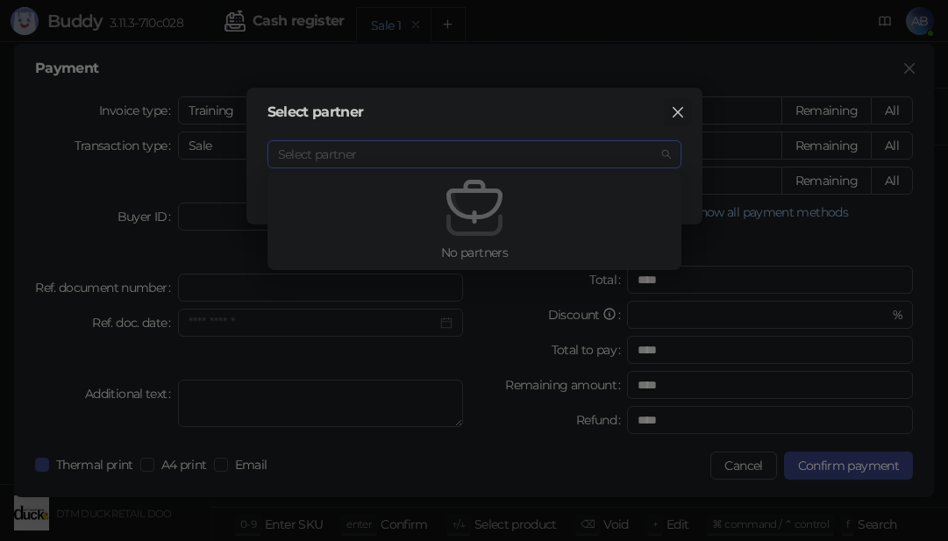
click at [677, 100] on button "Close" at bounding box center [678, 112] width 28 height 28
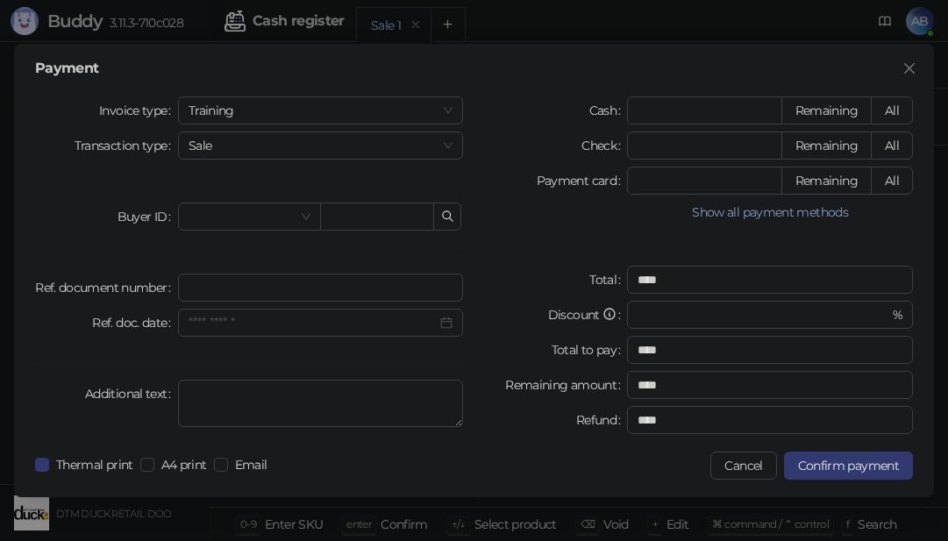
click at [434, 219] on button "button" at bounding box center [447, 217] width 28 height 28
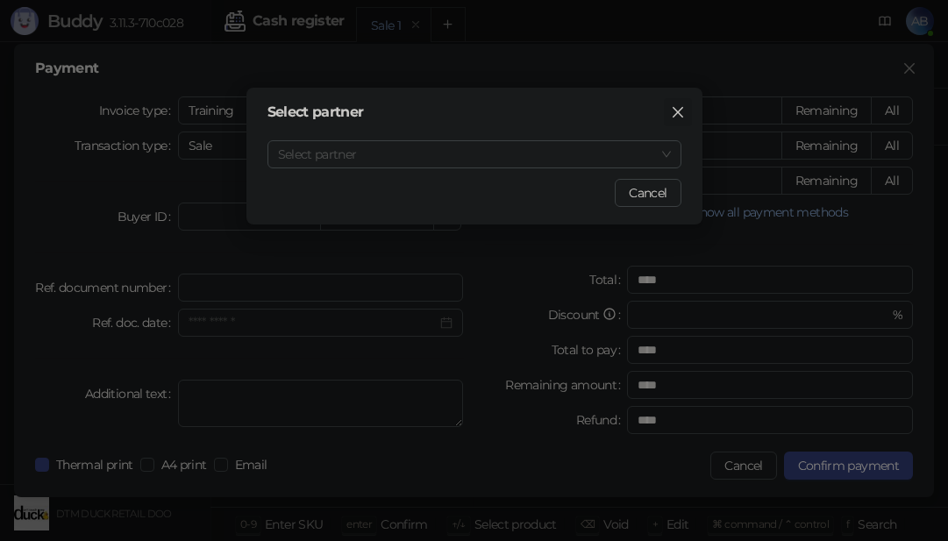
click at [678, 114] on icon "close" at bounding box center [678, 112] width 14 height 14
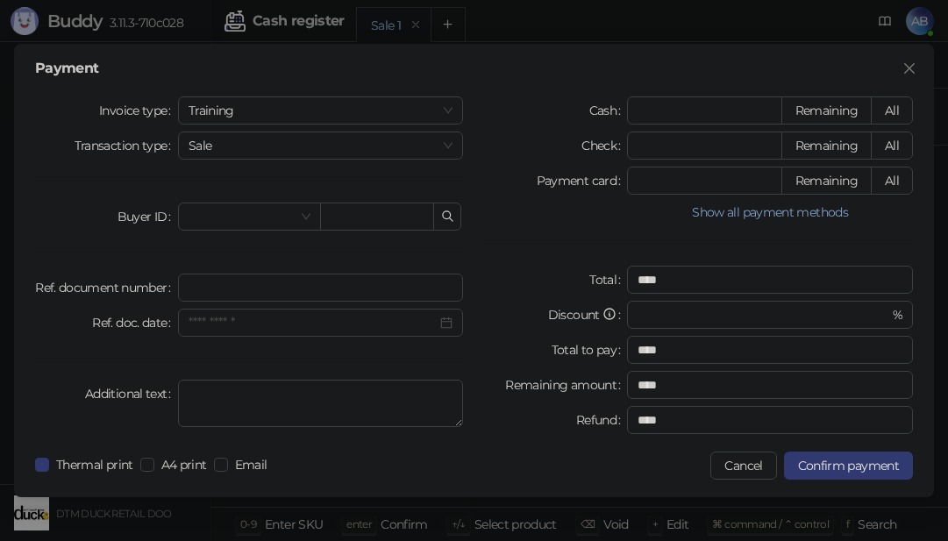
click at [549, 225] on div "Cash * Remaining All Check * Remaining All Payment card * Remaining All Show al…" at bounding box center [699, 268] width 450 height 345
click at [225, 287] on input "Ref. document number" at bounding box center [321, 288] width 286 height 28
click at [219, 293] on input "Ref. document number" at bounding box center [321, 288] width 286 height 28
click at [219, 291] on input "Ref. document number" at bounding box center [321, 288] width 286 height 28
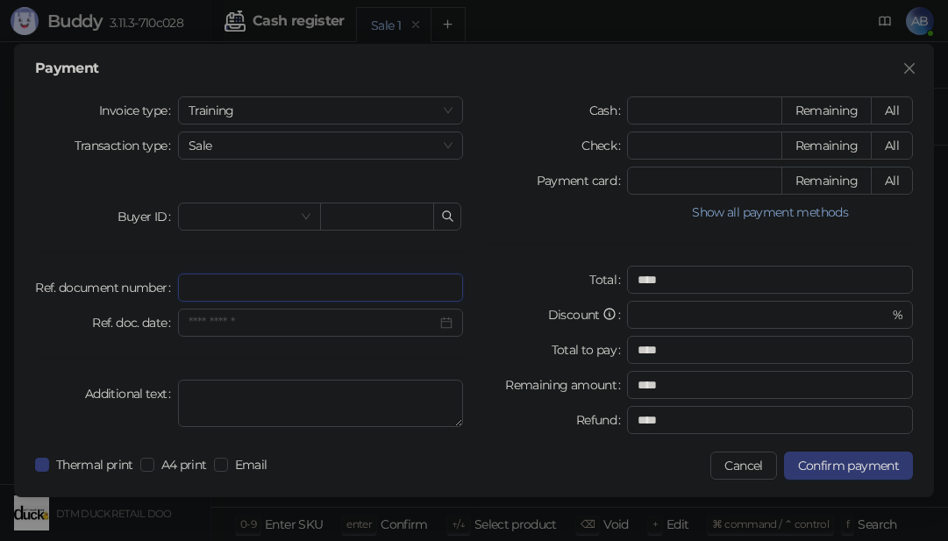
click at [221, 288] on input "Ref. document number" at bounding box center [321, 288] width 286 height 28
click at [235, 323] on input "Ref. doc. date" at bounding box center [312, 322] width 249 height 19
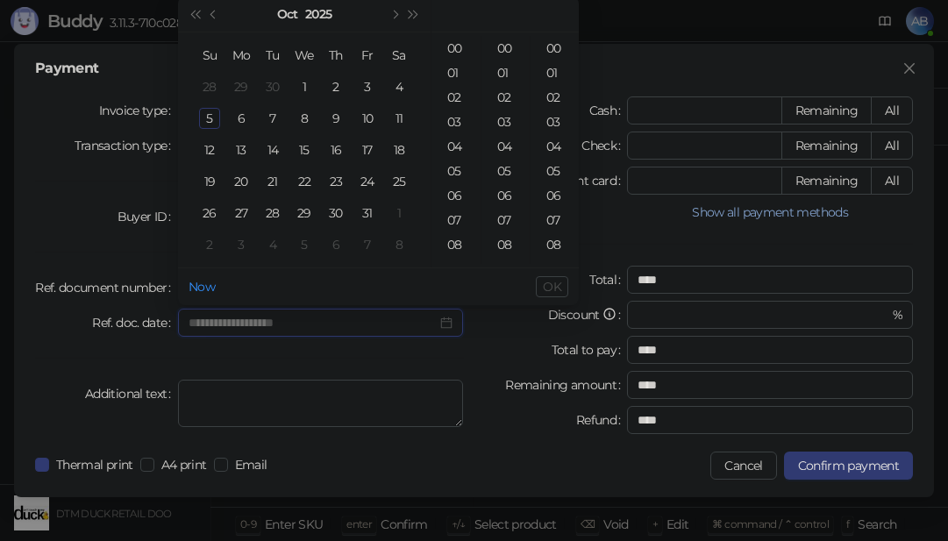
type input "**********"
click at [207, 117] on div "5" at bounding box center [209, 118] width 21 height 21
type input "**********"
click at [553, 281] on span "OK" at bounding box center [552, 287] width 18 height 16
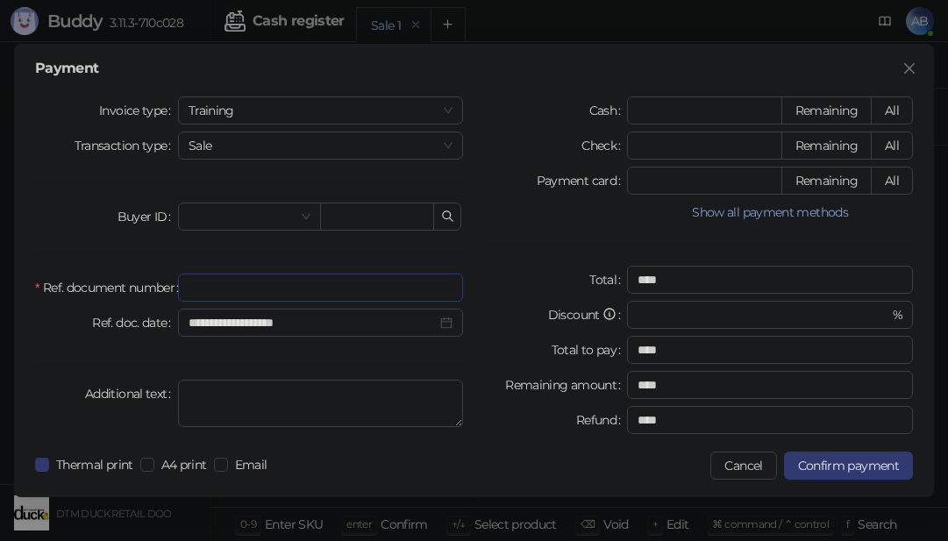
click at [229, 286] on input "Ref. document number" at bounding box center [321, 288] width 286 height 28
type input "*"
click at [336, 325] on input "**********" at bounding box center [312, 322] width 249 height 19
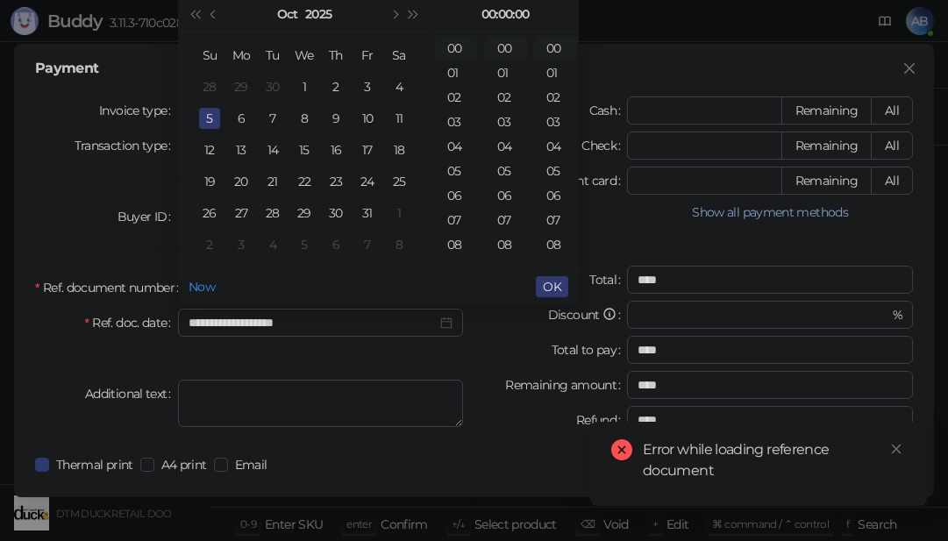
click at [496, 359] on div "Total to pay" at bounding box center [556, 350] width 143 height 28
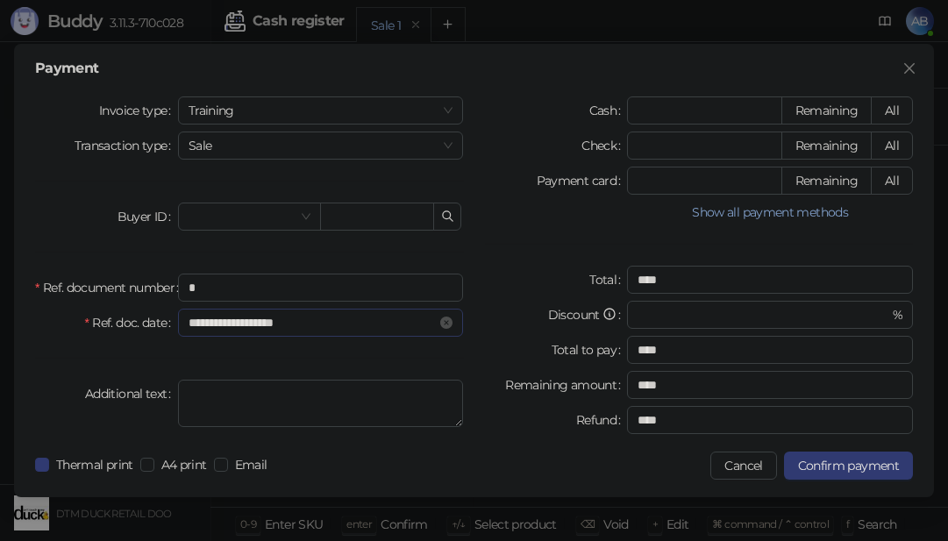
click at [444, 323] on icon "close-circle" at bounding box center [446, 322] width 12 height 12
click at [400, 289] on input "*" at bounding box center [321, 288] width 286 height 28
click at [509, 314] on div "Discount" at bounding box center [556, 315] width 143 height 28
click at [306, 222] on span at bounding box center [249, 216] width 122 height 26
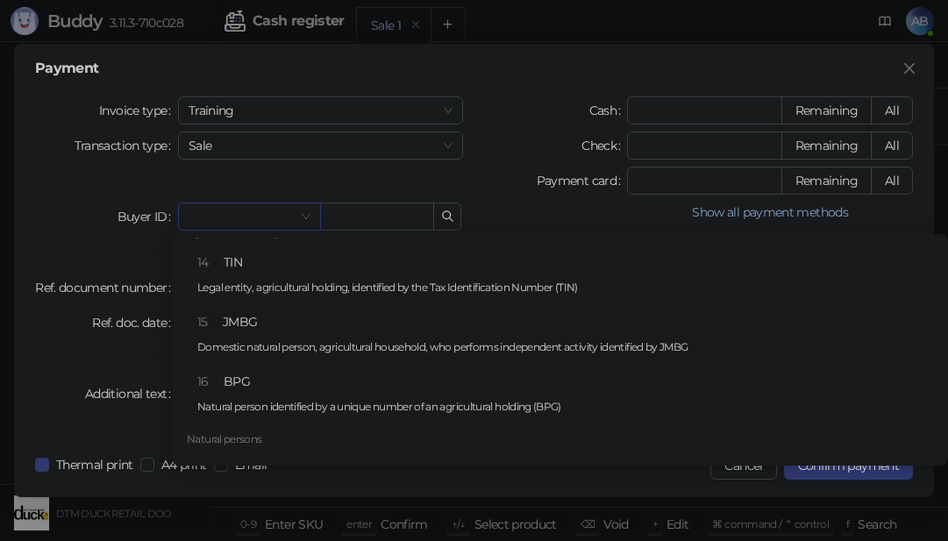
scroll to position [438, 0]
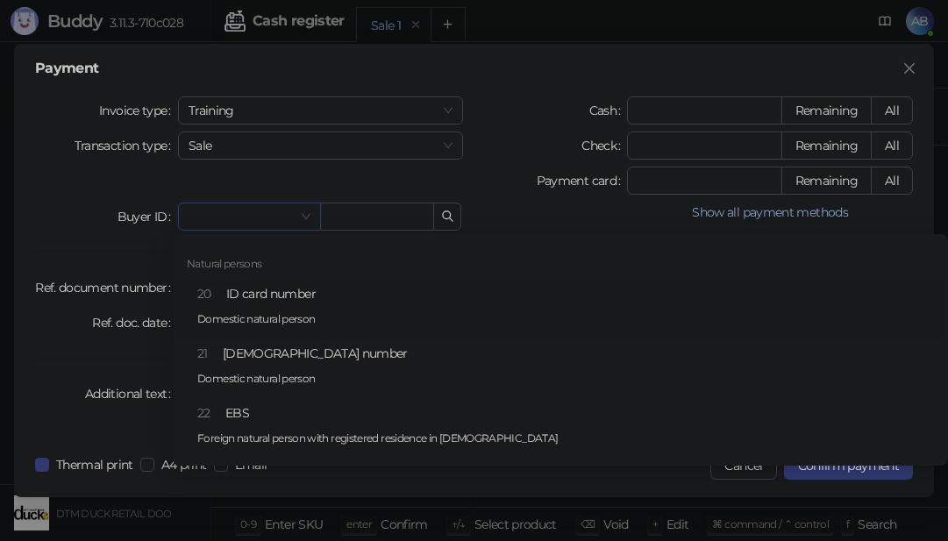
click at [299, 292] on div "20 ID card number Domestic natural person" at bounding box center [565, 309] width 736 height 51
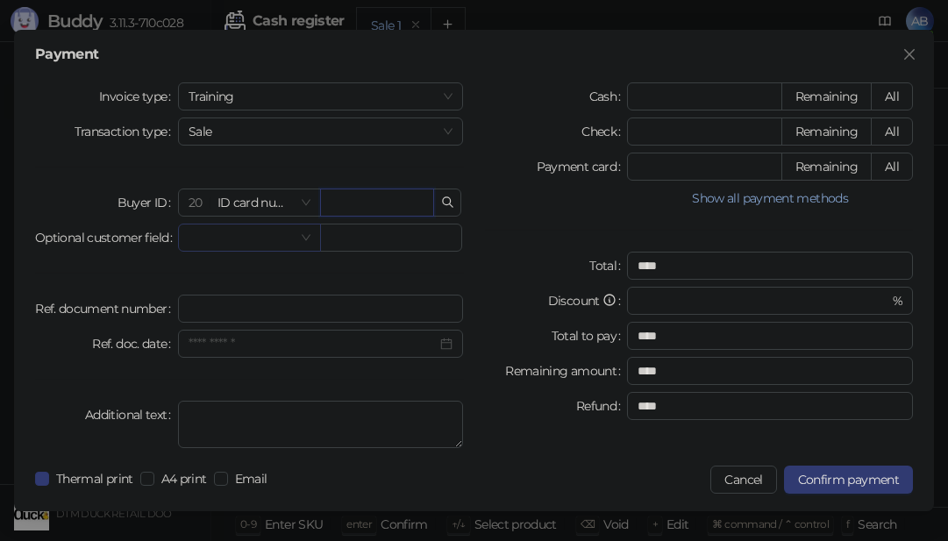
click at [304, 238] on span at bounding box center [249, 237] width 122 height 26
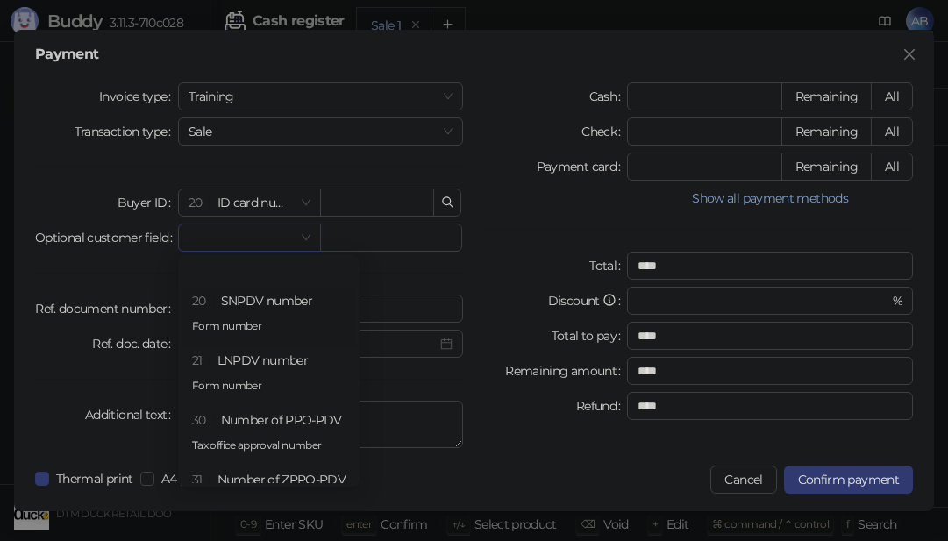
scroll to position [161, 0]
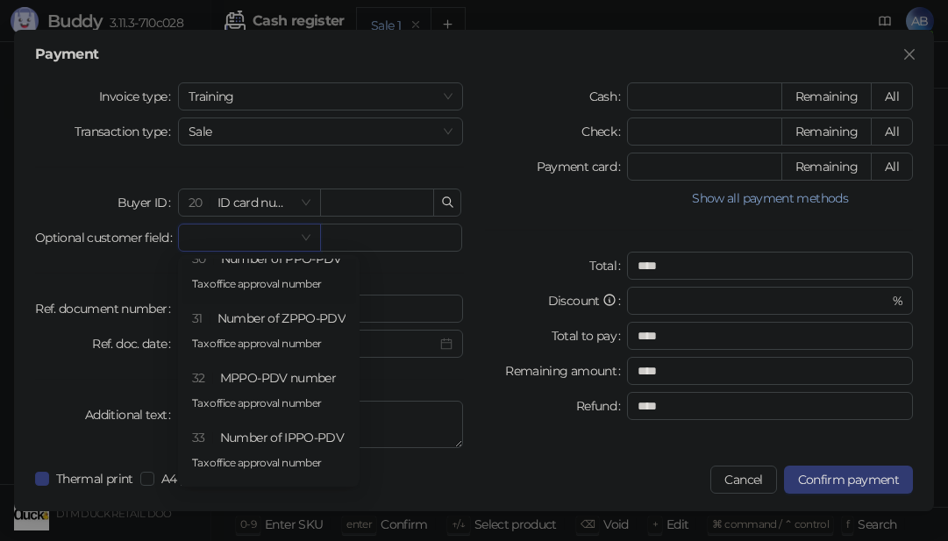
click at [508, 203] on div at bounding box center [556, 198] width 143 height 21
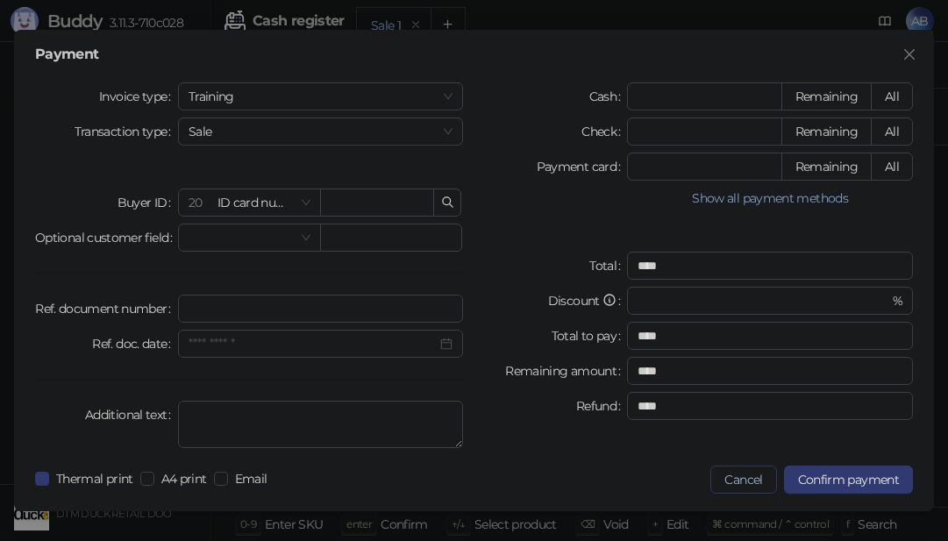
click at [729, 476] on button "Cancel" at bounding box center [743, 479] width 66 height 28
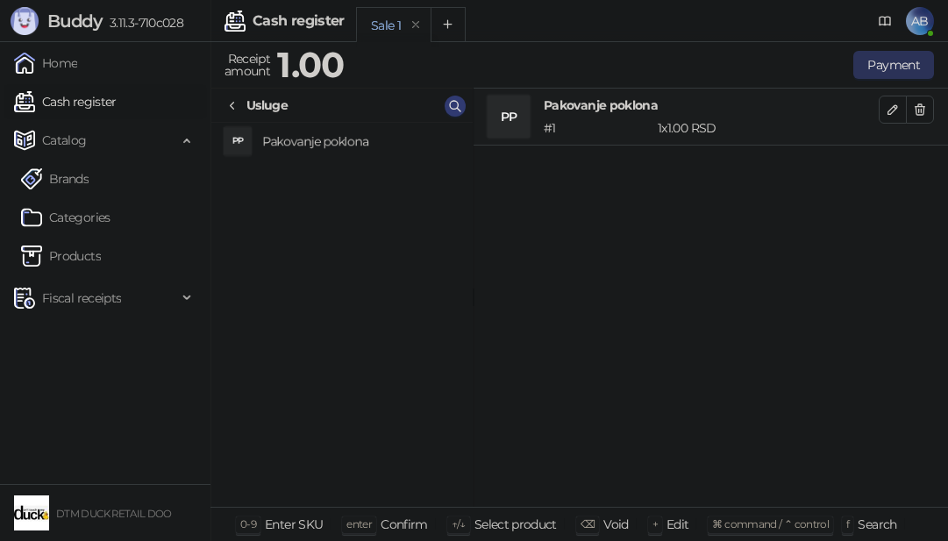
click at [884, 60] on button "Payment" at bounding box center [893, 65] width 81 height 28
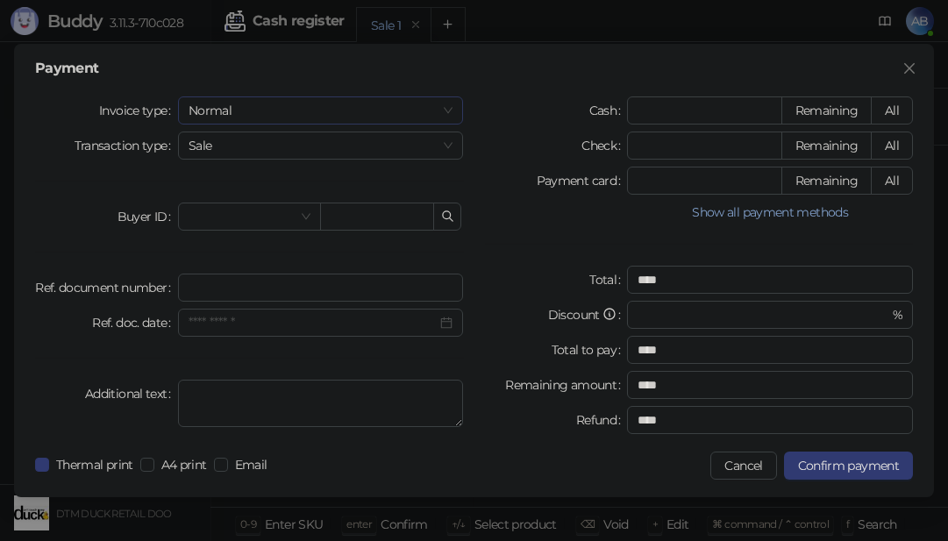
click at [385, 111] on span "Normal" at bounding box center [320, 110] width 265 height 26
click at [575, 70] on div "Payment" at bounding box center [474, 68] width 878 height 14
click at [674, 101] on input "*" at bounding box center [704, 110] width 153 height 26
type input "*"
type input "****"
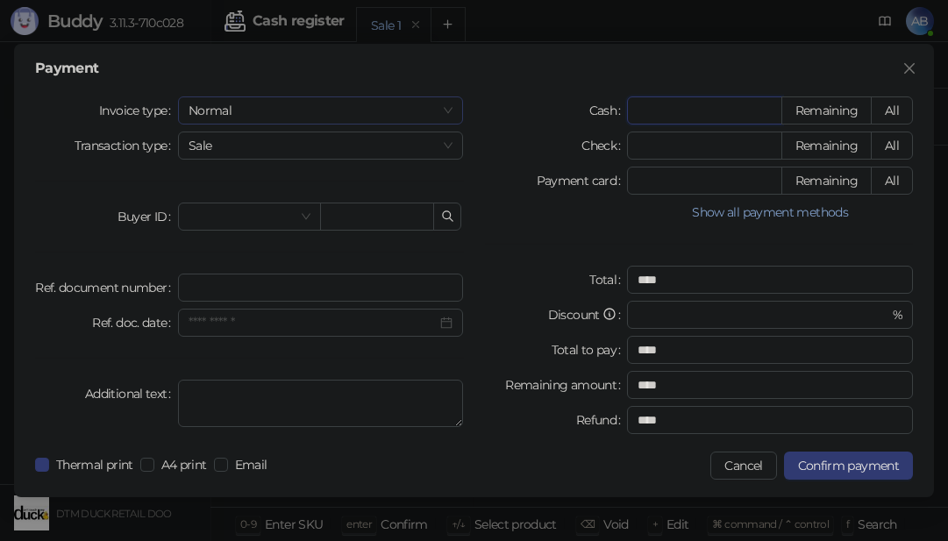
click at [406, 106] on span "Normal" at bounding box center [320, 110] width 265 height 26
type input "*"
click at [209, 195] on div "Training" at bounding box center [321, 201] width 258 height 19
click at [865, 460] on span "Confirm payment" at bounding box center [848, 466] width 101 height 16
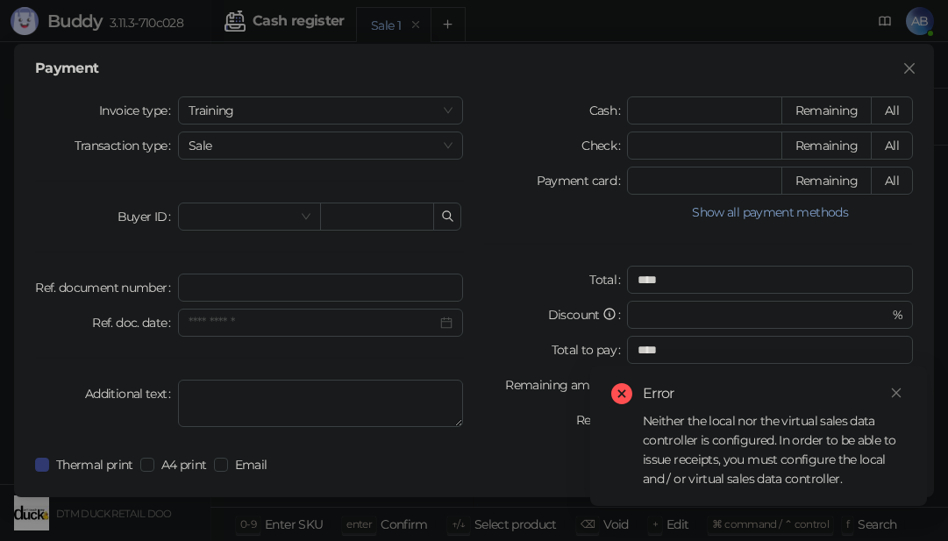
click at [648, 417] on div "Neither the local nor the virtual sales data controller is configured. In order…" at bounding box center [774, 449] width 263 height 77
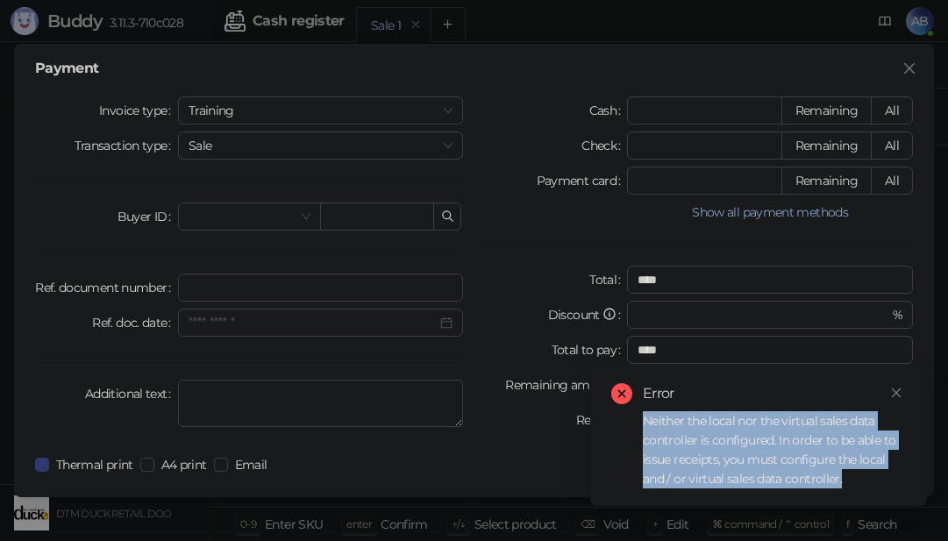
drag, startPoint x: 648, startPoint y: 417, endPoint x: 856, endPoint y: 482, distance: 217.7
click at [856, 482] on div "Neither the local nor the virtual sales data controller is configured. In order…" at bounding box center [774, 449] width 263 height 77
copy div "Neither the local nor the virtual sales data controller is configured. In order…"
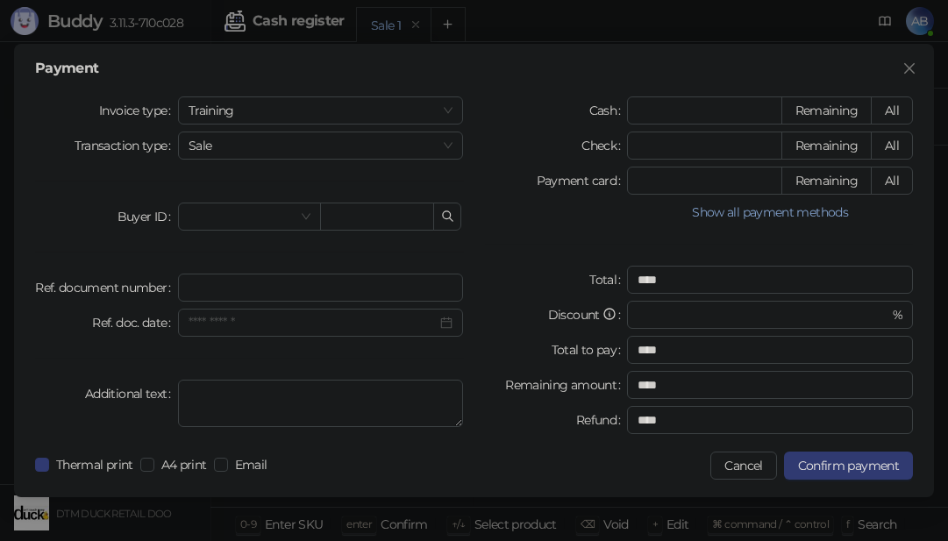
click at [913, 20] on div "Payment Invoice type Training Transaction type Sale Buyer ID Ref. document numb…" at bounding box center [474, 270] width 948 height 541
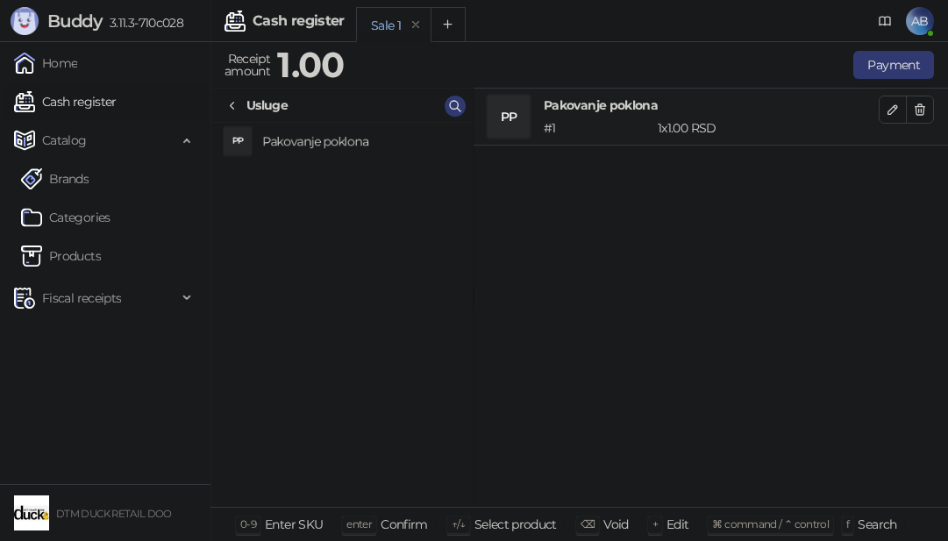
click at [916, 20] on span "AB" at bounding box center [920, 21] width 28 height 28
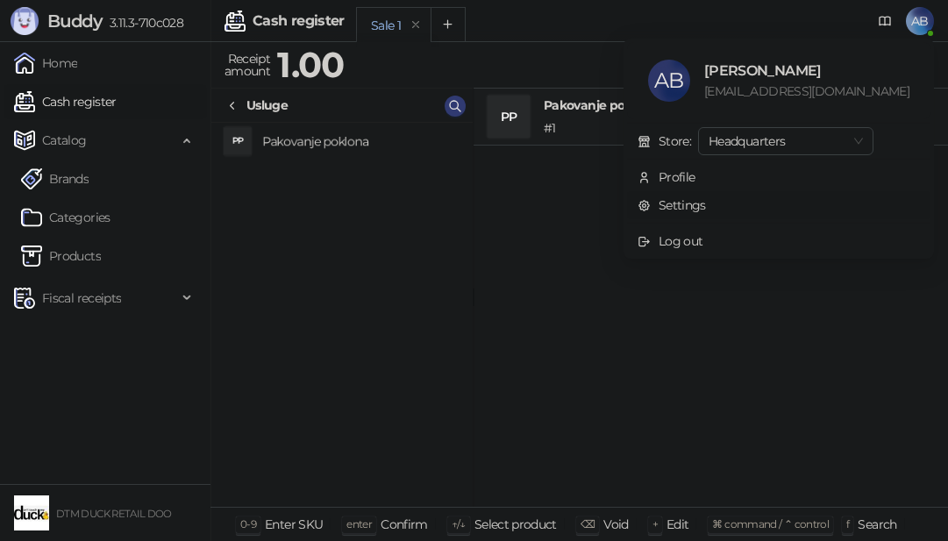
click at [706, 208] on link "Settings" at bounding box center [671, 205] width 68 height 16
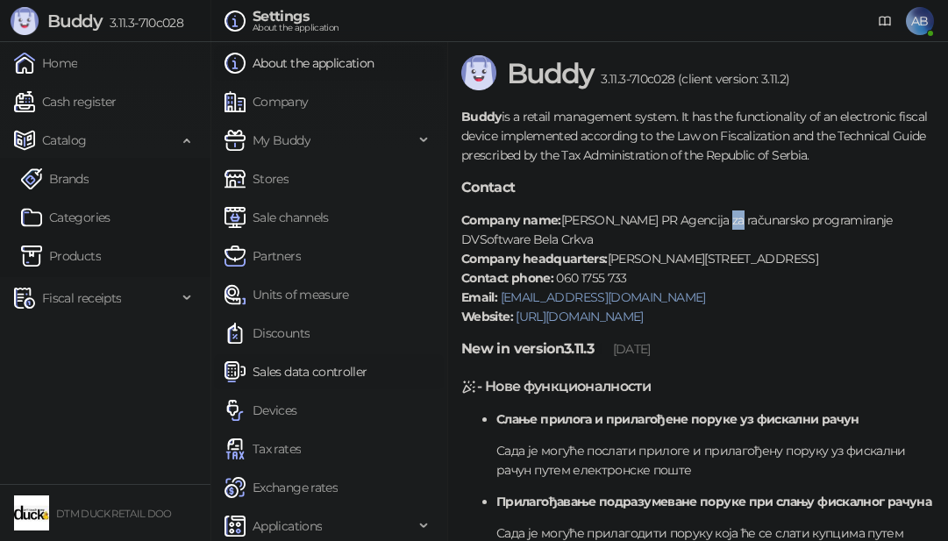
click at [297, 369] on link "Sales data controller" at bounding box center [295, 371] width 143 height 35
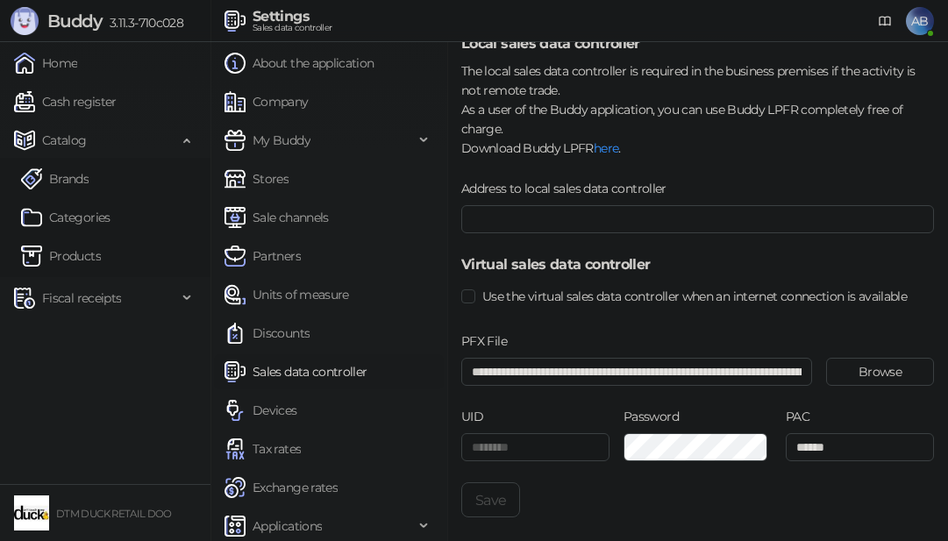
scroll to position [35, 0]
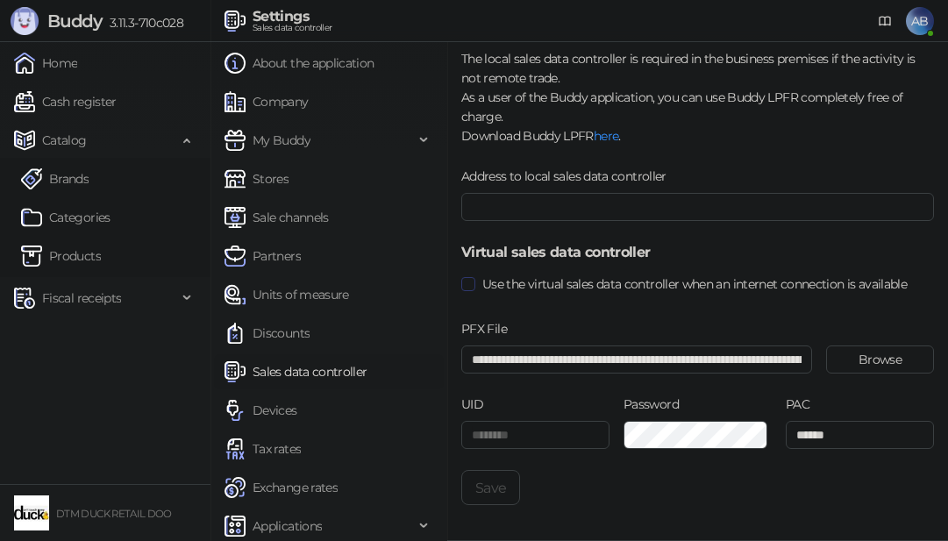
click at [528, 281] on span "Use the virtual sales data controller when an internet connection is available" at bounding box center [694, 283] width 438 height 19
click at [490, 489] on button "Save" at bounding box center [490, 487] width 59 height 35
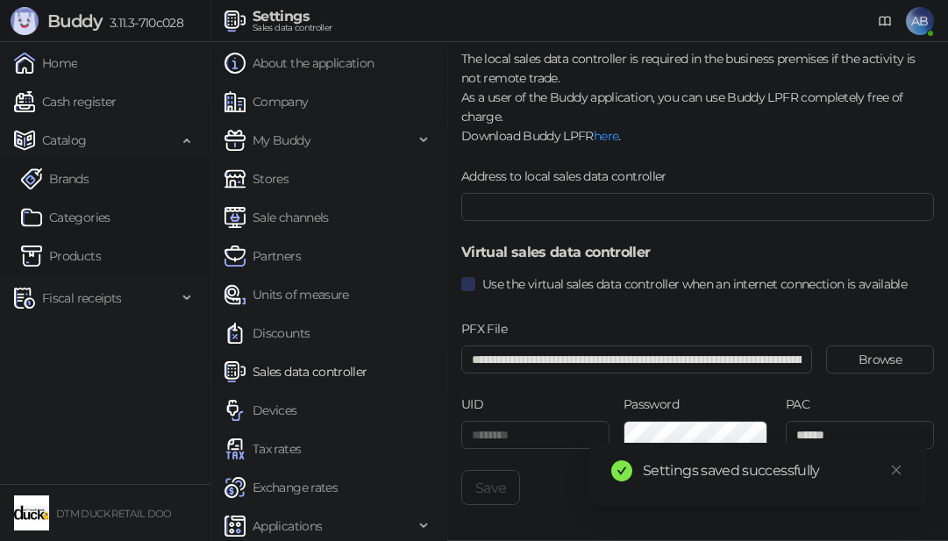
click at [642, 290] on span "Use the virtual sales data controller when an internet connection is available" at bounding box center [694, 283] width 438 height 19
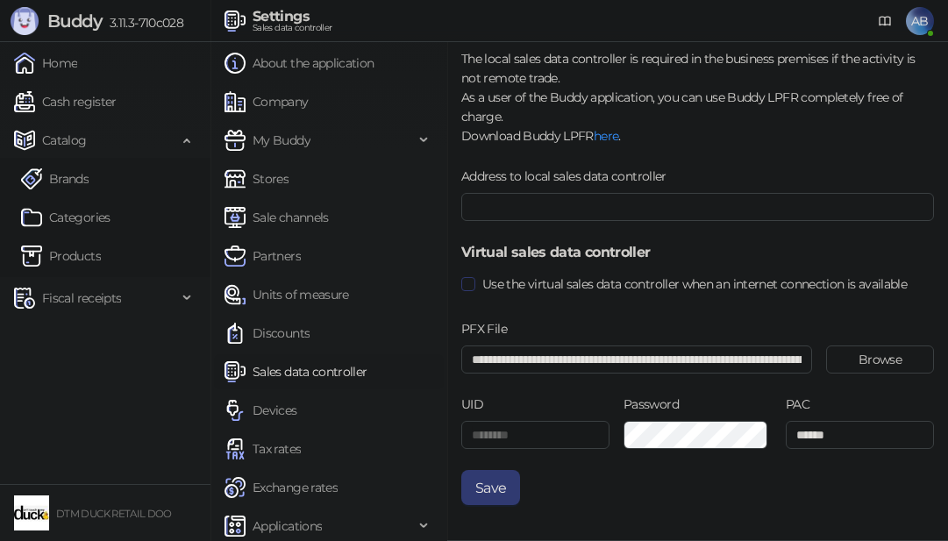
click at [588, 281] on span "Use the virtual sales data controller when an internet connection is available" at bounding box center [694, 283] width 438 height 19
click at [500, 482] on button "Save" at bounding box center [490, 487] width 59 height 35
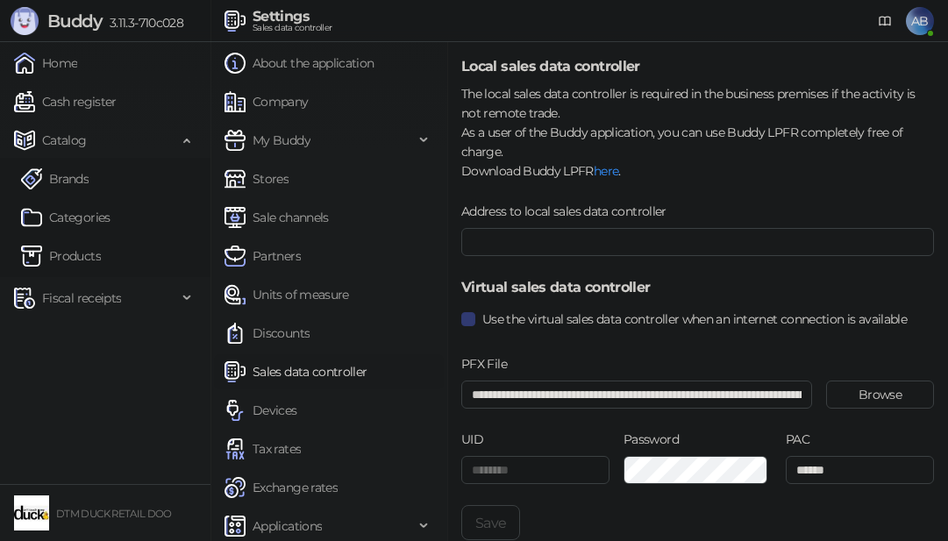
click at [53, 105] on link "Cash register" at bounding box center [65, 101] width 103 height 35
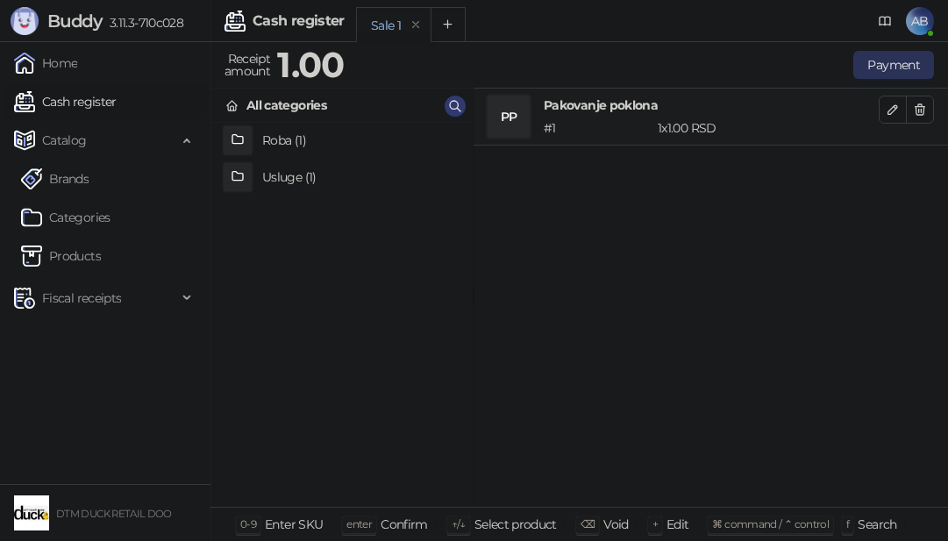
click at [868, 57] on button "Payment" at bounding box center [893, 65] width 81 height 28
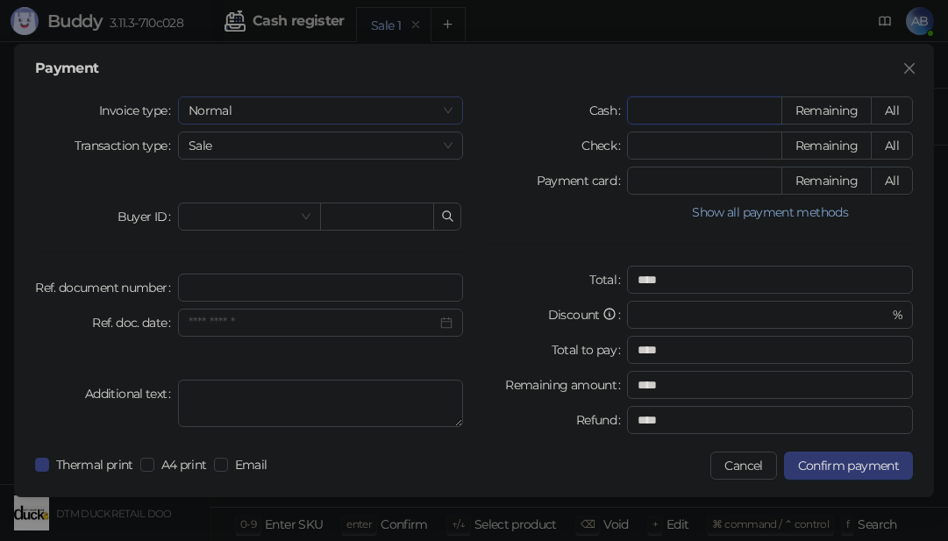
click at [329, 109] on span "Normal" at bounding box center [320, 110] width 265 height 26
click at [229, 196] on div "Training" at bounding box center [321, 201] width 258 height 19
click at [689, 111] on input "*" at bounding box center [704, 110] width 153 height 26
type input "*"
type input "****"
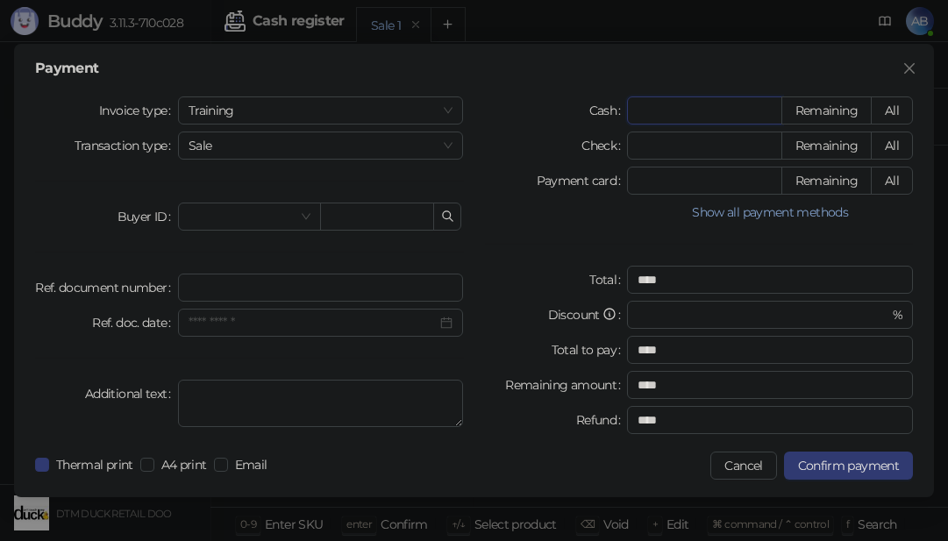
type input "*"
click at [413, 21] on div "Payment Invoice type Training Transaction type Sale Buyer ID Ref. document numb…" at bounding box center [474, 270] width 948 height 541
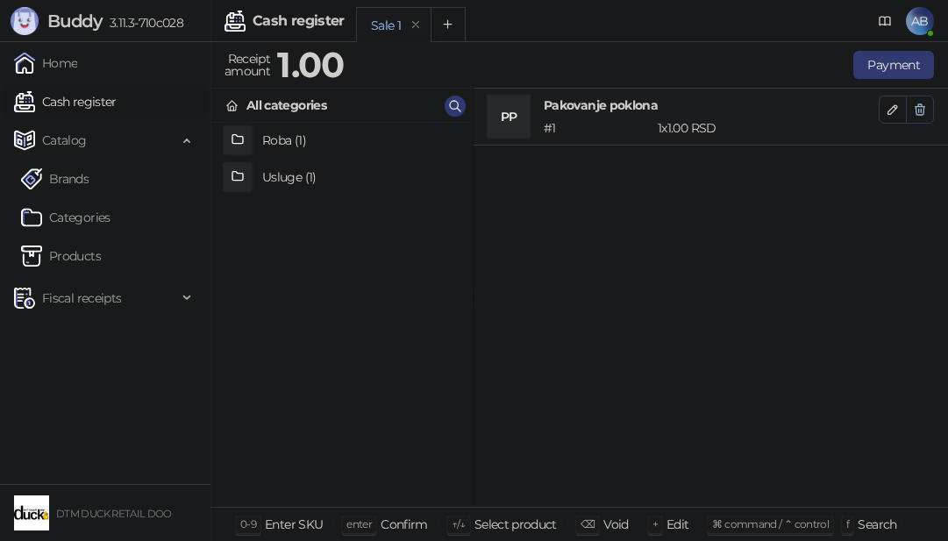
click at [916, 105] on icon "button" at bounding box center [920, 110] width 14 height 14
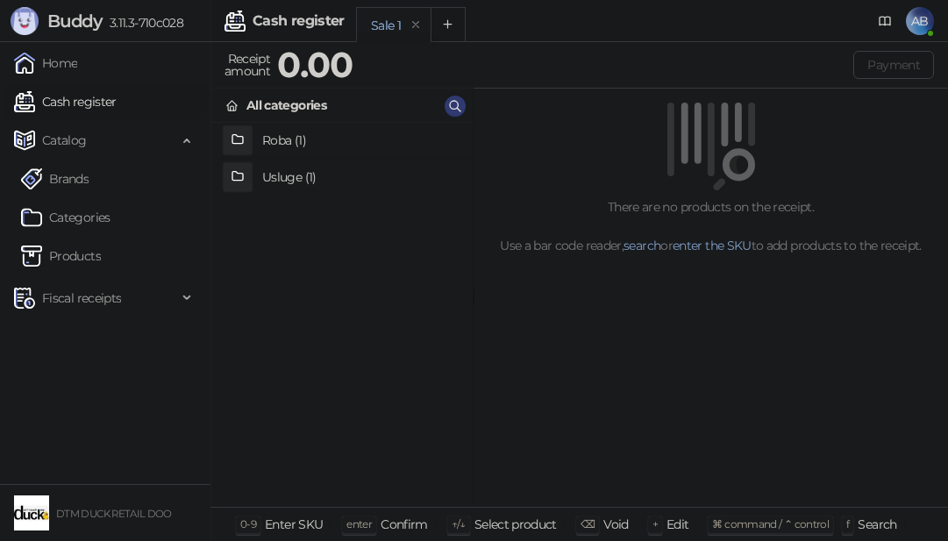
click at [286, 173] on h4 "Usluge (1)" at bounding box center [360, 177] width 196 height 28
click at [315, 148] on h4 "Pakovanje poklona" at bounding box center [360, 141] width 196 height 28
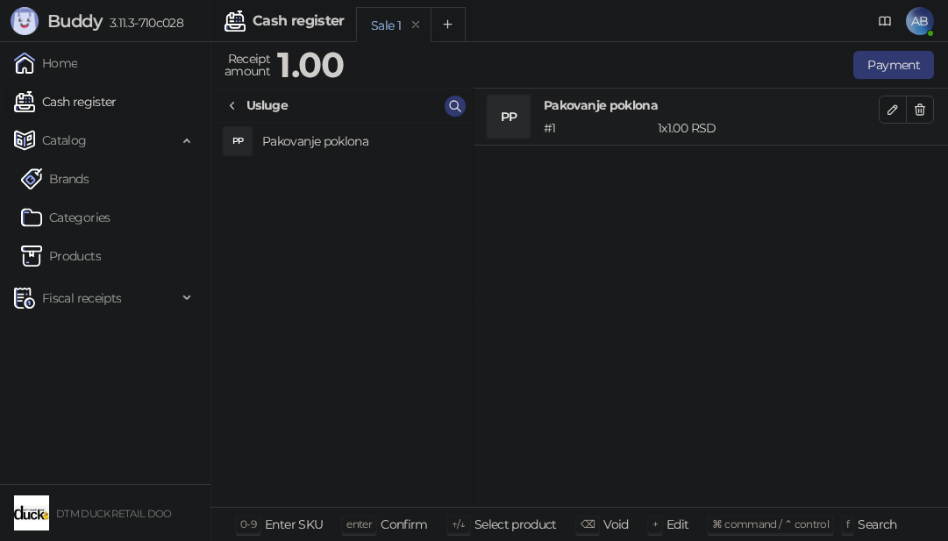
click at [229, 101] on icon at bounding box center [232, 106] width 14 height 14
click at [269, 144] on h4 "Roba (1)" at bounding box center [360, 140] width 196 height 28
click at [280, 142] on h4 "Odeća (1)" at bounding box center [360, 141] width 196 height 28
click at [267, 151] on h4 "Donji veš (1)" at bounding box center [360, 141] width 196 height 28
click at [274, 137] on h4 "BIKKEMBERGS Set muških bokserica, 2 komada" at bounding box center [360, 141] width 196 height 28
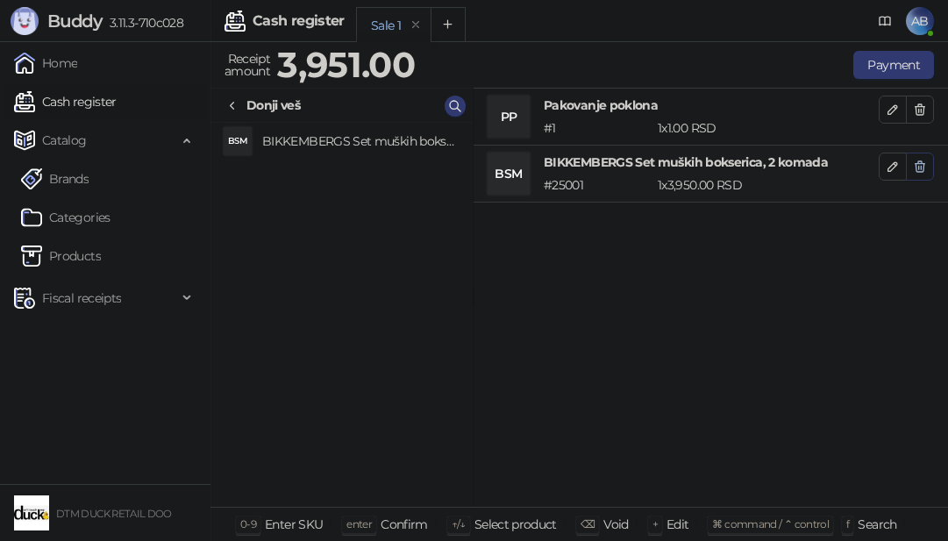
click at [917, 164] on icon "button" at bounding box center [920, 167] width 14 height 14
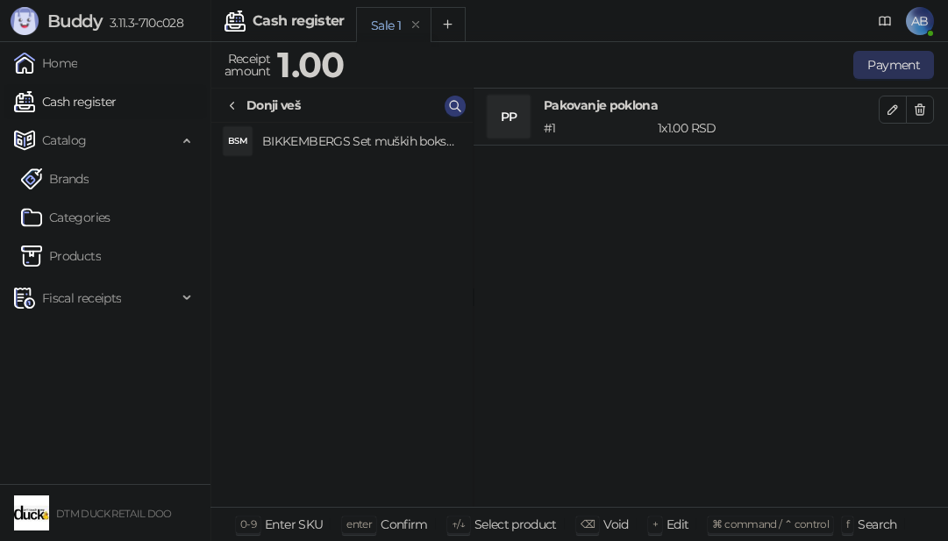
click at [887, 66] on button "Payment" at bounding box center [893, 65] width 81 height 28
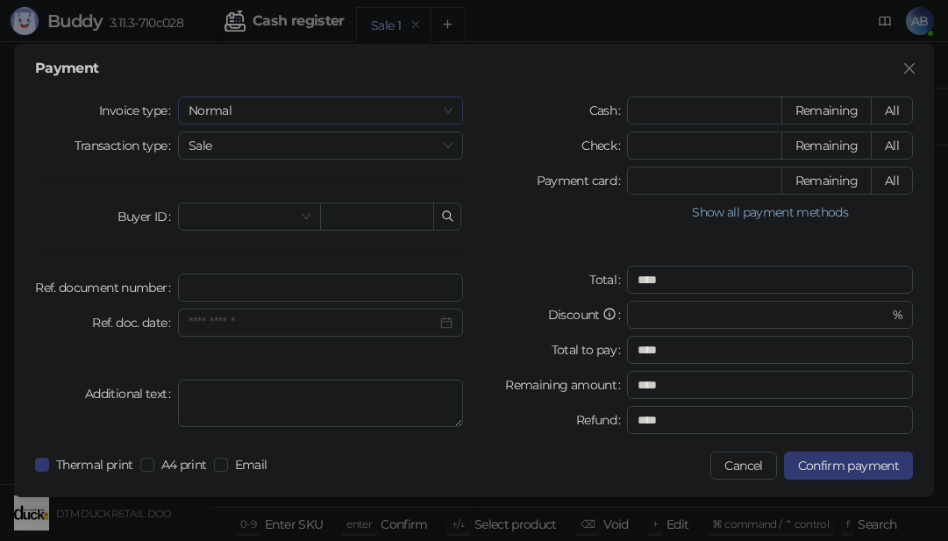
click at [299, 99] on span "Normal" at bounding box center [320, 110] width 265 height 26
click at [241, 202] on div "Training" at bounding box center [321, 201] width 258 height 19
click at [661, 103] on input "*" at bounding box center [704, 110] width 153 height 26
type input "*"
type input "****"
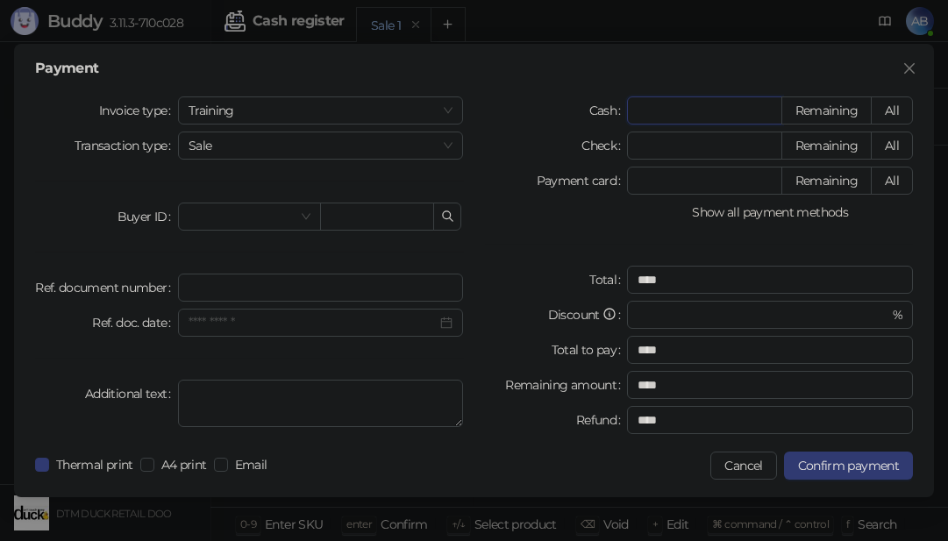
type input "*"
click at [717, 214] on button "Show all payment methods" at bounding box center [770, 212] width 286 height 21
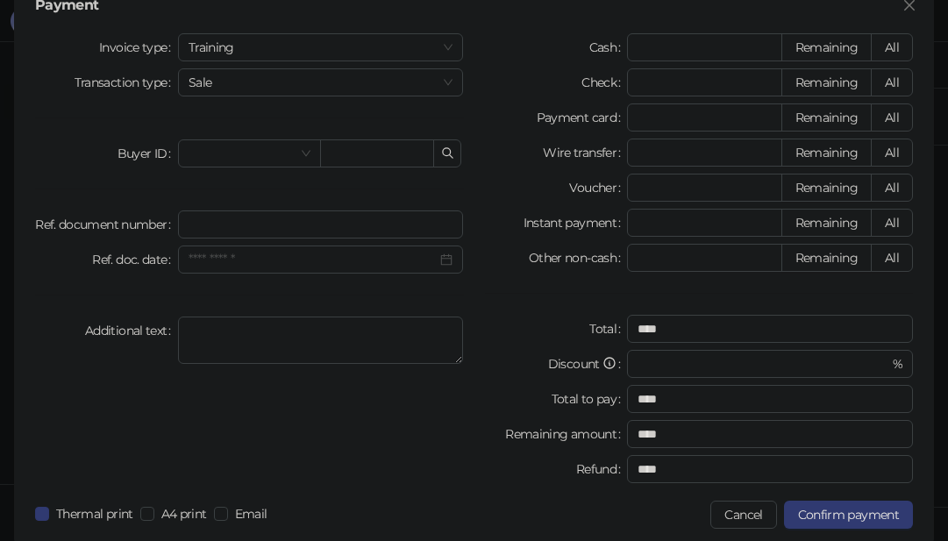
scroll to position [25, 0]
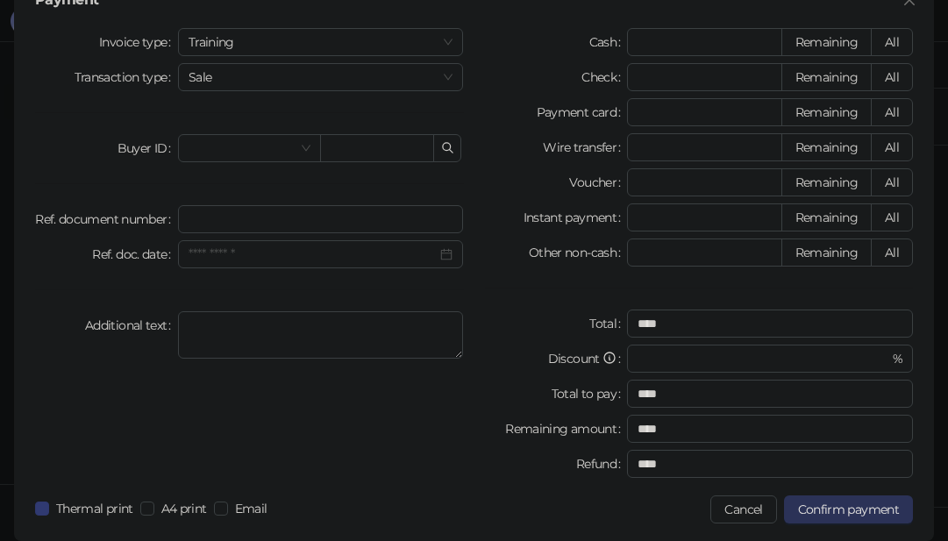
drag, startPoint x: 815, startPoint y: 511, endPoint x: 803, endPoint y: 519, distance: 14.6
click at [814, 511] on span "Confirm payment" at bounding box center [848, 509] width 101 height 16
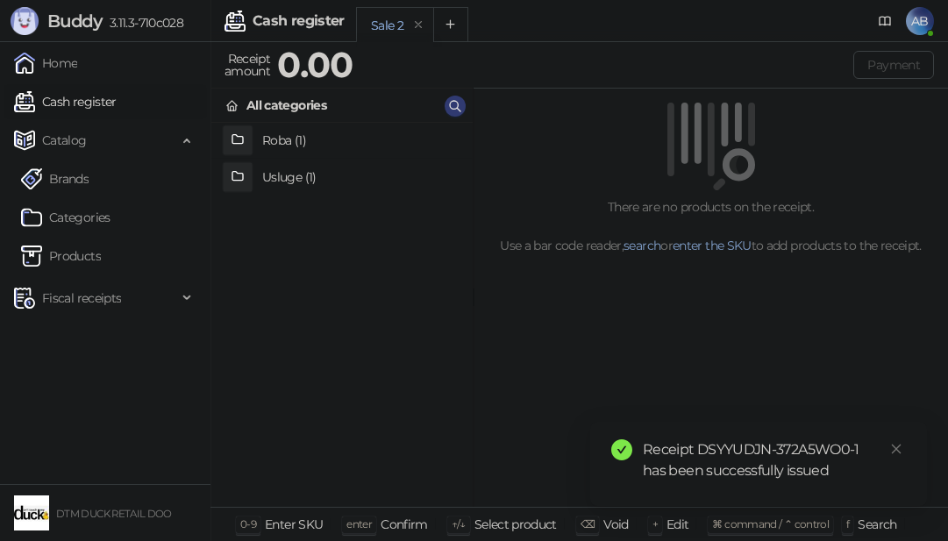
click at [922, 24] on span "AB" at bounding box center [920, 21] width 28 height 28
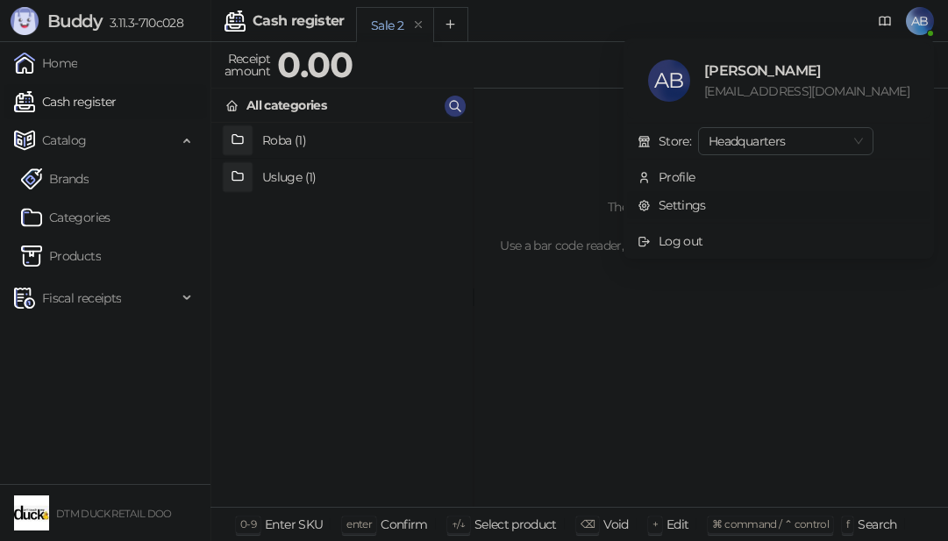
drag, startPoint x: 703, startPoint y: 200, endPoint x: 714, endPoint y: 199, distance: 10.6
click at [706, 200] on link "Settings" at bounding box center [671, 205] width 68 height 16
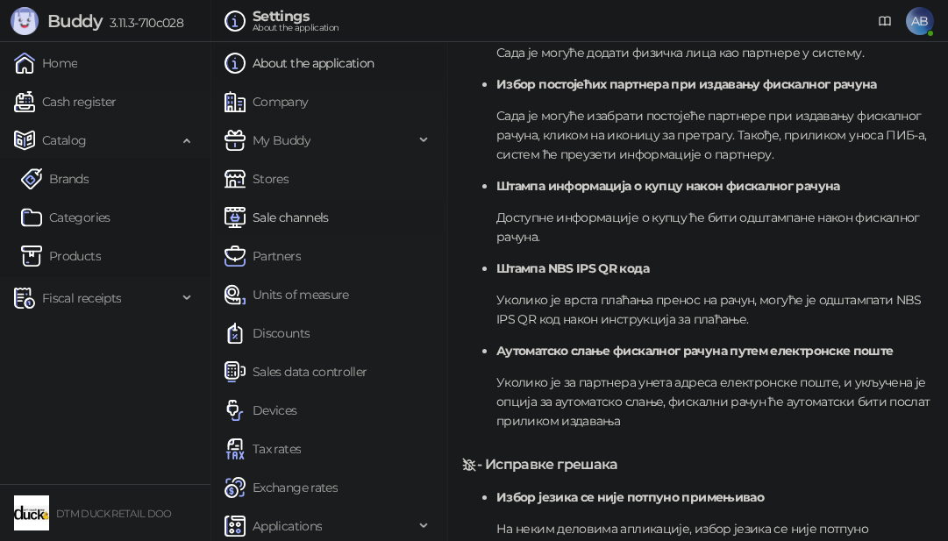
scroll to position [6, 0]
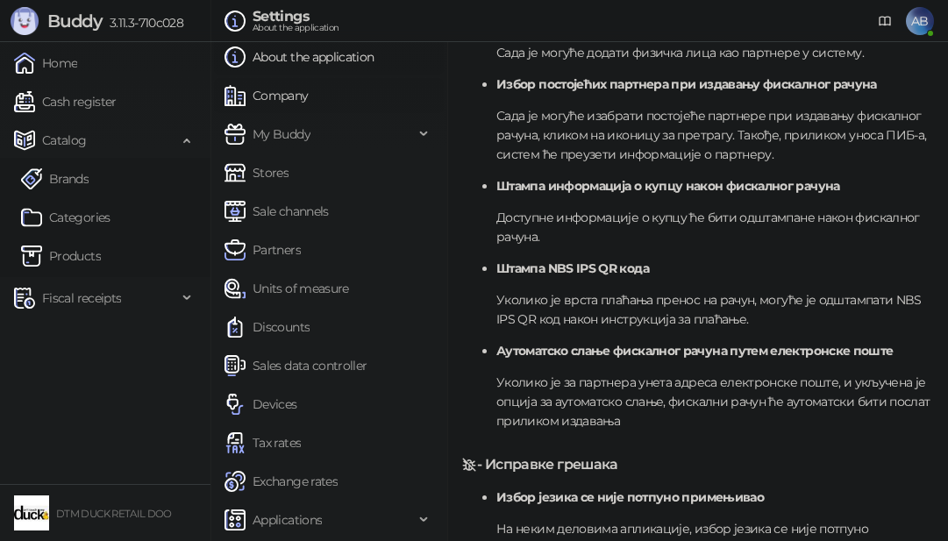
click at [283, 81] on link "Company" at bounding box center [266, 95] width 84 height 35
click at [280, 95] on link "Company" at bounding box center [266, 95] width 84 height 35
click at [302, 59] on link "About the application" at bounding box center [299, 56] width 150 height 35
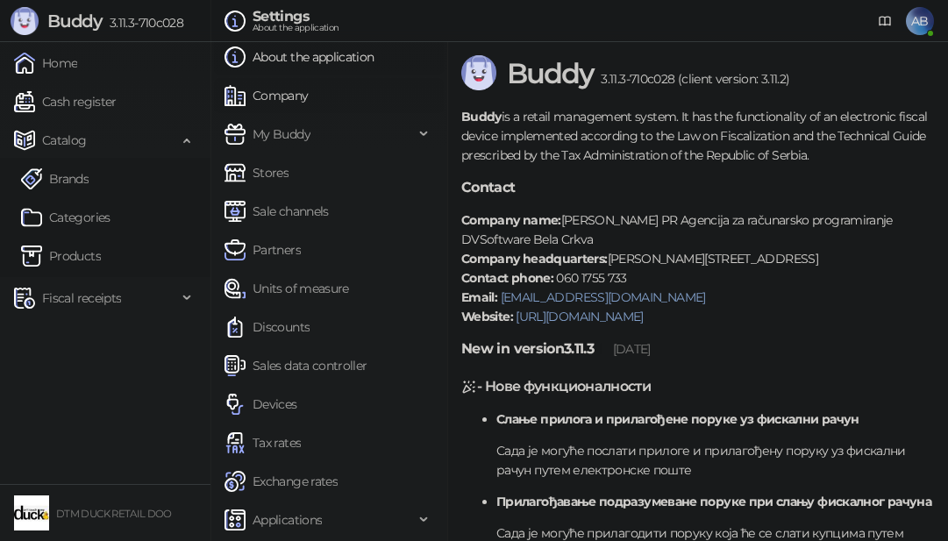
click at [292, 93] on link "Company" at bounding box center [266, 95] width 84 height 35
click at [274, 92] on link "Company" at bounding box center [266, 95] width 84 height 35
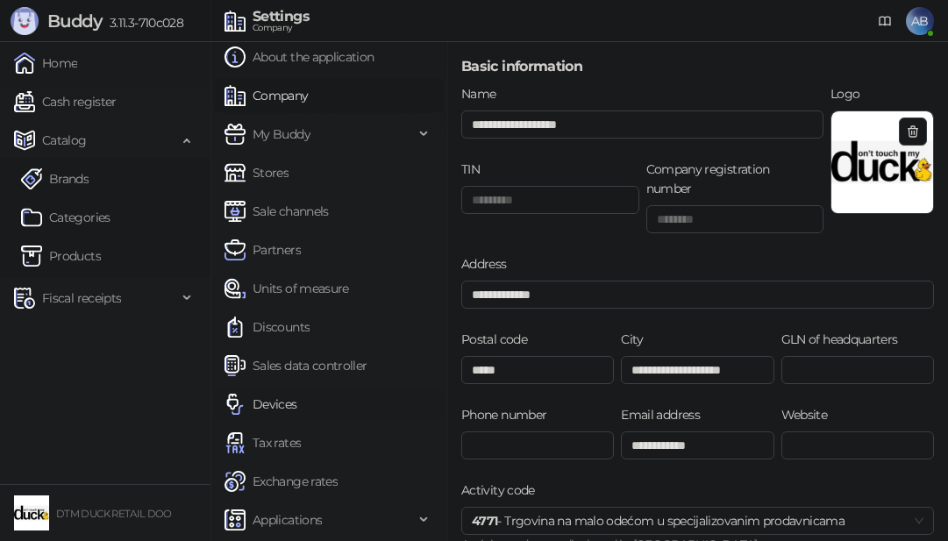
click at [278, 408] on link "Devices" at bounding box center [260, 404] width 73 height 35
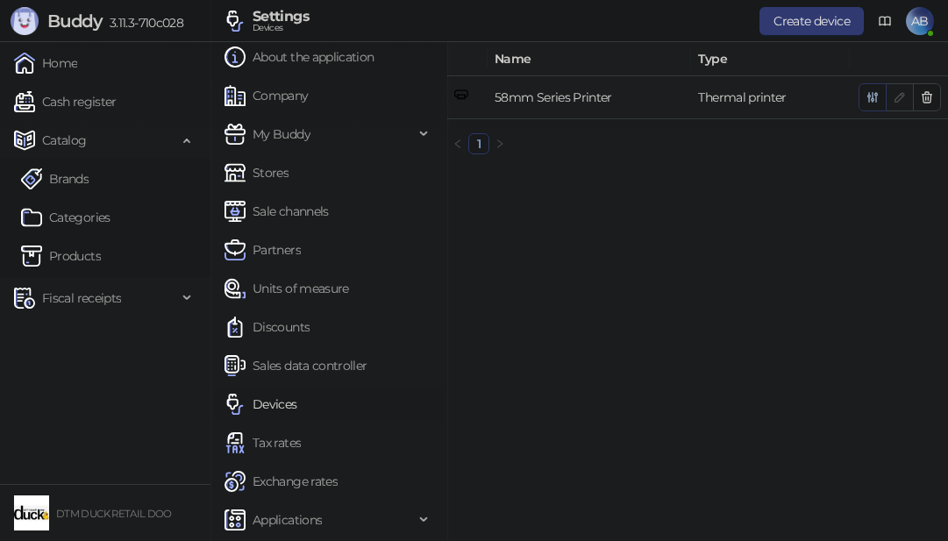
click at [875, 99] on icon "button" at bounding box center [872, 97] width 14 height 14
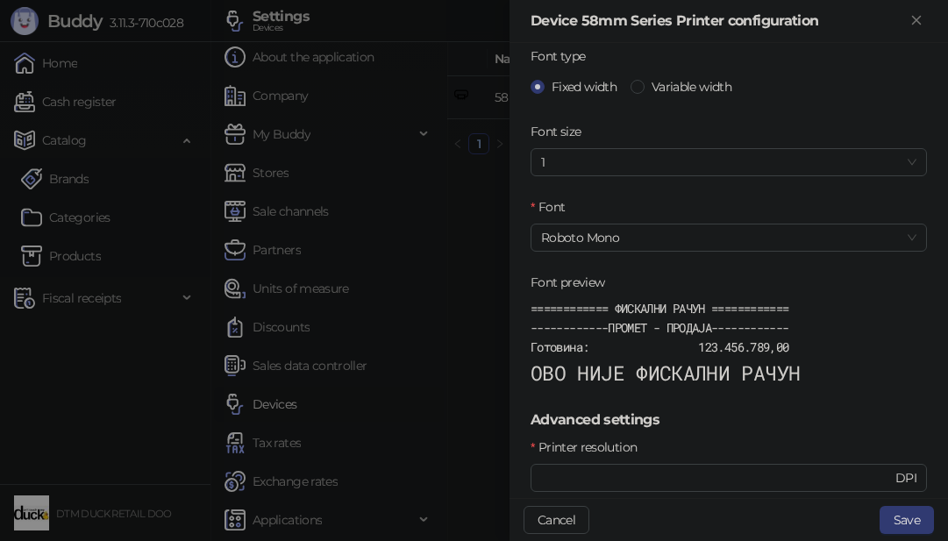
scroll to position [526, 0]
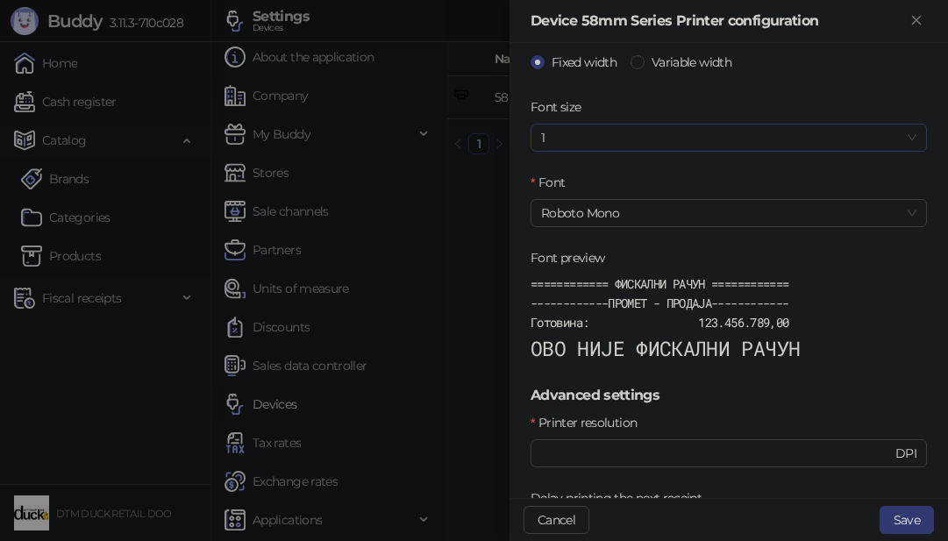
click at [904, 130] on div "1" at bounding box center [728, 138] width 396 height 28
click at [563, 222] on div "120%" at bounding box center [721, 228] width 355 height 19
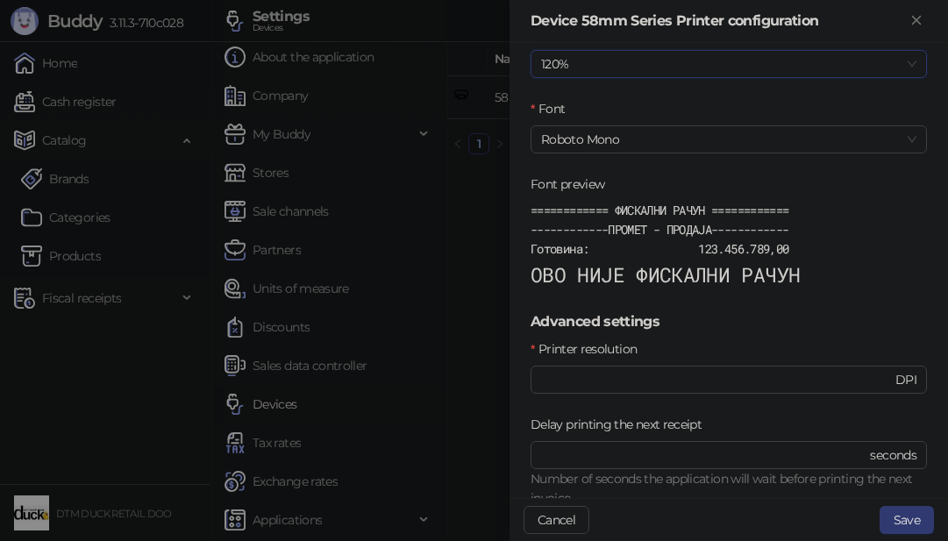
scroll to position [701, 0]
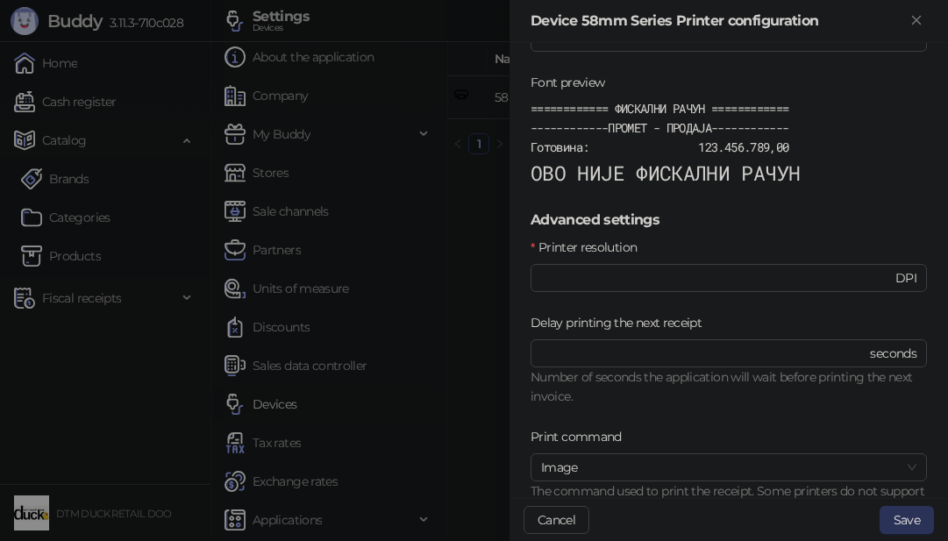
click at [906, 515] on button "Save" at bounding box center [906, 520] width 54 height 28
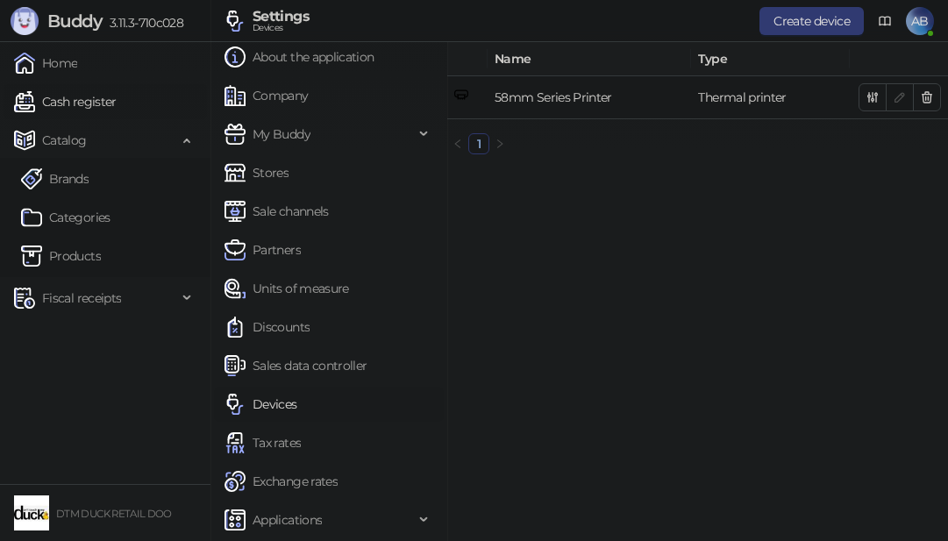
click at [91, 99] on link "Cash register" at bounding box center [65, 101] width 103 height 35
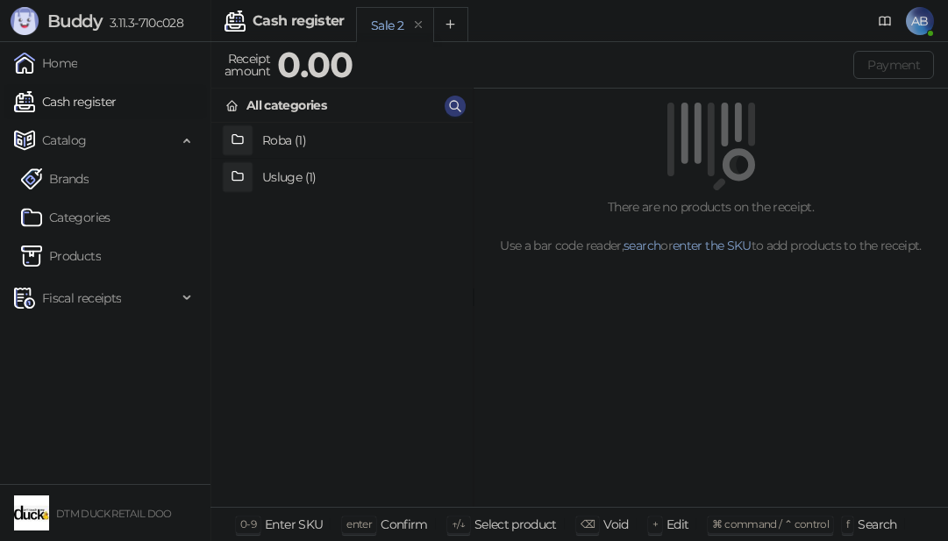
click at [269, 168] on h4 "Usluge (1)" at bounding box center [360, 177] width 196 height 28
click at [282, 139] on h4 "Pakovanje poklona" at bounding box center [360, 141] width 196 height 28
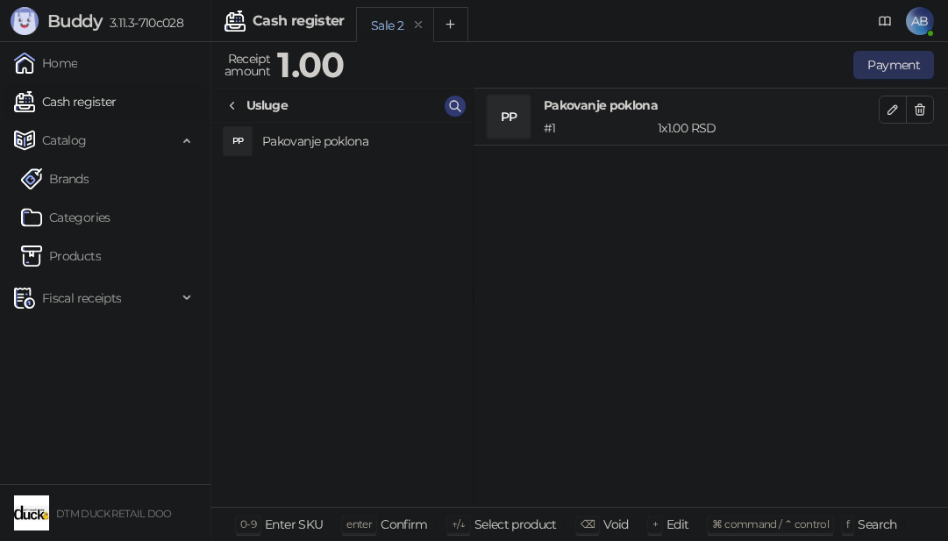
click at [873, 61] on button "Payment" at bounding box center [893, 65] width 81 height 28
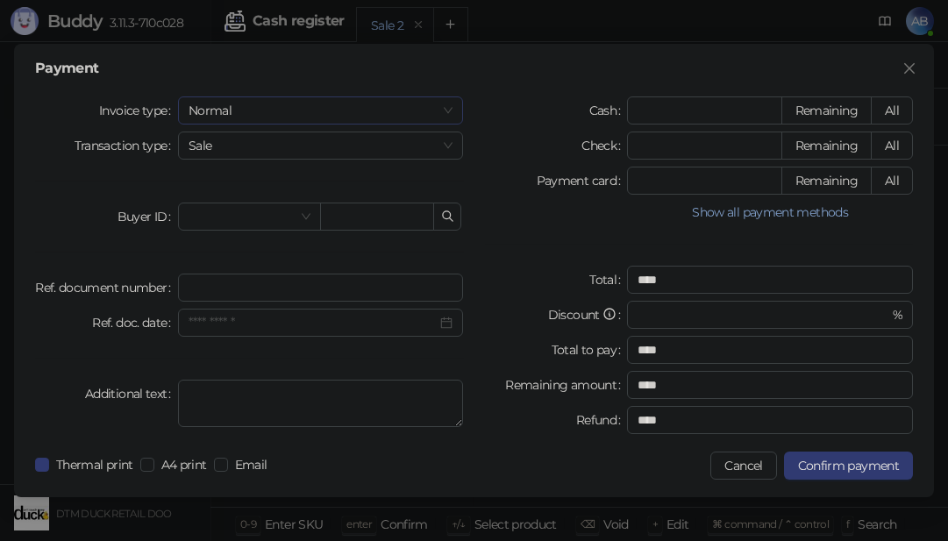
click at [332, 107] on span "Normal" at bounding box center [320, 110] width 265 height 26
click at [223, 201] on div "Training" at bounding box center [321, 201] width 258 height 19
click at [262, 155] on span "Sale" at bounding box center [320, 145] width 265 height 26
click at [224, 201] on div "Refund" at bounding box center [321, 208] width 258 height 19
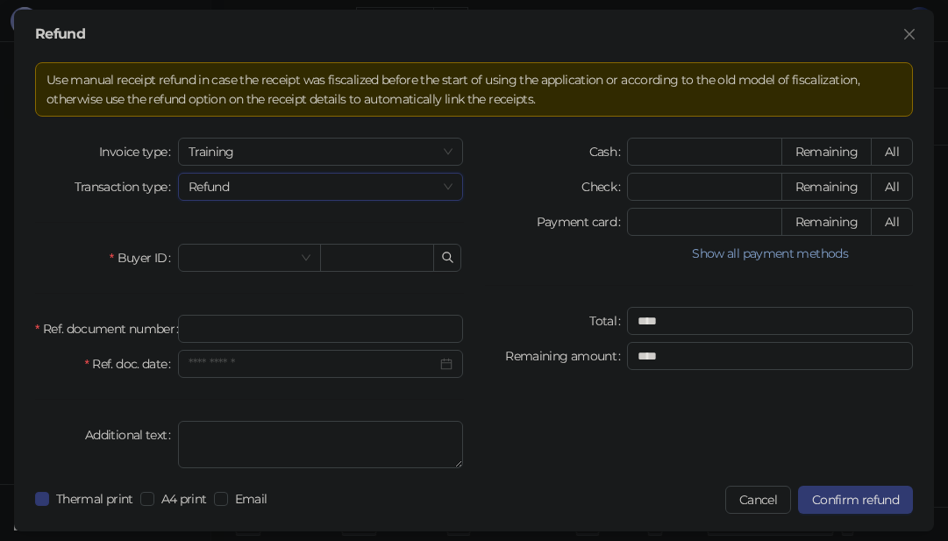
click at [345, 95] on div "Use manual receipt refund in case the receipt was fiscalized before the start o…" at bounding box center [473, 89] width 855 height 39
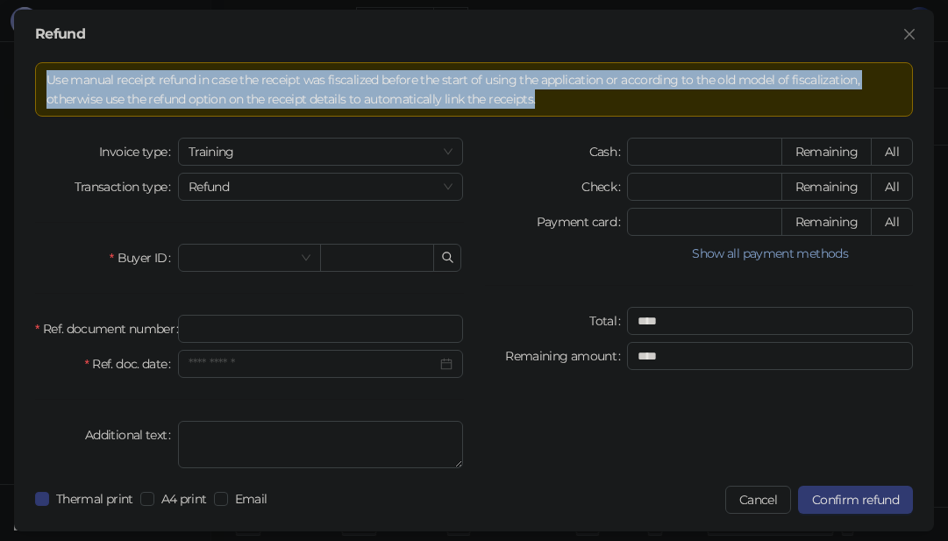
click at [345, 95] on div "Use manual receipt refund in case the receipt was fiscalized before the start o…" at bounding box center [473, 89] width 855 height 39
click at [299, 259] on span at bounding box center [249, 258] width 122 height 26
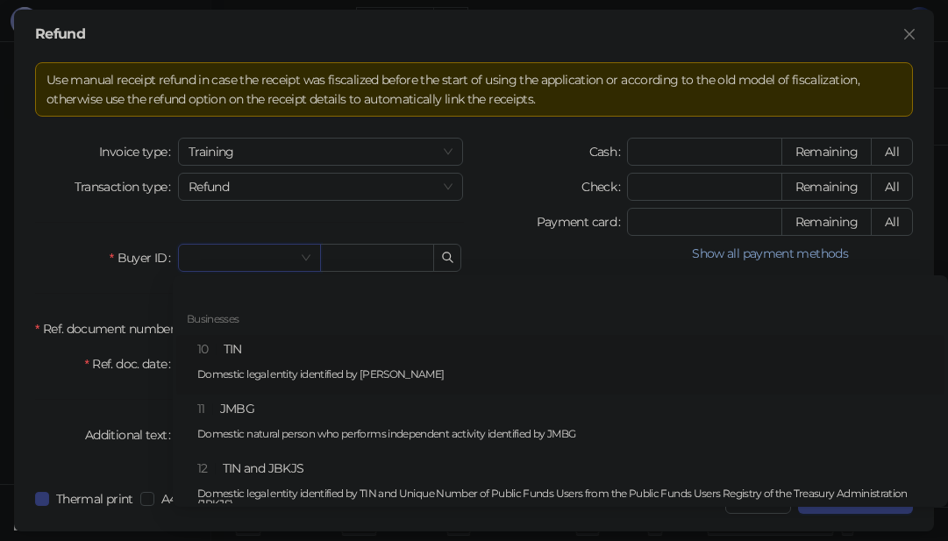
click at [175, 83] on div "Use manual receipt refund in case the receipt was fiscalized before the start o…" at bounding box center [473, 89] width 855 height 39
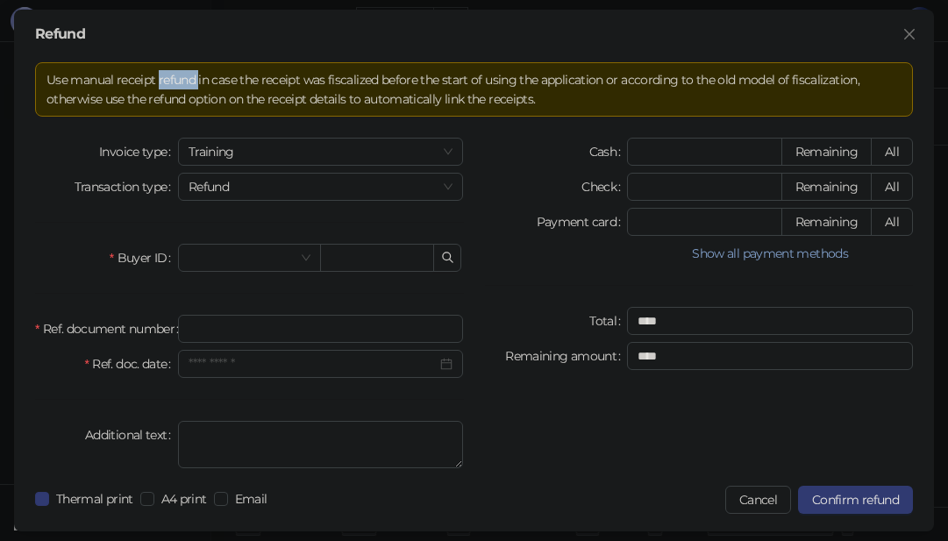
click at [175, 81] on div "Use manual receipt refund in case the receipt was fiscalized before the start o…" at bounding box center [473, 89] width 855 height 39
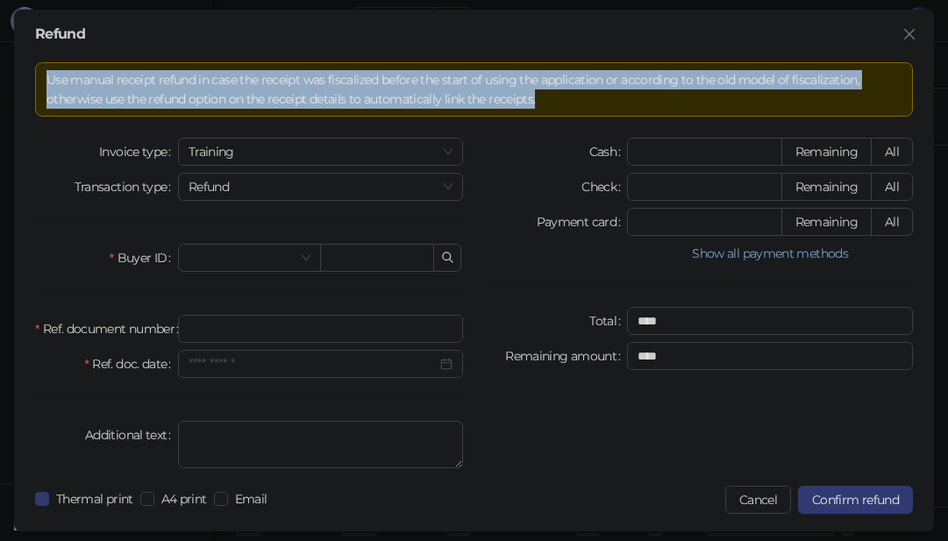
copy div "Use manual receipt refund in case the receipt was fiscalized before the start o…"
click at [75, 231] on div "Invoice type Training Transaction type Refund Buyer ID Ref. document number Ref…" at bounding box center [250, 307] width 450 height 338
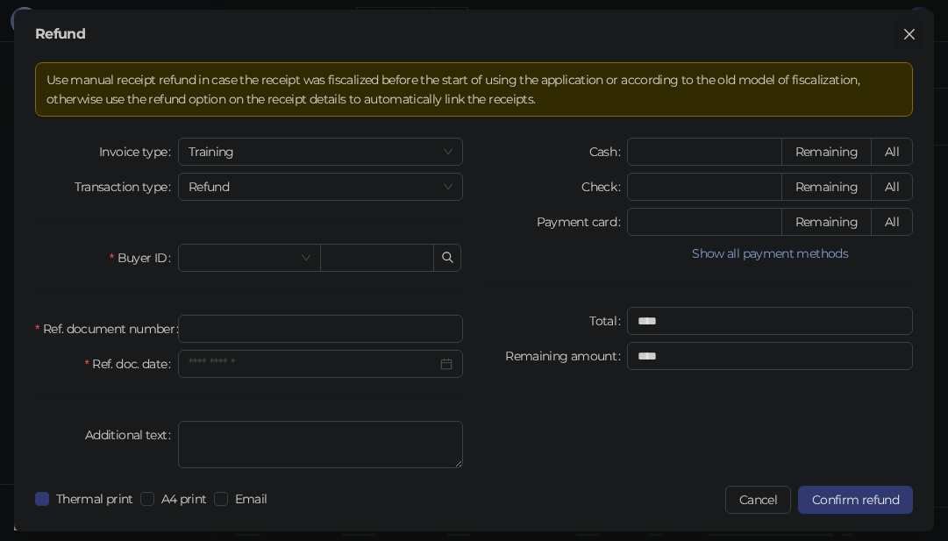
click at [905, 35] on icon "close" at bounding box center [909, 34] width 14 height 14
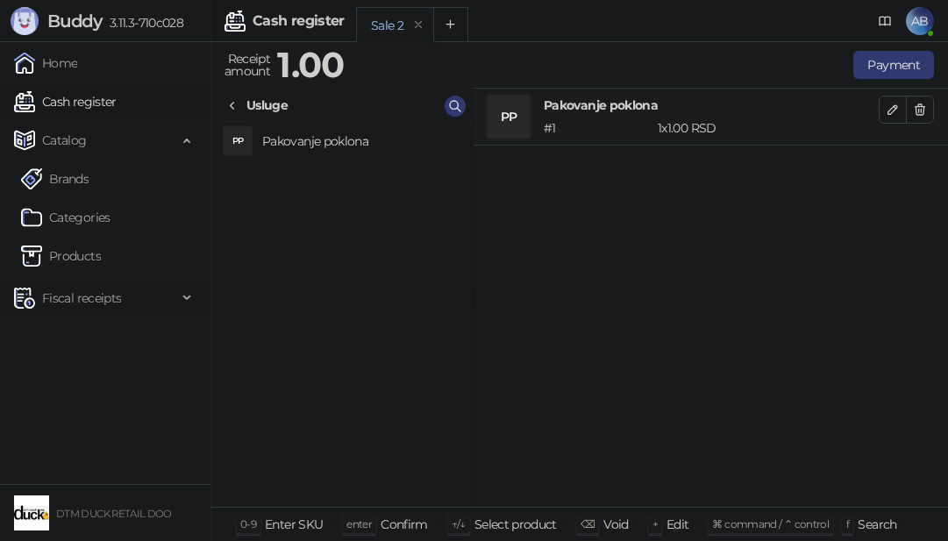
click at [90, 297] on span "Fiscal receipts" at bounding box center [81, 298] width 79 height 35
click at [121, 332] on link "Issued receipts" at bounding box center [76, 336] width 110 height 35
click at [121, 330] on link "Issued receipts" at bounding box center [76, 336] width 110 height 35
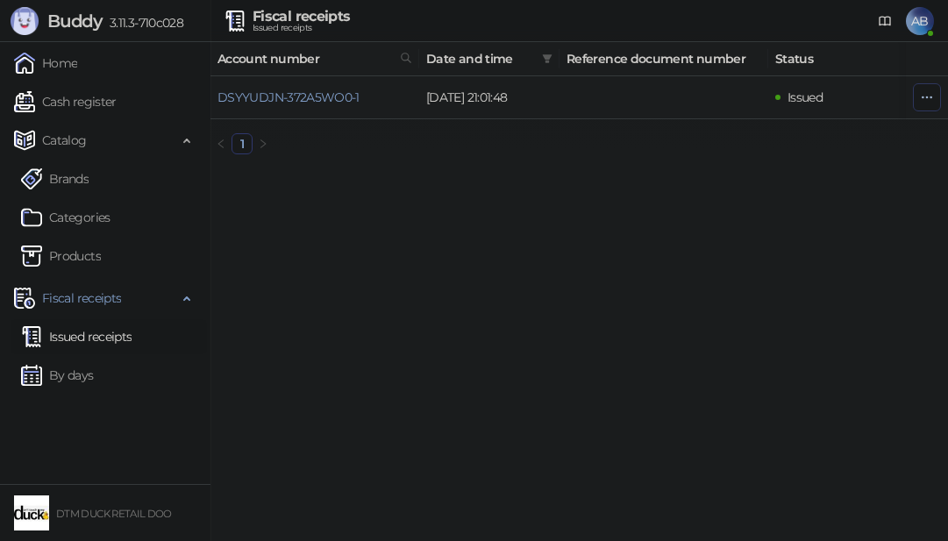
click at [920, 103] on icon "button" at bounding box center [927, 97] width 14 height 14
click at [644, 104] on td at bounding box center [663, 97] width 209 height 43
click at [326, 97] on link "DSYYUDJN-372A5WO0-1" at bounding box center [288, 97] width 142 height 16
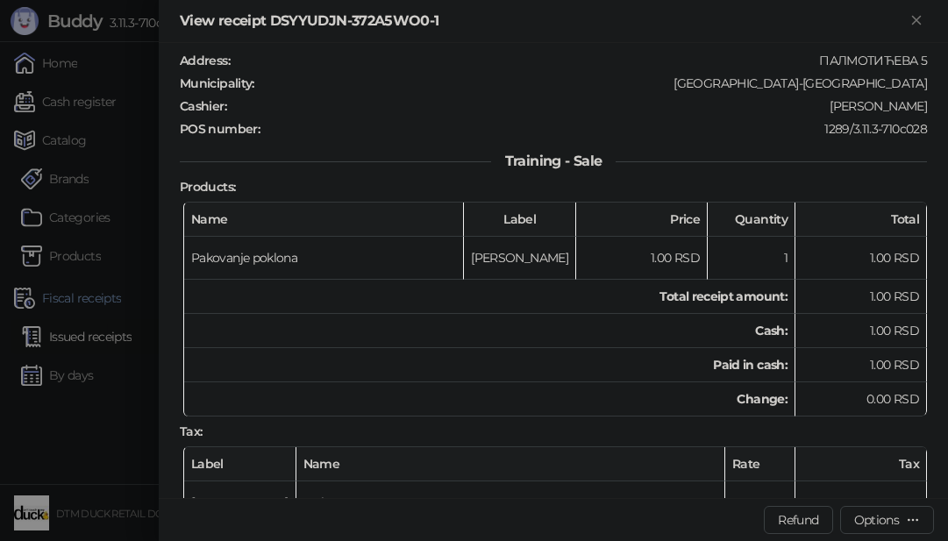
scroll to position [351, 0]
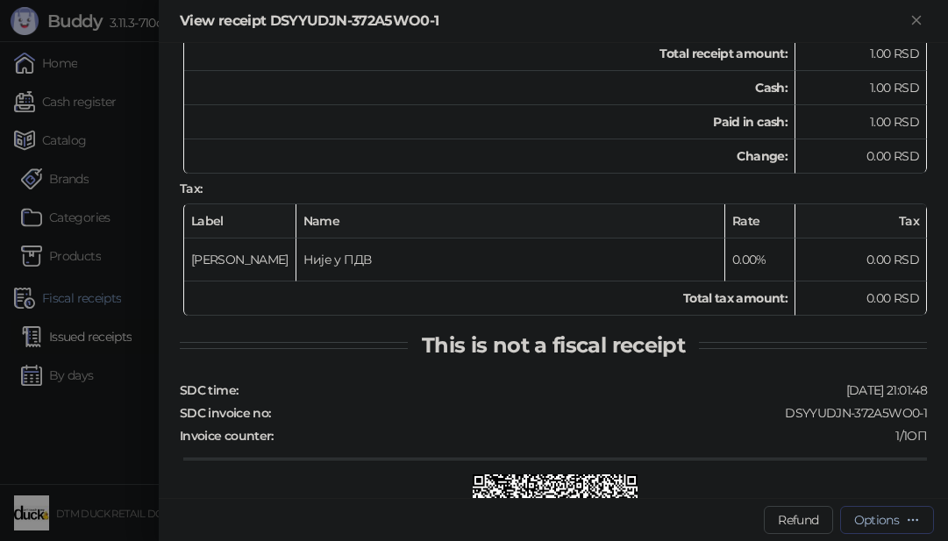
click at [909, 518] on icon "button" at bounding box center [913, 520] width 14 height 14
click at [794, 516] on button "Refund" at bounding box center [798, 520] width 68 height 28
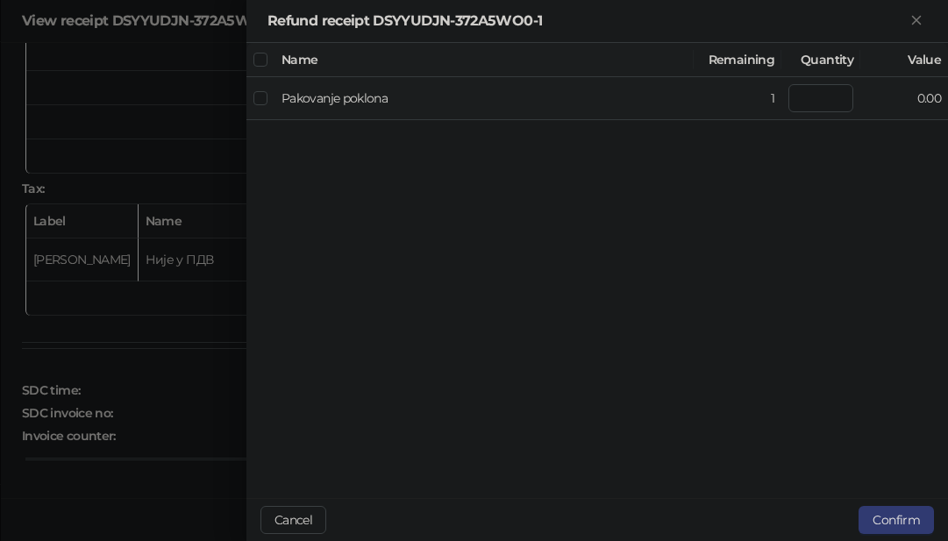
type input "*"
click at [885, 507] on button "Confirm" at bounding box center [895, 520] width 75 height 28
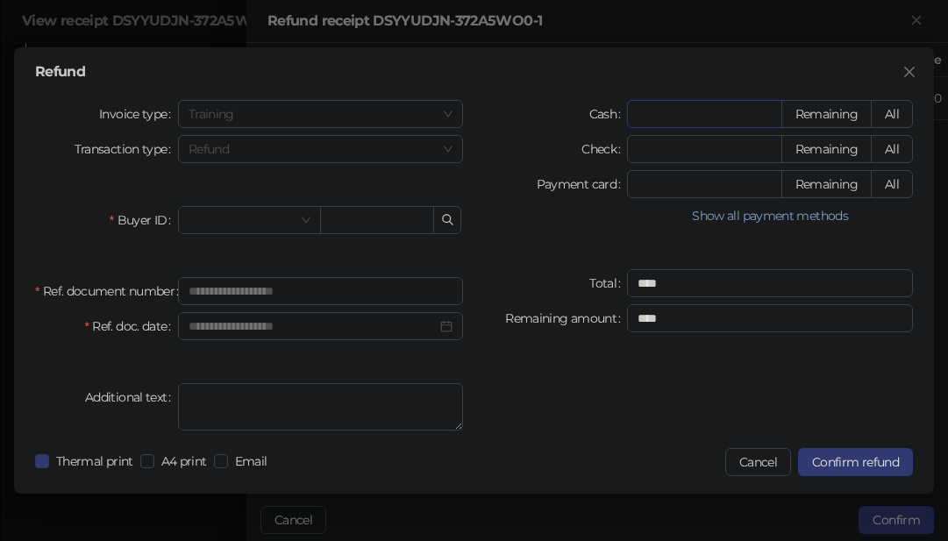
type input "*"
type input "****"
click at [309, 217] on span at bounding box center [249, 220] width 122 height 26
type input "*"
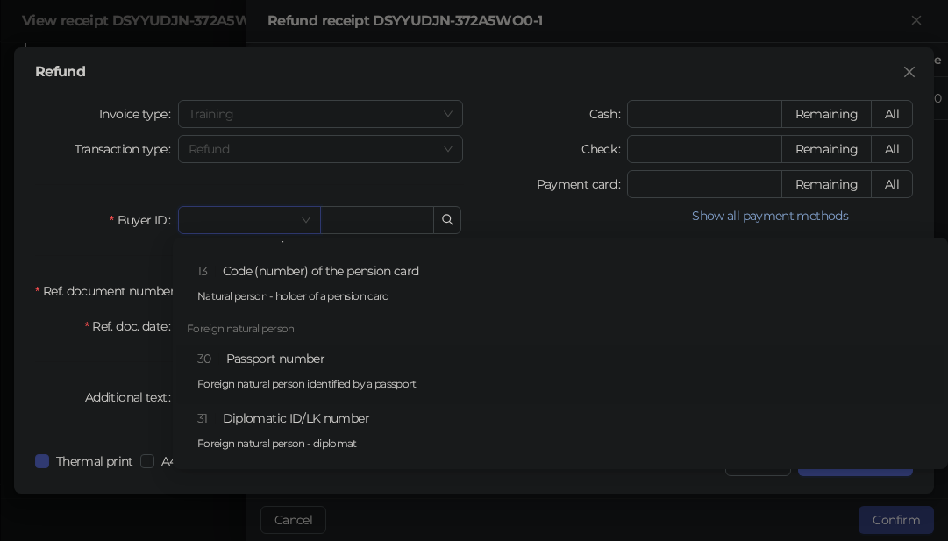
scroll to position [701, 0]
click at [268, 360] on div "30 Passport number Foreign natural person identified by a passport" at bounding box center [565, 376] width 736 height 51
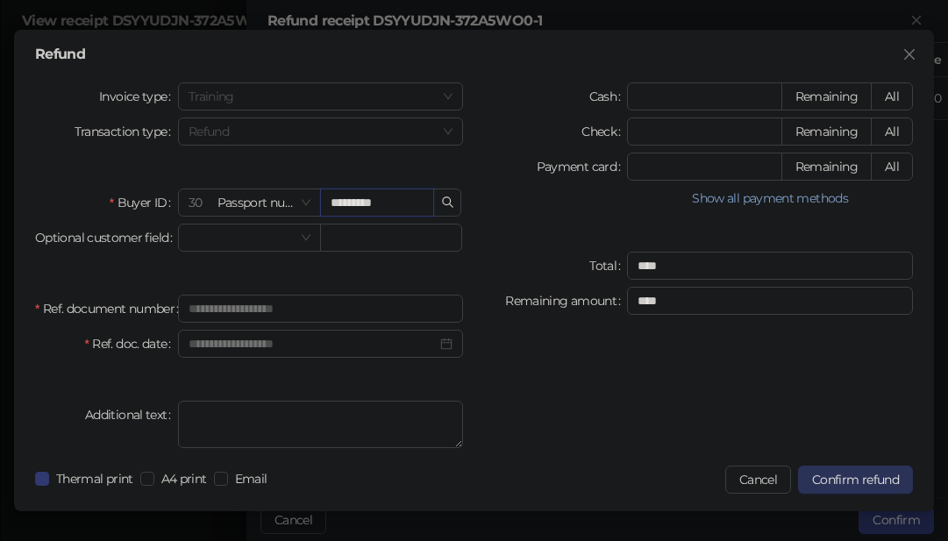
type input "*********"
click at [864, 474] on span "Confirm refund" at bounding box center [855, 480] width 87 height 16
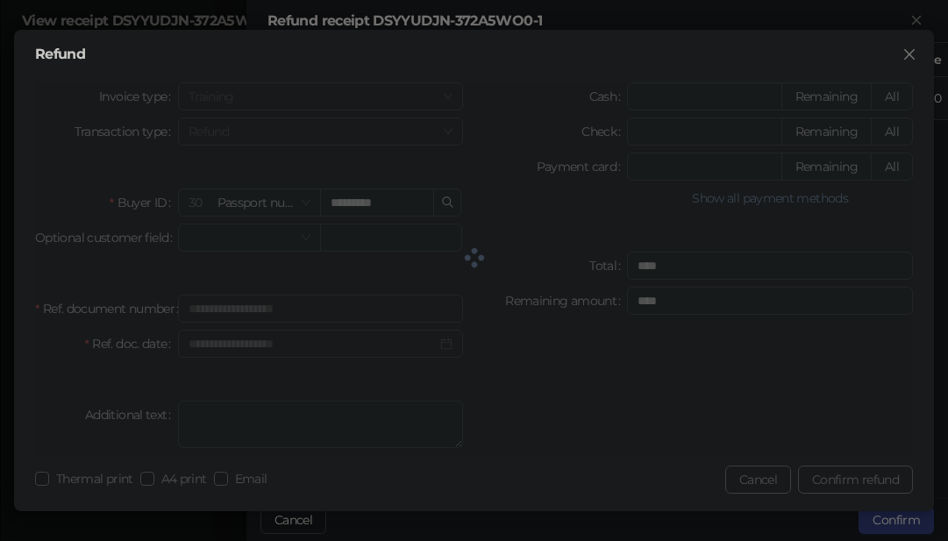
type input "*"
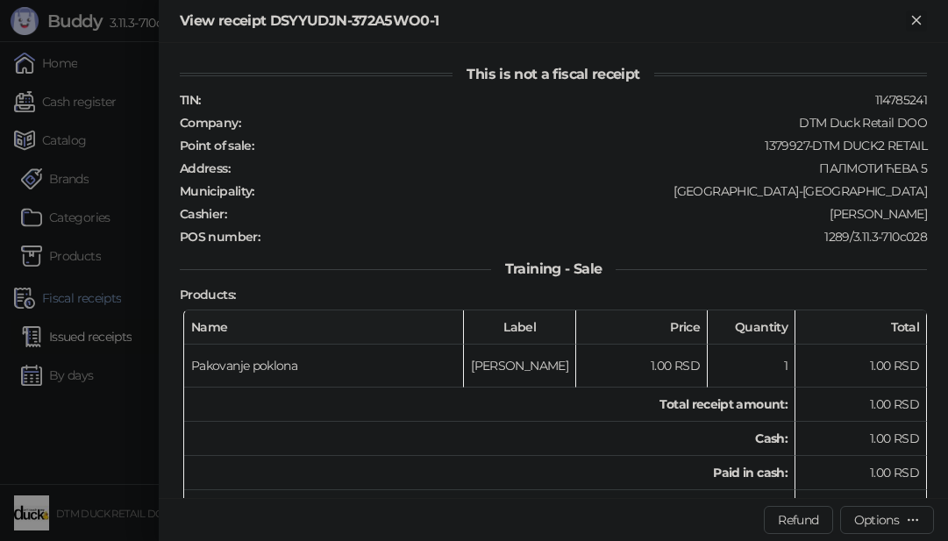
click at [913, 26] on icon "Close" at bounding box center [916, 20] width 16 height 16
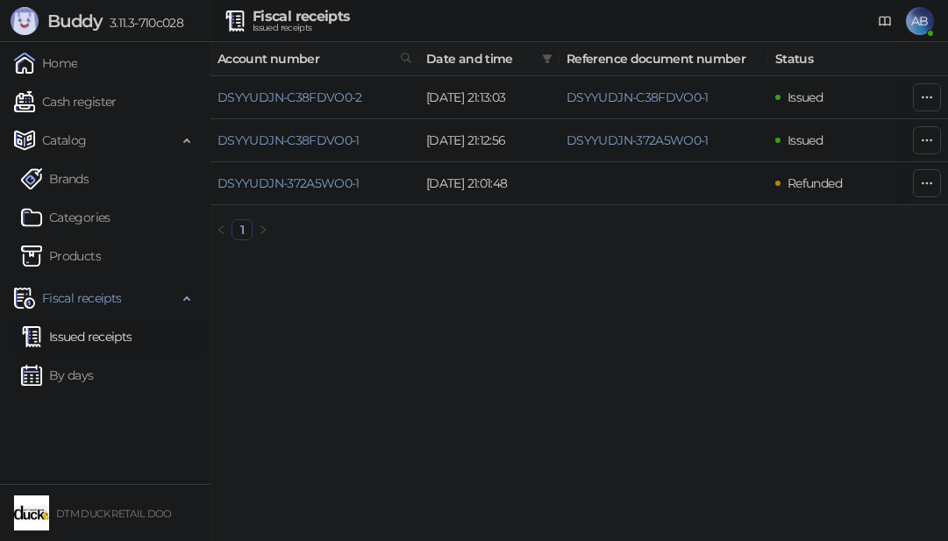
click at [920, 18] on span "AB" at bounding box center [920, 21] width 28 height 28
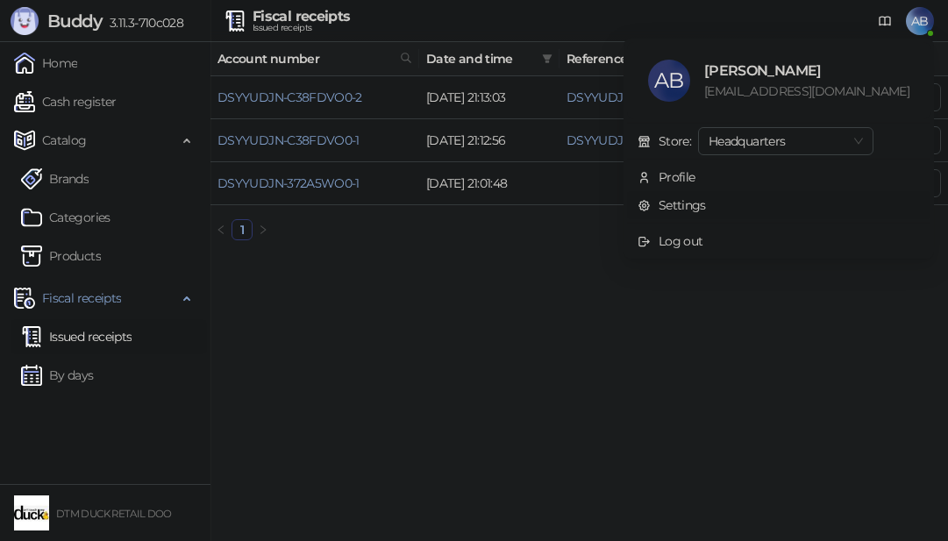
click at [706, 197] on link "Settings" at bounding box center [671, 205] width 68 height 16
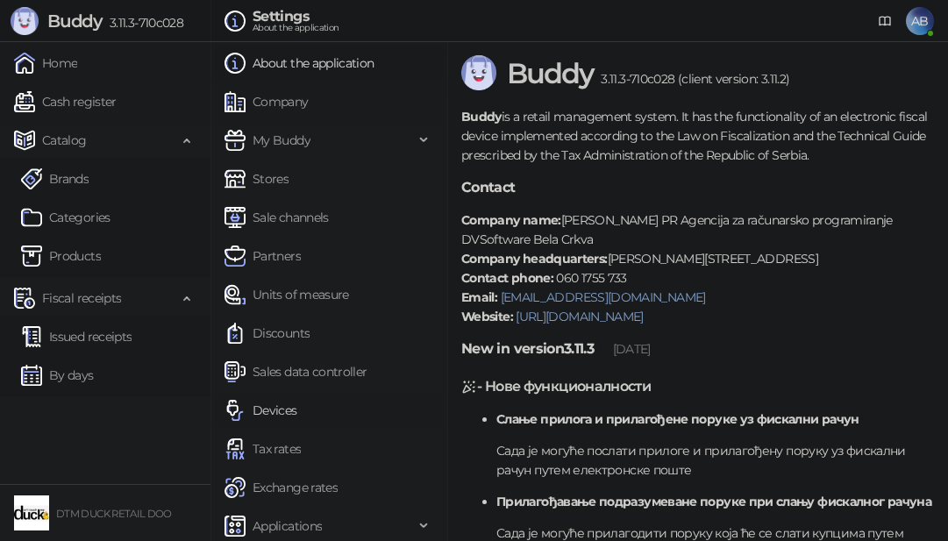
click at [277, 405] on link "Devices" at bounding box center [260, 410] width 73 height 35
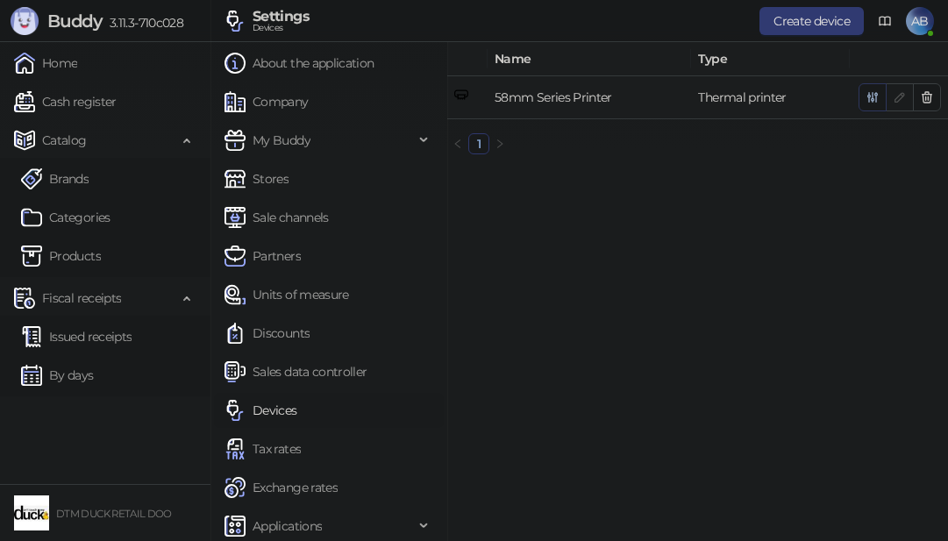
click at [866, 93] on icon "button" at bounding box center [872, 97] width 14 height 14
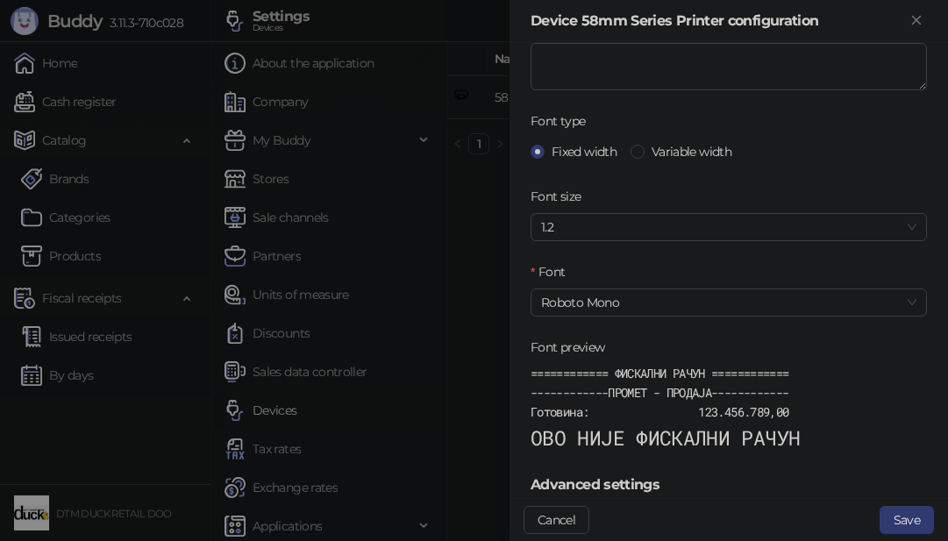
scroll to position [438, 0]
click at [678, 299] on span "Roboto Mono" at bounding box center [728, 301] width 375 height 26
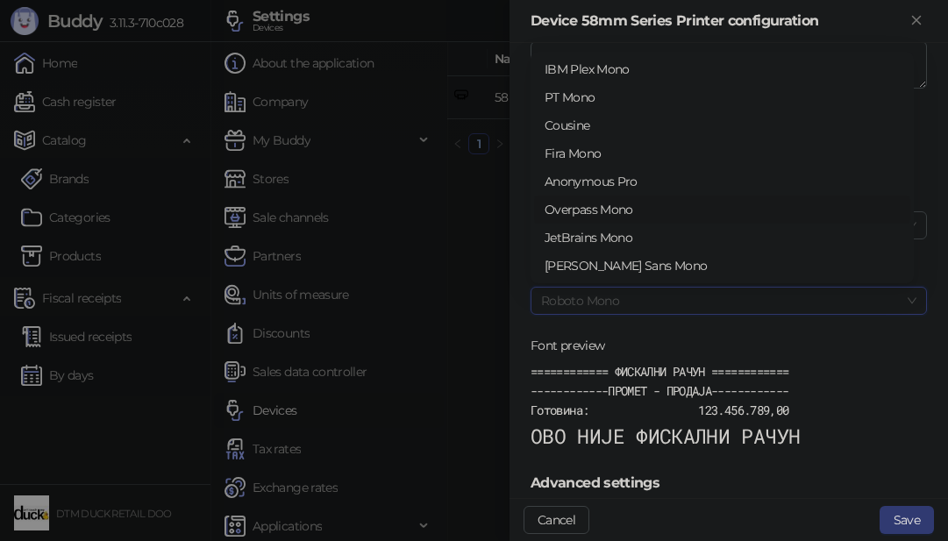
scroll to position [0, 0]
click at [622, 94] on div "Source Code Pro" at bounding box center [721, 97] width 355 height 19
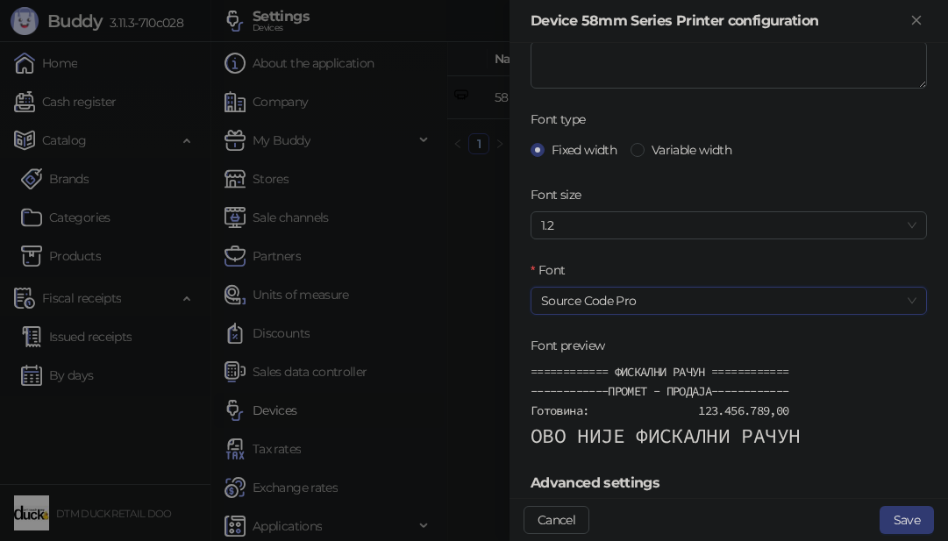
click at [672, 289] on span "Source Code Pro" at bounding box center [728, 301] width 375 height 26
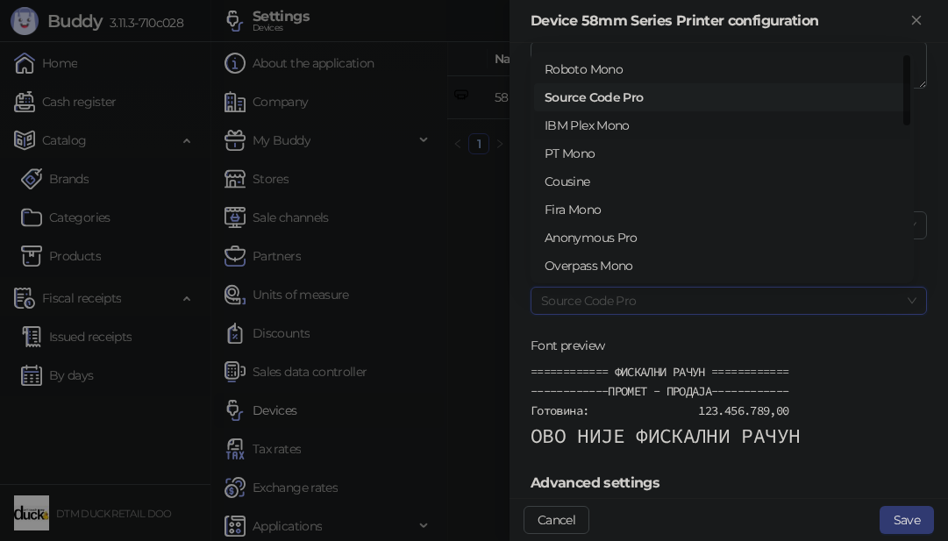
click at [640, 120] on div "IBM Plex Mono" at bounding box center [721, 125] width 355 height 19
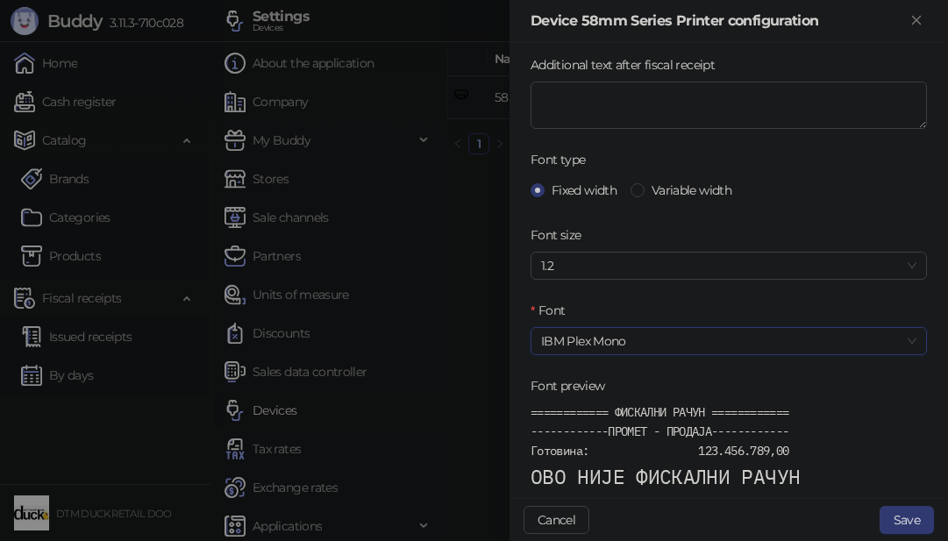
scroll to position [327, 0]
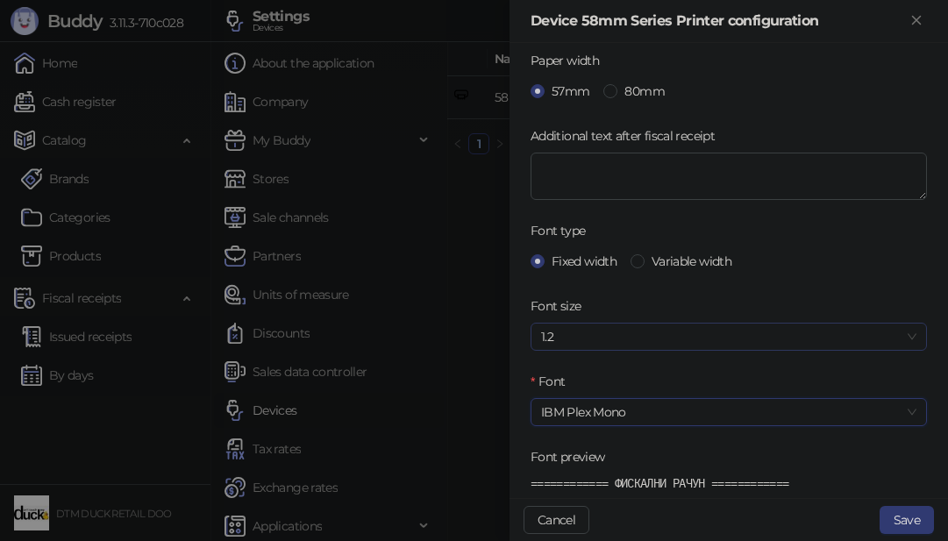
click at [657, 323] on span "1.2" at bounding box center [728, 336] width 375 height 26
click at [565, 367] on div "100%" at bounding box center [721, 371] width 355 height 19
click at [607, 328] on span "100%" at bounding box center [728, 336] width 375 height 26
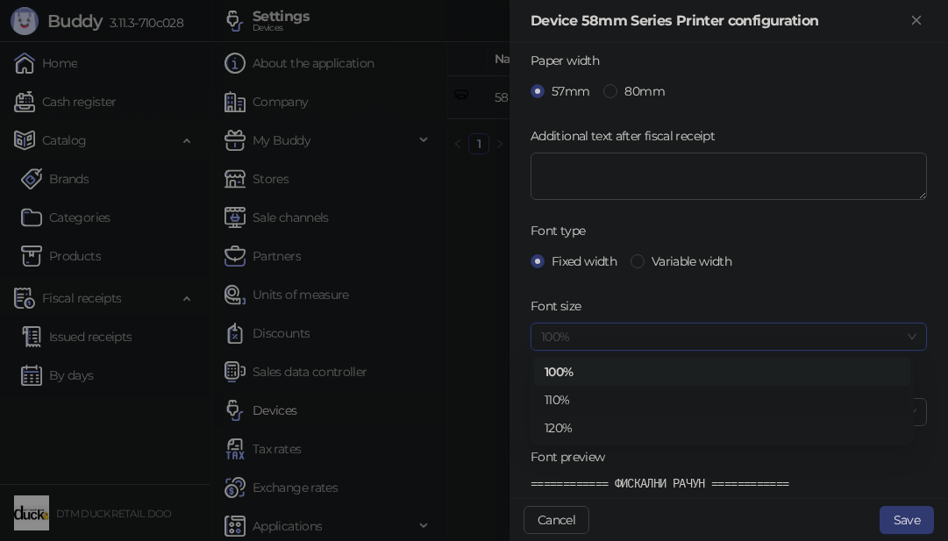
click at [565, 394] on div "110%" at bounding box center [721, 399] width 355 height 19
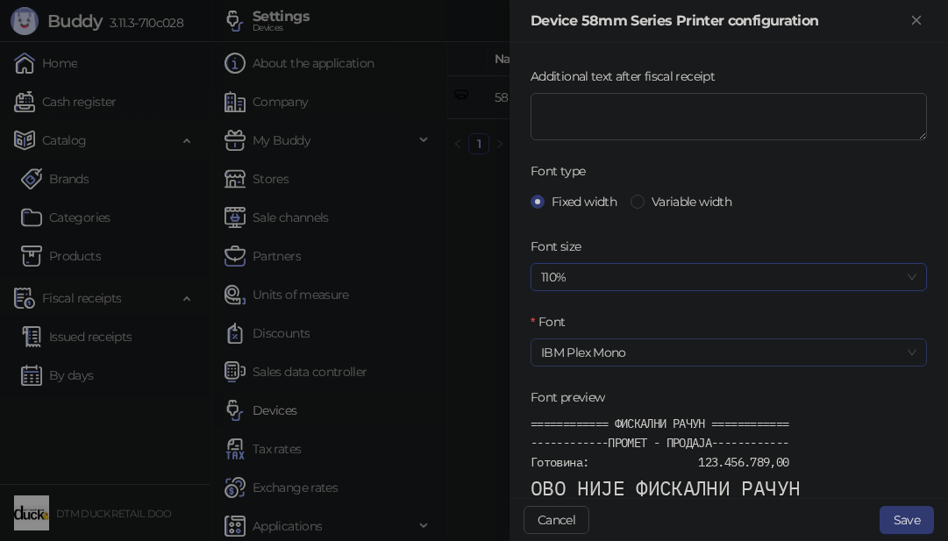
scroll to position [502, 0]
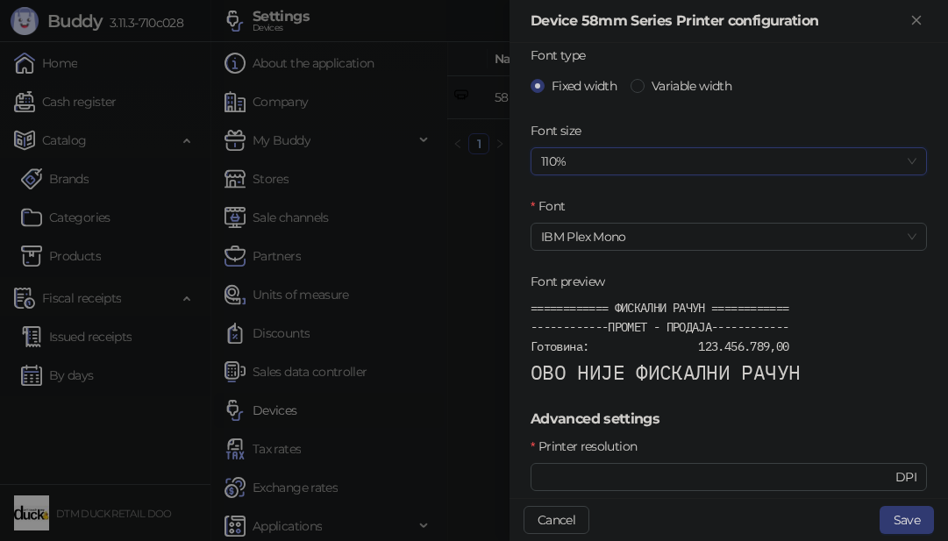
click at [622, 163] on span "110%" at bounding box center [728, 161] width 375 height 26
click at [584, 261] on div "120%" at bounding box center [721, 252] width 355 height 19
click at [615, 478] on input "***" at bounding box center [716, 476] width 351 height 19
click at [607, 476] on input "***" at bounding box center [716, 476] width 351 height 19
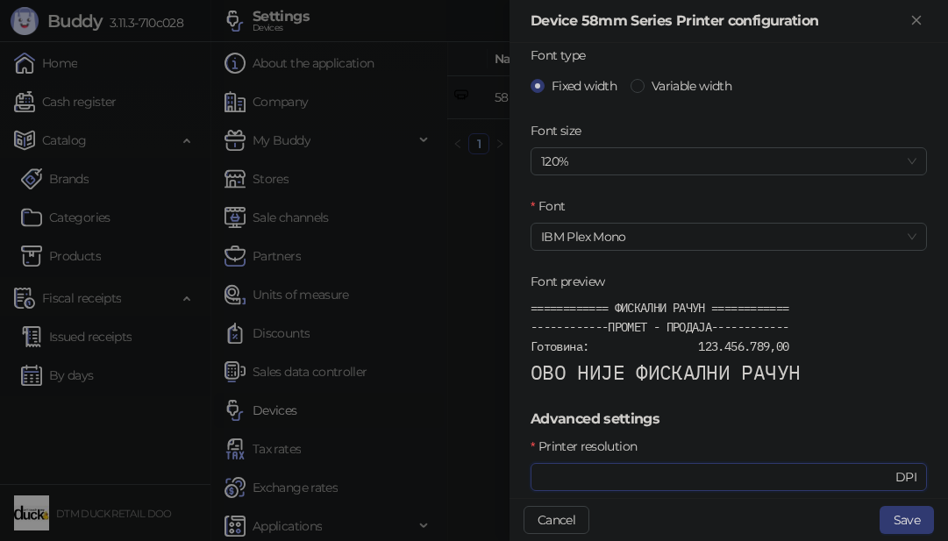
click at [607, 477] on input "***" at bounding box center [716, 476] width 351 height 19
click at [718, 231] on span "IBM Plex Mono" at bounding box center [728, 237] width 375 height 26
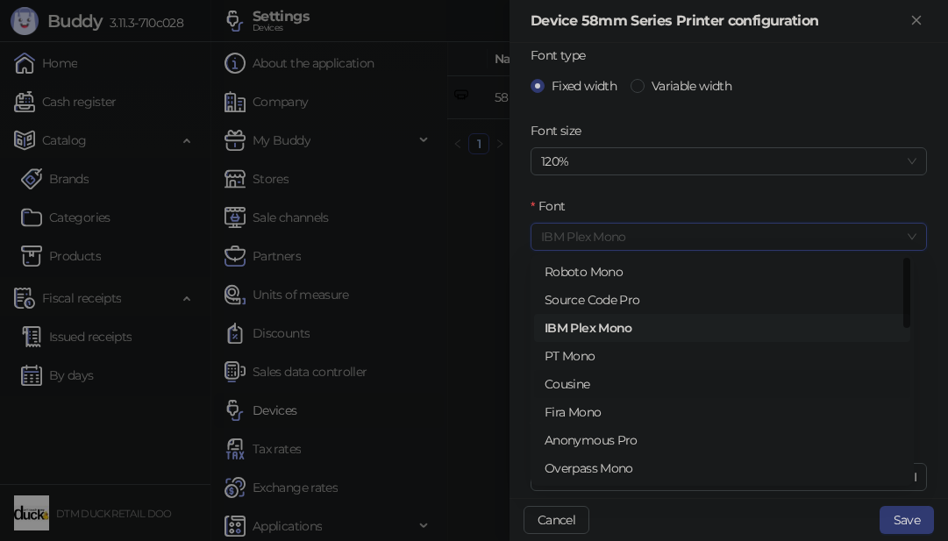
click at [562, 383] on div "Cousine" at bounding box center [721, 383] width 355 height 19
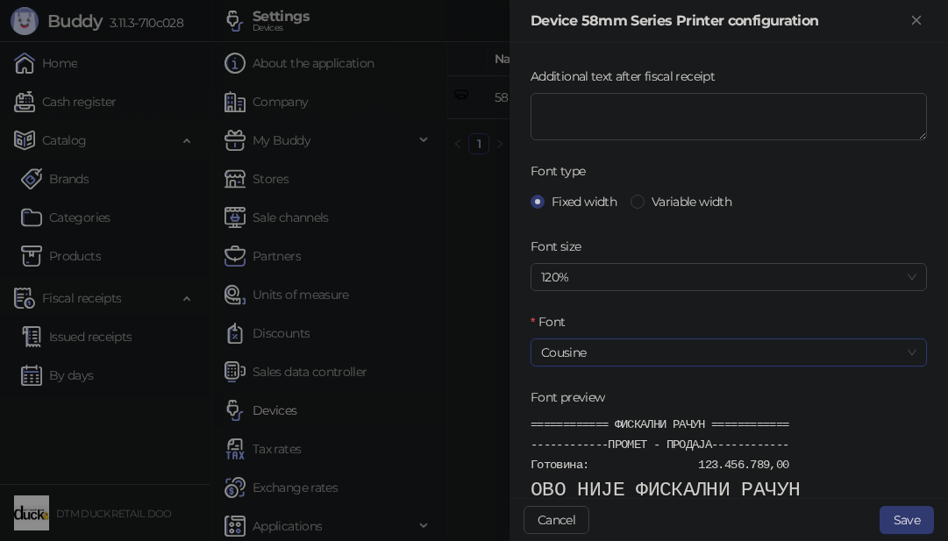
scroll to position [590, 0]
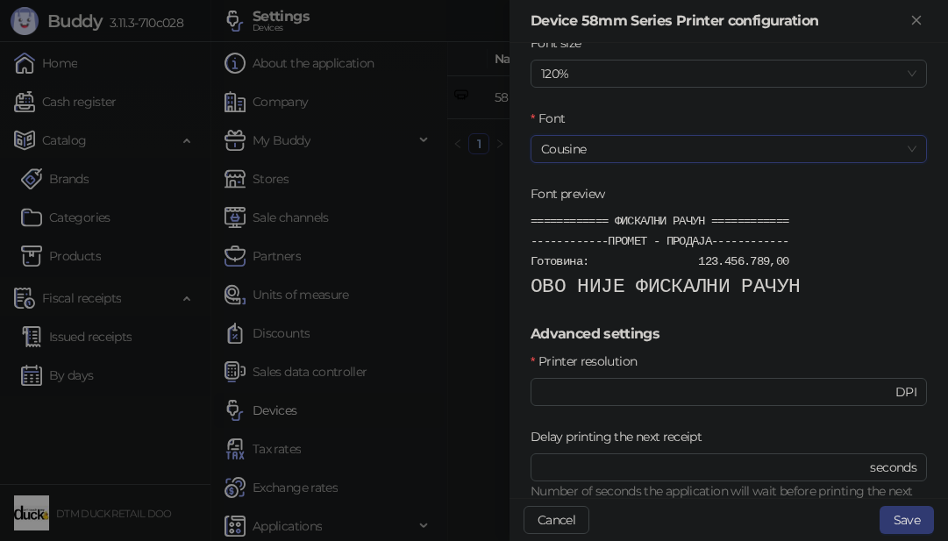
click at [627, 155] on span "Cousine" at bounding box center [728, 149] width 375 height 26
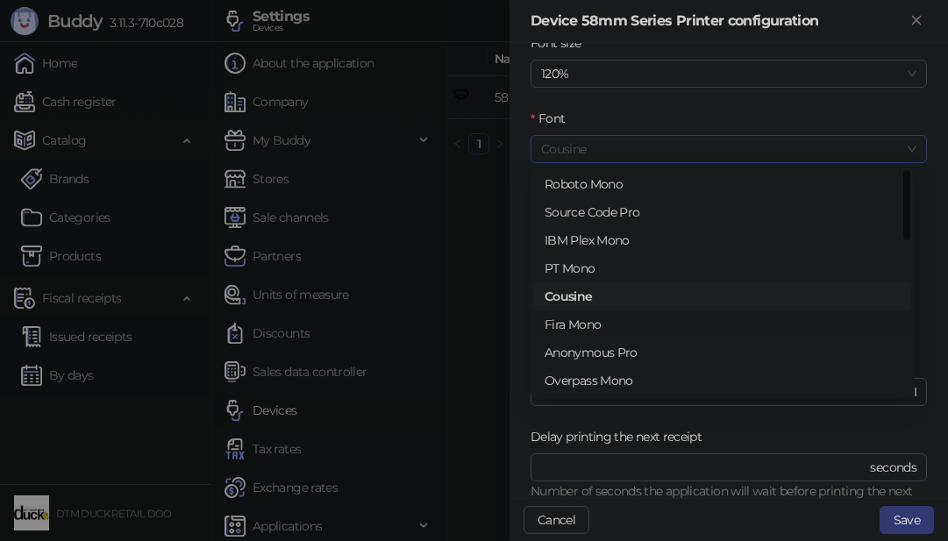
click at [586, 329] on div "Fira Mono" at bounding box center [721, 324] width 355 height 19
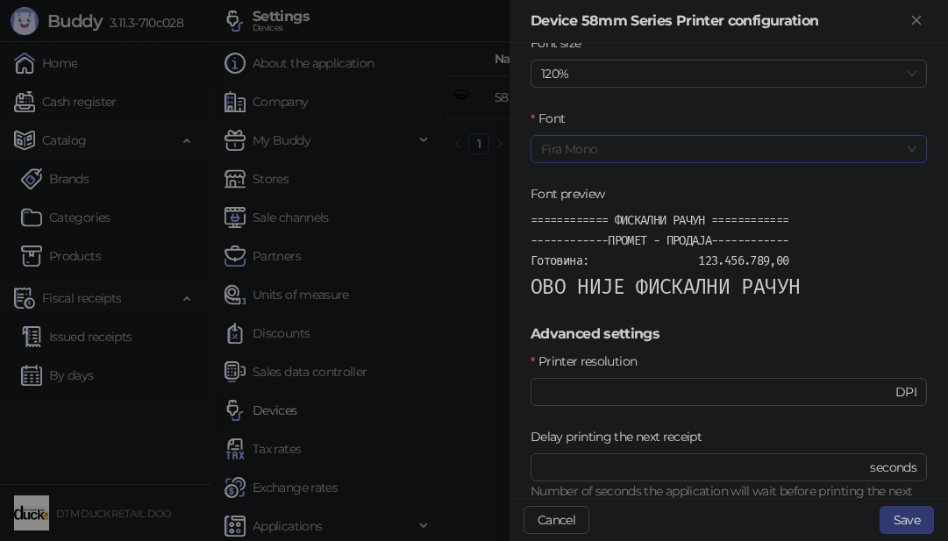
click at [690, 145] on span "Fira Mono" at bounding box center [728, 149] width 375 height 26
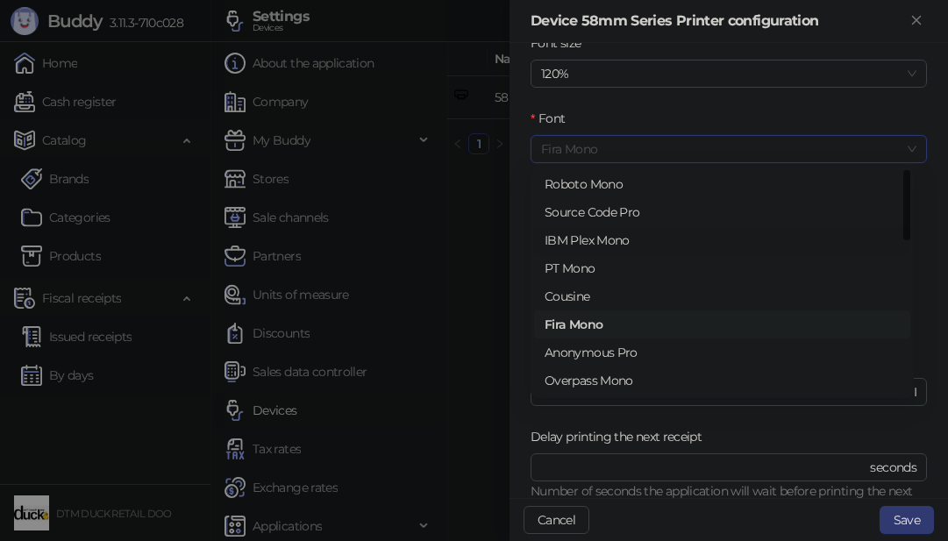
scroll to position [56, 0]
click at [610, 323] on div "Overpass Mono" at bounding box center [721, 324] width 355 height 19
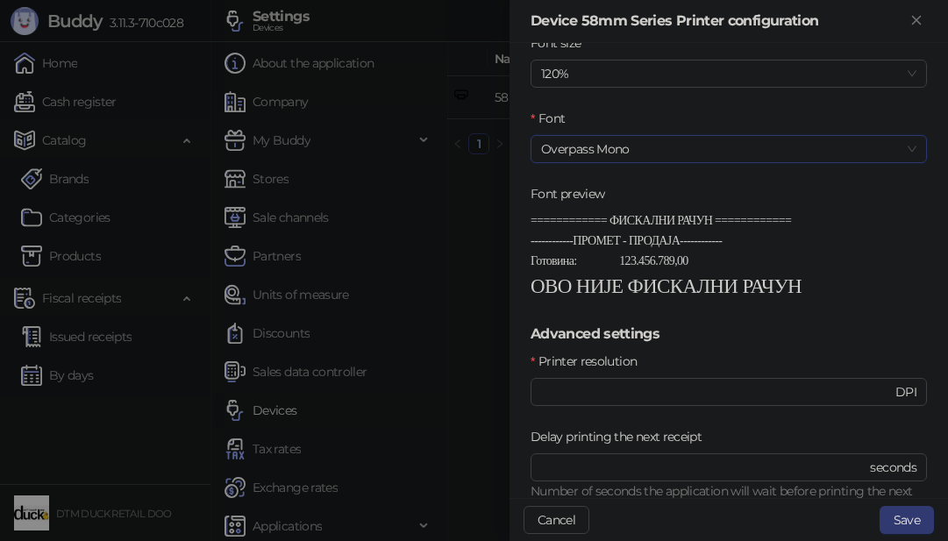
click at [679, 150] on span "Overpass Mono" at bounding box center [728, 149] width 375 height 26
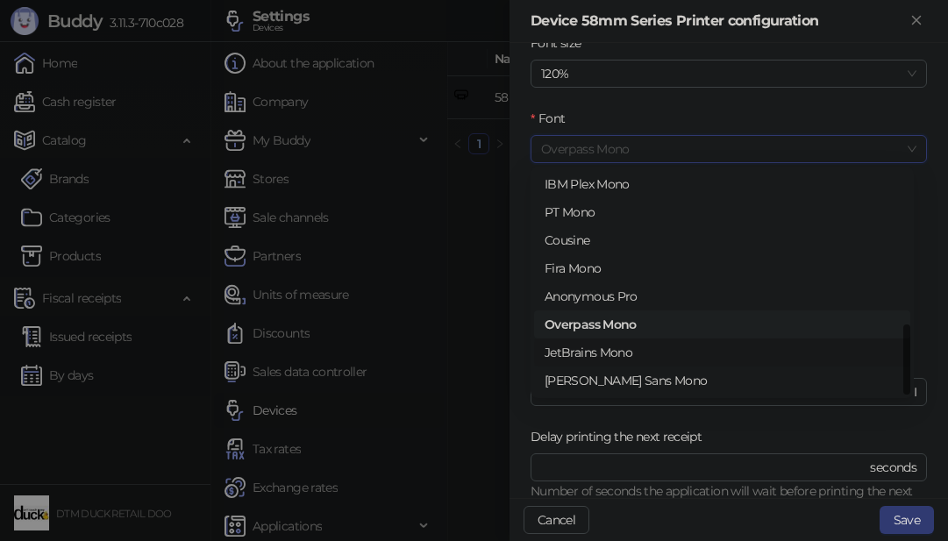
click at [601, 353] on div "JetBrains Mono" at bounding box center [721, 352] width 355 height 19
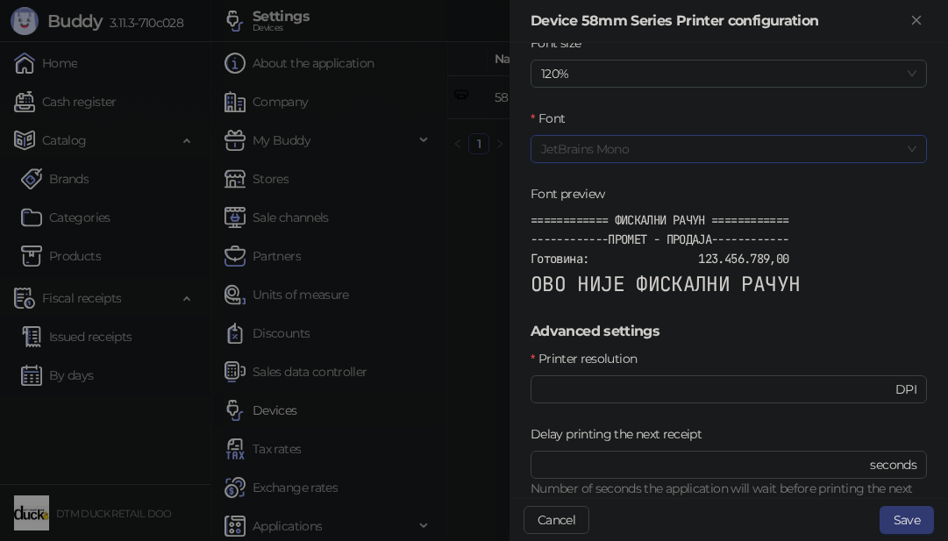
click at [732, 146] on span "JetBrains Mono" at bounding box center [728, 149] width 375 height 26
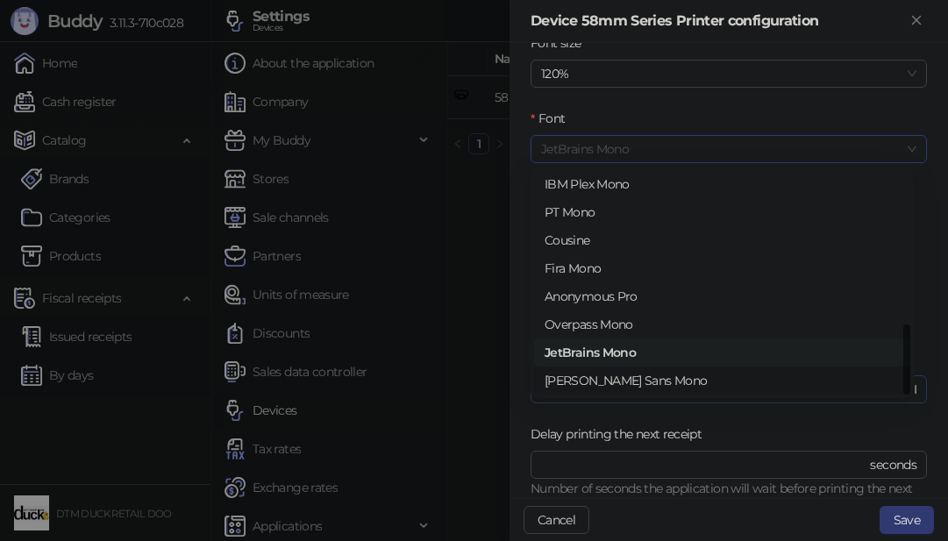
click at [638, 380] on div "Noto Sans Mono" at bounding box center [721, 380] width 355 height 19
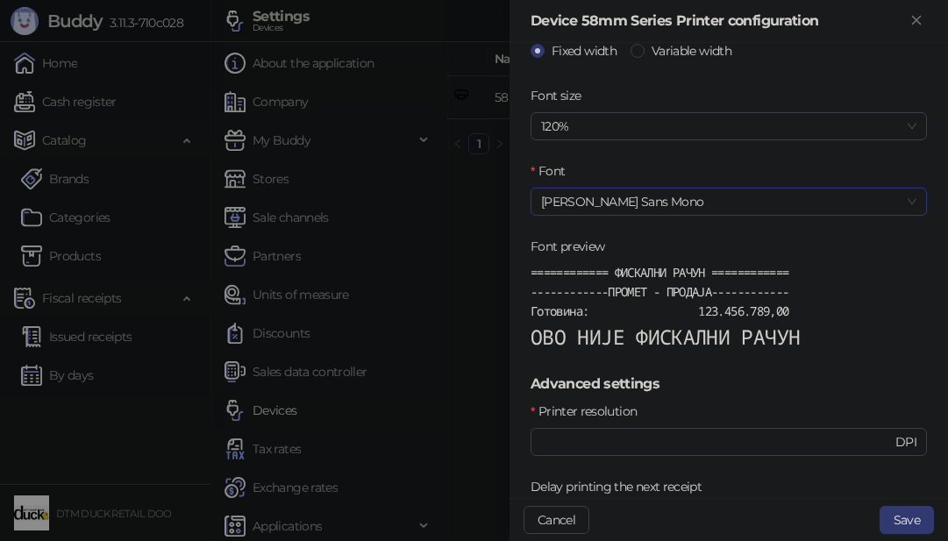
scroll to position [415, 0]
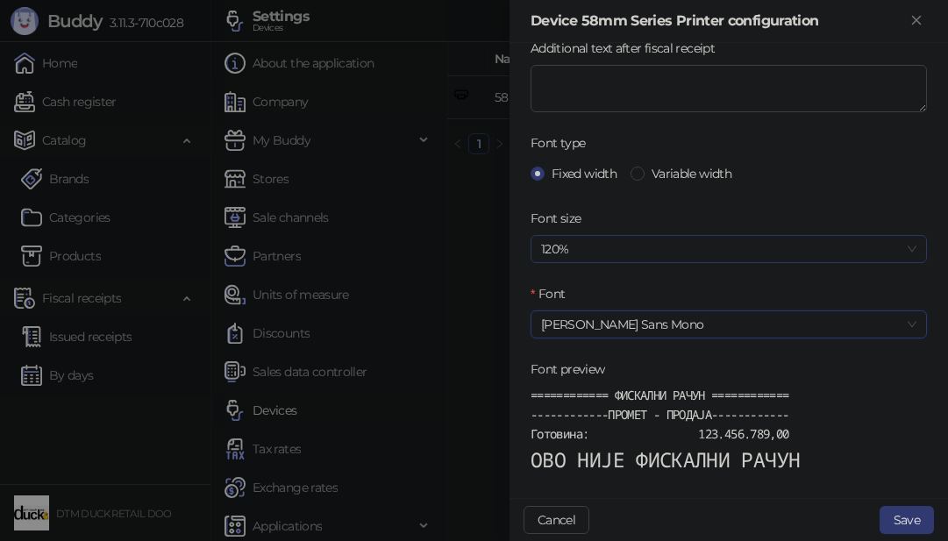
click at [667, 238] on span "120%" at bounding box center [728, 249] width 375 height 26
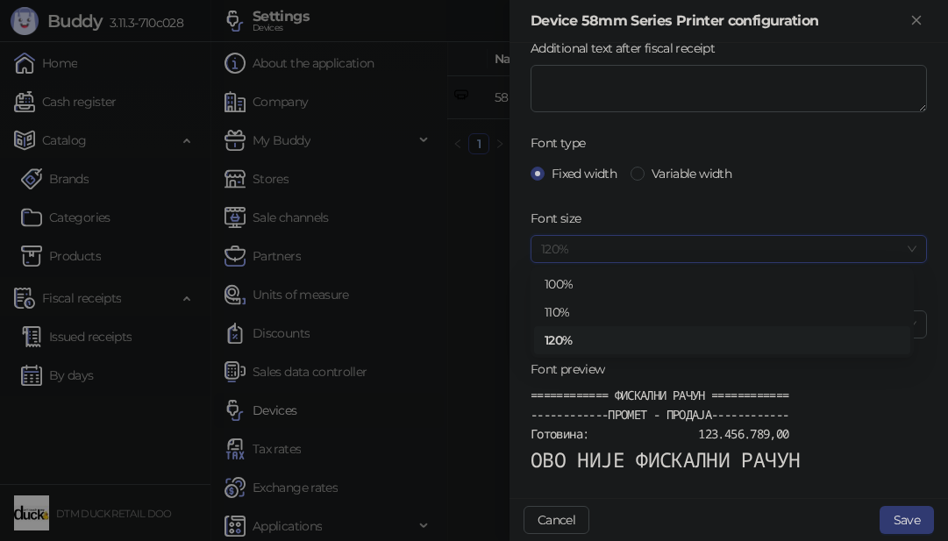
click at [635, 338] on div "120%" at bounding box center [721, 339] width 355 height 19
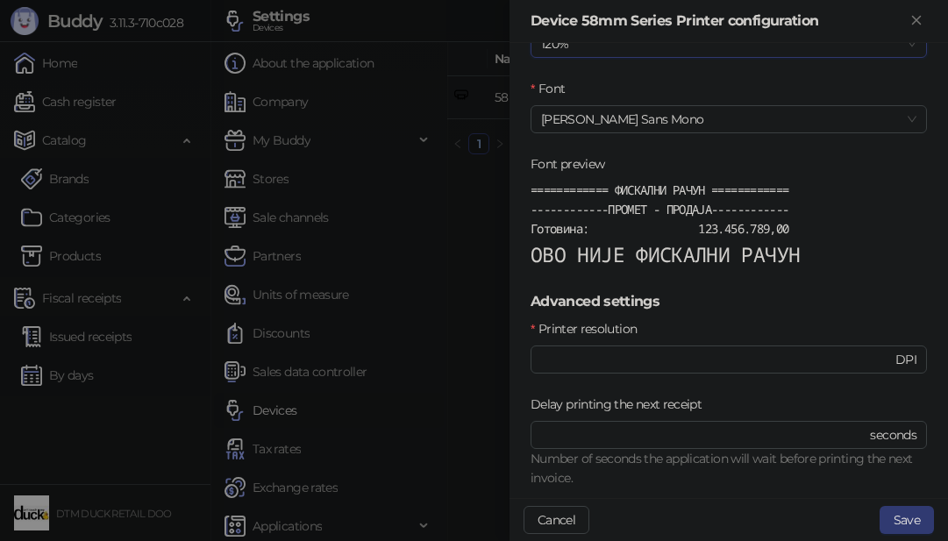
scroll to position [590, 0]
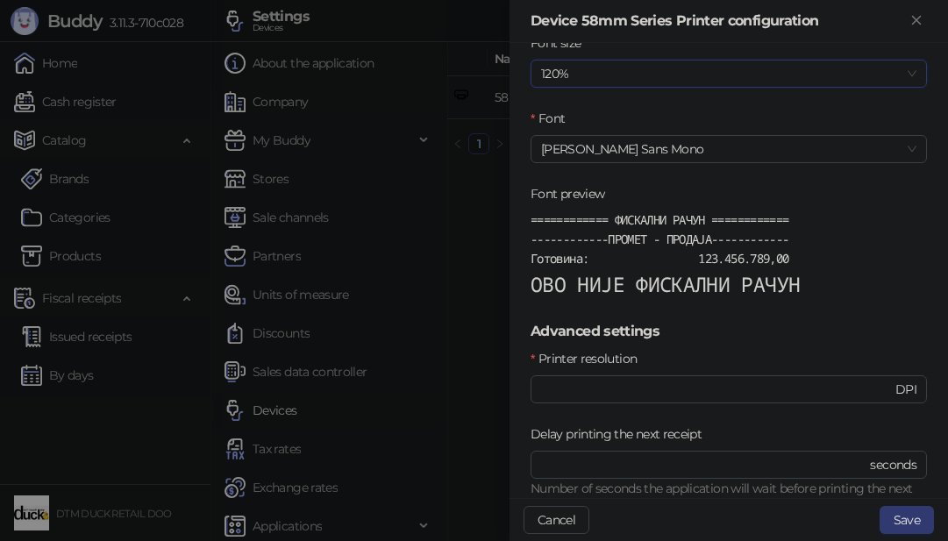
click at [650, 245] on span "============ ФИСКАЛНИ РАЧУН ============ ------------ПРОМЕТ - ПРОДАЈА----------…" at bounding box center [664, 253] width 269 height 84
click at [660, 217] on span "============ ФИСКАЛНИ РАЧУН ============ ------------ПРОМЕТ - ПРОДАЈА----------…" at bounding box center [664, 253] width 269 height 84
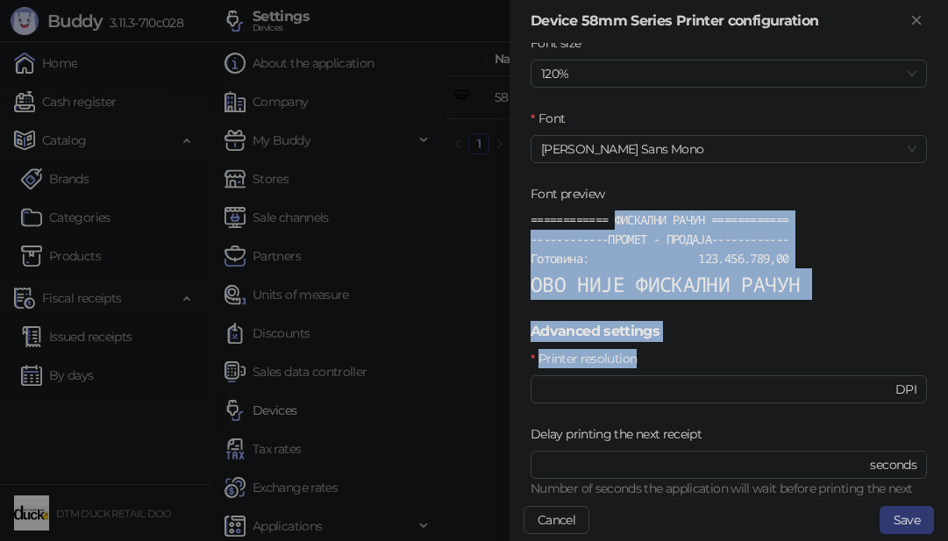
drag, startPoint x: 660, startPoint y: 217, endPoint x: 639, endPoint y: 352, distance: 136.6
click at [638, 357] on form "Basic settings Print company logo before fiscal receipt Cut paper after fiscal …" at bounding box center [728, 52] width 396 height 1157
click at [693, 252] on span "============ ФИСКАЛНИ РАЧУН ============ ------------ПРОМЕТ - ПРОДАЈА----------…" at bounding box center [664, 253] width 269 height 84
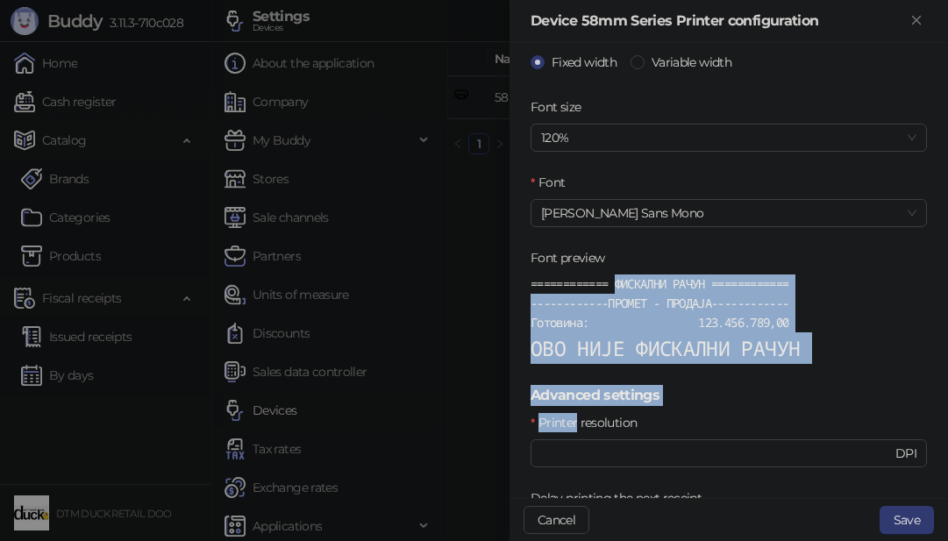
scroll to position [438, 0]
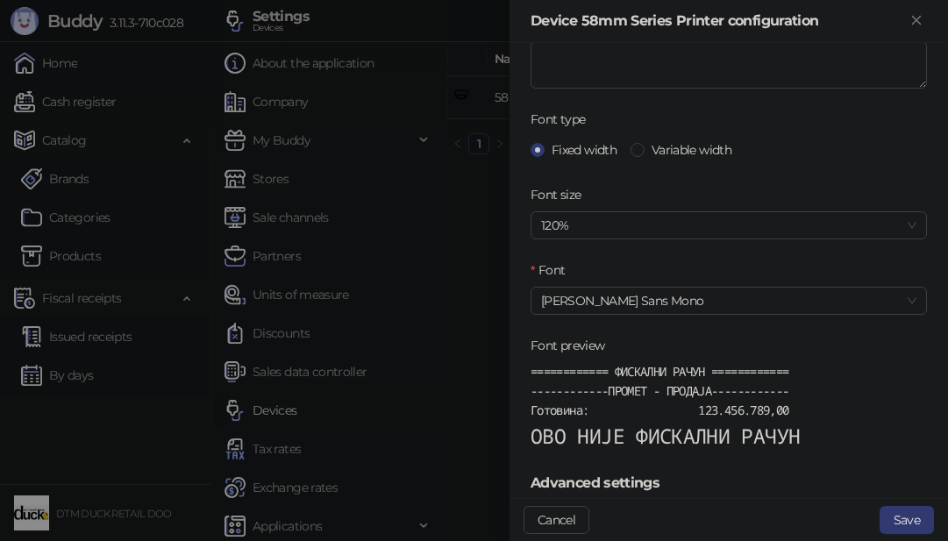
click at [707, 177] on form "Basic settings Print company logo before fiscal receipt Cut paper after fiscal …" at bounding box center [728, 204] width 396 height 1157
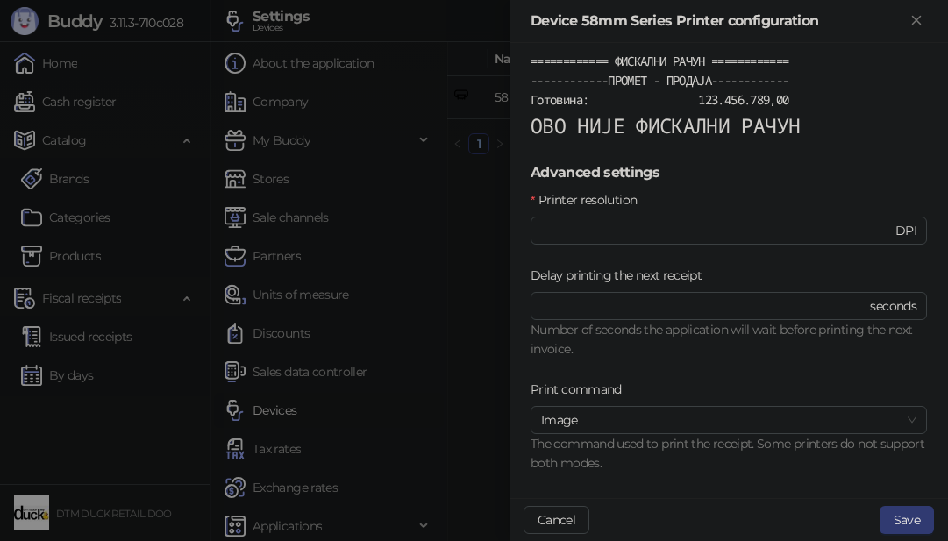
scroll to position [765, 0]
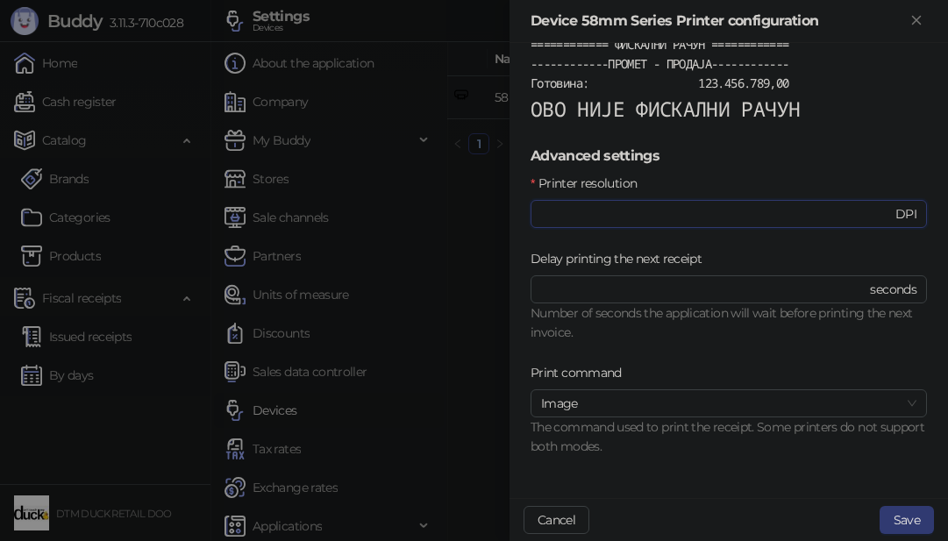
click at [600, 211] on input "***" at bounding box center [716, 213] width 351 height 19
click at [893, 516] on button "Save" at bounding box center [906, 520] width 54 height 28
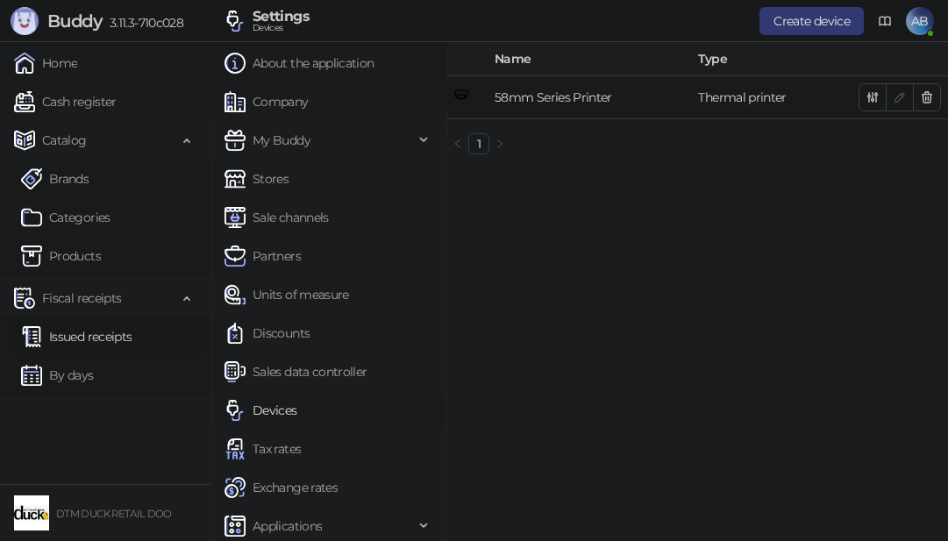
click at [57, 333] on link "Issued receipts" at bounding box center [76, 336] width 110 height 35
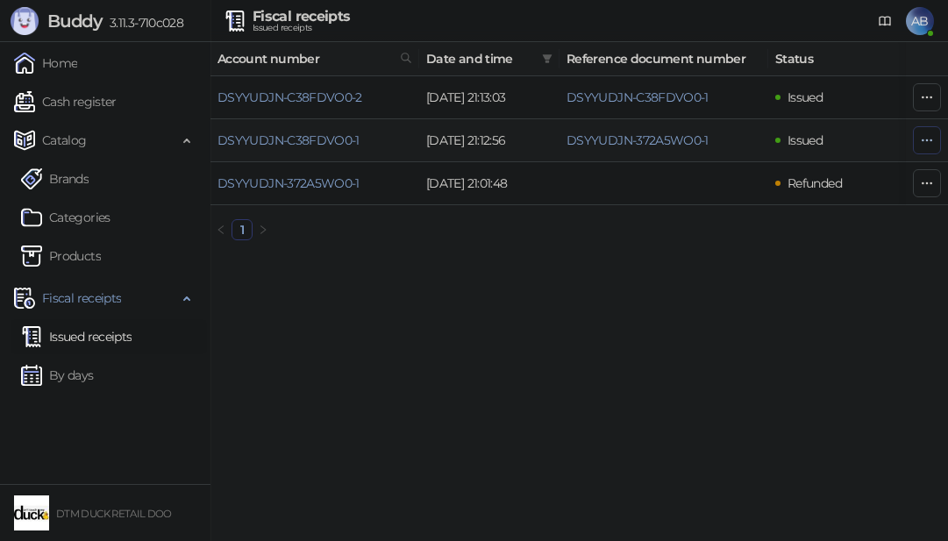
click at [926, 140] on icon "button" at bounding box center [927, 139] width 10 height 1
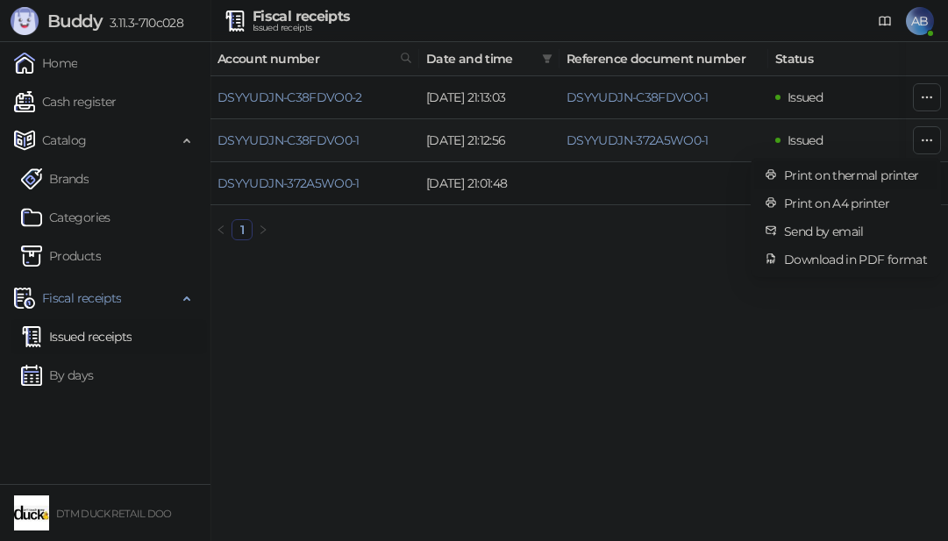
click at [903, 174] on span "Print on thermal printer" at bounding box center [855, 175] width 143 height 19
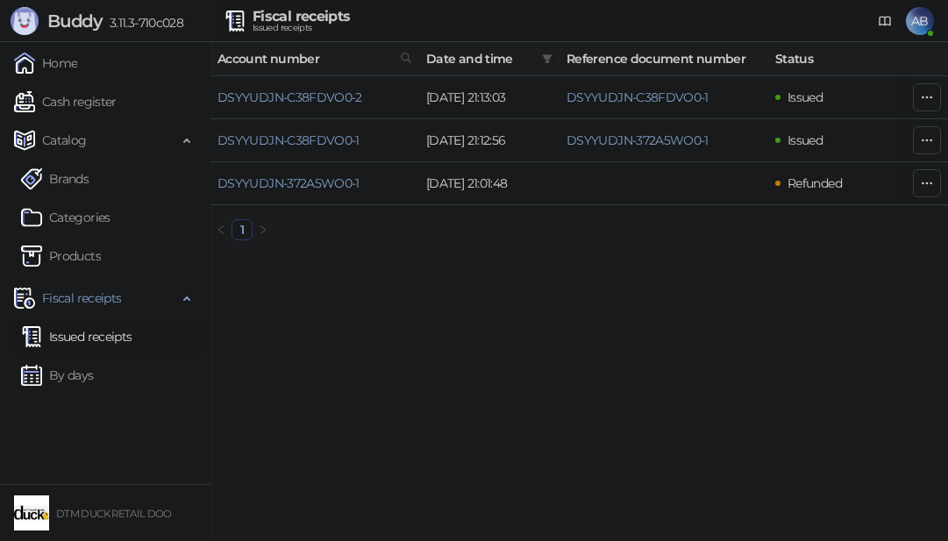
click at [916, 12] on span "AB" at bounding box center [920, 21] width 28 height 28
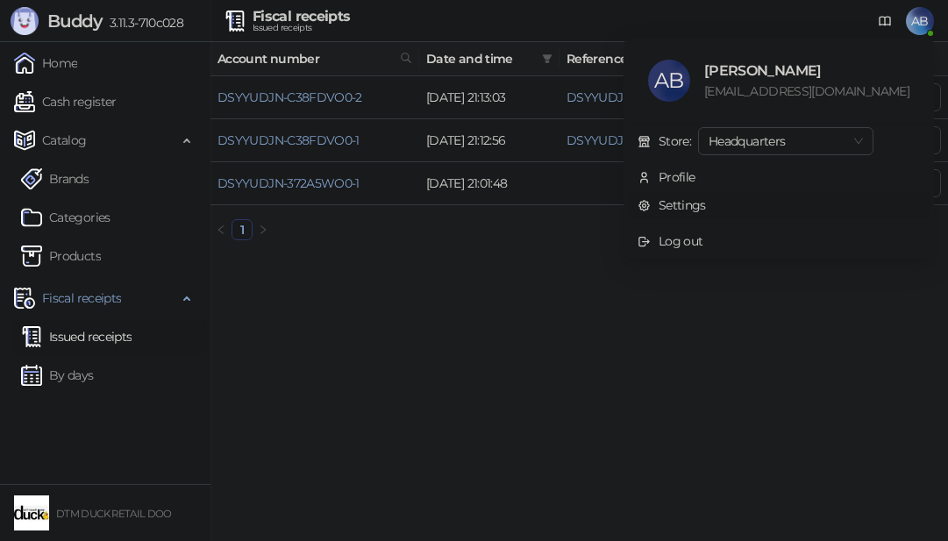
click at [706, 207] on link "Settings" at bounding box center [671, 205] width 68 height 16
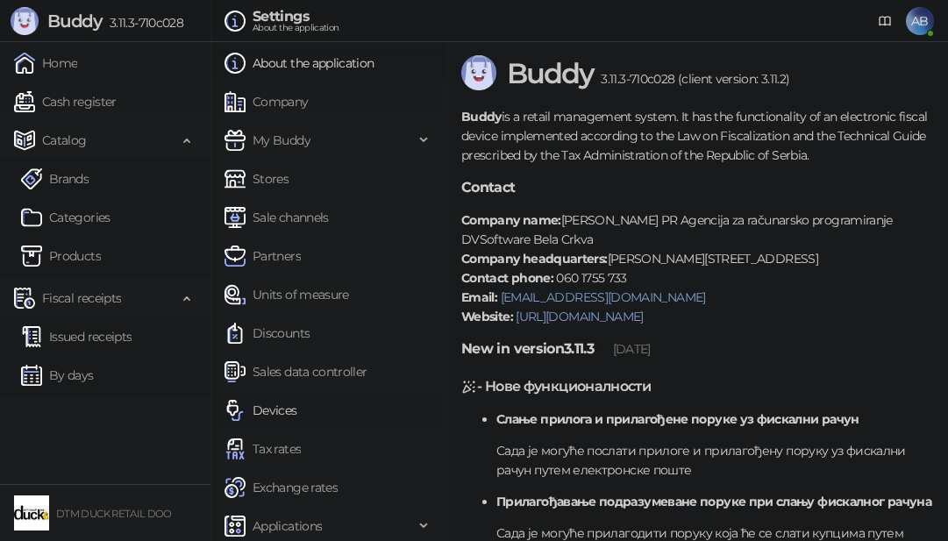
click at [281, 409] on link "Devices" at bounding box center [260, 410] width 73 height 35
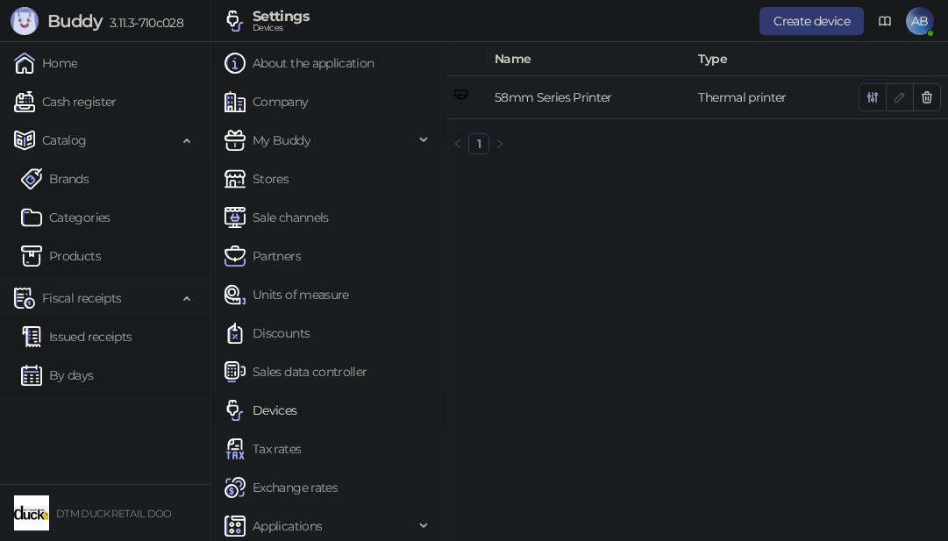
click at [871, 95] on icon "button" at bounding box center [872, 97] width 14 height 14
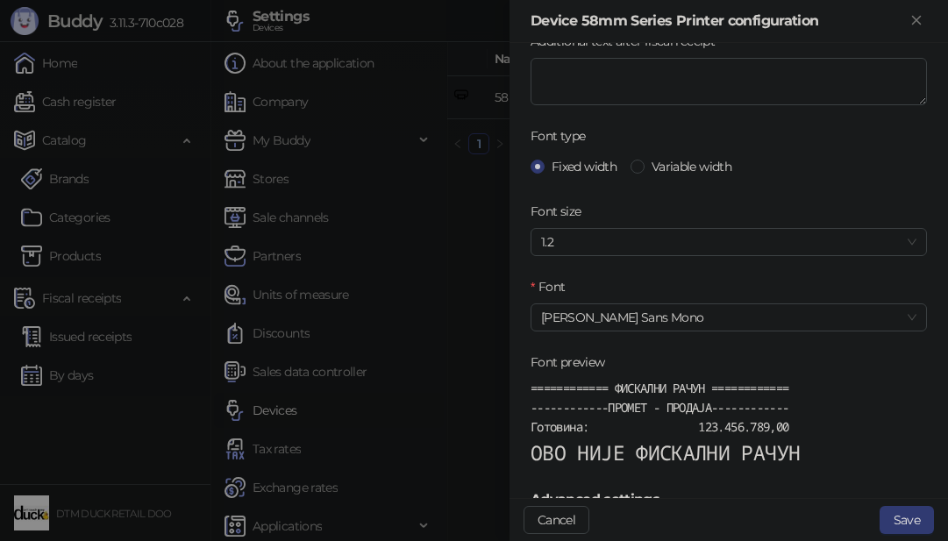
scroll to position [438, 0]
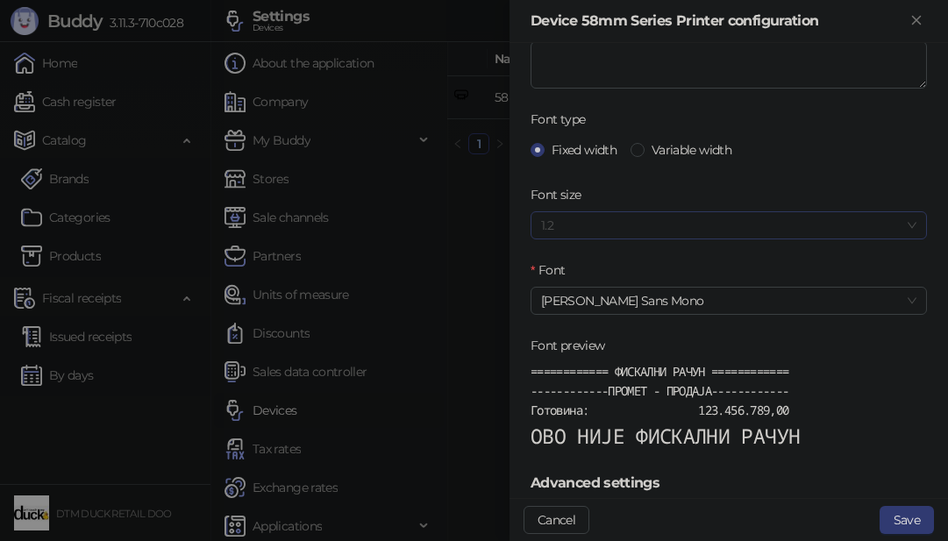
click at [651, 231] on span "1.2" at bounding box center [728, 225] width 375 height 26
click at [569, 258] on div "100%" at bounding box center [721, 260] width 355 height 19
click at [620, 301] on span "Noto Sans Mono" at bounding box center [728, 301] width 375 height 26
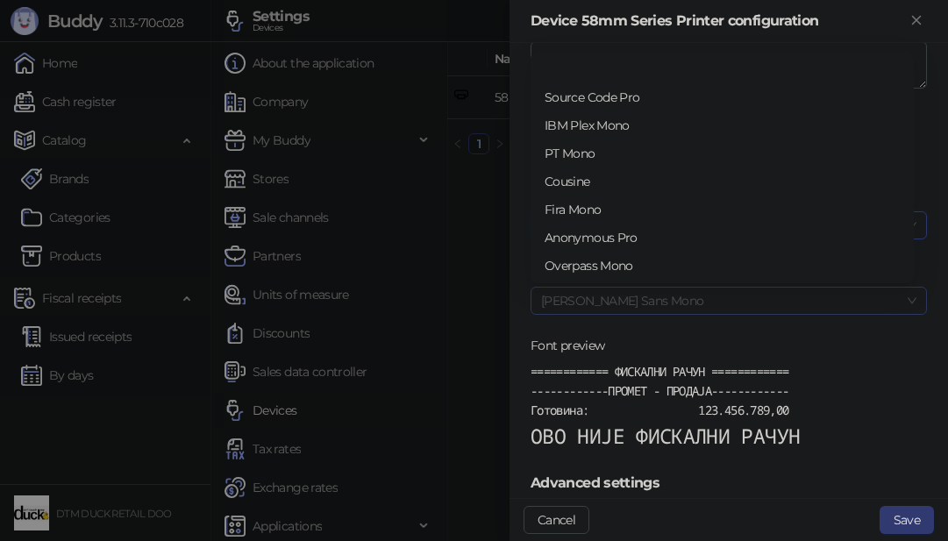
scroll to position [56, 0]
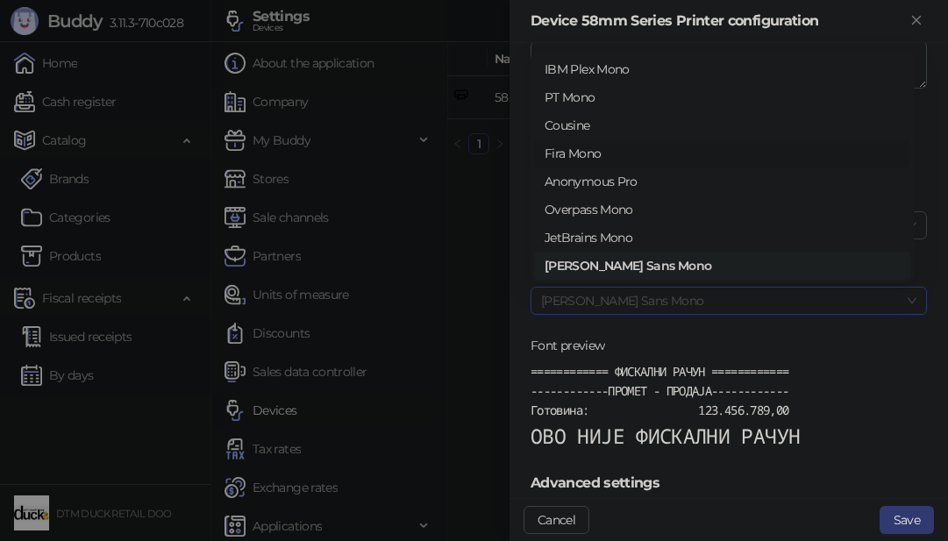
click at [598, 154] on div "Fira Mono" at bounding box center [721, 153] width 355 height 19
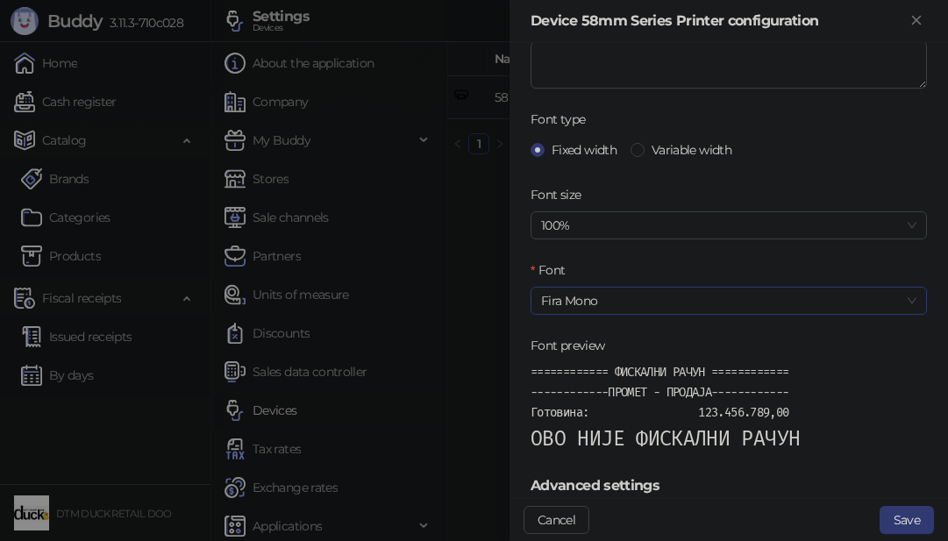
click at [587, 301] on span "Fira Mono" at bounding box center [728, 301] width 375 height 26
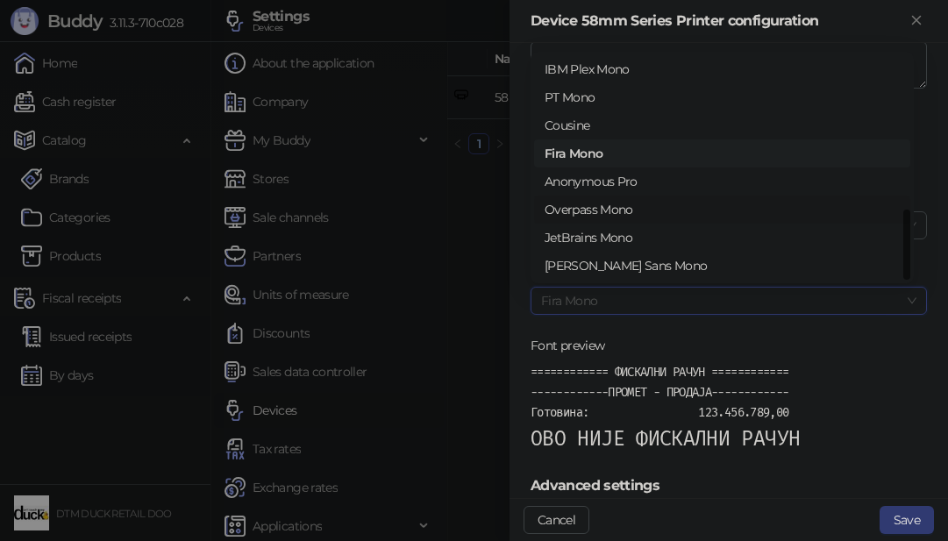
click at [589, 203] on div "Overpass Mono" at bounding box center [721, 209] width 355 height 19
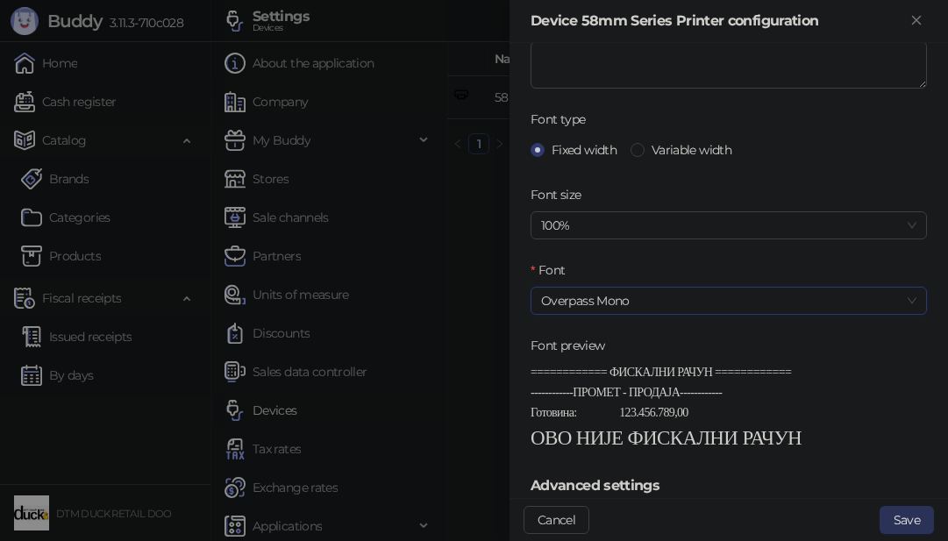
click at [894, 522] on button "Save" at bounding box center [906, 520] width 54 height 28
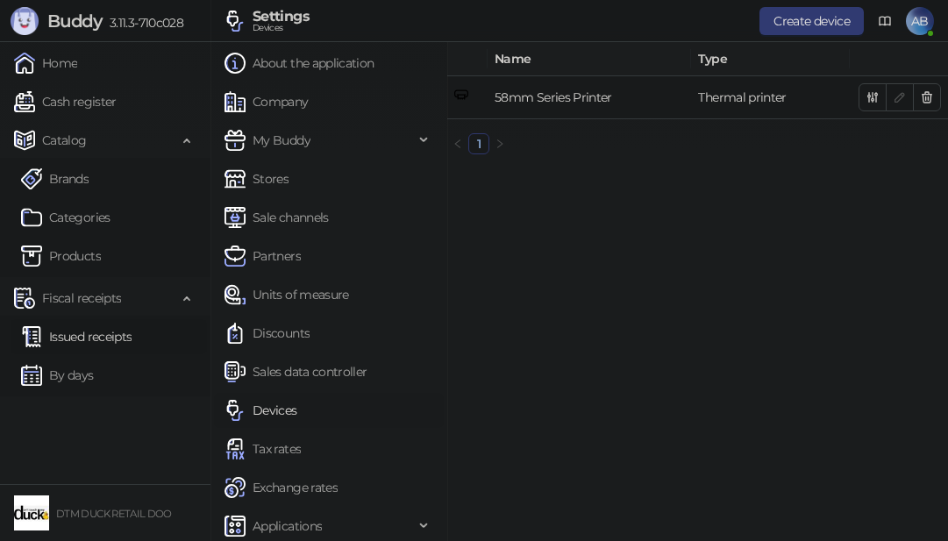
click at [92, 343] on link "Issued receipts" at bounding box center [76, 336] width 110 height 35
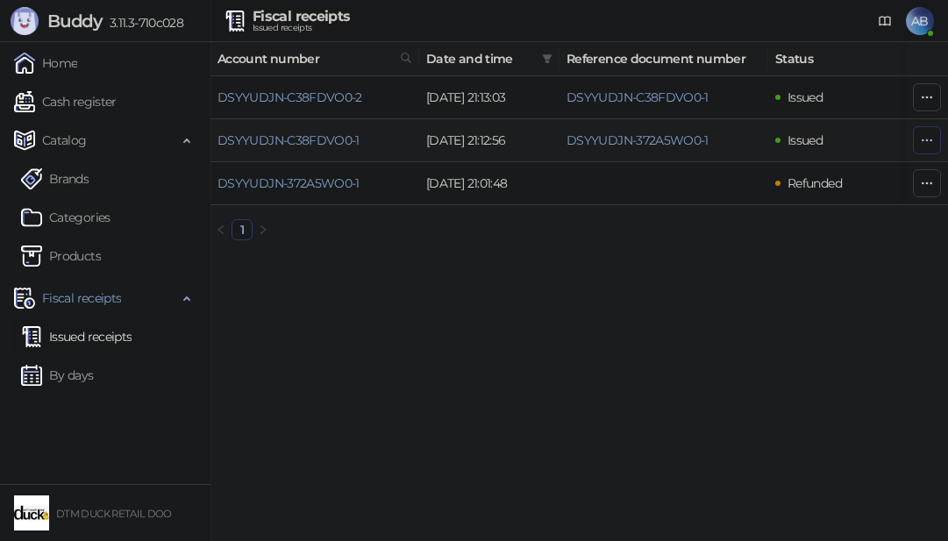
click at [927, 137] on icon "button" at bounding box center [927, 140] width 14 height 14
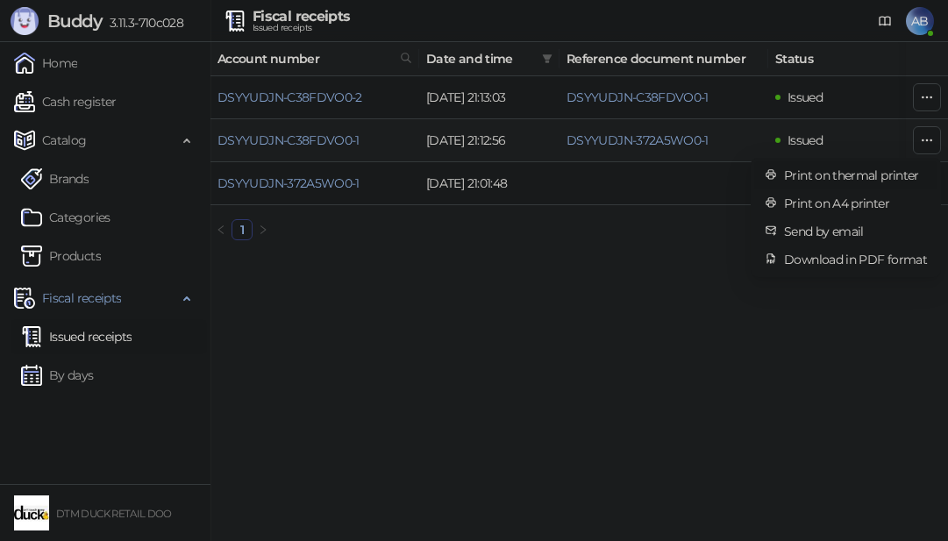
click at [867, 173] on span "Print on thermal printer" at bounding box center [855, 175] width 143 height 19
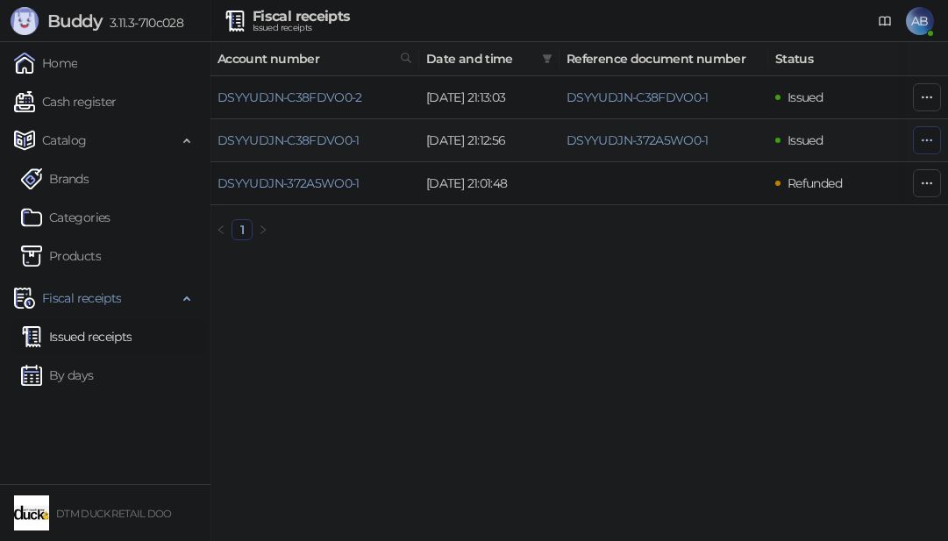
click at [920, 134] on icon "button" at bounding box center [927, 140] width 14 height 14
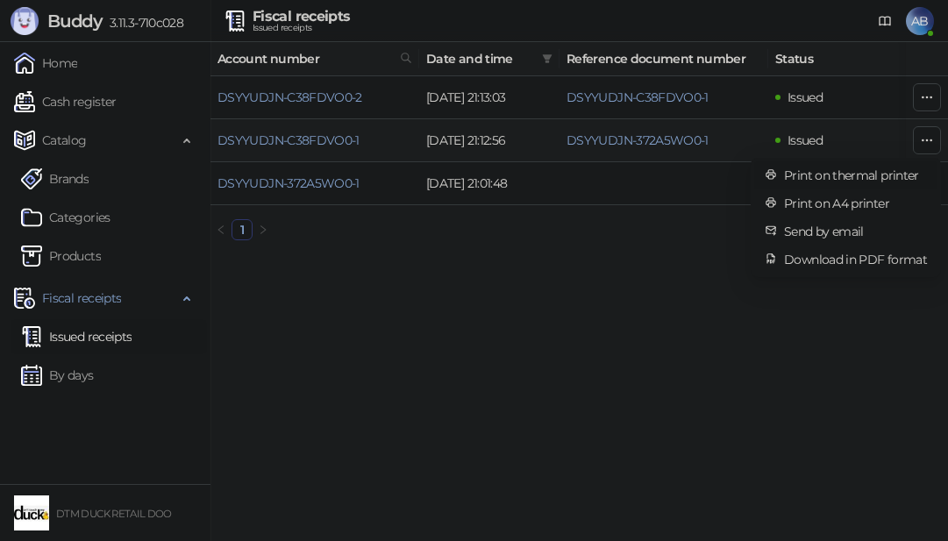
click at [895, 170] on span "Print on thermal printer" at bounding box center [855, 175] width 143 height 19
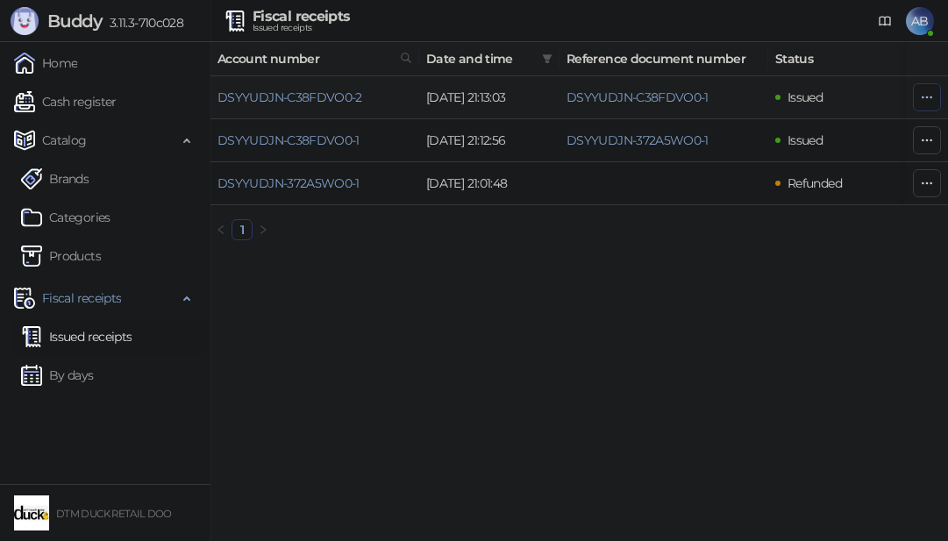
click at [925, 93] on icon "button" at bounding box center [927, 97] width 14 height 14
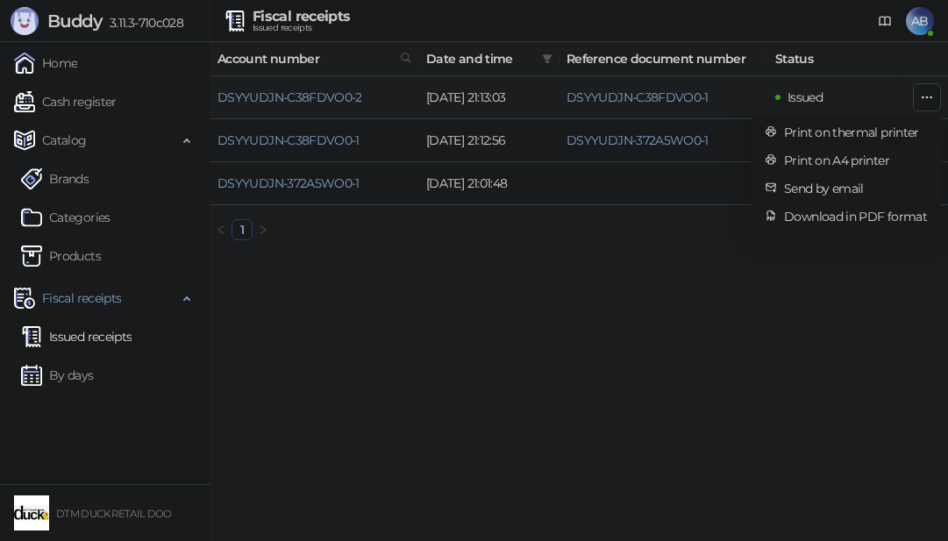
click at [865, 127] on span "Print on thermal printer" at bounding box center [855, 132] width 143 height 19
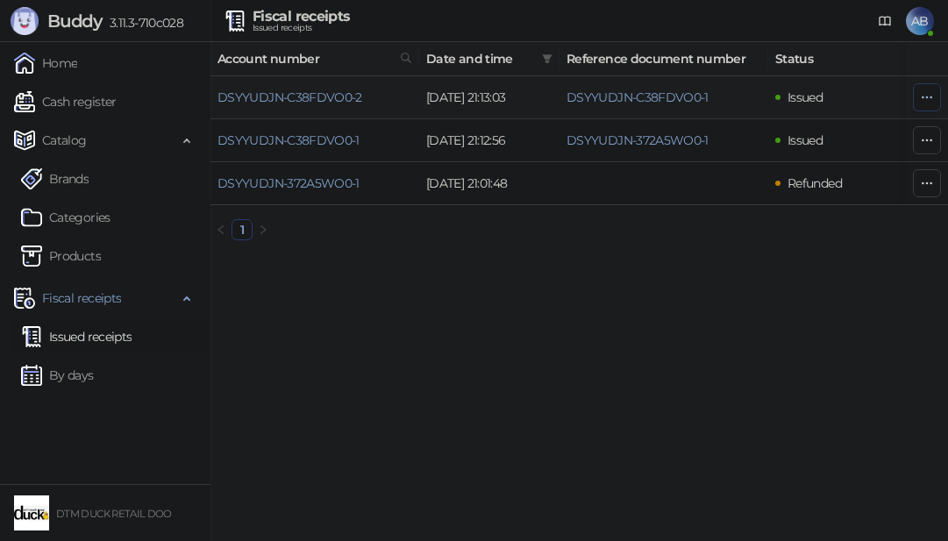
click at [929, 89] on button "button" at bounding box center [927, 97] width 28 height 28
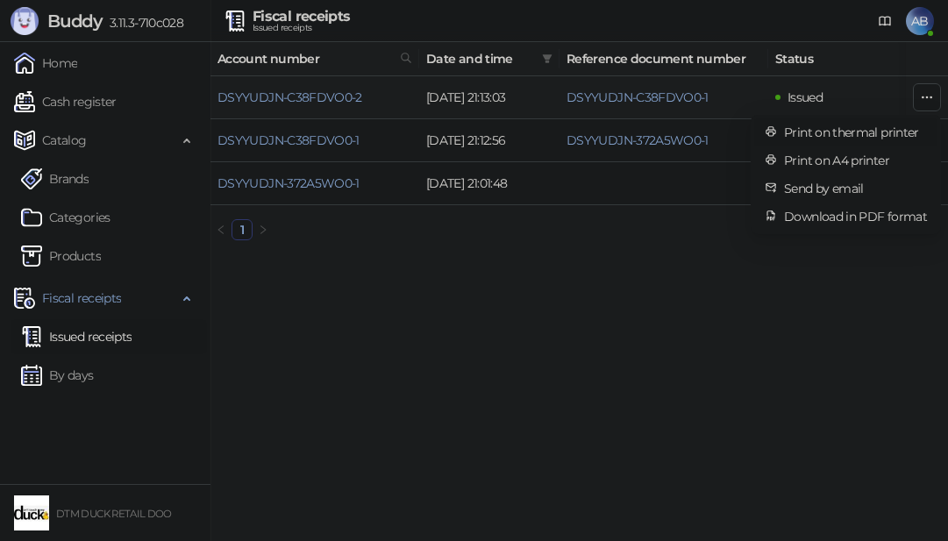
click at [856, 132] on span "Print on thermal printer" at bounding box center [855, 132] width 143 height 19
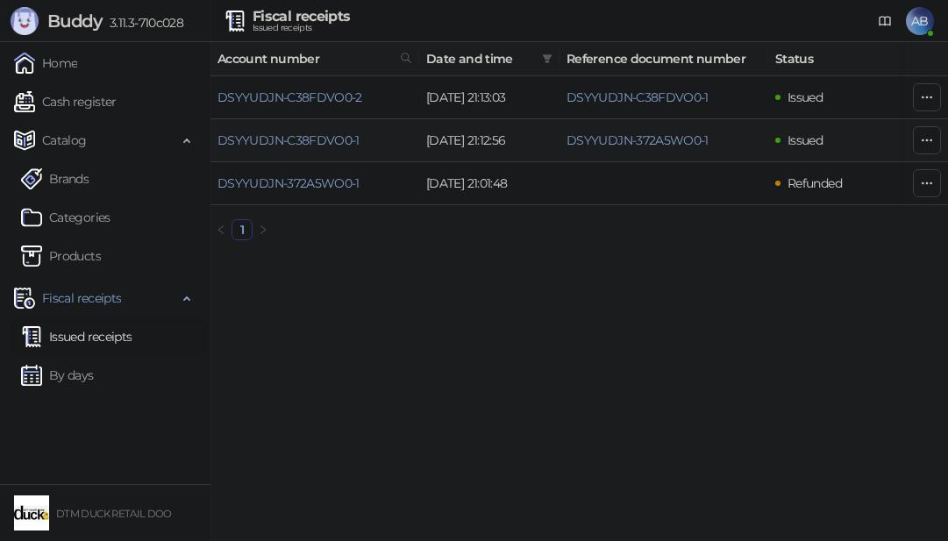
click at [736, 136] on td "DSYYUDJN-372A5WO0-1" at bounding box center [663, 140] width 209 height 43
click at [707, 145] on td "DSYYUDJN-372A5WO0-1" at bounding box center [663, 140] width 209 height 43
click at [921, 127] on button "button" at bounding box center [927, 140] width 28 height 28
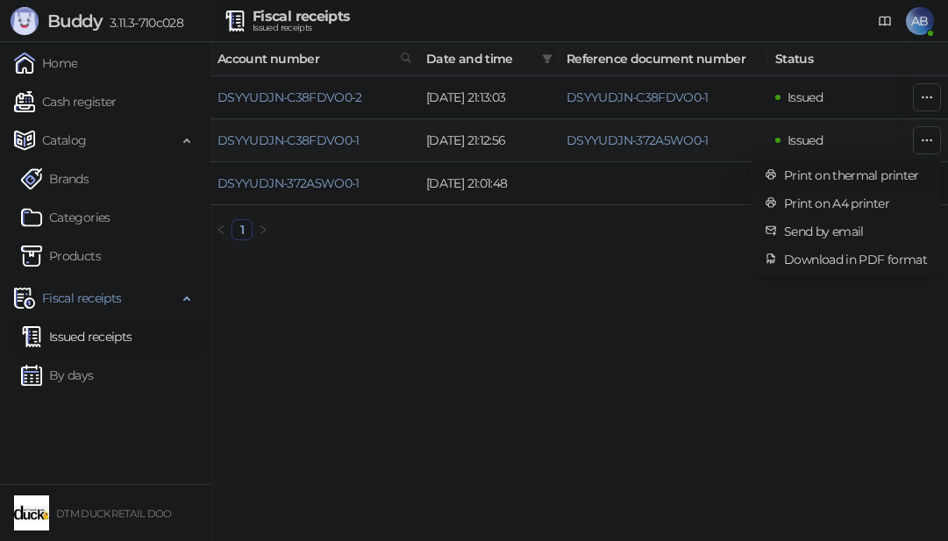
click at [846, 173] on span "Print on thermal printer" at bounding box center [855, 175] width 143 height 19
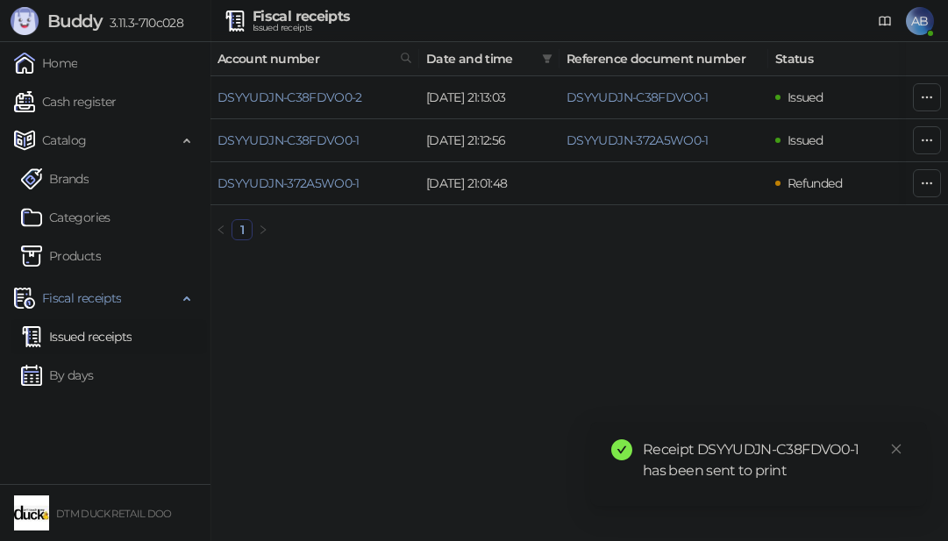
click at [779, 453] on div "Receipt DSYYUDJN-C38FDVO0-1 has been sent to print" at bounding box center [774, 460] width 263 height 42
click at [739, 480] on div "Receipt DSYYUDJN-C38FDVO0-1 has been sent to print" at bounding box center [774, 460] width 263 height 42
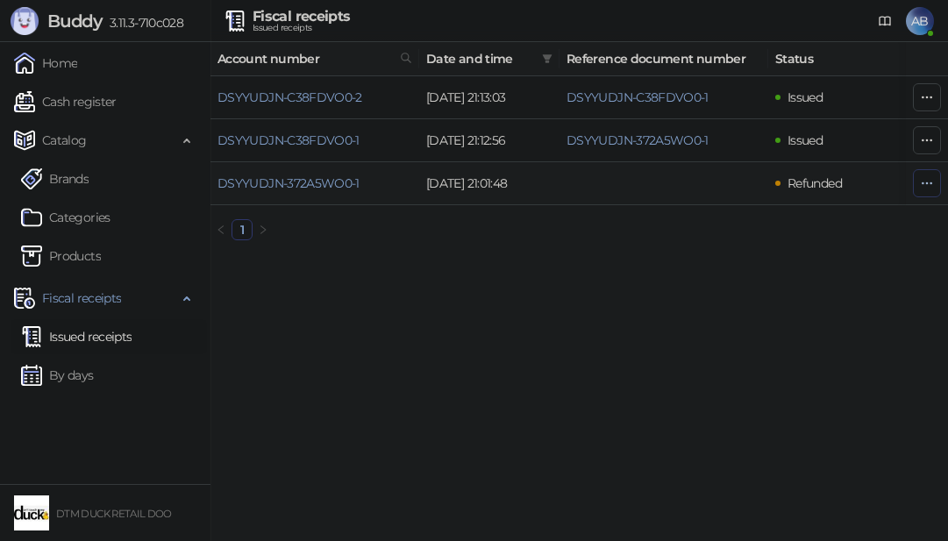
click at [924, 176] on icon "button" at bounding box center [927, 183] width 14 height 14
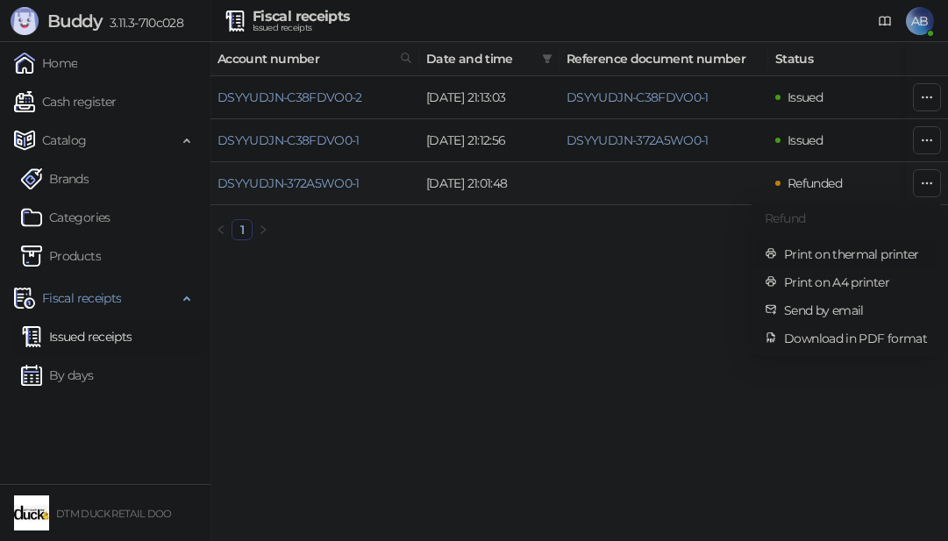
click at [831, 253] on span "Print on thermal printer" at bounding box center [855, 254] width 143 height 19
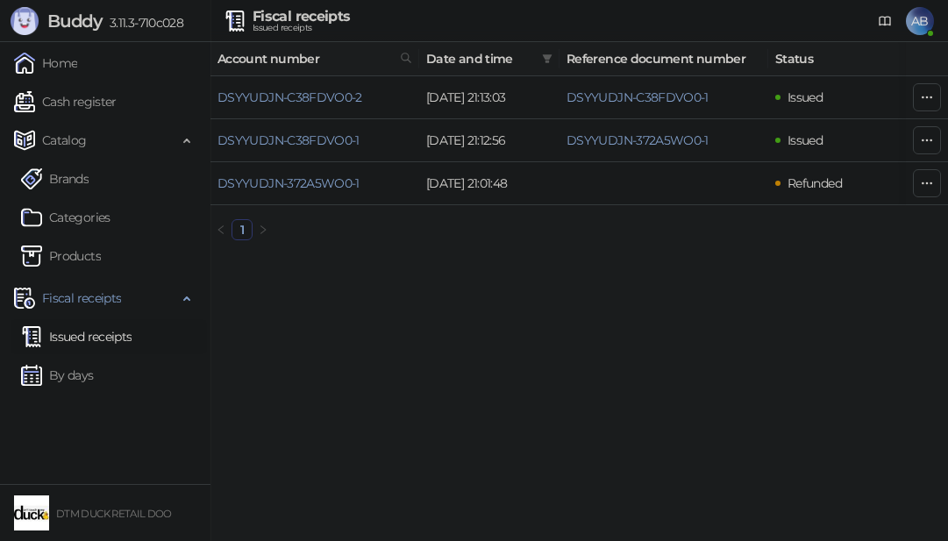
click at [111, 458] on ul "Home Cash register Catalog Brands Categories Products Fiscal receipts Issued re…" at bounding box center [105, 263] width 210 height 442
click at [920, 18] on span "AB" at bounding box center [920, 21] width 28 height 28
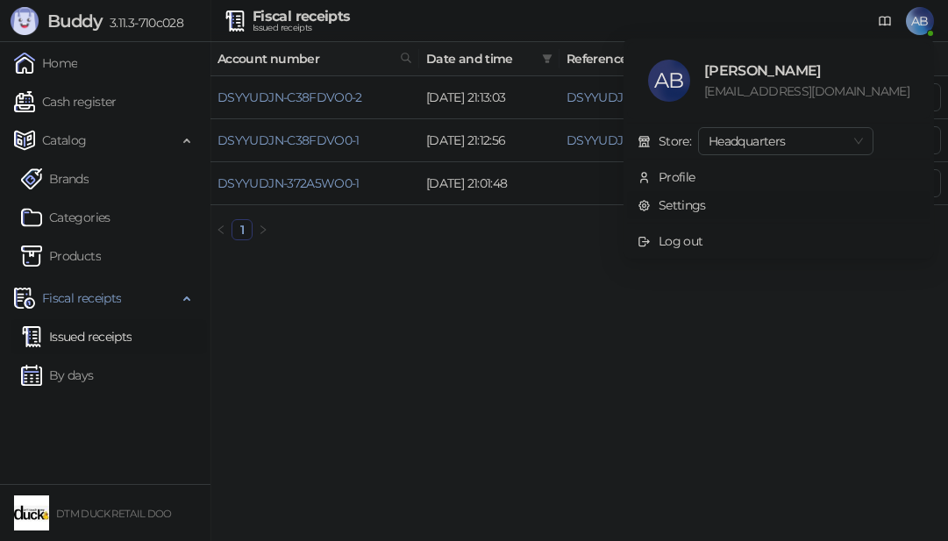
click at [706, 209] on link "Settings" at bounding box center [671, 205] width 68 height 16
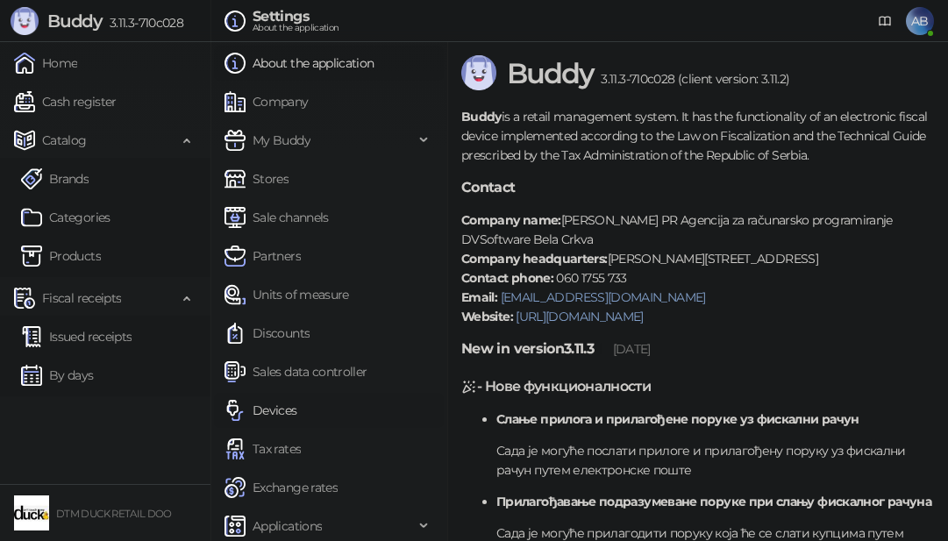
click at [264, 409] on link "Devices" at bounding box center [260, 410] width 73 height 35
click at [263, 408] on link "Devices" at bounding box center [260, 410] width 73 height 35
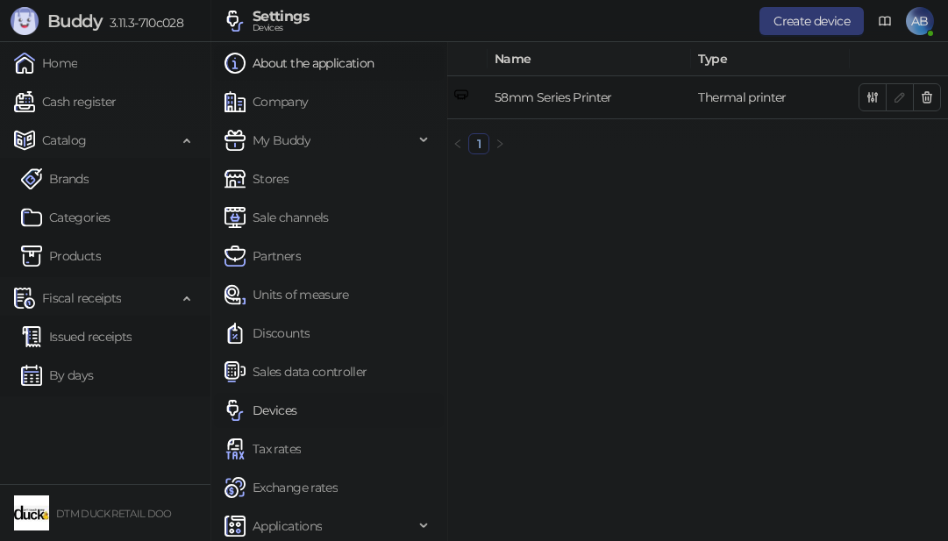
click at [263, 406] on link "Devices" at bounding box center [260, 410] width 73 height 35
click at [712, 95] on td "Thermal printer" at bounding box center [770, 97] width 159 height 43
click at [582, 95] on td "58mm Series Printer" at bounding box center [588, 97] width 203 height 43
click at [581, 95] on td "58mm Series Printer" at bounding box center [588, 97] width 203 height 43
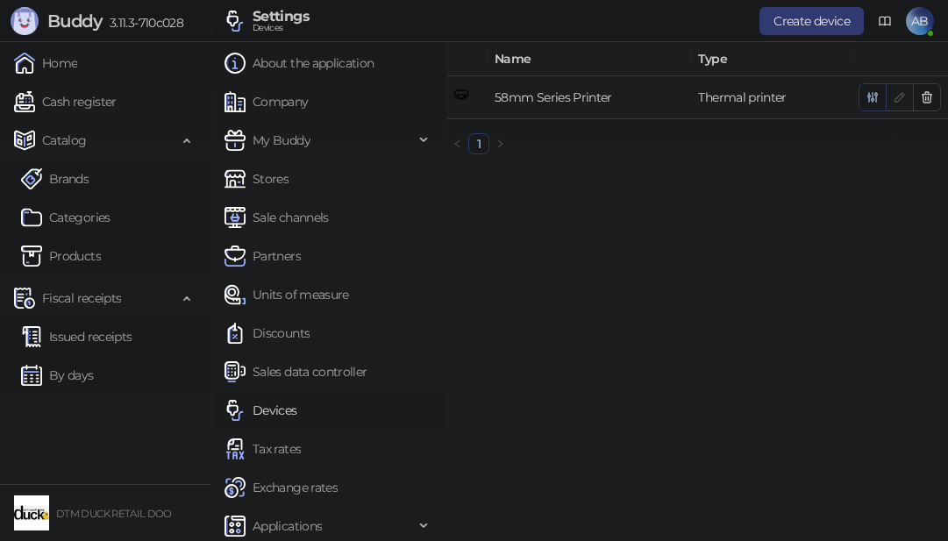
click at [868, 91] on icon "button" at bounding box center [872, 97] width 14 height 14
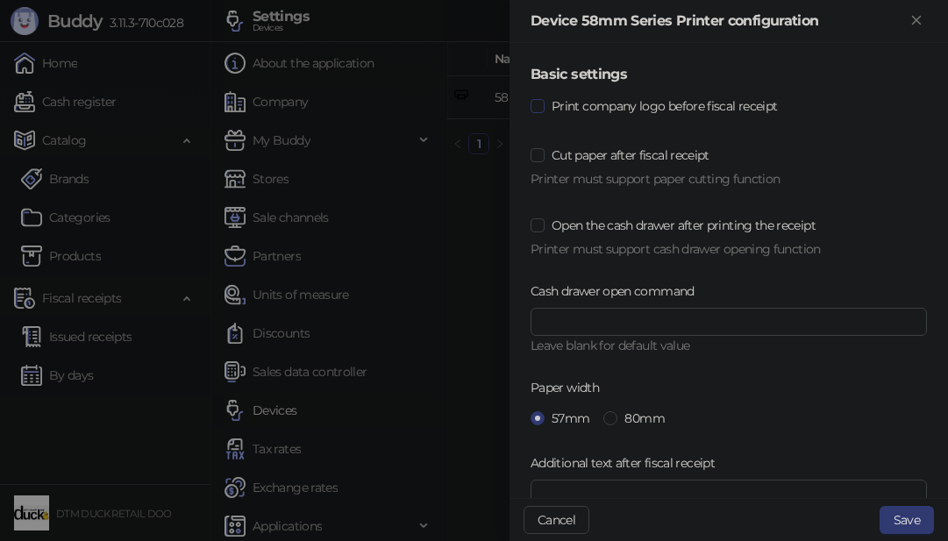
click at [702, 115] on span "Print company logo before fiscal receipt" at bounding box center [663, 105] width 239 height 19
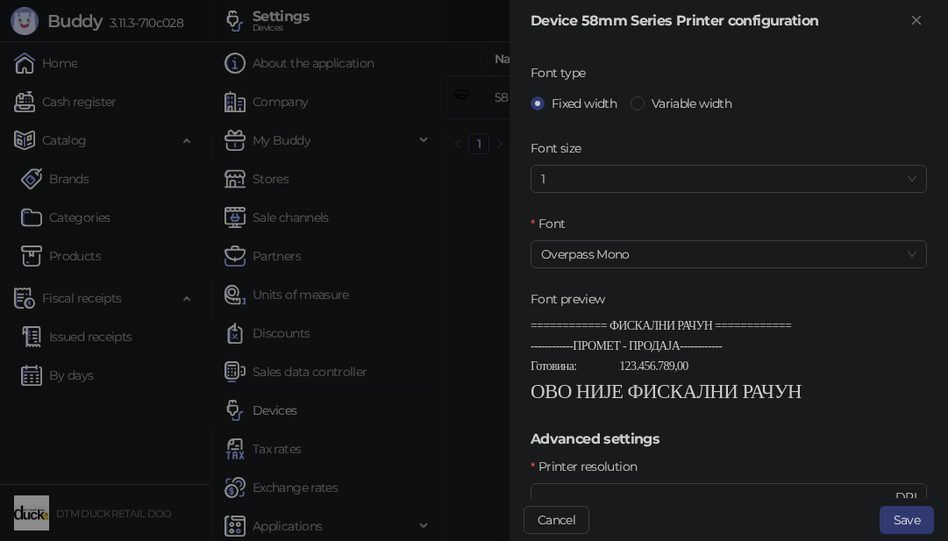
scroll to position [526, 0]
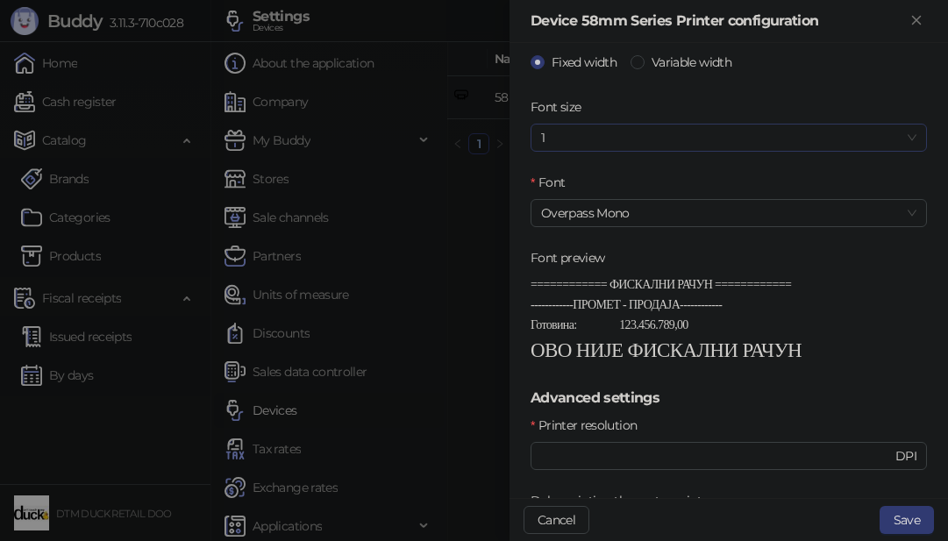
click at [628, 132] on span "1" at bounding box center [728, 137] width 375 height 26
click at [552, 205] on div "110%" at bounding box center [721, 200] width 355 height 19
click at [712, 209] on span "Overpass Mono" at bounding box center [728, 213] width 375 height 26
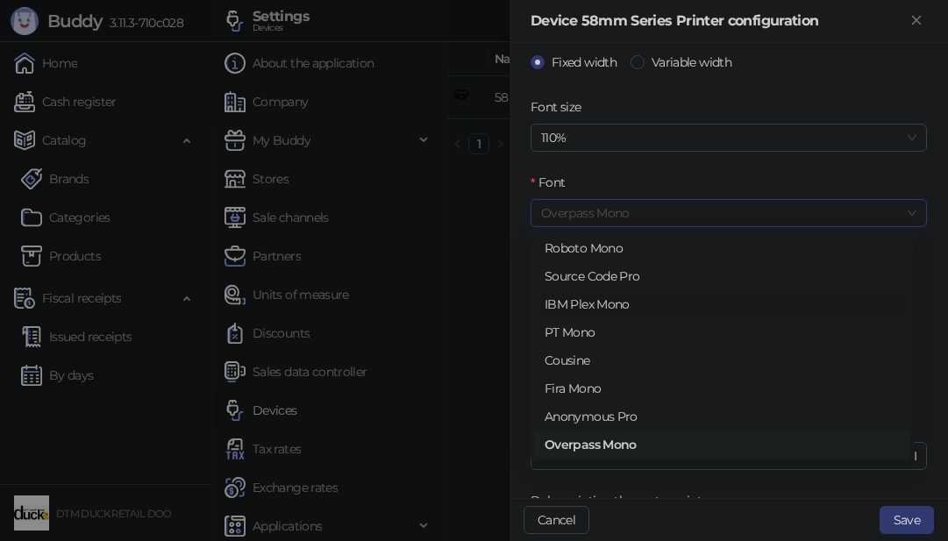
click at [587, 306] on div "IBM Plex Mono" at bounding box center [721, 304] width 355 height 19
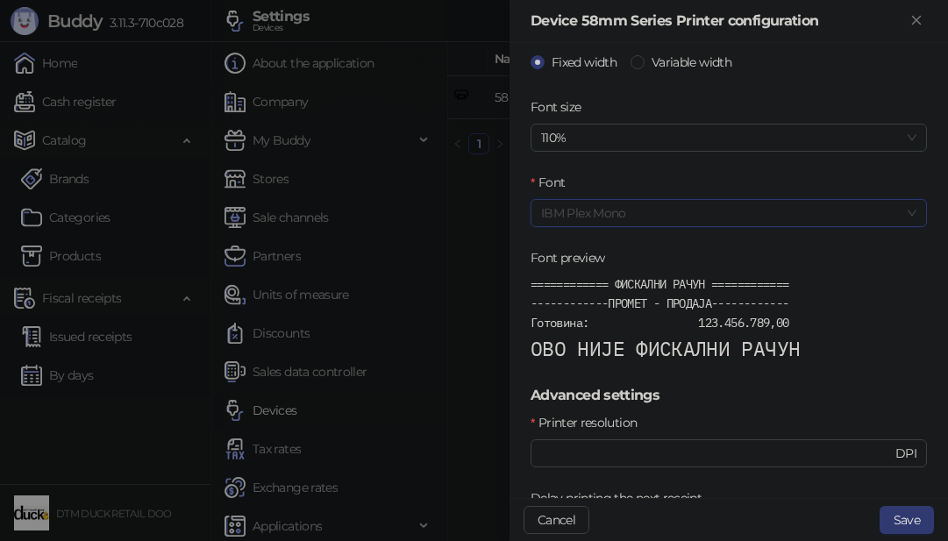
click at [587, 210] on span "IBM Plex Mono" at bounding box center [728, 213] width 375 height 26
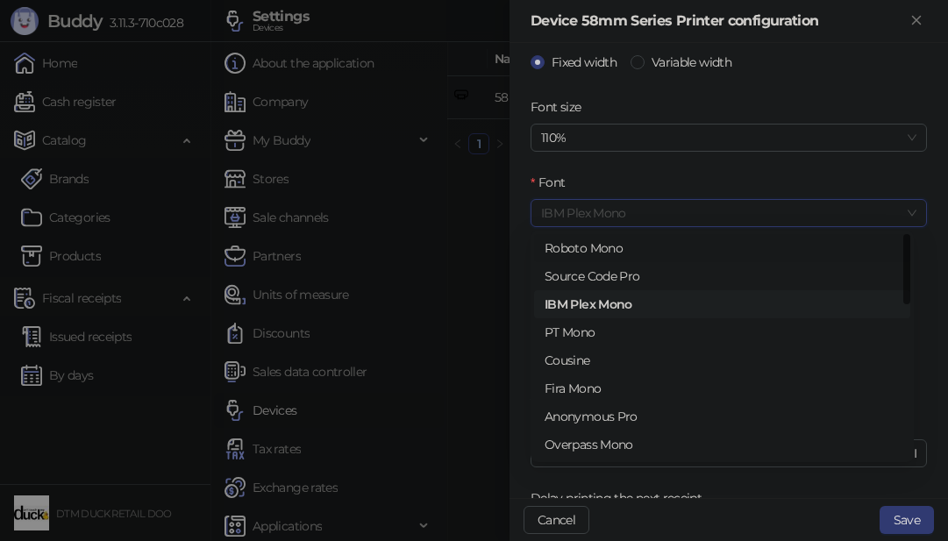
click at [586, 245] on div "Roboto Mono" at bounding box center [721, 247] width 355 height 19
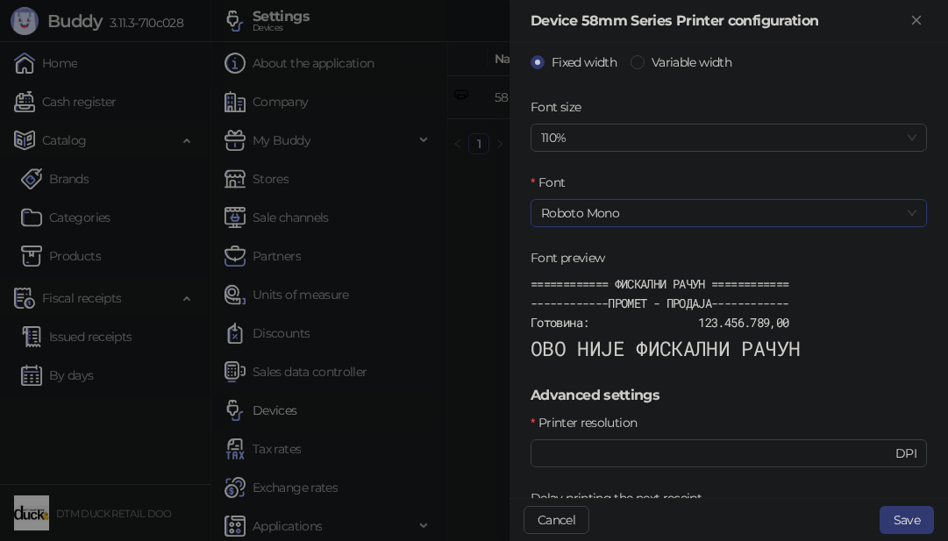
click at [597, 213] on span "Roboto Mono" at bounding box center [728, 213] width 375 height 26
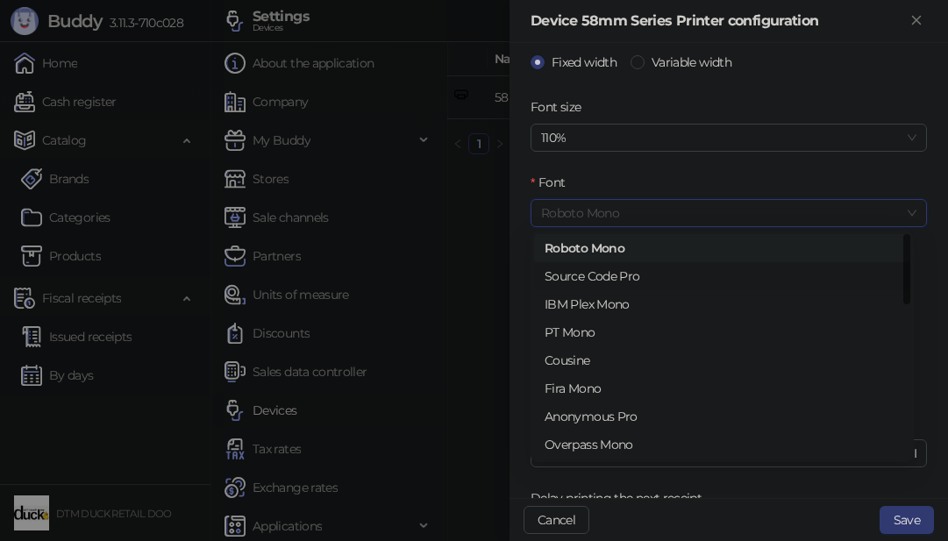
click at [599, 281] on div "Source Code Pro" at bounding box center [721, 276] width 355 height 19
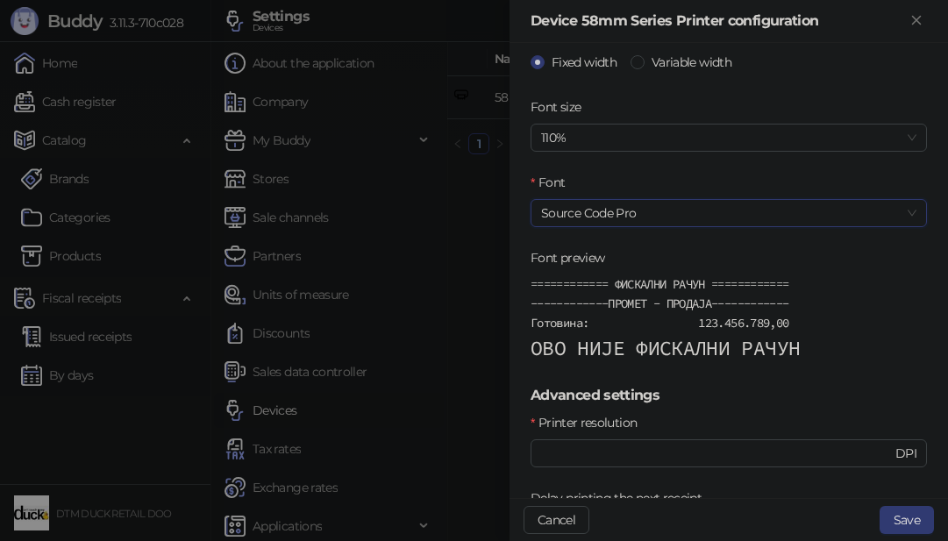
click at [600, 212] on span "Source Code Pro" at bounding box center [728, 213] width 375 height 26
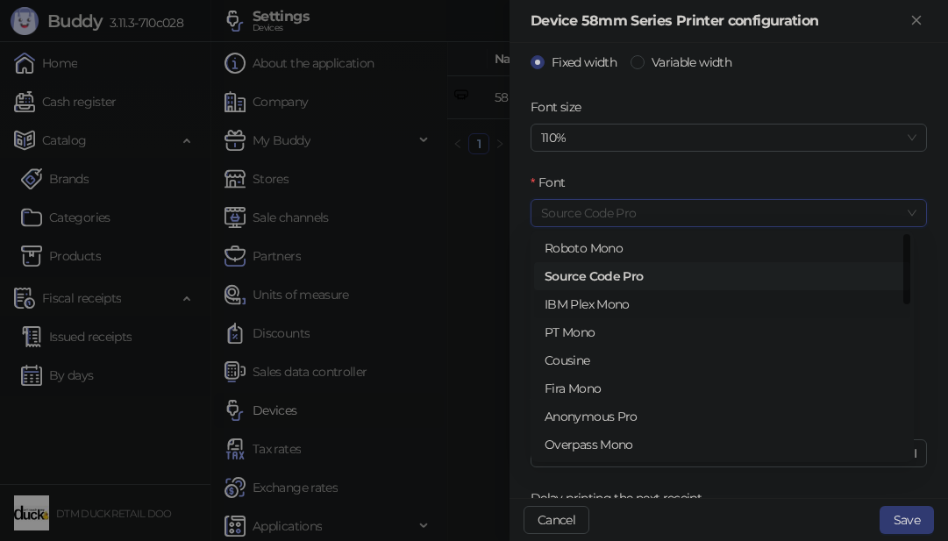
click at [590, 299] on div "IBM Plex Mono" at bounding box center [721, 304] width 355 height 19
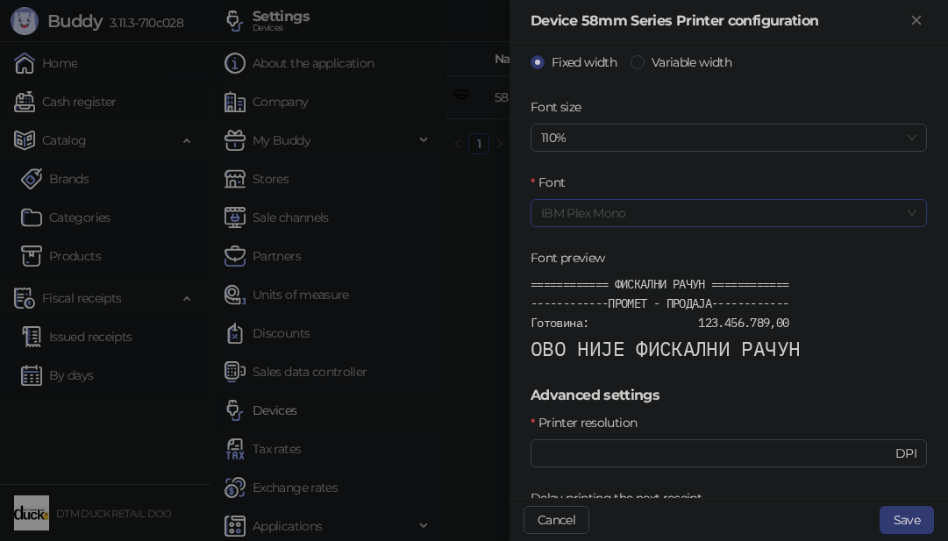
click at [608, 208] on span "IBM Plex Mono" at bounding box center [728, 213] width 375 height 26
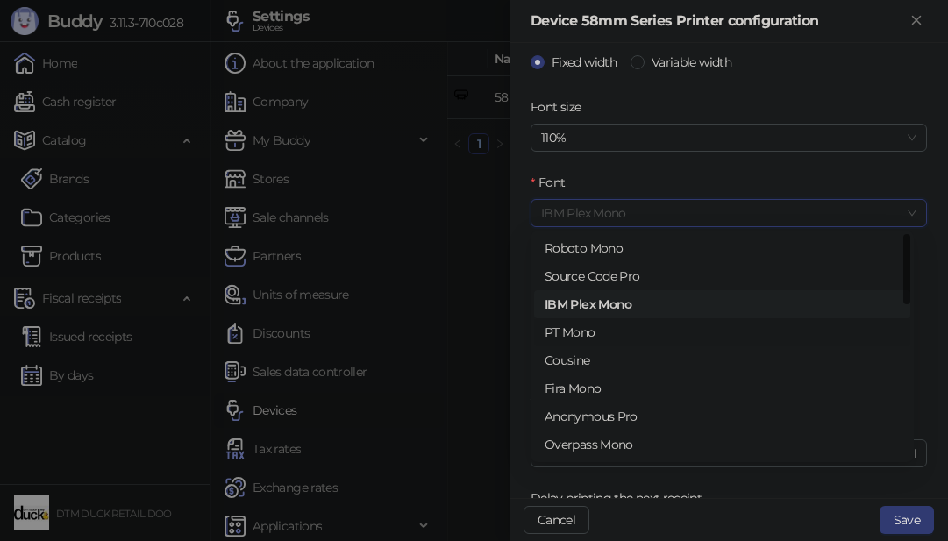
click at [588, 333] on div "PT Mono" at bounding box center [721, 332] width 355 height 19
click at [613, 208] on span "PT Mono" at bounding box center [728, 213] width 375 height 26
click at [576, 359] on div "Cousine" at bounding box center [721, 360] width 355 height 19
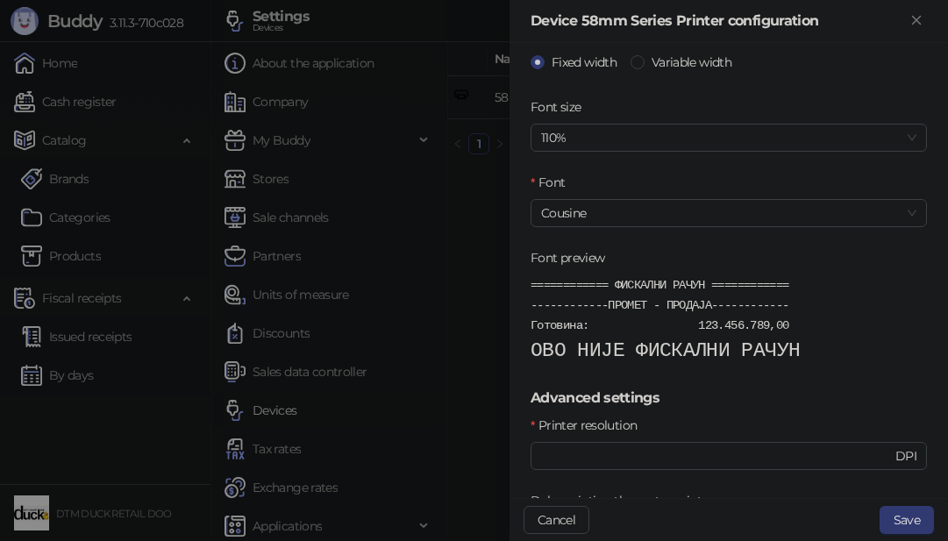
click at [622, 232] on form "Basic settings Print company logo before fiscal receipt Cut paper after fiscal …" at bounding box center [728, 118] width 396 height 1160
click at [622, 220] on span "Cousine" at bounding box center [728, 213] width 375 height 26
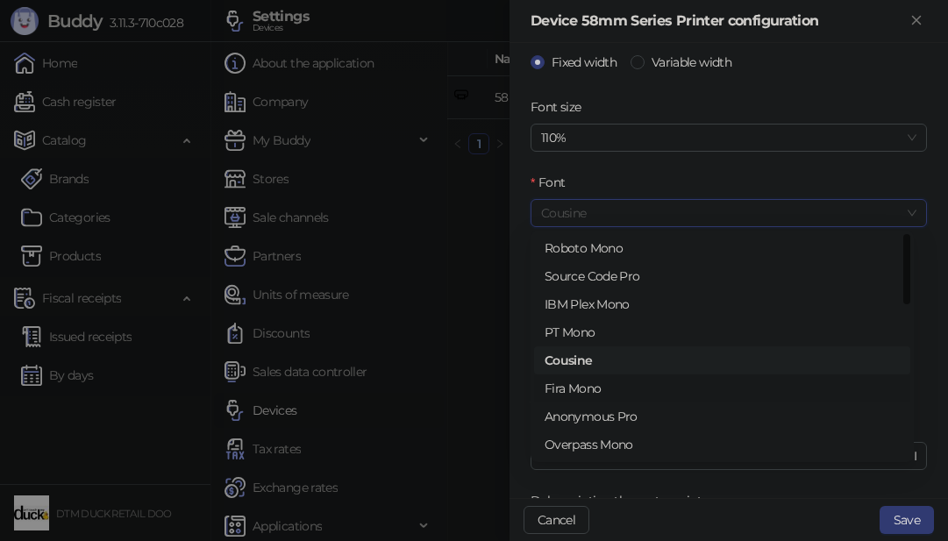
click at [593, 382] on div "Fira Mono" at bounding box center [721, 388] width 355 height 19
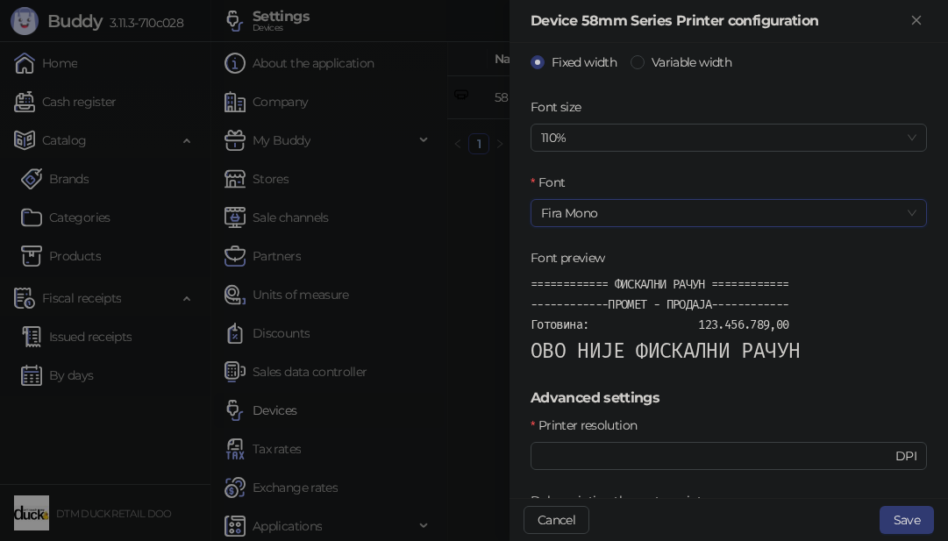
click at [607, 210] on span "Fira Mono" at bounding box center [728, 213] width 375 height 26
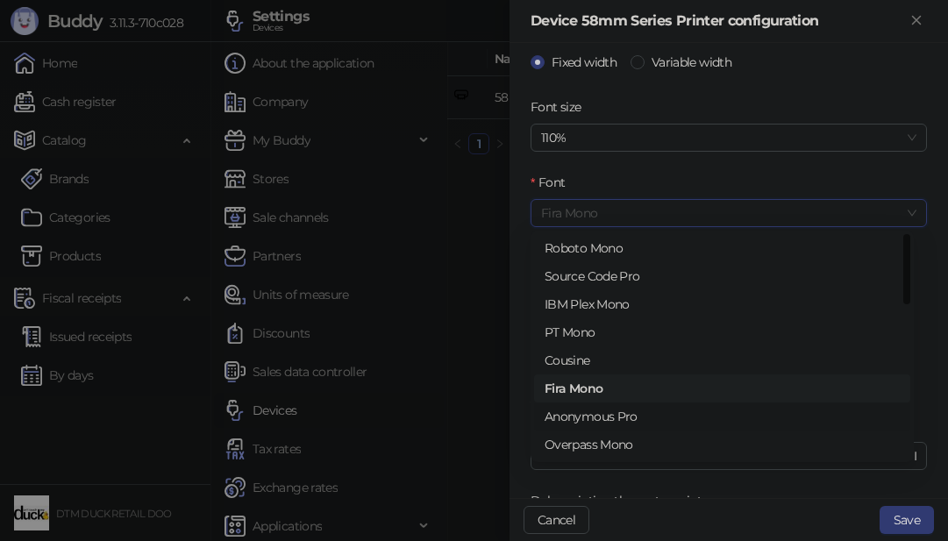
click at [575, 411] on div "Anonymous Pro" at bounding box center [721, 416] width 355 height 19
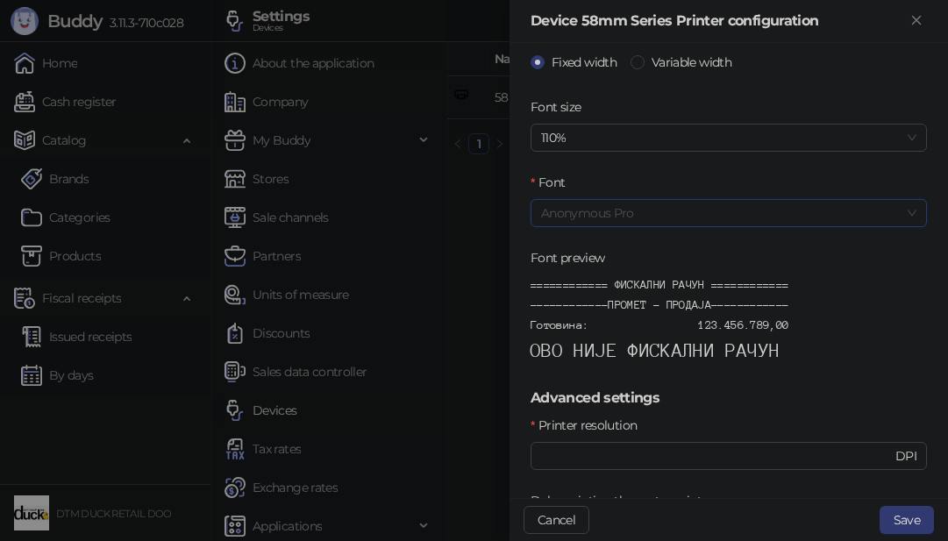
click at [600, 213] on span "Anonymous Pro" at bounding box center [728, 213] width 375 height 26
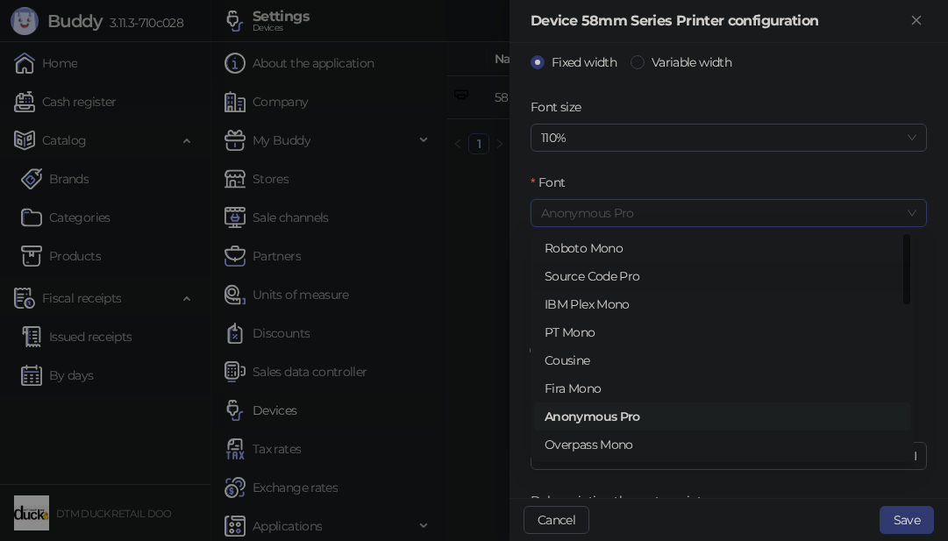
click at [573, 267] on div "Source Code Pro" at bounding box center [721, 276] width 355 height 19
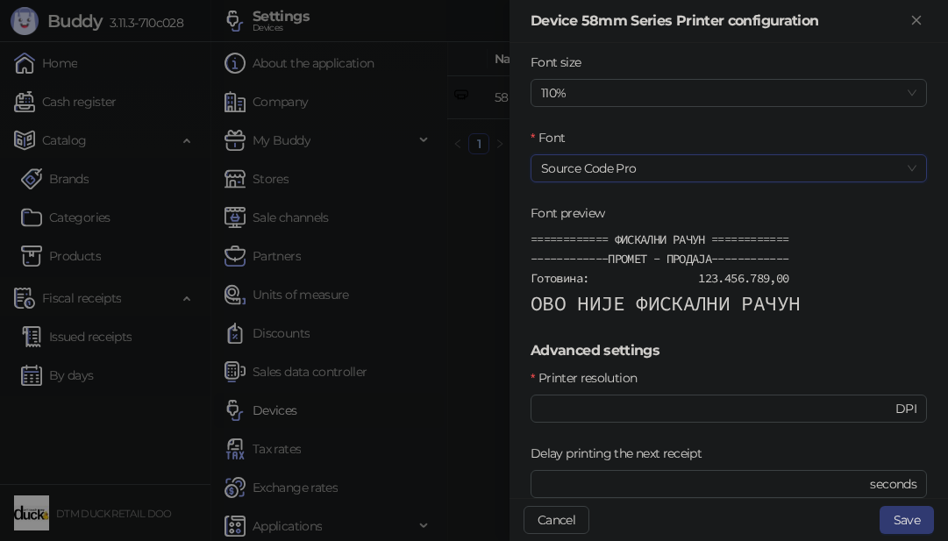
scroll to position [614, 0]
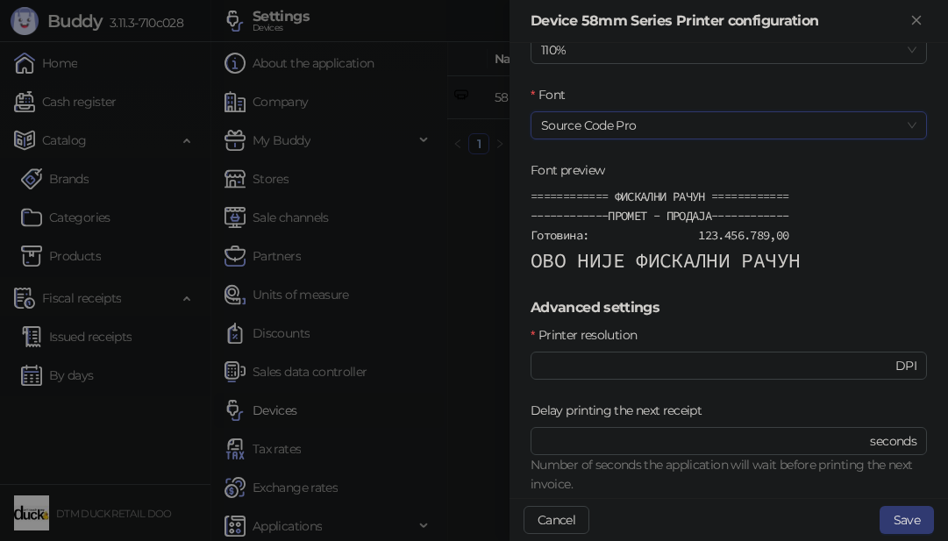
click at [575, 122] on span "Source Code Pro" at bounding box center [728, 125] width 375 height 26
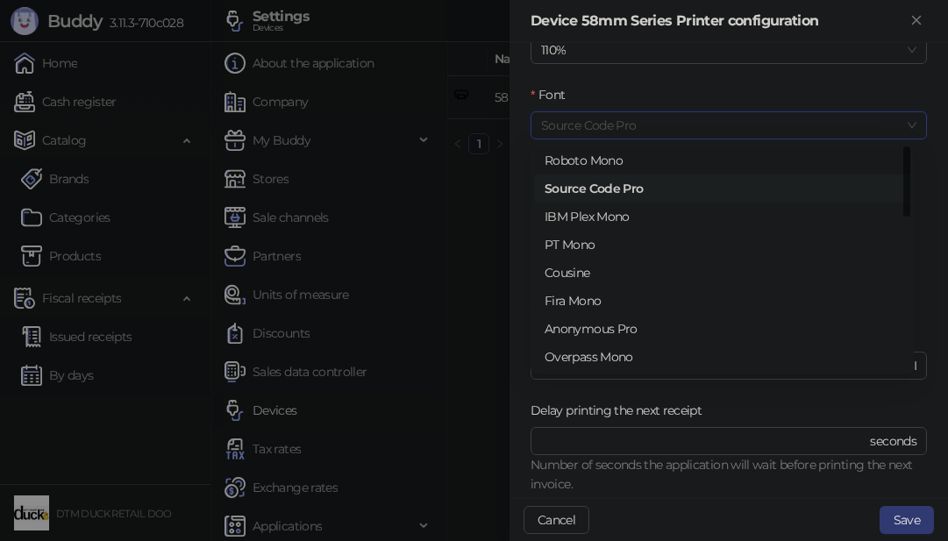
click at [591, 171] on div "Roboto Mono" at bounding box center [722, 160] width 376 height 28
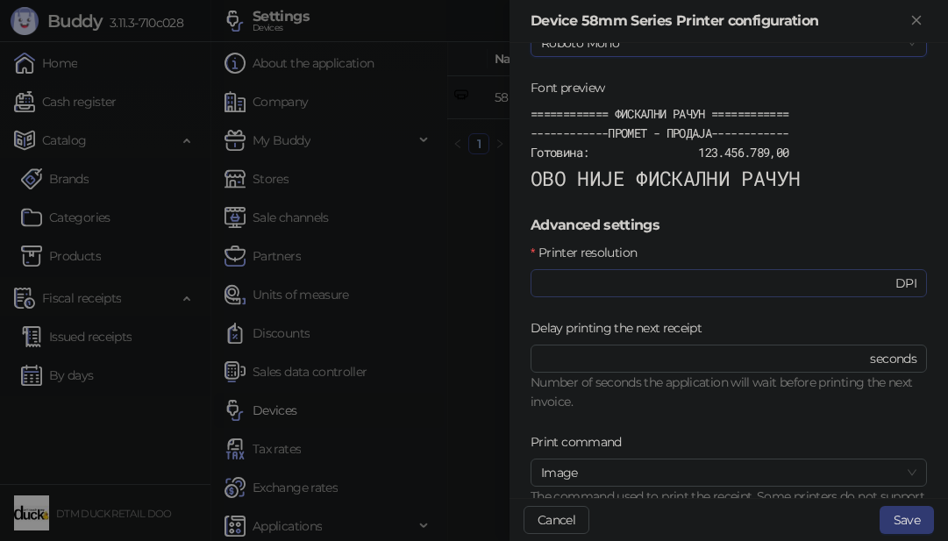
scroll to position [765, 0]
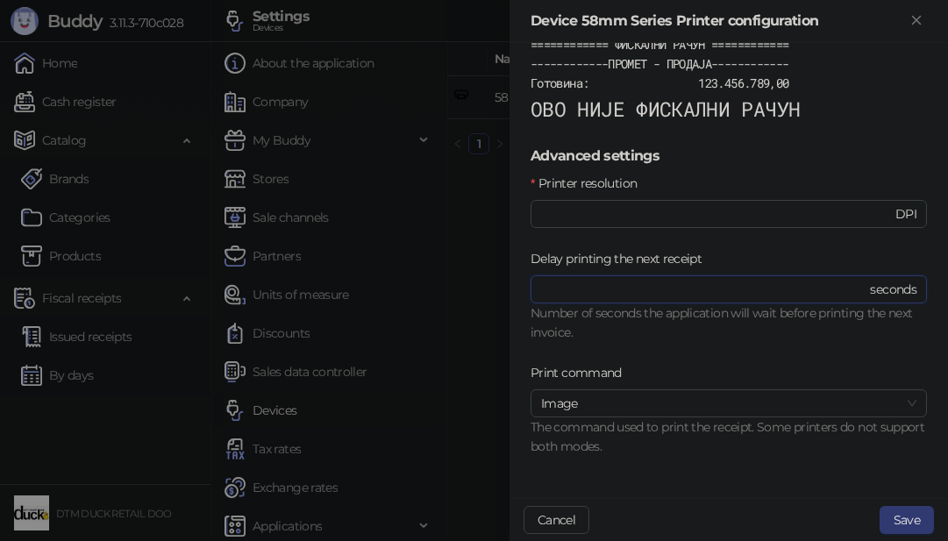
click at [723, 291] on input "*" at bounding box center [703, 289] width 325 height 19
click at [920, 508] on button "Save" at bounding box center [906, 520] width 54 height 28
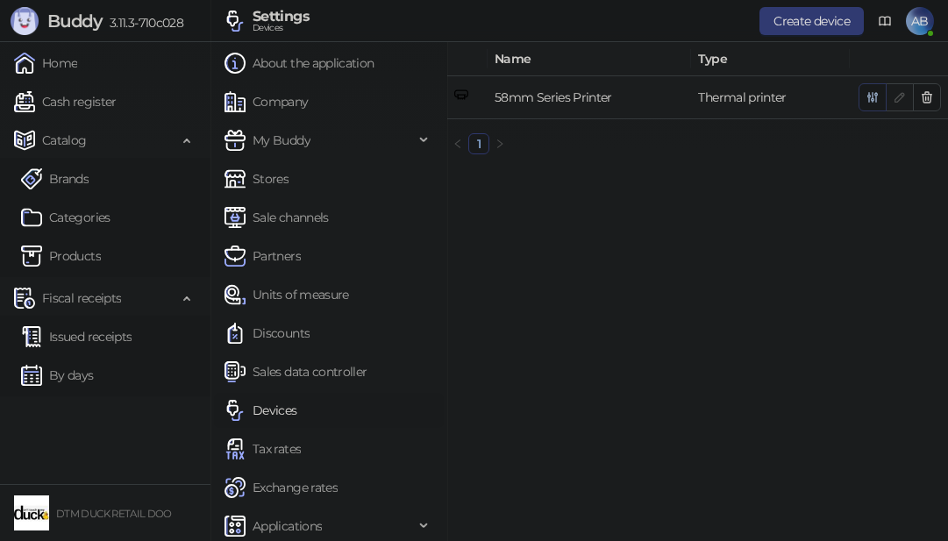
click at [867, 97] on icon "button" at bounding box center [872, 97] width 14 height 14
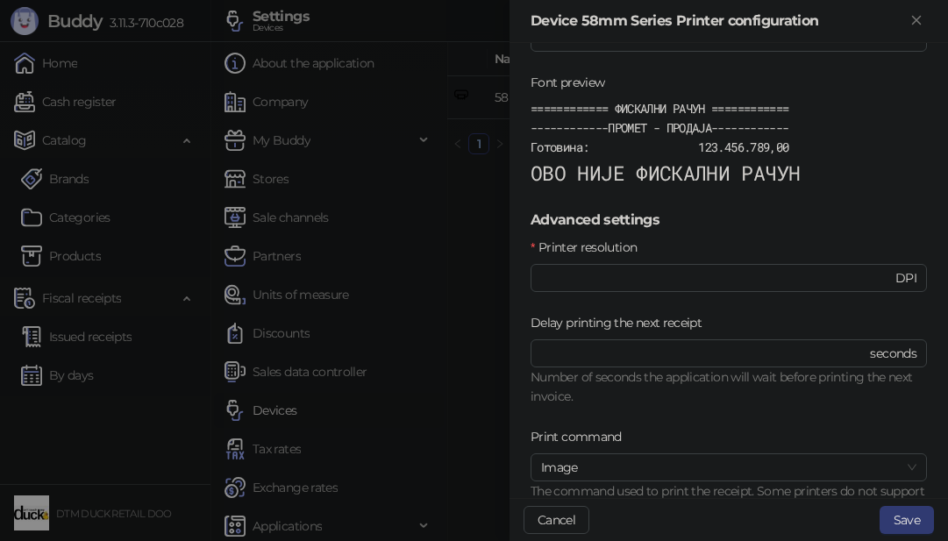
scroll to position [526, 0]
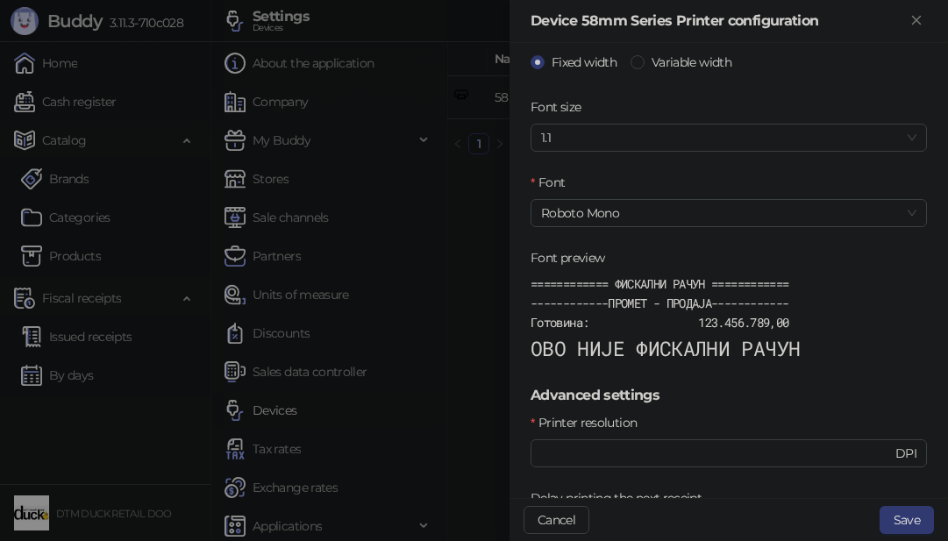
click at [639, 334] on div "============ ФИСКАЛНИ РАЧУН ============ ------------ПРОМЕТ - ПРОДАЈА----------…" at bounding box center [728, 318] width 396 height 89
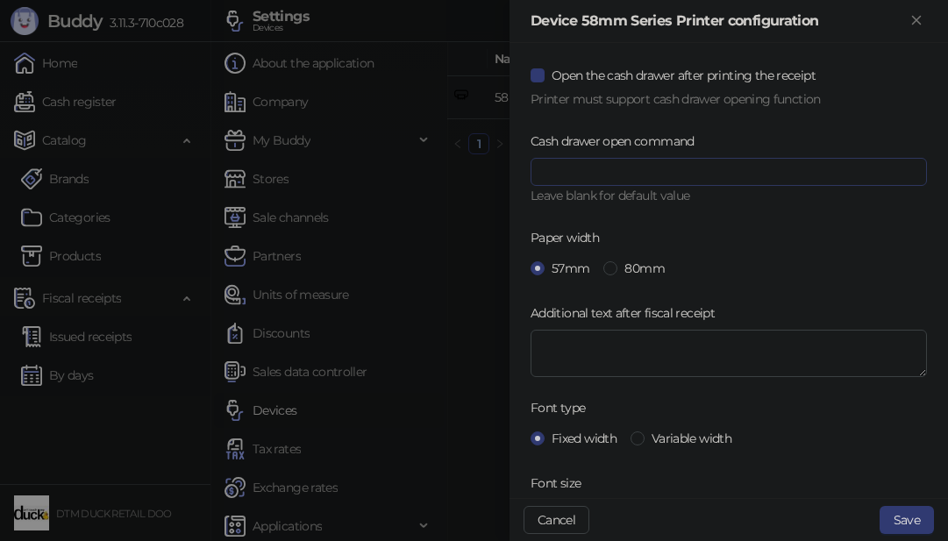
scroll to position [175, 0]
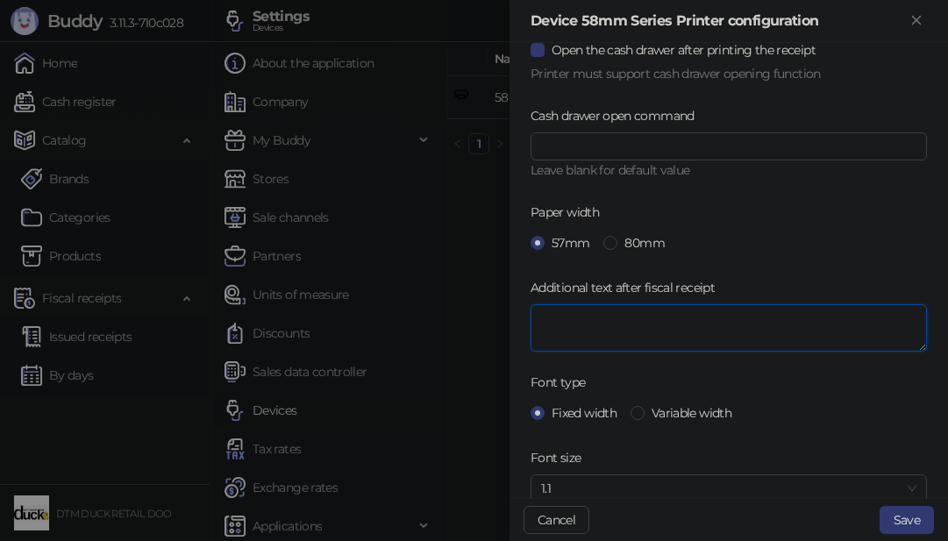
click at [643, 322] on textarea "Additional text after fiscal receipt" at bounding box center [728, 327] width 396 height 47
type textarea "**********"
click at [897, 521] on button "Save" at bounding box center [906, 520] width 54 height 28
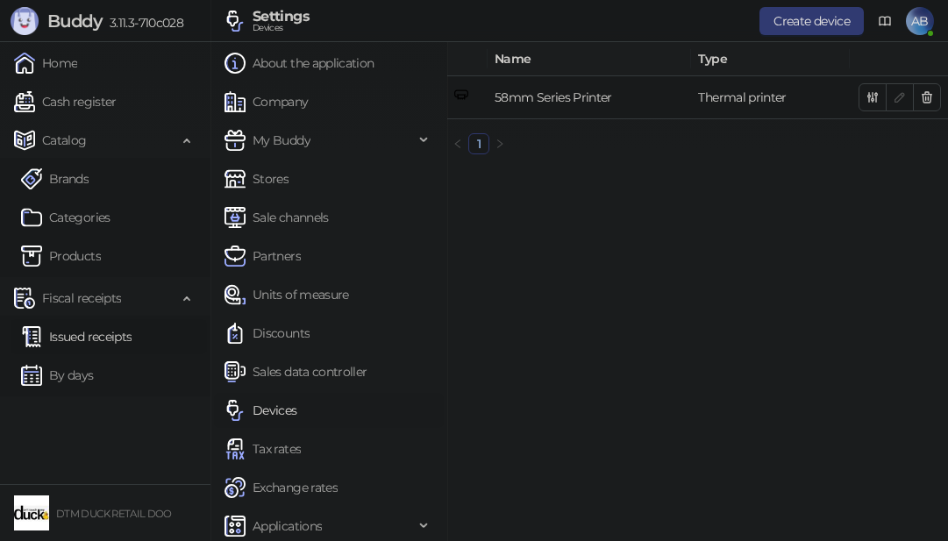
click at [81, 337] on link "Issued receipts" at bounding box center [76, 336] width 110 height 35
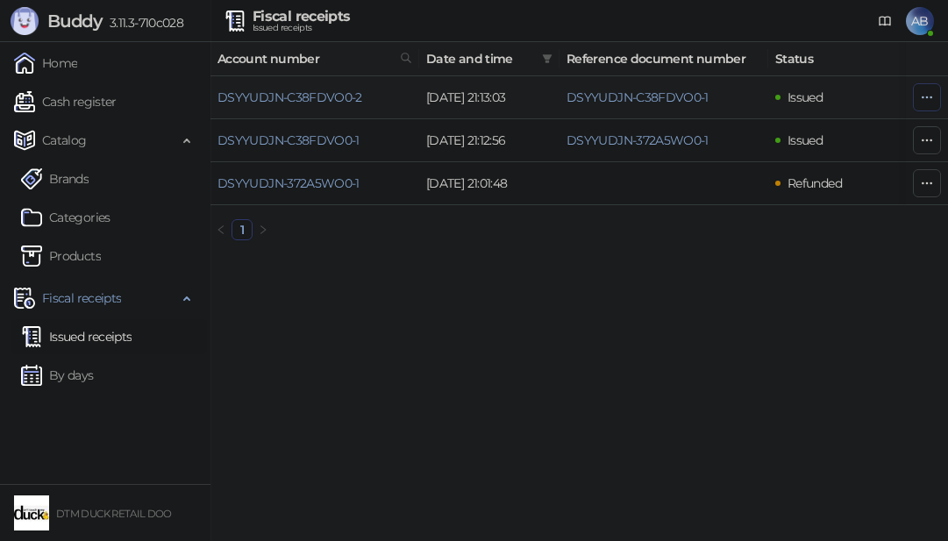
click at [918, 92] on button "button" at bounding box center [927, 97] width 28 height 28
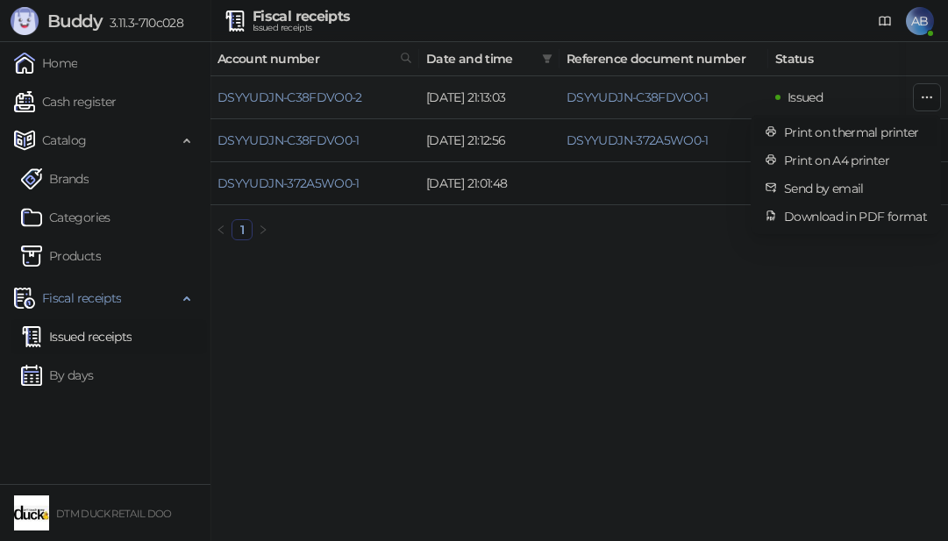
click at [885, 126] on span "Print on thermal printer" at bounding box center [855, 132] width 143 height 19
click at [906, 131] on td at bounding box center [927, 140] width 42 height 43
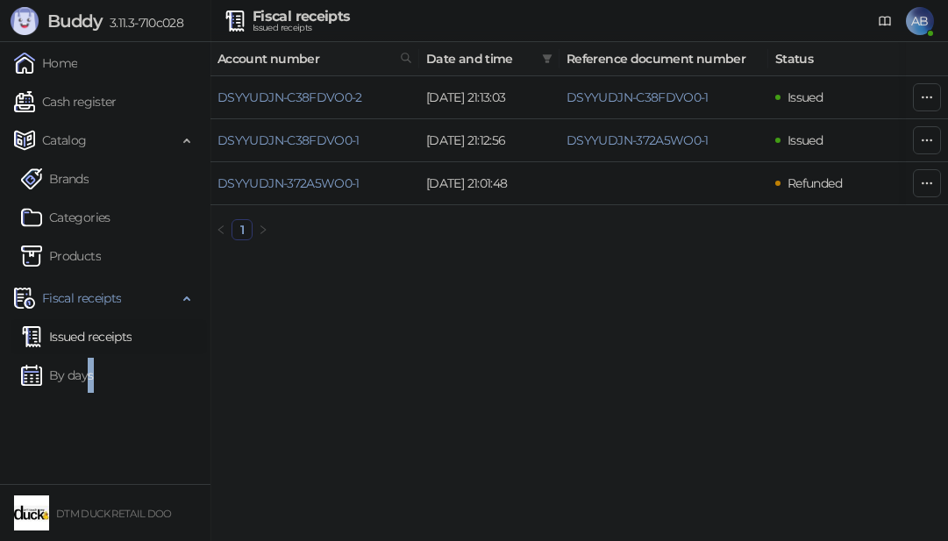
click at [93, 437] on ul "Home Cash register Catalog Brands Categories Products Fiscal receipts Issued re…" at bounding box center [105, 263] width 210 height 442
click at [289, 132] on link "DSYYUDJN-C38FDVO0-1" at bounding box center [288, 140] width 142 height 16
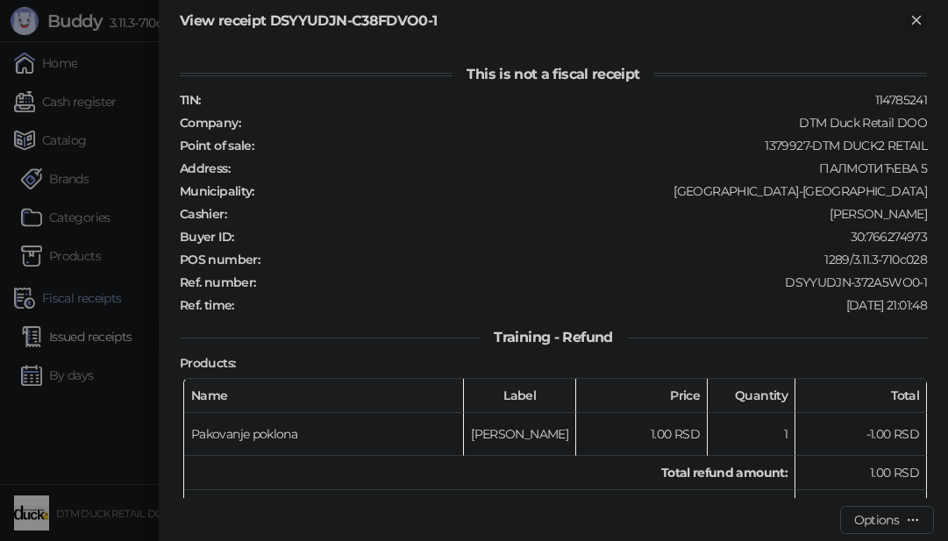
click at [912, 19] on icon "Close" at bounding box center [916, 20] width 16 height 16
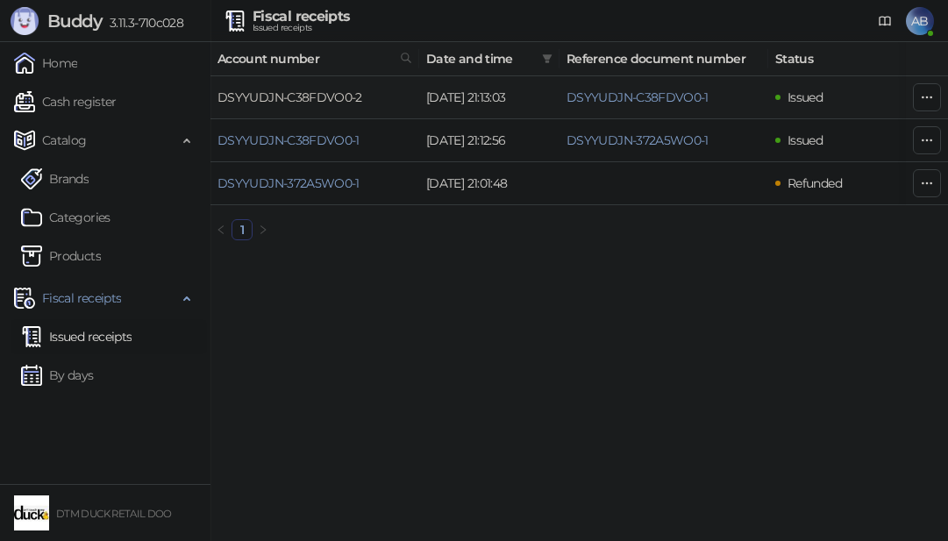
click at [286, 97] on link "DSYYUDJN-C38FDVO0-2" at bounding box center [289, 97] width 145 height 16
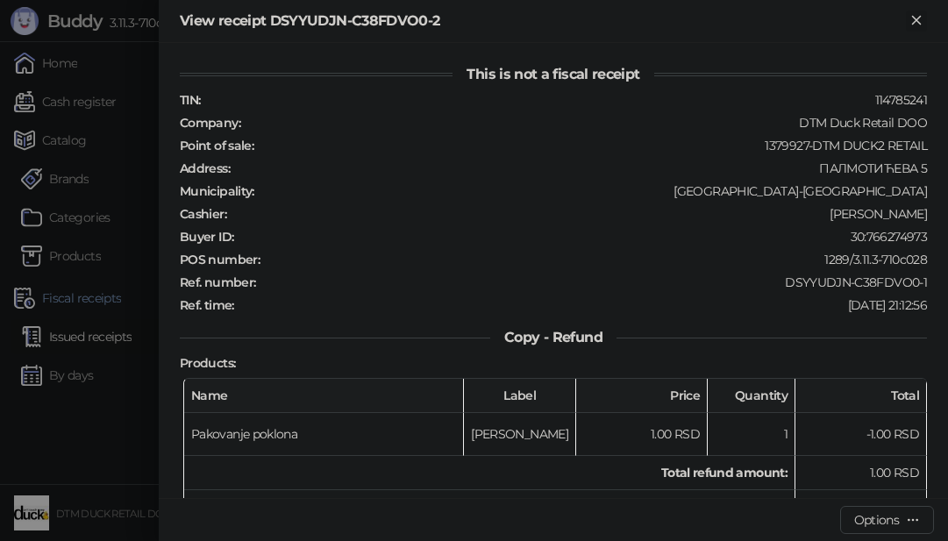
click at [917, 18] on icon "Close" at bounding box center [916, 20] width 8 height 8
